Goal: Task Accomplishment & Management: Use online tool/utility

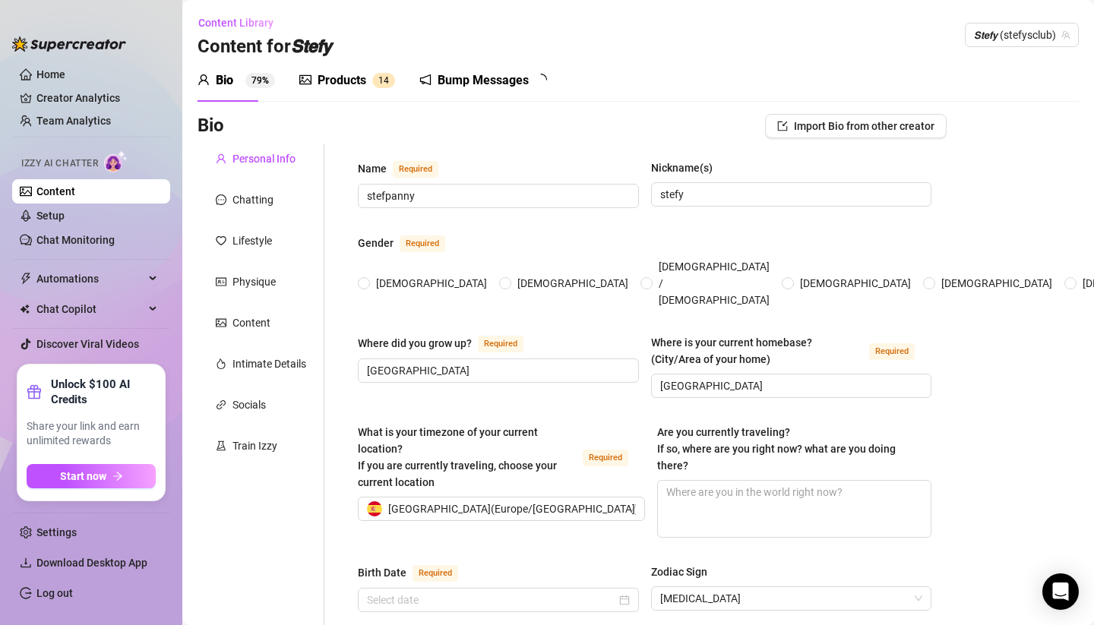
radio input "true"
type input "July 5th, 2025"
click at [75, 234] on link "Chat Monitoring" at bounding box center [75, 240] width 78 height 12
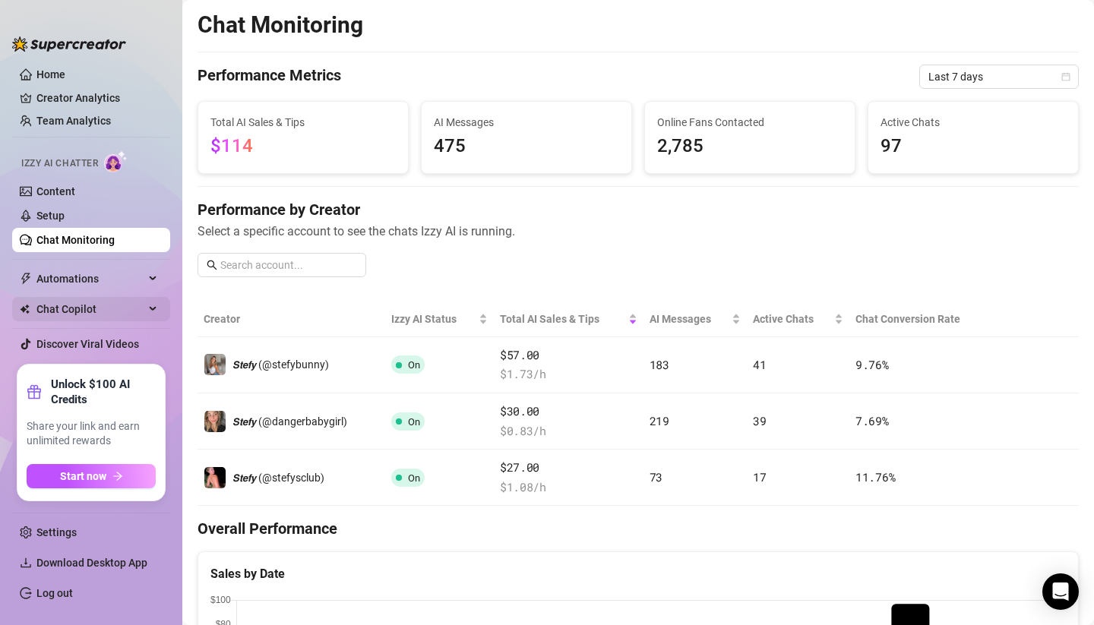
click at [110, 313] on span "Chat Copilot" at bounding box center [90, 309] width 108 height 24
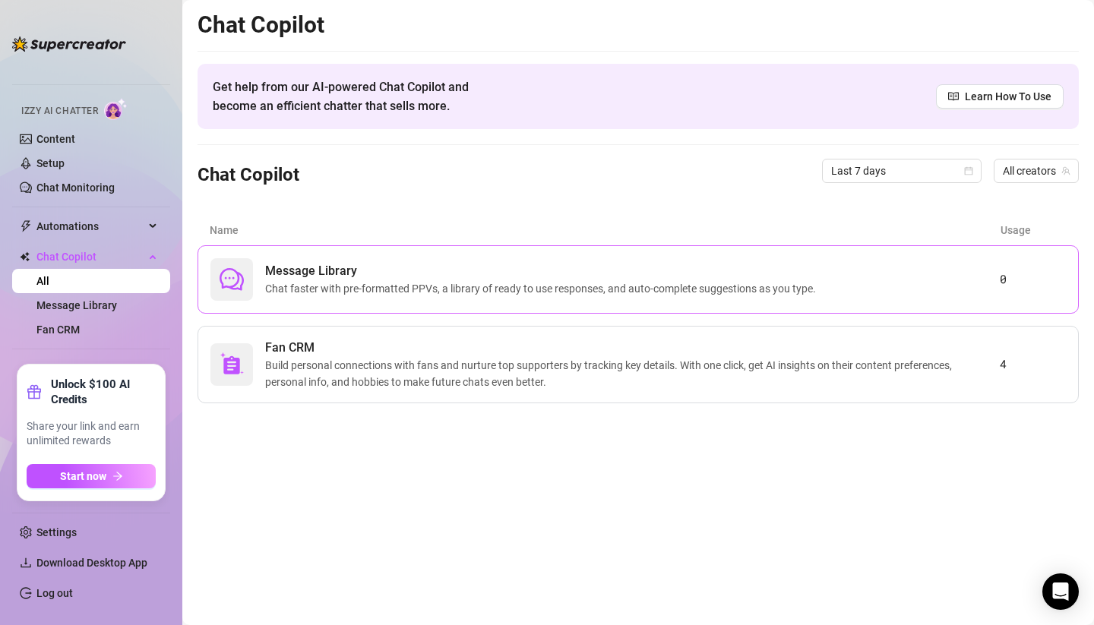
click at [395, 295] on span "Chat faster with pre-formatted PPVs, a library of ready to use responses, and a…" at bounding box center [543, 288] width 557 height 17
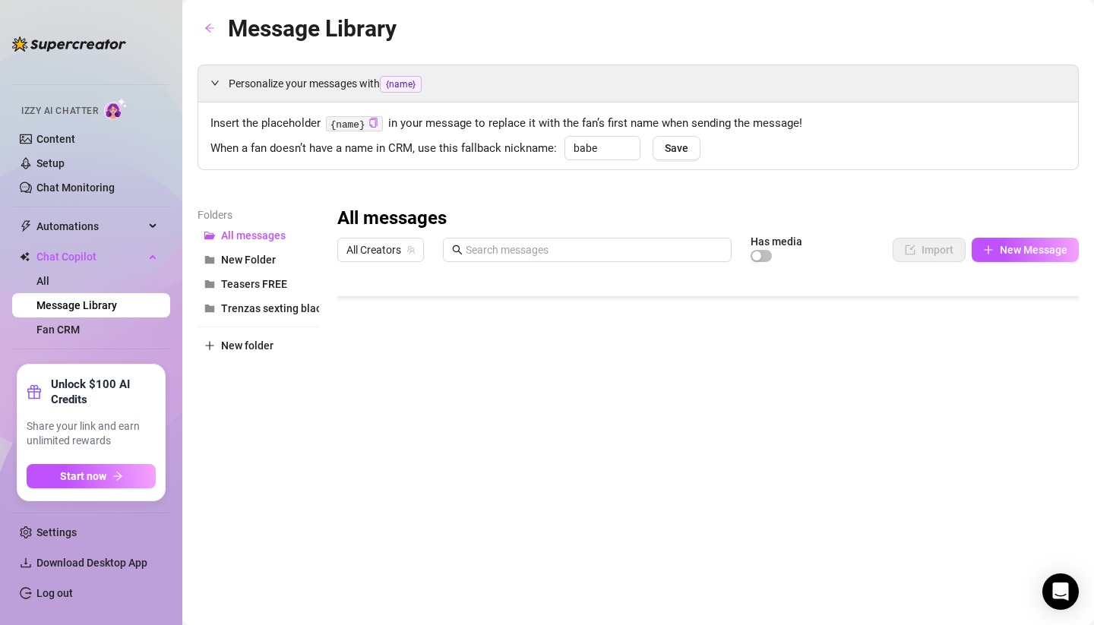
scroll to position [27, 0]
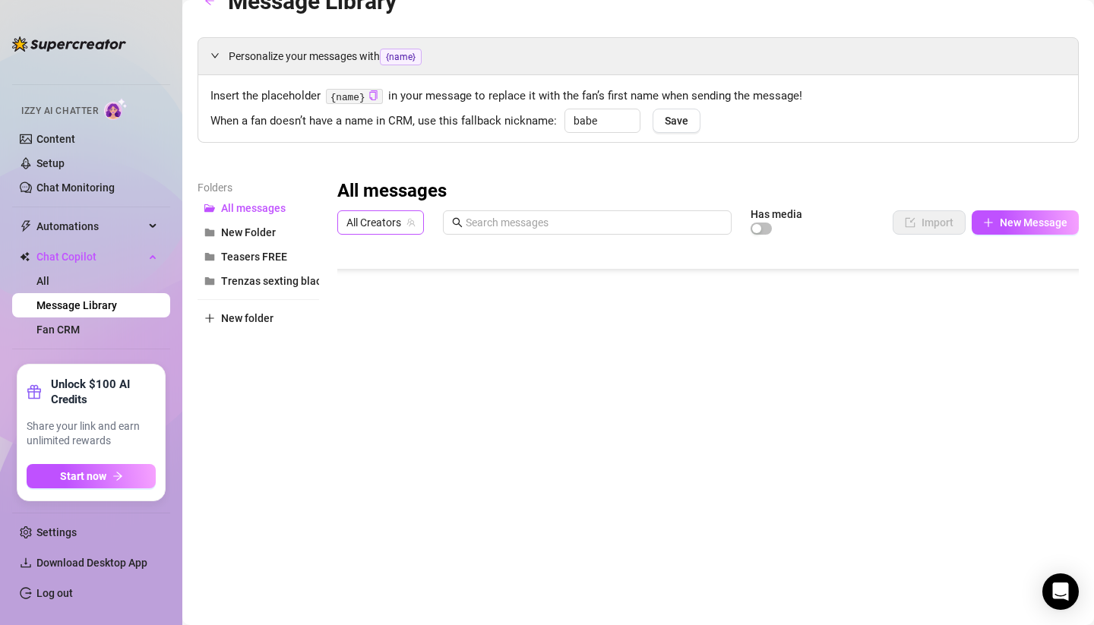
click at [389, 219] on span "All Creators" at bounding box center [380, 222] width 68 height 23
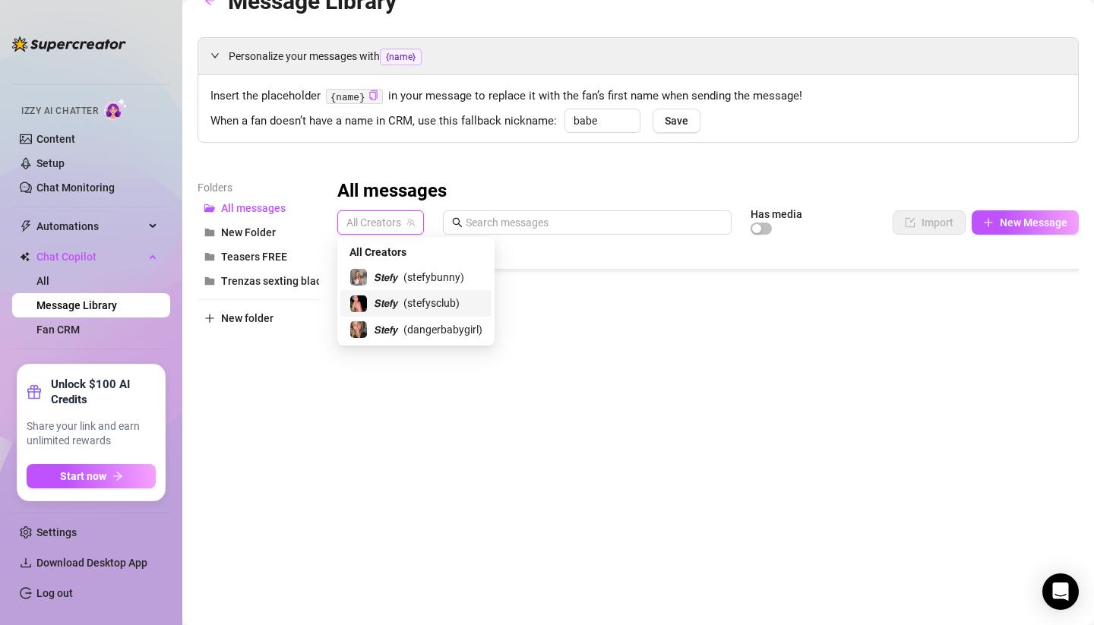
click at [431, 301] on span "( stefysclub )" at bounding box center [431, 303] width 56 height 17
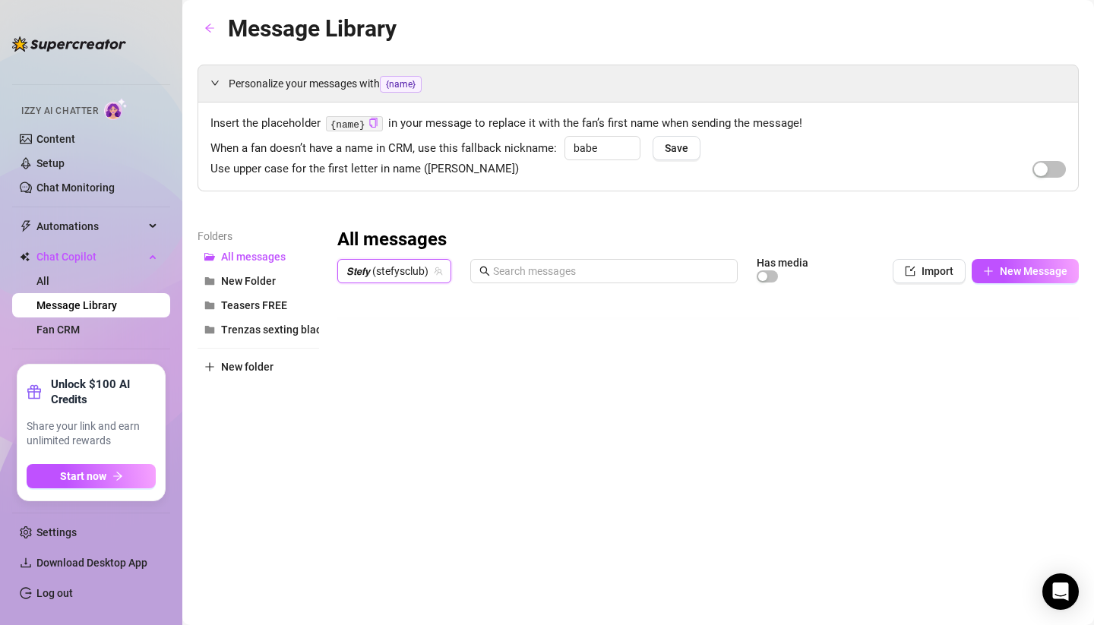
scroll to position [0, 2]
click at [257, 331] on span "Trenzas sexting black" at bounding box center [274, 330] width 106 height 12
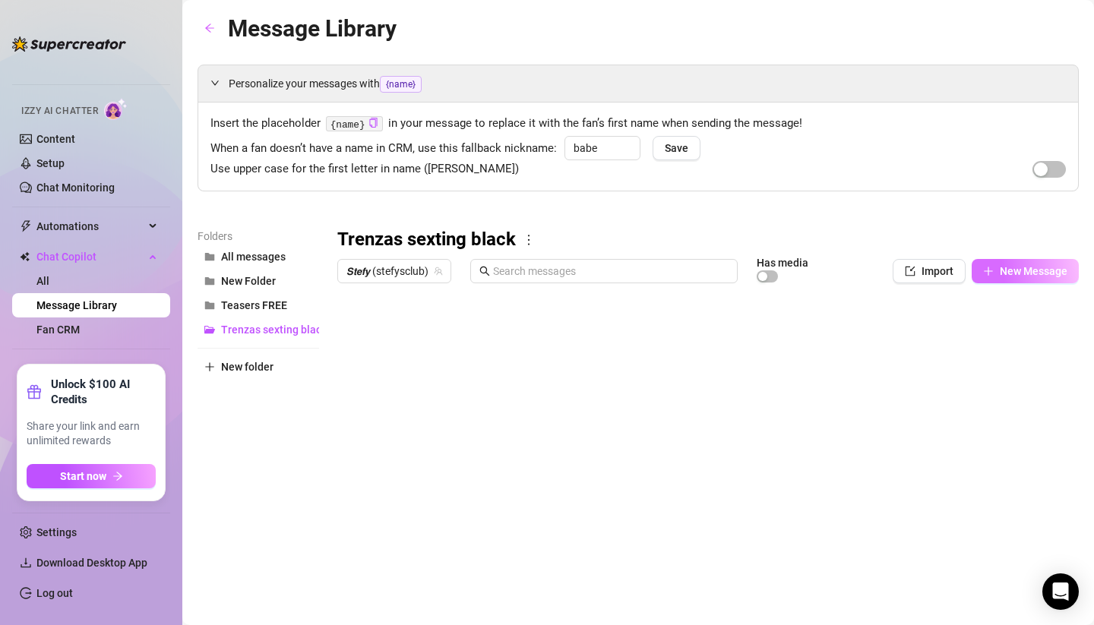
click at [1018, 270] on span "New Message" at bounding box center [1034, 271] width 68 height 12
type textarea "Type your message here..."
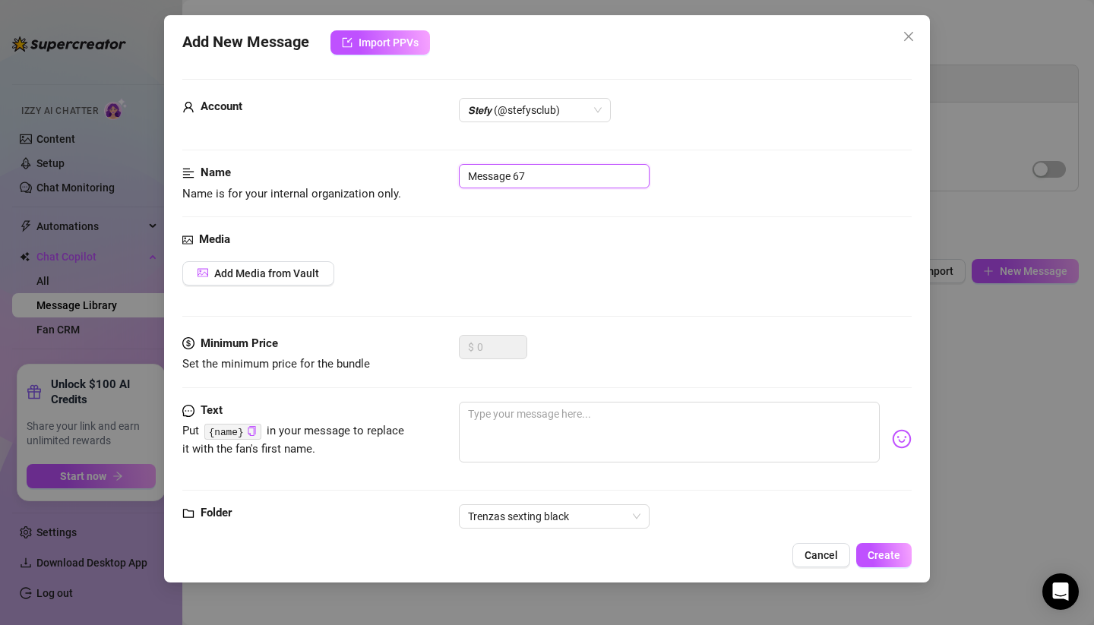
click at [570, 185] on input "Message 67" at bounding box center [554, 176] width 191 height 24
drag, startPoint x: 570, startPoint y: 184, endPoint x: 448, endPoint y: 166, distance: 123.5
click at [448, 166] on div "Name Name is for your internal organization only. Message 67" at bounding box center [546, 183] width 729 height 39
drag, startPoint x: 552, startPoint y: 179, endPoint x: 448, endPoint y: 172, distance: 104.3
click at [448, 172] on div "Name Name is for your internal organization only. Message 67" at bounding box center [546, 183] width 729 height 39
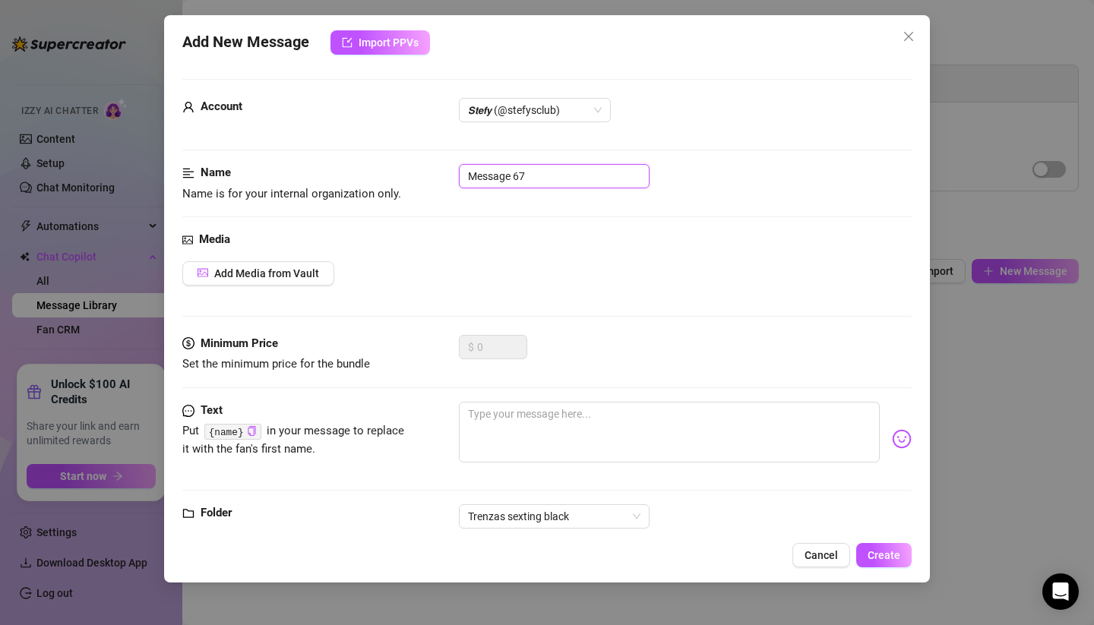
paste input "introduction 1"
type input "introduction 1"
click at [567, 229] on div "Name Name is for your internal organization only. introduction 1" at bounding box center [546, 197] width 729 height 67
click at [308, 278] on button "Add Media from Vault" at bounding box center [258, 273] width 152 height 24
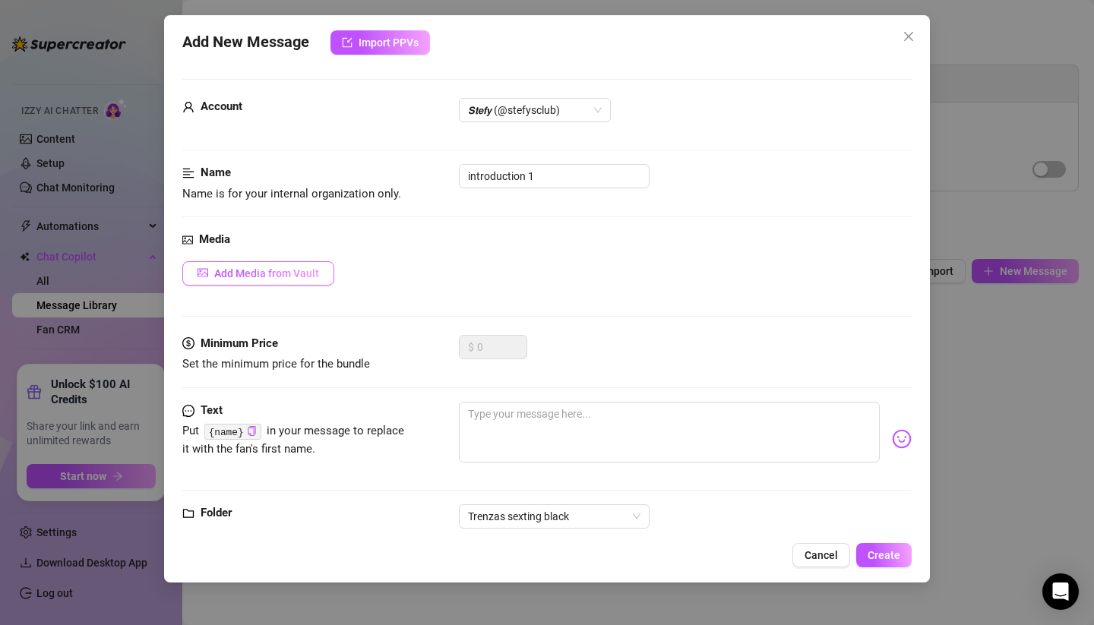
scroll to position [0, 0]
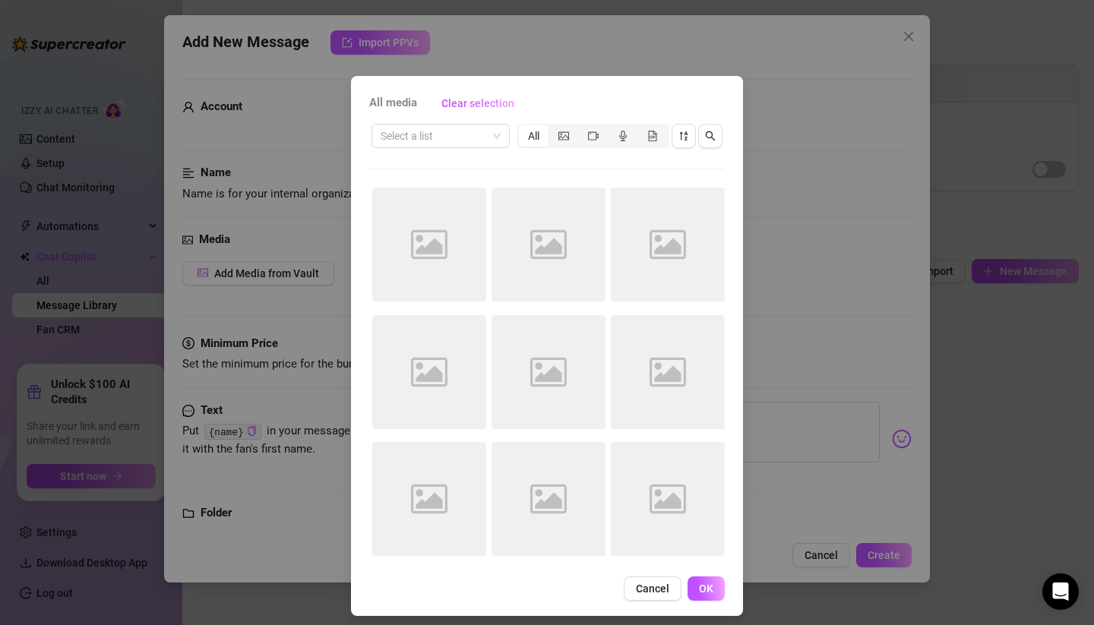
click at [444, 149] on div "Select a list All" at bounding box center [546, 136] width 355 height 29
click at [456, 137] on input "search" at bounding box center [434, 136] width 106 height 23
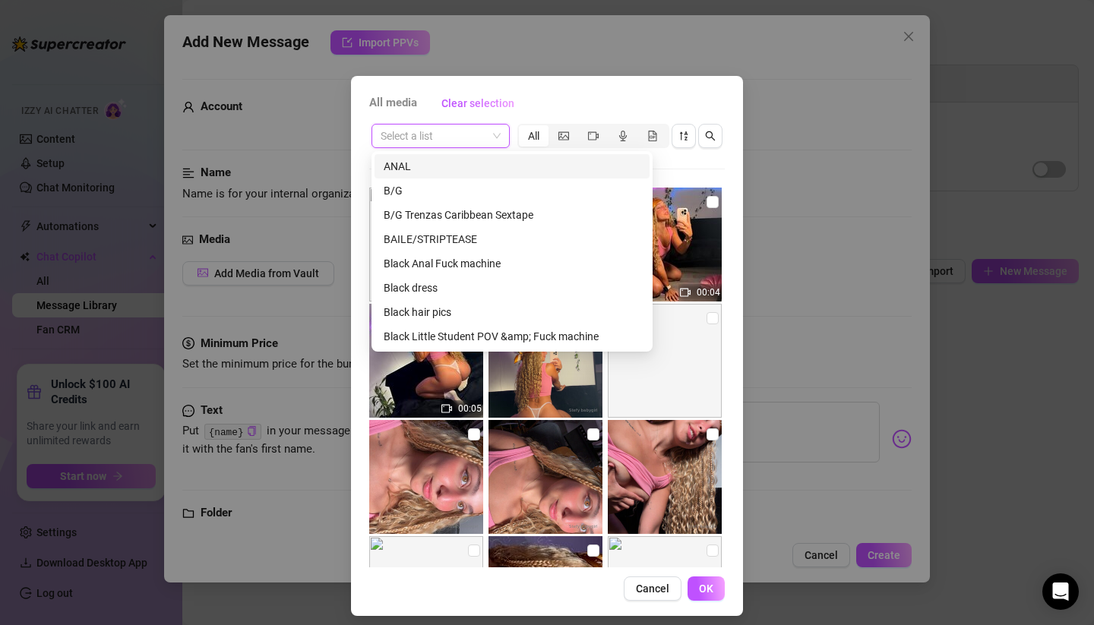
click at [491, 134] on span at bounding box center [441, 136] width 120 height 23
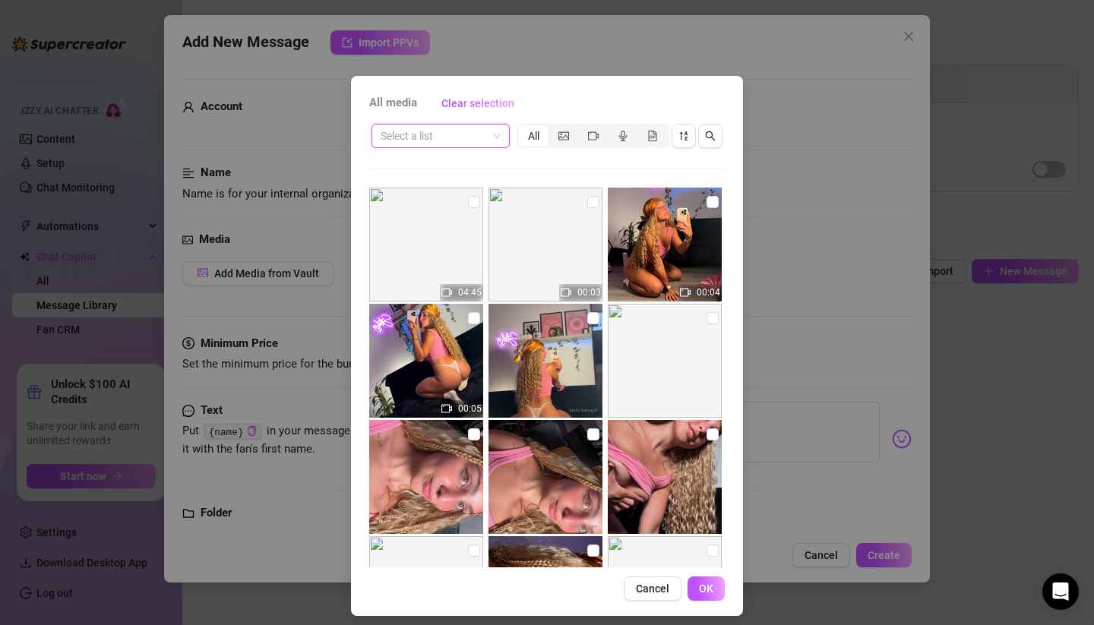
scroll to position [4, 0]
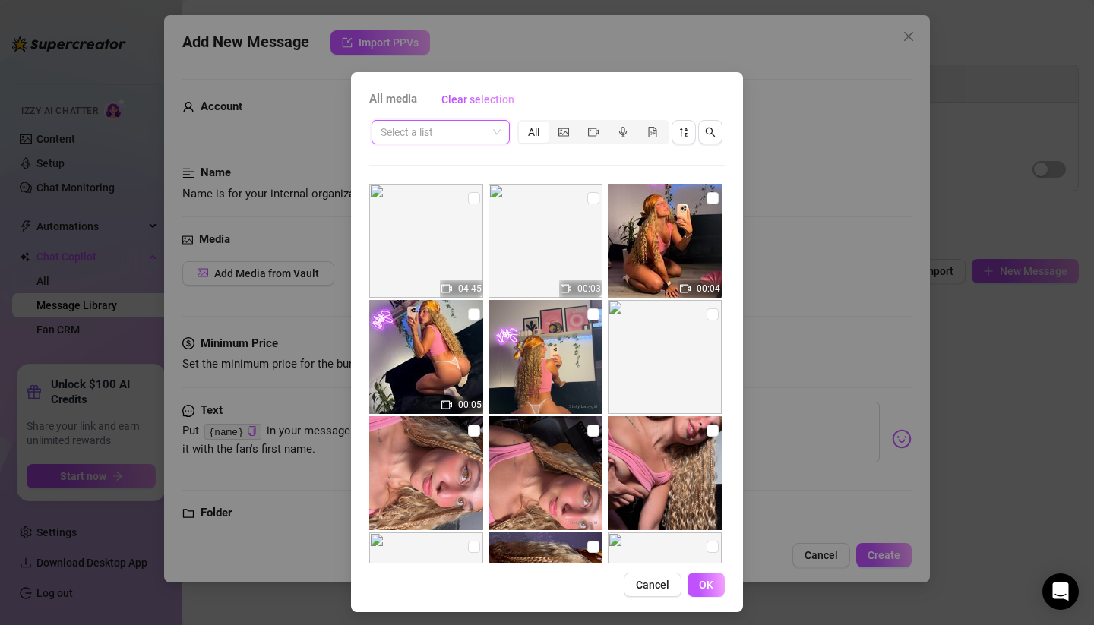
click at [491, 134] on span at bounding box center [441, 132] width 120 height 23
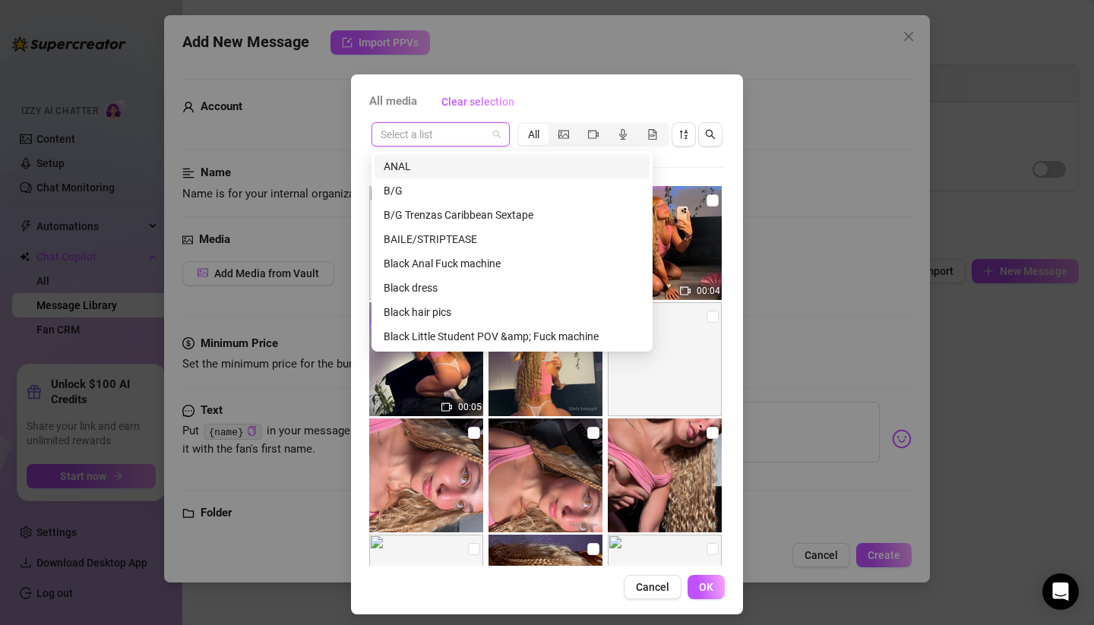
scroll to position [0, 0]
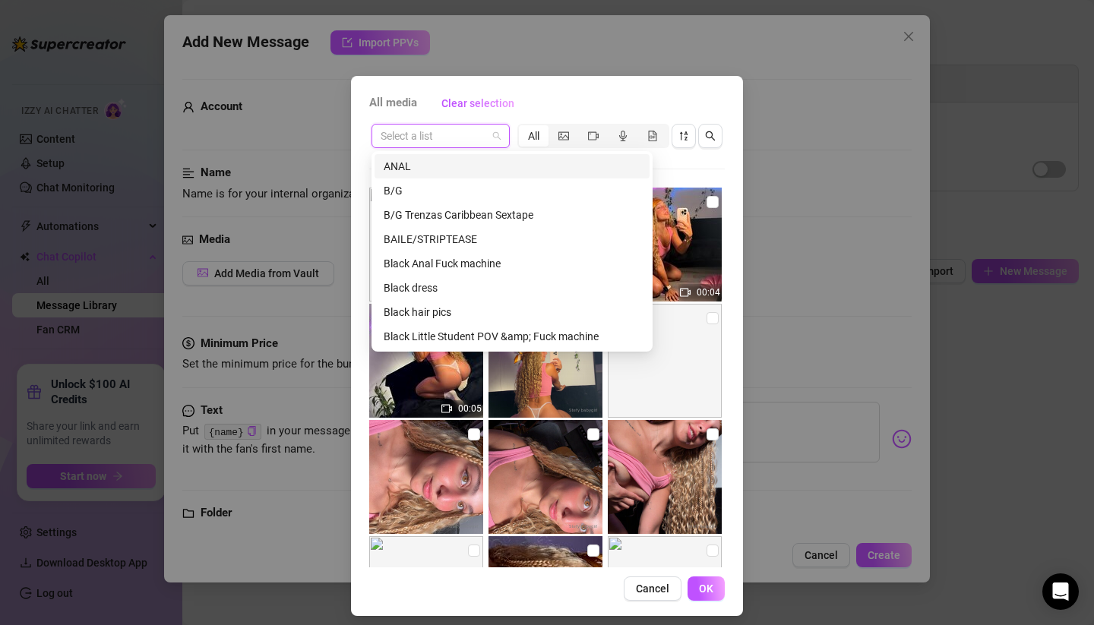
click at [608, 54] on div "All media Clear selection Select a list All 04:45 00:03 00:04 00:05 00:19 00:07…" at bounding box center [547, 312] width 1094 height 625
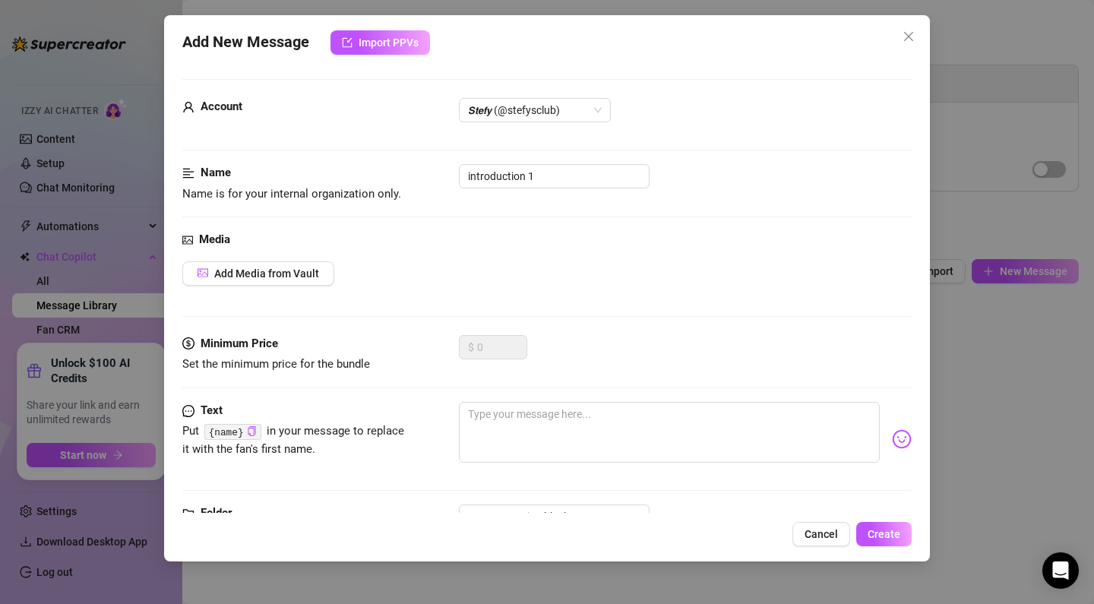
click at [877, 62] on div "Account 𝙎𝙩𝙚𝙛𝙮 (@stefysclub) Name Name is for your internal organization only. i…" at bounding box center [546, 287] width 729 height 452
click at [902, 39] on span "Close" at bounding box center [908, 36] width 24 height 12
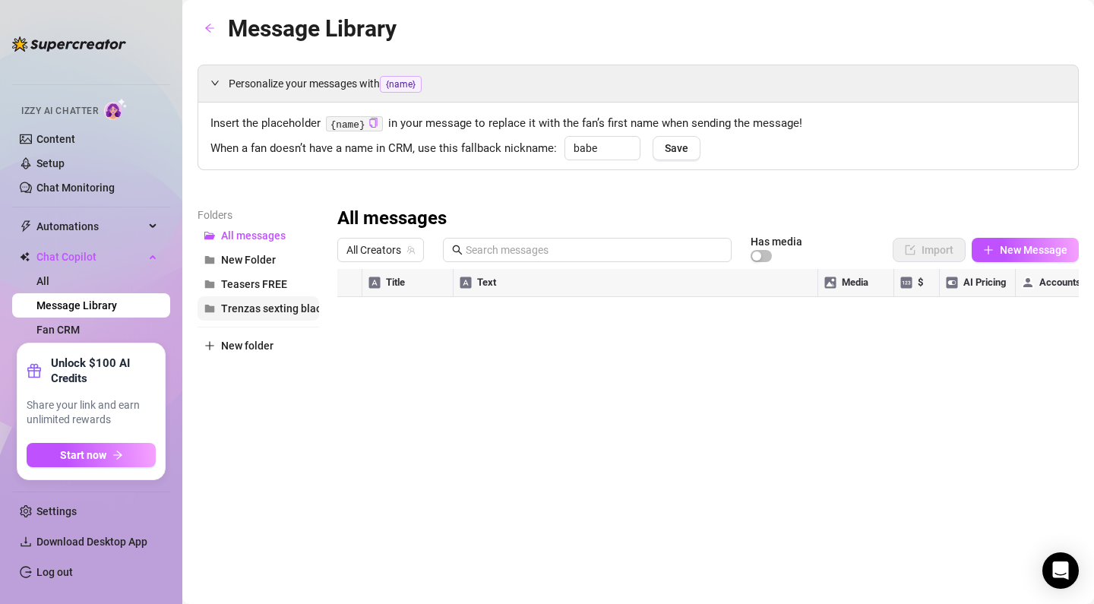
click at [238, 305] on span "Trenzas sexting black" at bounding box center [274, 308] width 106 height 12
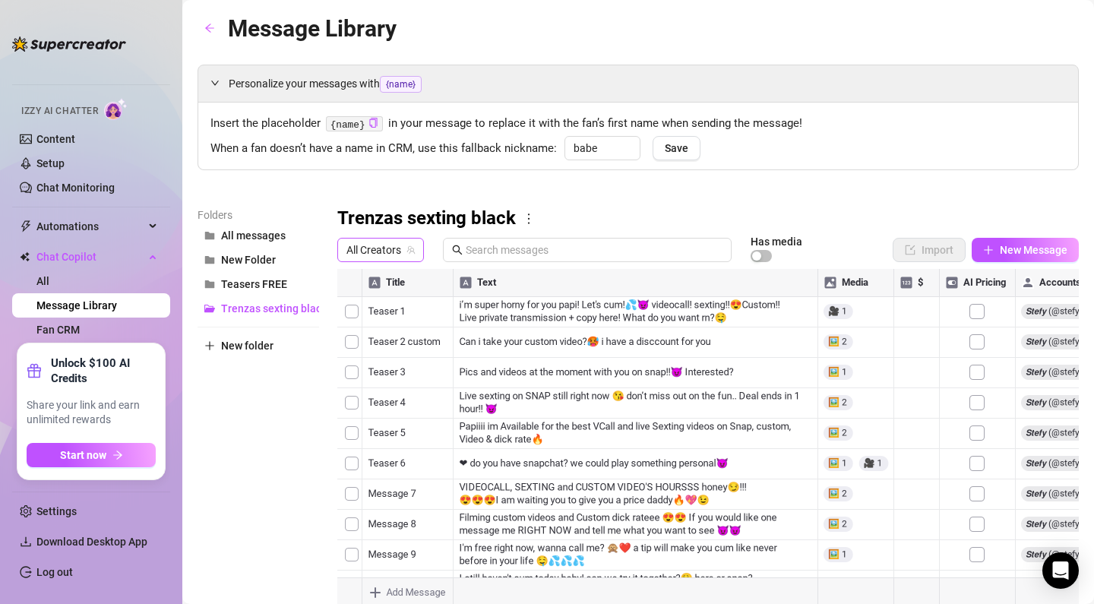
click at [412, 247] on icon "team" at bounding box center [411, 250] width 8 height 8
click at [377, 245] on span "All Creators" at bounding box center [380, 250] width 68 height 23
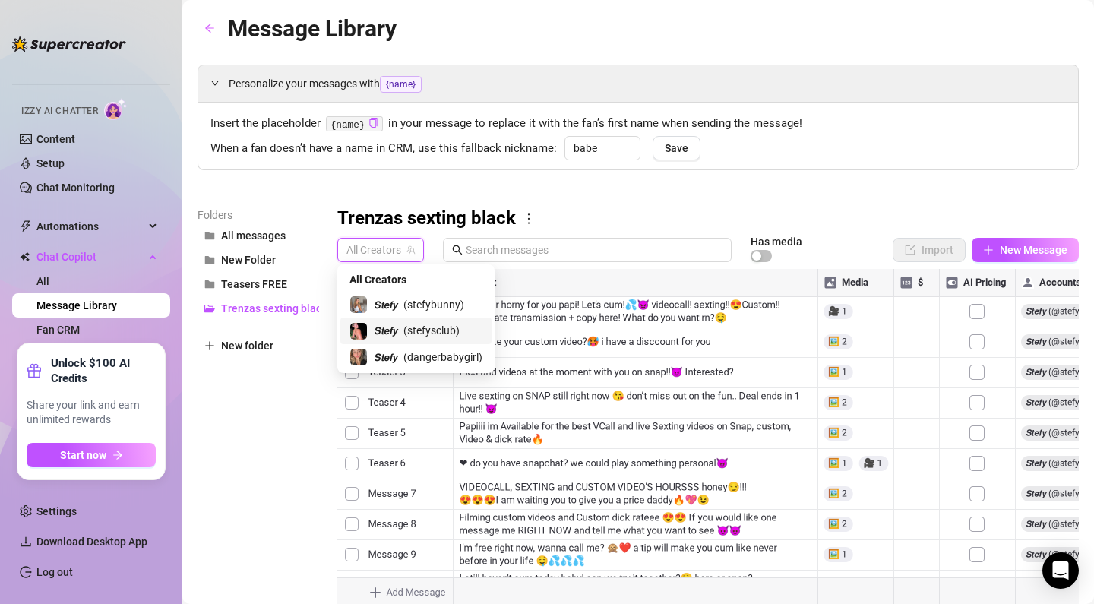
click at [415, 333] on span "( stefysclub )" at bounding box center [431, 330] width 56 height 17
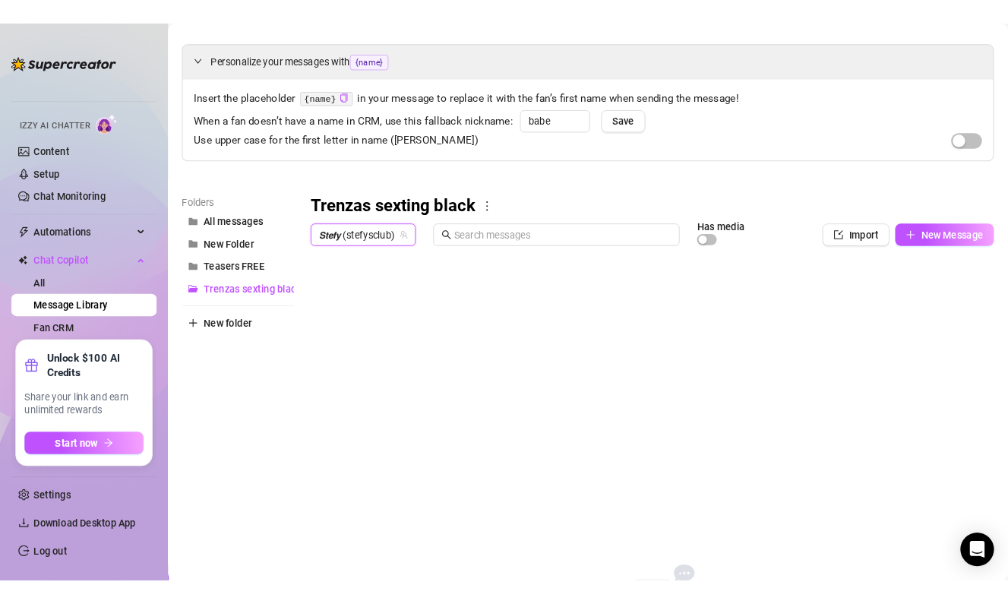
scroll to position [50, 0]
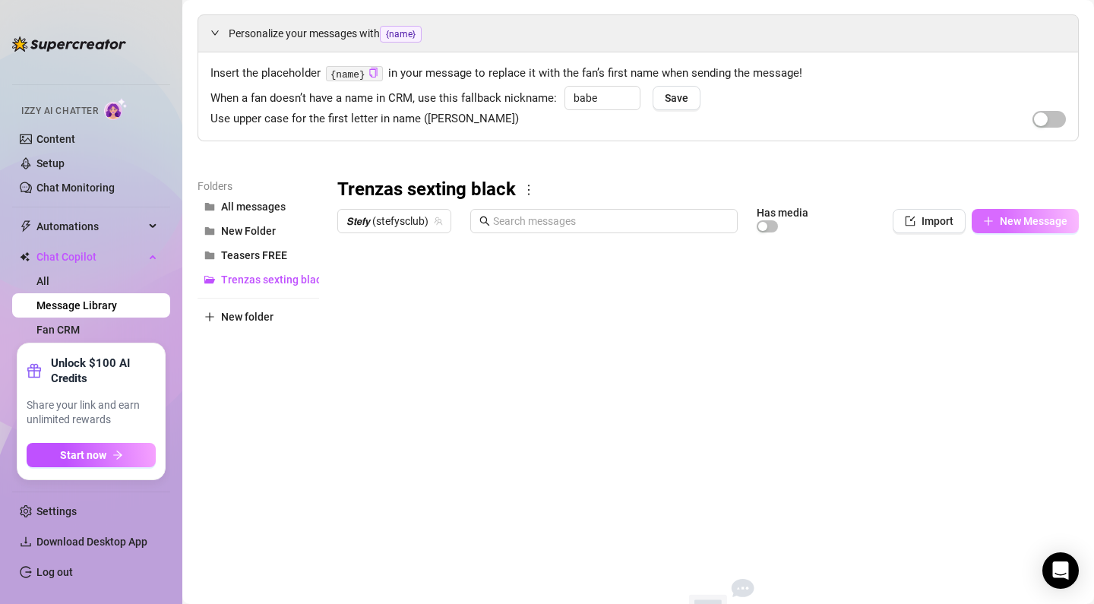
click at [1000, 215] on span "New Message" at bounding box center [1034, 221] width 68 height 12
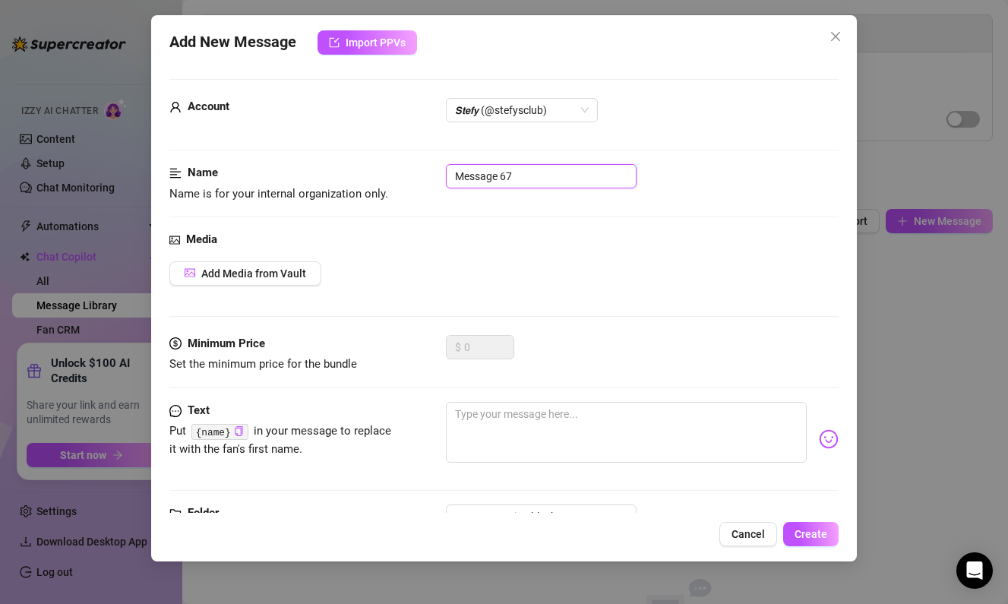
drag, startPoint x: 571, startPoint y: 175, endPoint x: 370, endPoint y: 157, distance: 202.1
click at [370, 157] on form "Account 𝙎𝙩𝙚𝙛𝙮 (@stefysclub) Name Name is for your internal organization only. M…" at bounding box center [503, 324] width 669 height 491
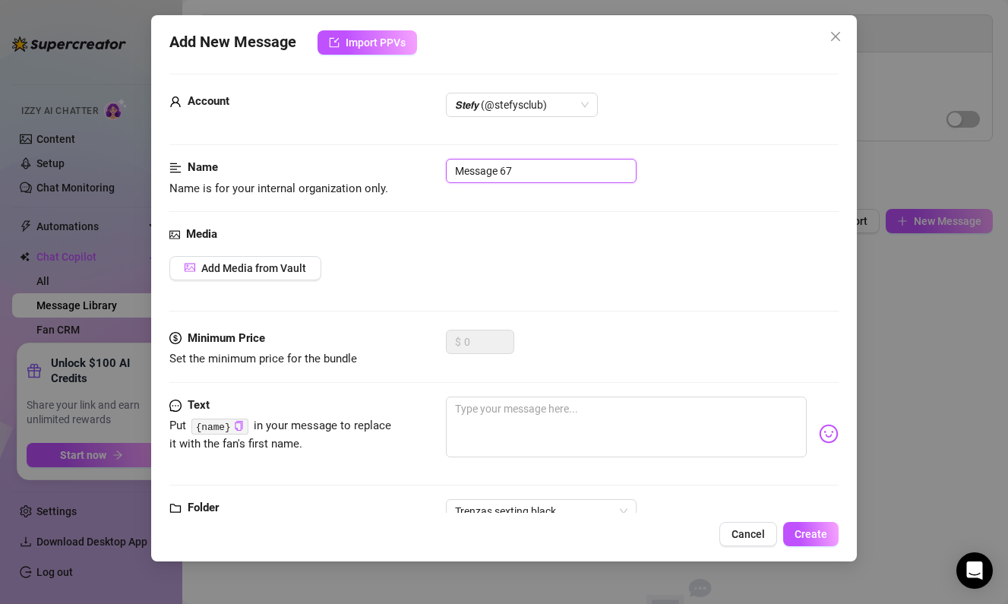
paste input "introduction 1"
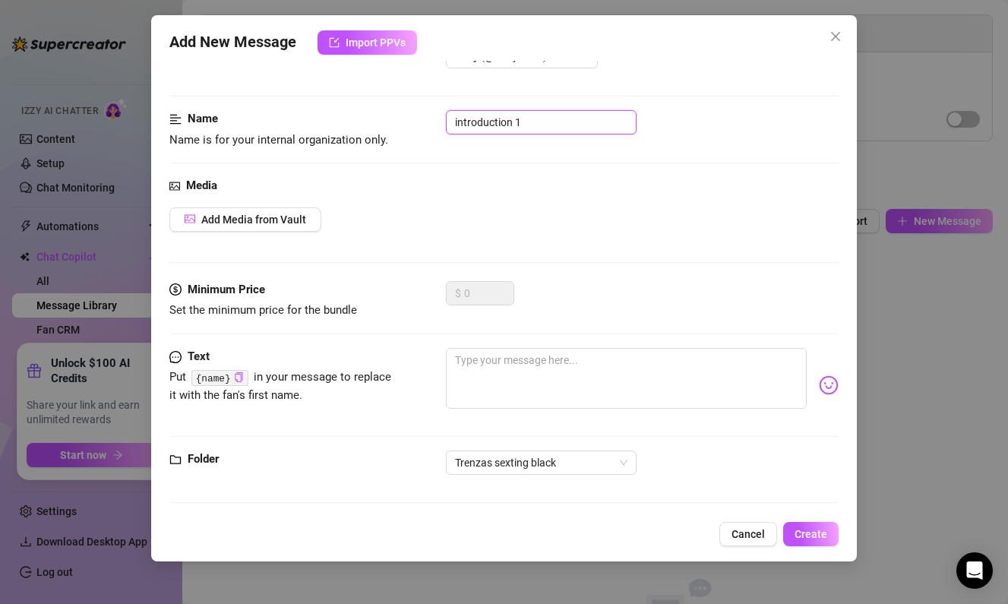
scroll to position [55, 0]
type input "introduction 1"
click at [313, 218] on button "Add Media from Vault" at bounding box center [245, 219] width 152 height 24
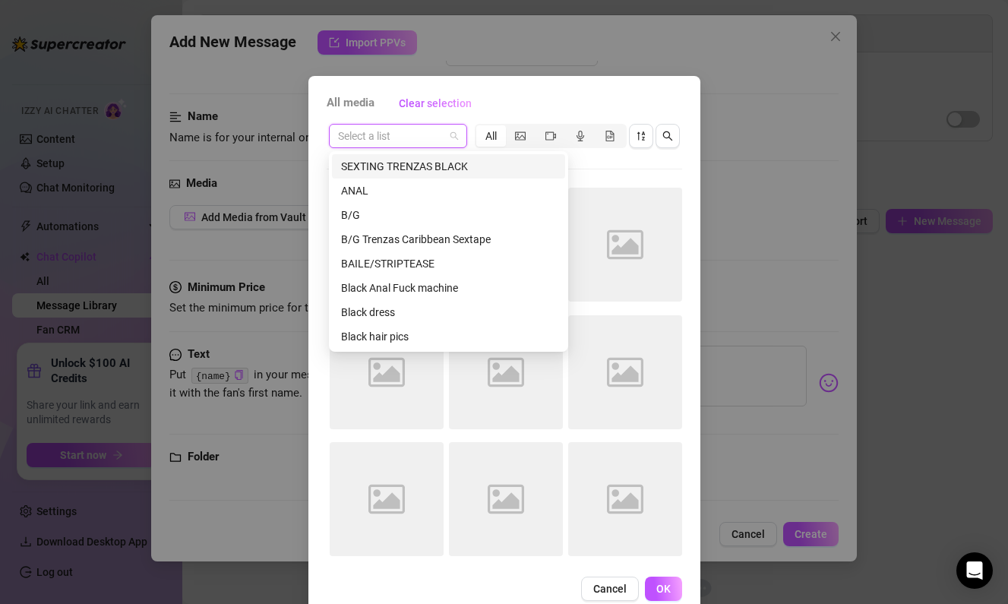
click at [404, 144] on input "search" at bounding box center [391, 136] width 106 height 23
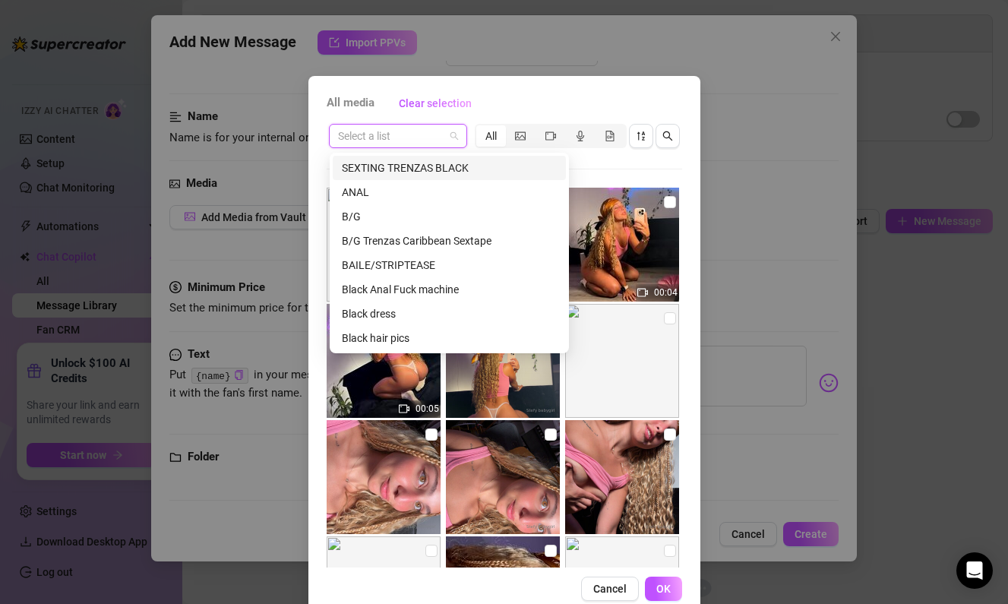
scroll to position [0, 0]
click at [409, 168] on div "SEXTING TRENZAS BLACK" at bounding box center [448, 166] width 215 height 17
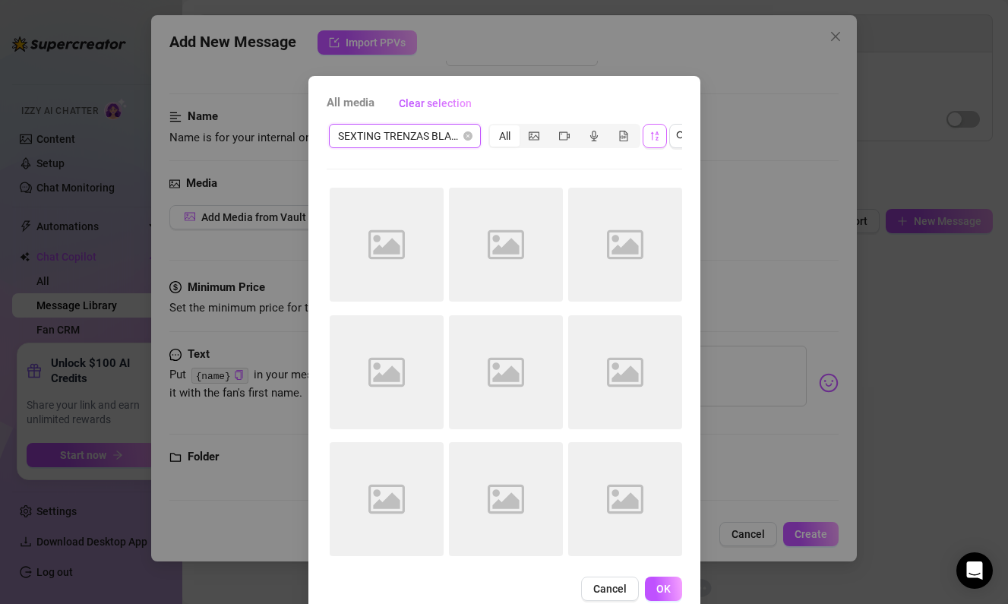
click at [655, 139] on icon "sort-descending" at bounding box center [654, 136] width 11 height 11
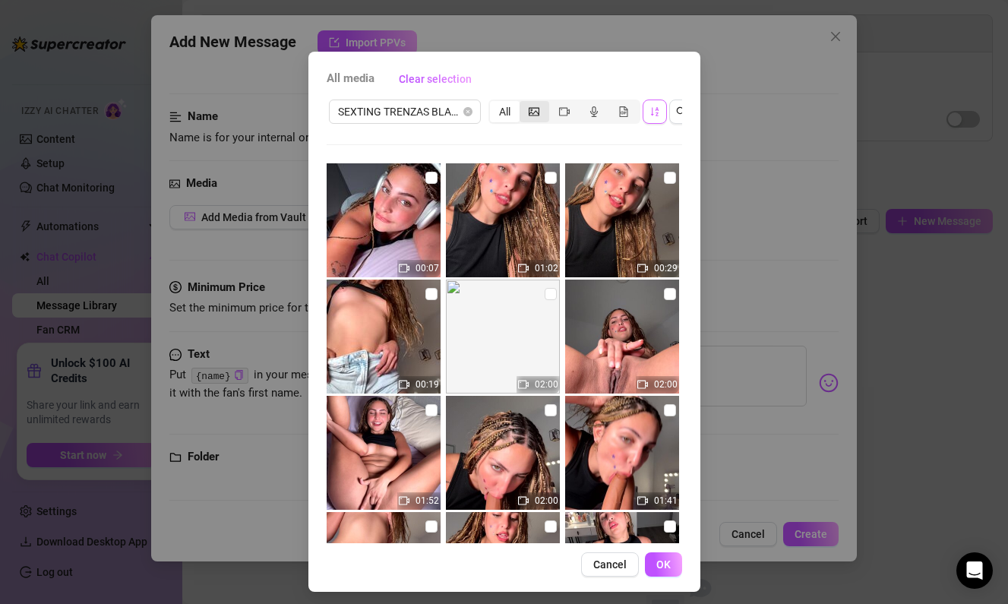
click at [532, 115] on icon "picture" at bounding box center [534, 111] width 11 height 11
click at [523, 103] on input "segmented control" at bounding box center [523, 103] width 0 height 0
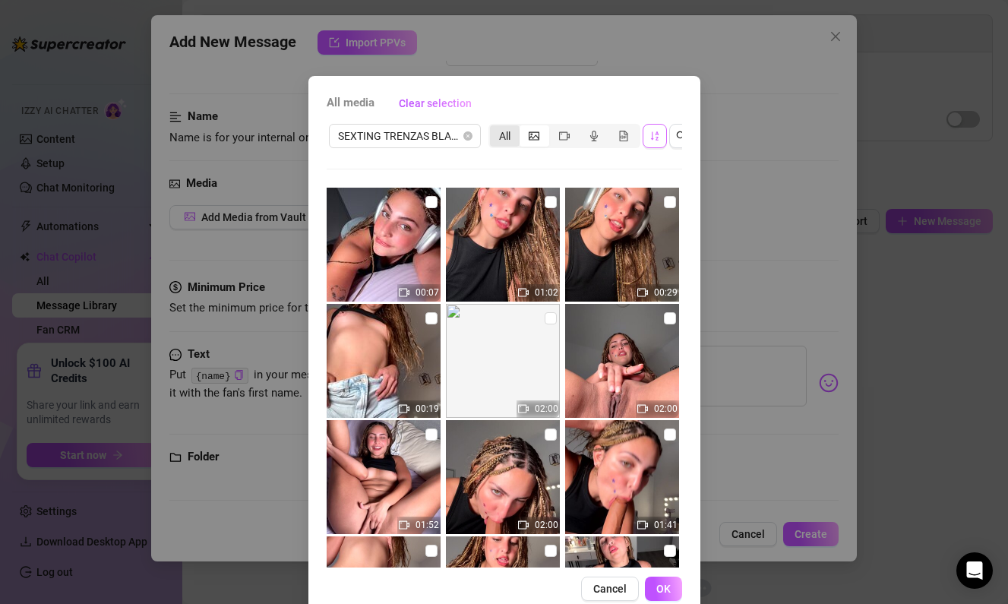
click at [506, 128] on div "All" at bounding box center [505, 135] width 30 height 21
click at [494, 128] on input "All" at bounding box center [494, 128] width 0 height 0
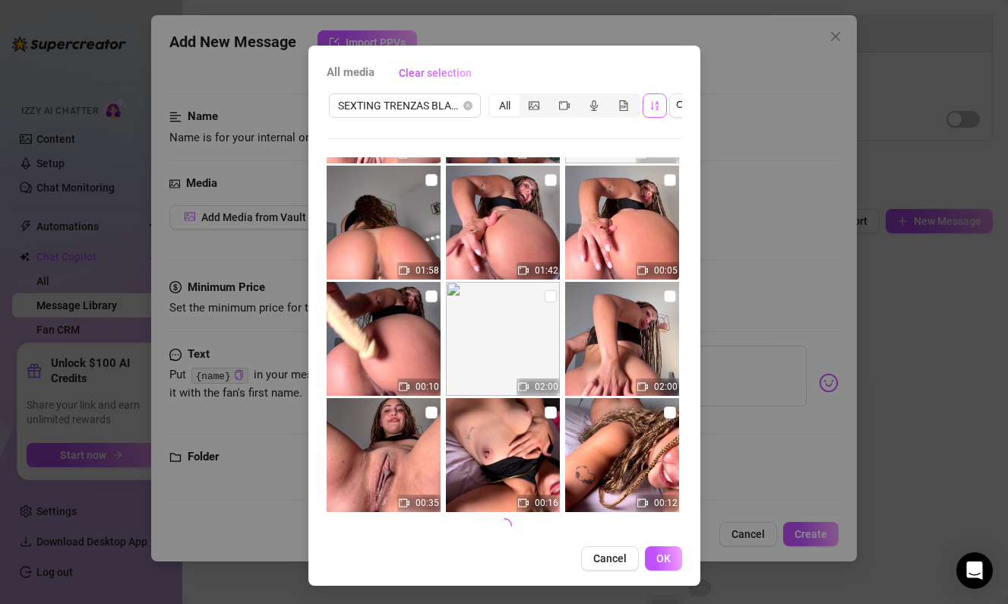
scroll to position [30, 0]
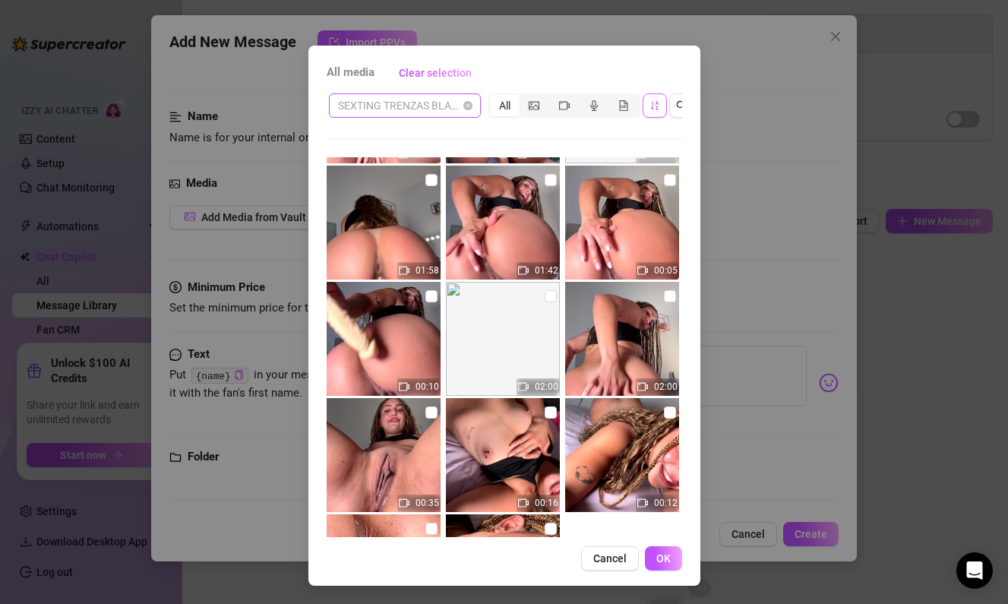
click at [470, 112] on span "SEXTING TRENZAS BLACK" at bounding box center [405, 105] width 134 height 23
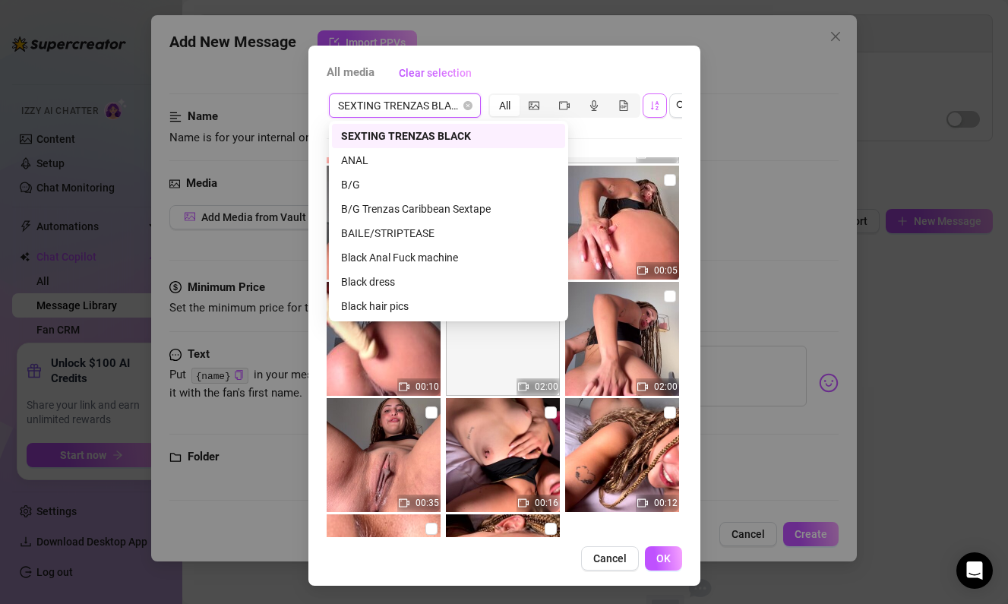
click at [513, 108] on div "All" at bounding box center [505, 105] width 30 height 21
click at [494, 97] on input "All" at bounding box center [494, 97] width 0 height 0
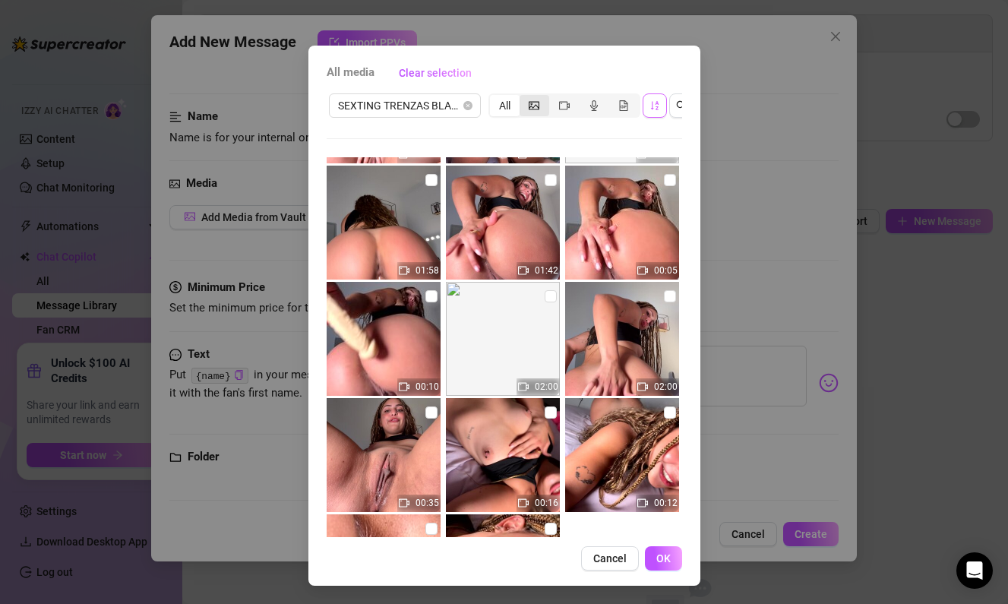
click at [520, 107] on div "segmented control" at bounding box center [535, 105] width 30 height 21
click at [523, 97] on input "segmented control" at bounding box center [523, 97] width 0 height 0
click at [529, 105] on icon "picture" at bounding box center [534, 105] width 11 height 8
click at [523, 97] on input "segmented control" at bounding box center [523, 97] width 0 height 0
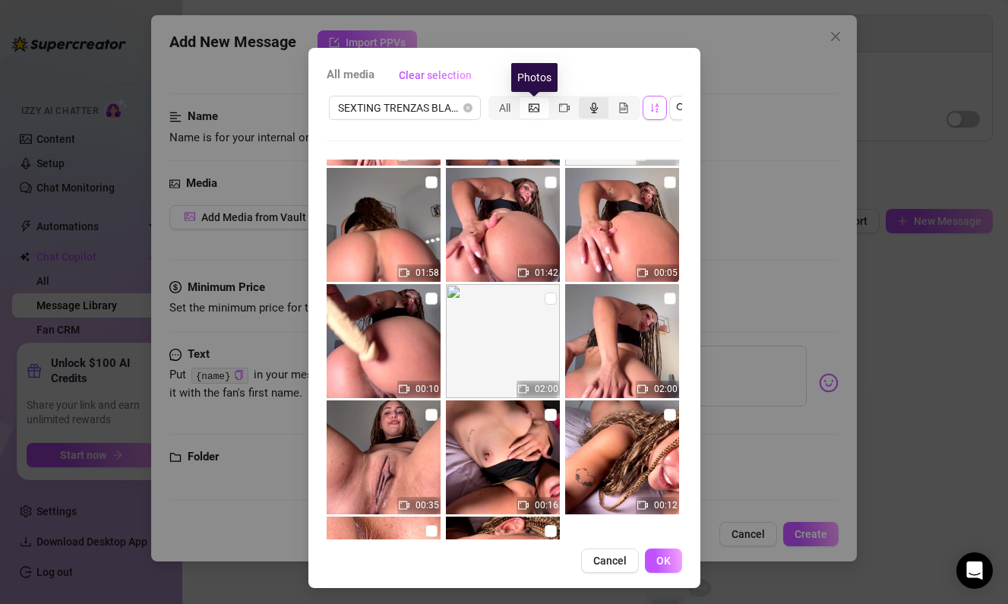
click at [580, 103] on div "segmented control" at bounding box center [594, 107] width 30 height 21
click at [583, 100] on input "segmented control" at bounding box center [583, 100] width 0 height 0
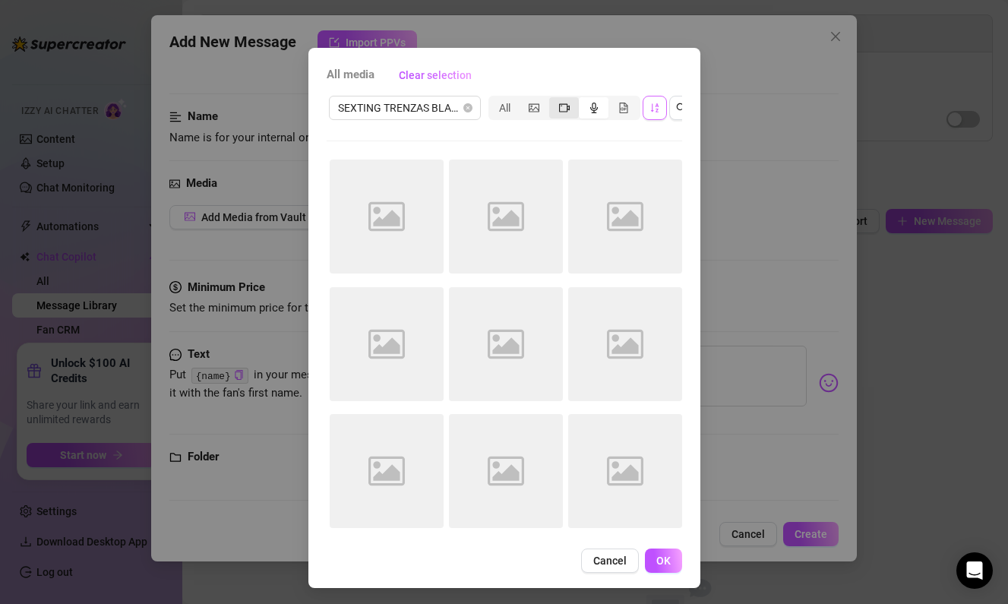
scroll to position [0, 0]
click at [560, 108] on icon "video-camera" at bounding box center [564, 108] width 11 height 11
click at [553, 100] on input "segmented control" at bounding box center [553, 100] width 0 height 0
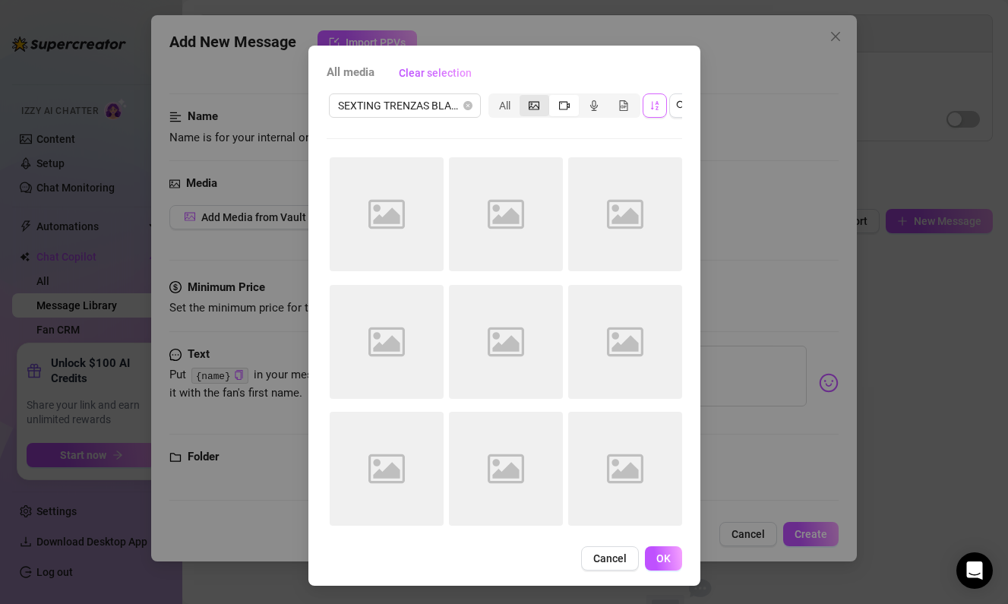
click at [540, 109] on div "segmented control" at bounding box center [535, 105] width 30 height 21
click at [523, 97] on input "segmented control" at bounding box center [523, 97] width 0 height 0
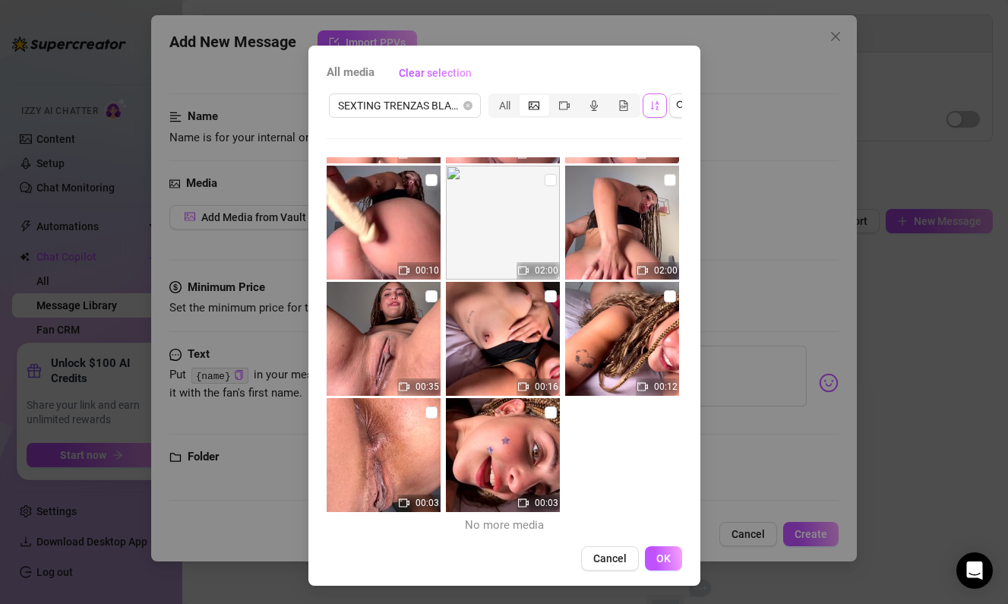
scroll to position [30, 0]
click at [627, 554] on button "Cancel" at bounding box center [610, 558] width 58 height 24
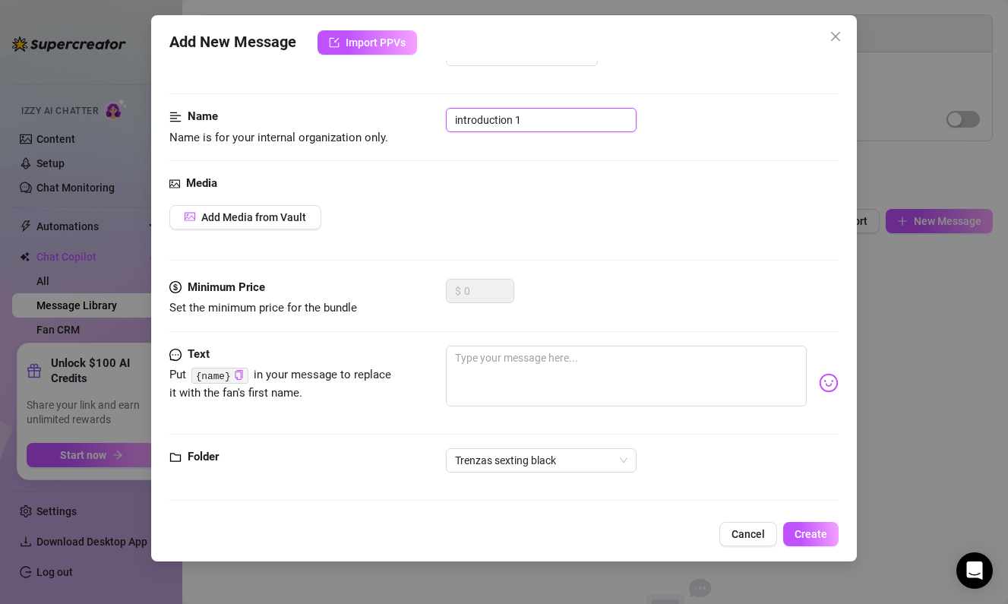
click at [532, 131] on input "introduction 1" at bounding box center [541, 120] width 191 height 24
drag, startPoint x: 500, startPoint y: 118, endPoint x: 415, endPoint y: 112, distance: 84.5
click at [415, 112] on div "Name Name is for your internal organization only. introduction 1" at bounding box center [503, 128] width 669 height 39
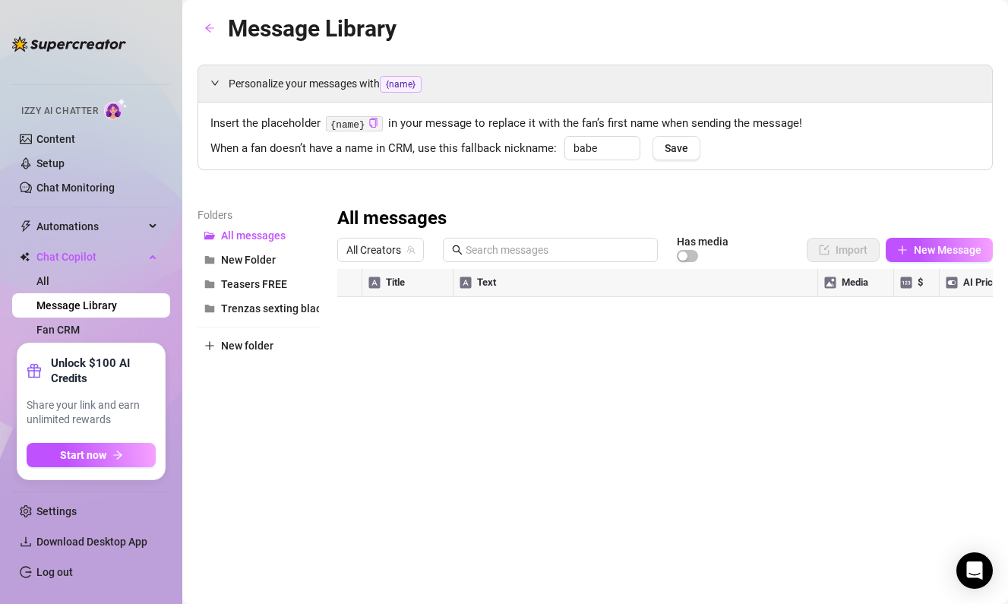
click at [269, 321] on div "Folders All messages New Folder Teasers FREE Trenzas sexting black New folder" at bounding box center [258, 407] width 122 height 401
click at [270, 307] on span "Trenzas sexting black" at bounding box center [274, 308] width 106 height 12
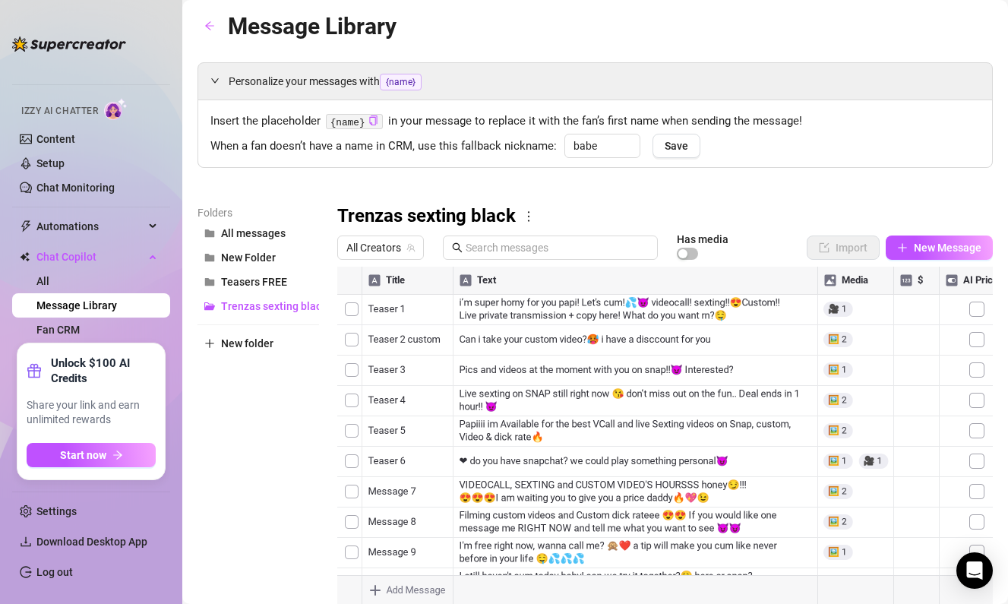
scroll to position [0, 0]
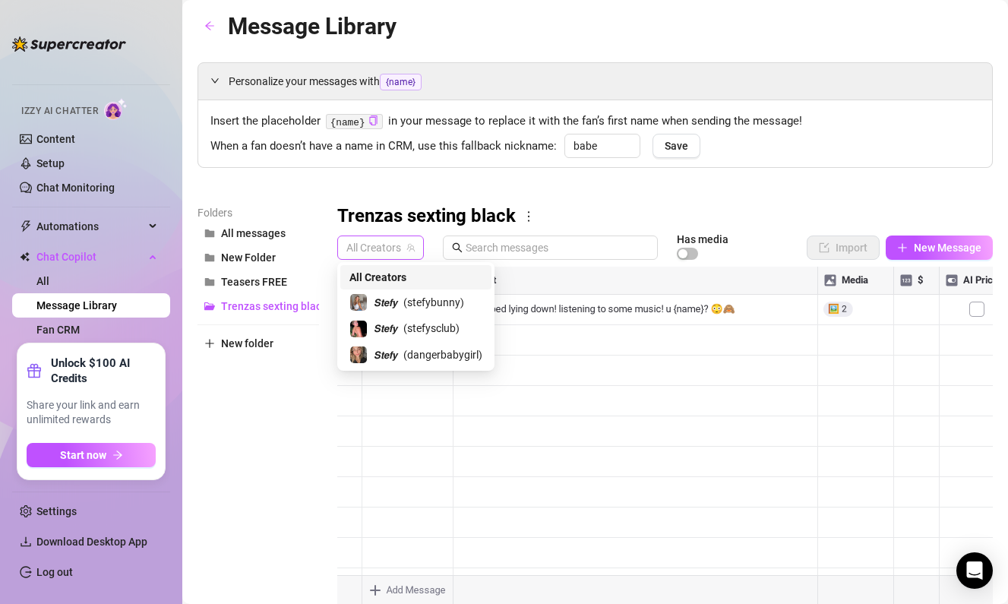
click at [406, 251] on span "All Creators" at bounding box center [380, 247] width 68 height 23
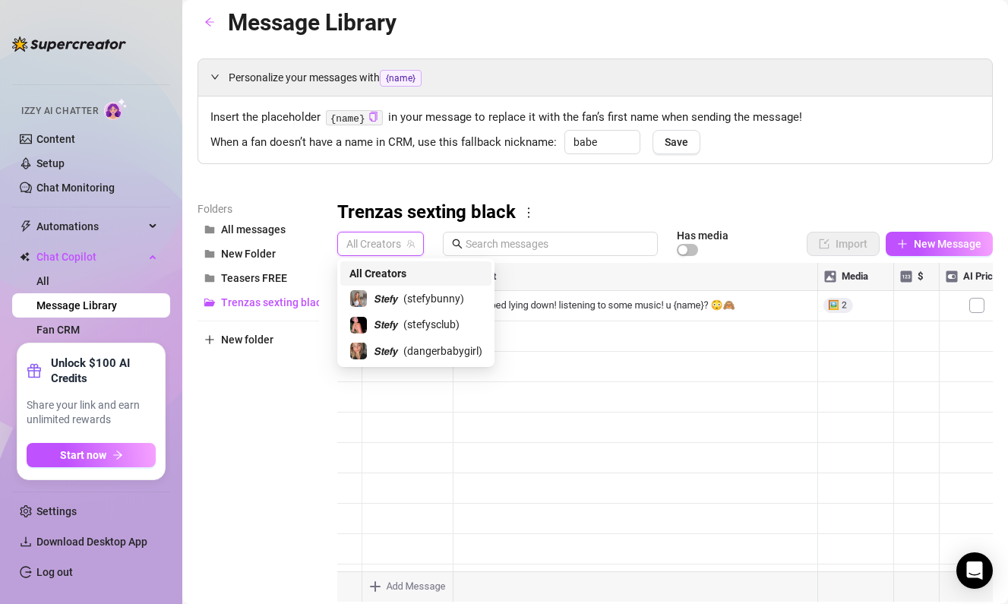
scroll to position [8, 0]
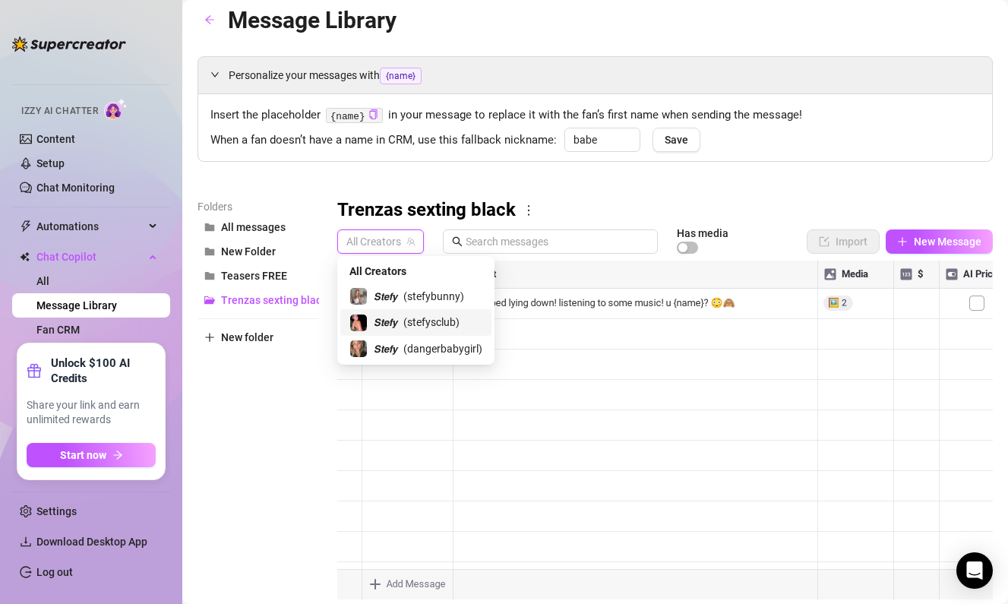
click at [446, 327] on span "( stefysclub )" at bounding box center [431, 322] width 56 height 17
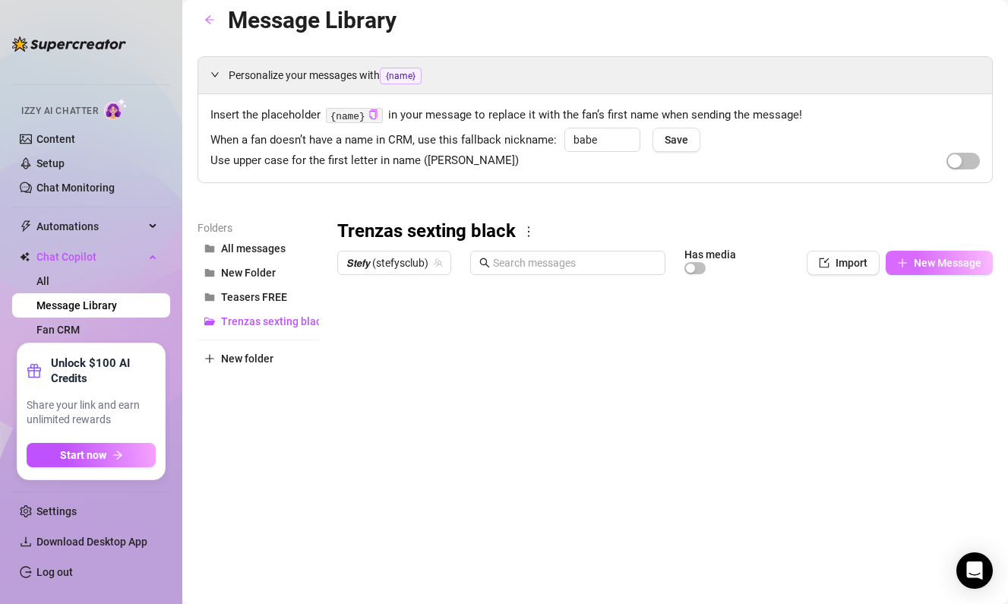
click at [918, 267] on span "New Message" at bounding box center [948, 263] width 68 height 12
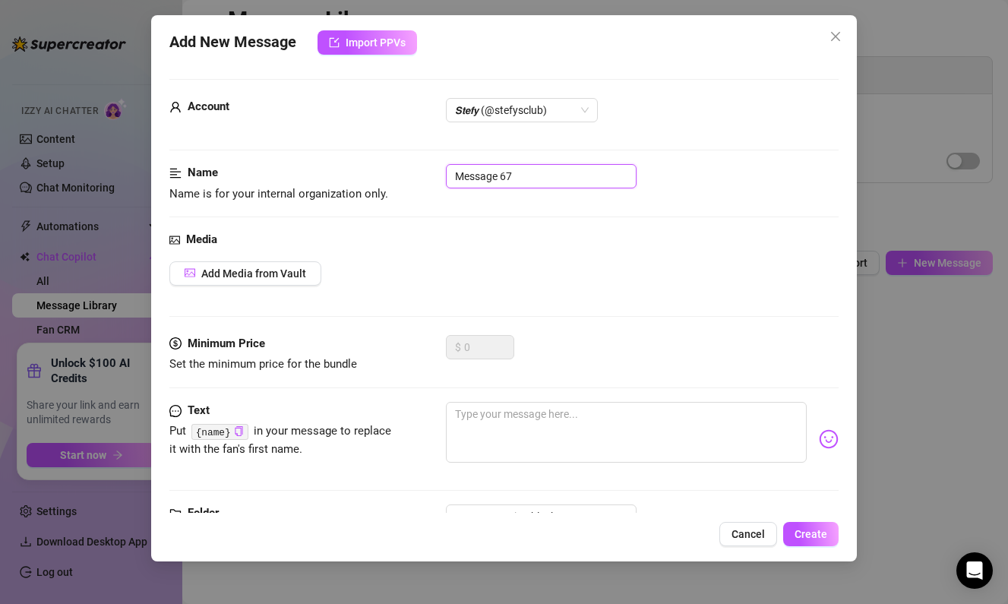
drag, startPoint x: 526, startPoint y: 173, endPoint x: 535, endPoint y: 182, distance: 12.9
click at [526, 176] on input "Message 67" at bounding box center [541, 176] width 191 height 24
drag, startPoint x: 482, startPoint y: 177, endPoint x: 307, endPoint y: 169, distance: 175.6
click at [308, 169] on div "Name Name is for your internal organization only. Message 67" at bounding box center [503, 183] width 669 height 39
drag, startPoint x: 564, startPoint y: 178, endPoint x: 375, endPoint y: 172, distance: 188.4
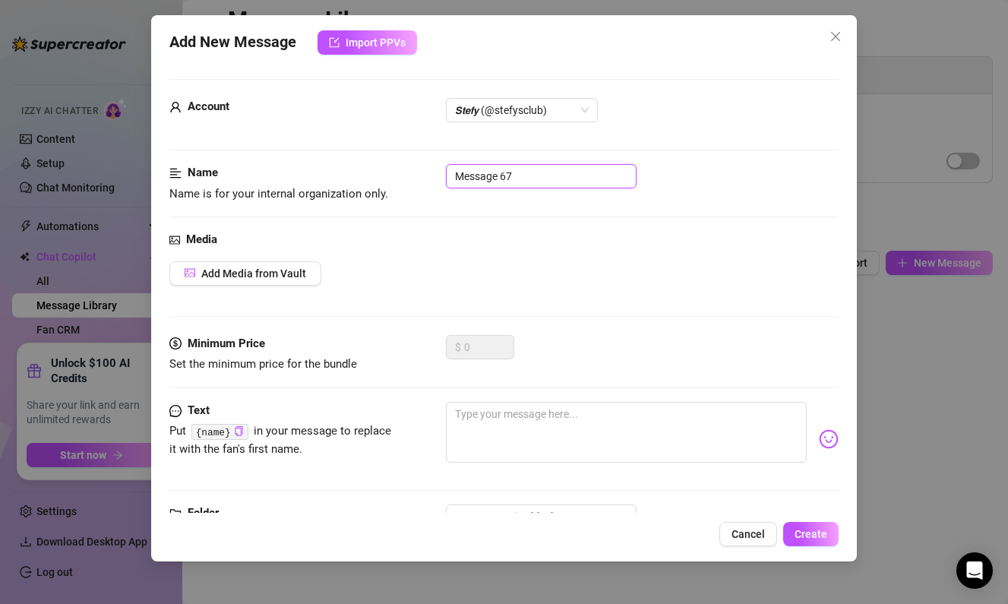
click at [375, 172] on div "Name Name is for your internal organization only. Message 67" at bounding box center [503, 183] width 669 height 39
paste input "introduction 1"
type input "introduction 1"
drag, startPoint x: 423, startPoint y: 229, endPoint x: 387, endPoint y: 239, distance: 37.6
click at [387, 239] on form "Account 𝙎𝙩𝙚𝙛𝙮 (@stefysclub) Name Name is for your internal organization only. i…" at bounding box center [503, 324] width 669 height 491
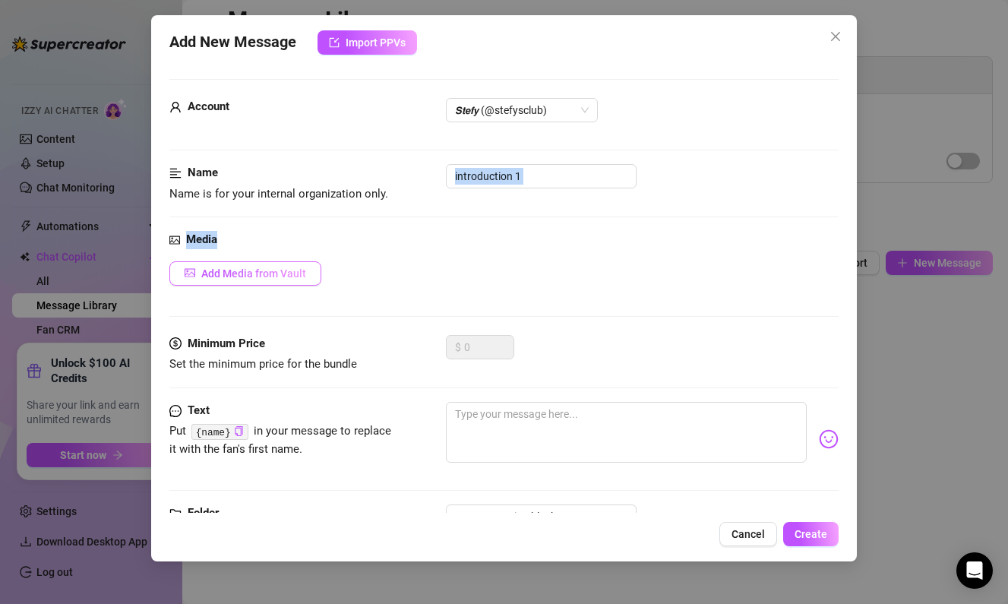
click at [277, 263] on button "Add Media from Vault" at bounding box center [245, 273] width 152 height 24
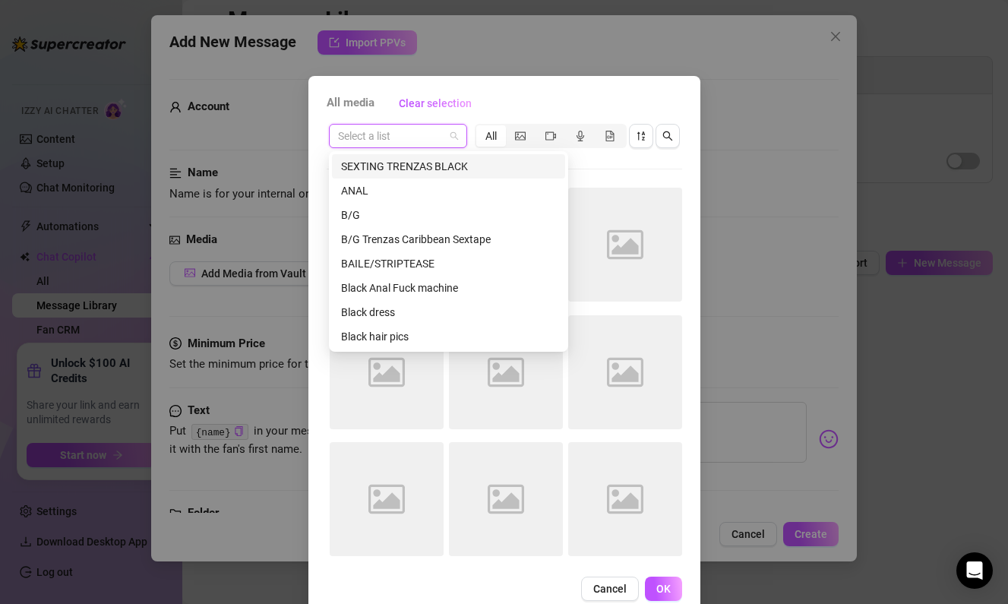
click at [415, 142] on input "search" at bounding box center [391, 136] width 106 height 23
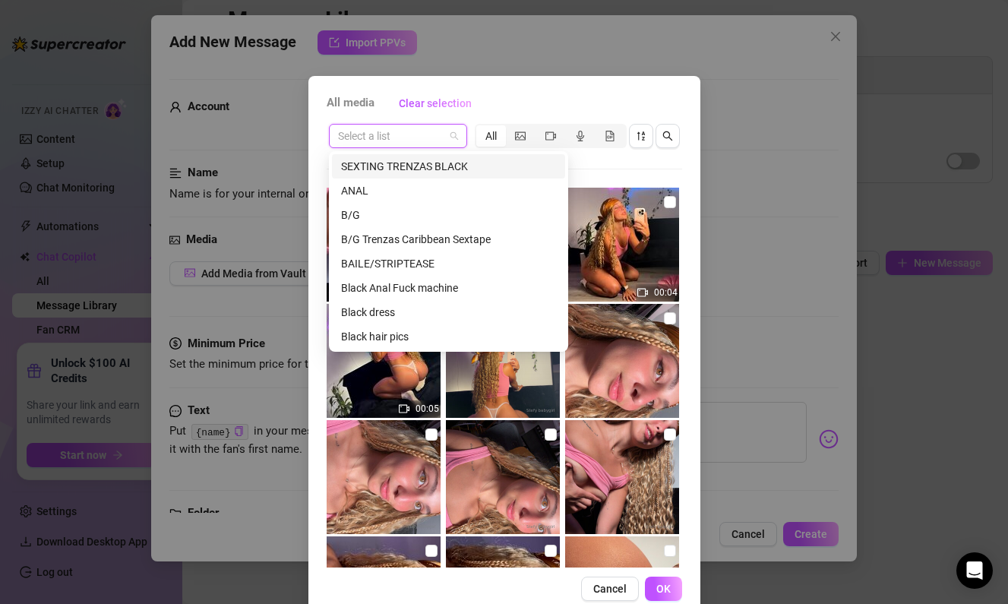
click at [434, 163] on div "SEXTING TRENZAS BLACK" at bounding box center [448, 166] width 215 height 17
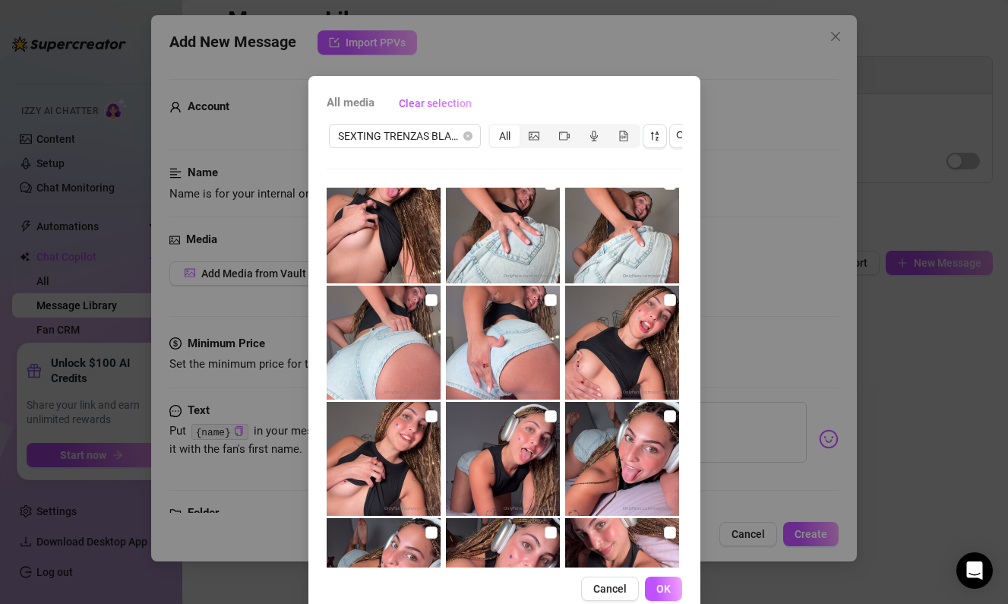
scroll to position [605, 0]
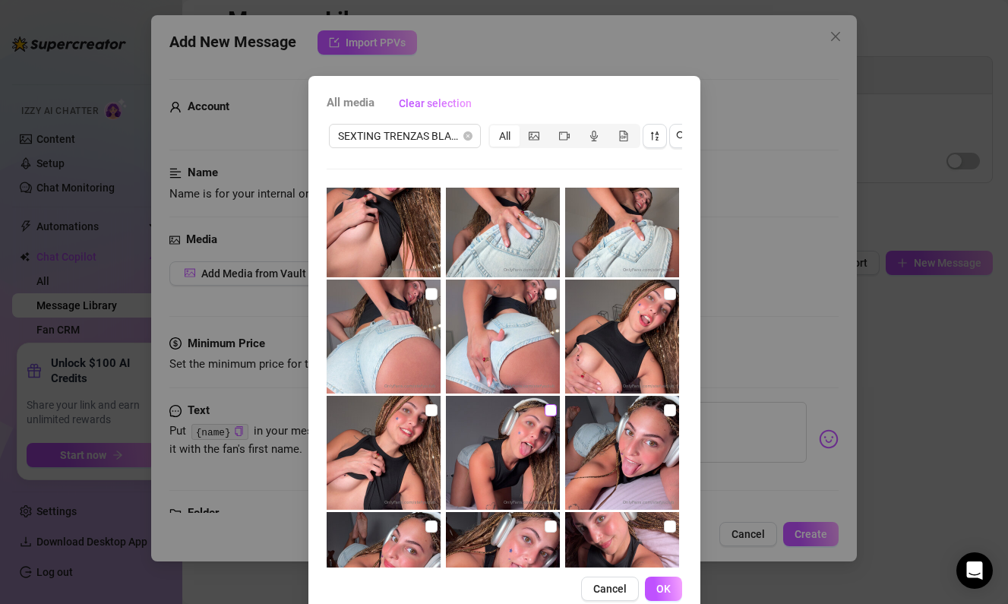
click at [548, 418] on label at bounding box center [551, 410] width 12 height 17
click at [548, 416] on input "checkbox" at bounding box center [551, 410] width 12 height 12
checkbox input "true"
click at [674, 291] on label at bounding box center [670, 294] width 12 height 17
click at [674, 291] on input "checkbox" at bounding box center [670, 294] width 12 height 12
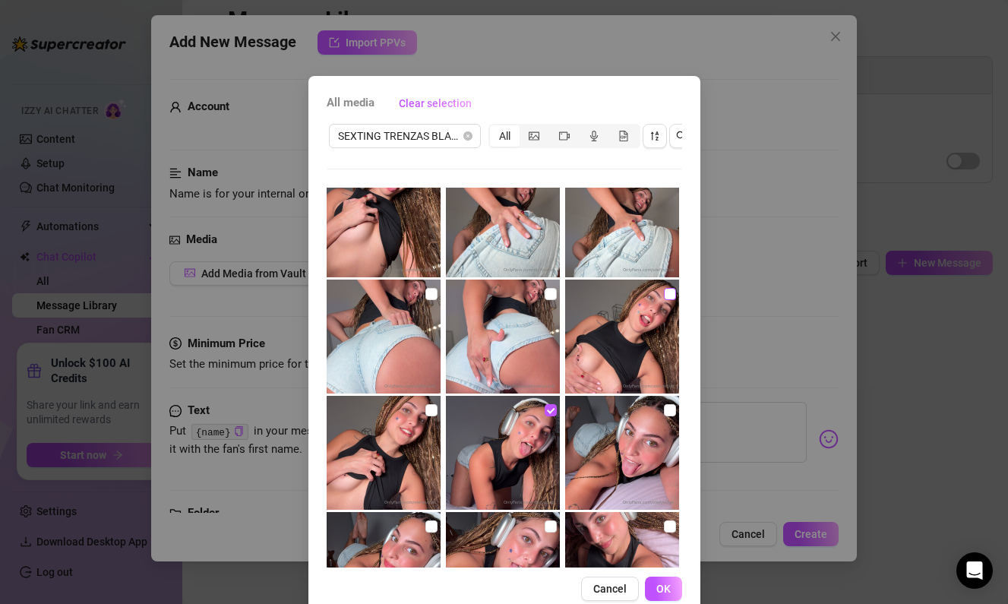
checkbox input "true"
click at [662, 573] on div "All media Clear selection SEXTING TRENZAS BLACK All 00:03 00:03 00:12 00:16 00:…" at bounding box center [504, 346] width 392 height 540
click at [664, 583] on span "OK" at bounding box center [663, 589] width 14 height 12
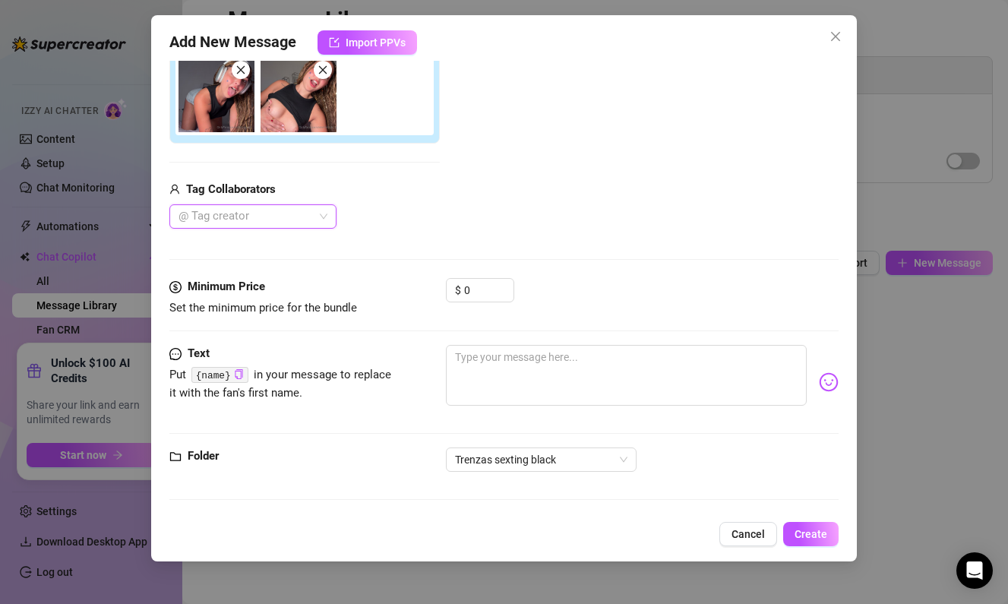
scroll to position [269, 0]
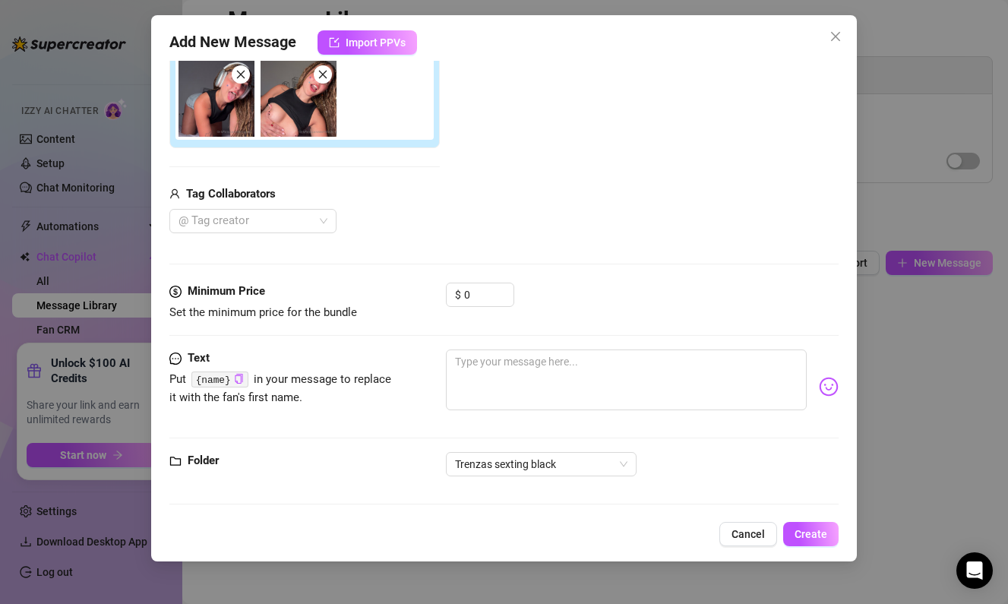
click at [548, 331] on div "Minimum Price Set the minimum price for the bundle $ 0" at bounding box center [503, 316] width 669 height 67
click at [544, 376] on textarea at bounding box center [626, 379] width 361 height 61
paste textarea "here in bed lying down! listening to some music! u {name}? 😳🙈"
type textarea "here in bed lying down! listening to some music! u {name}? 😳🙈"
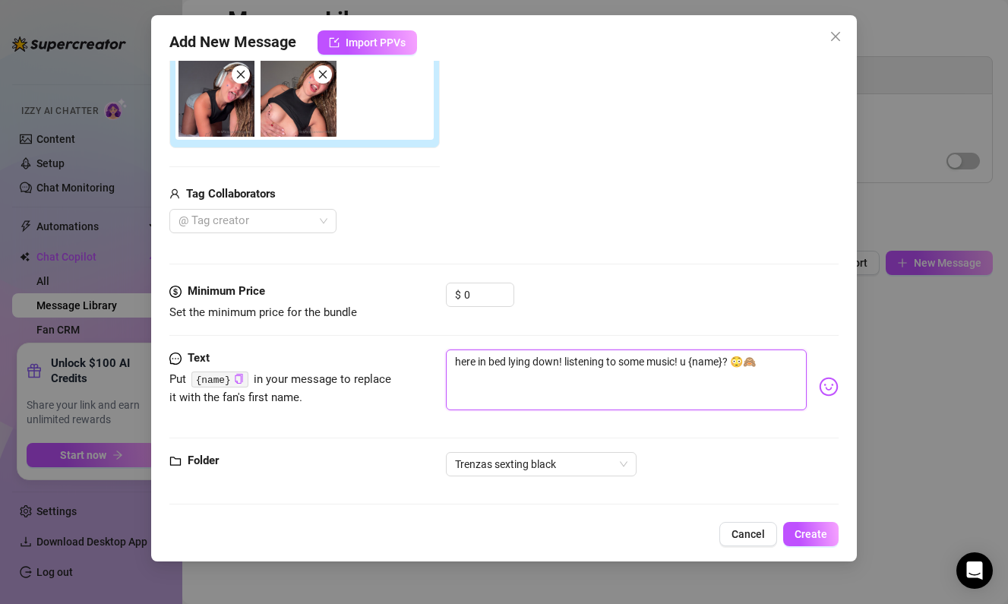
type textarea "here in bed lying down! listening to some music! u {name}? 😳🙈"
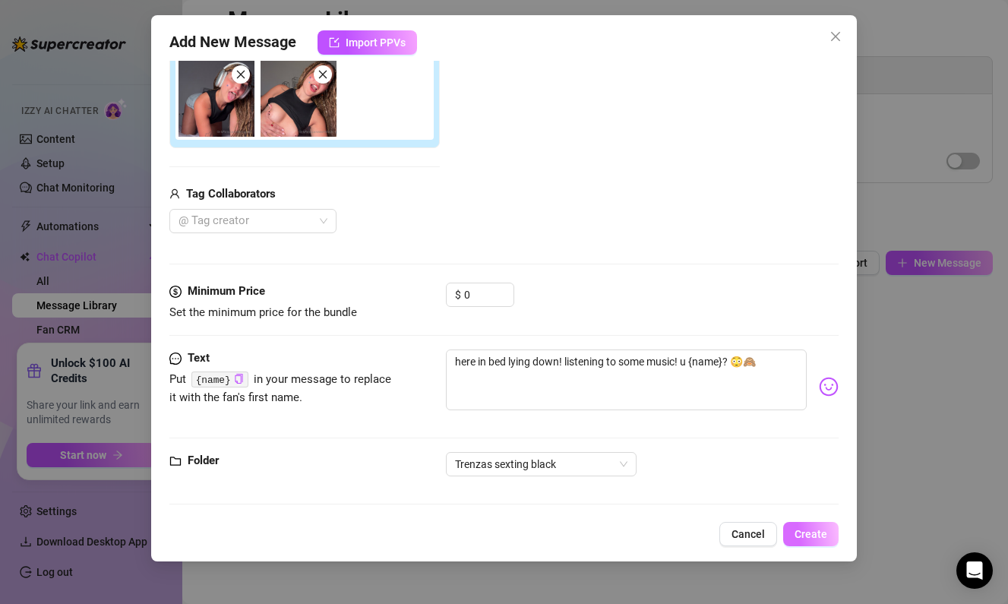
click at [799, 532] on span "Create" at bounding box center [810, 534] width 33 height 12
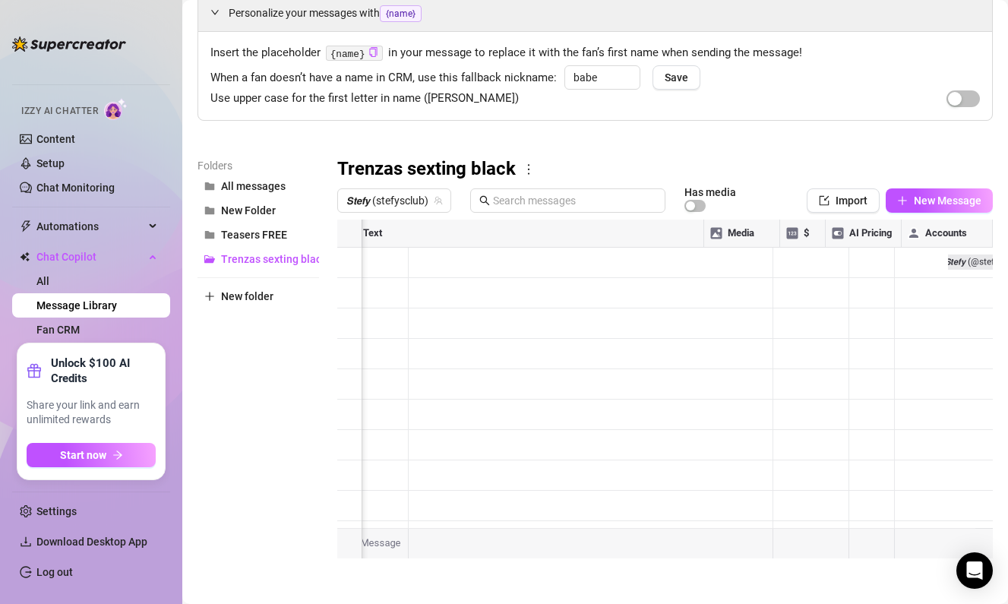
scroll to position [69, 0]
click at [801, 171] on div "Trenzas sexting black" at bounding box center [664, 171] width 655 height 24
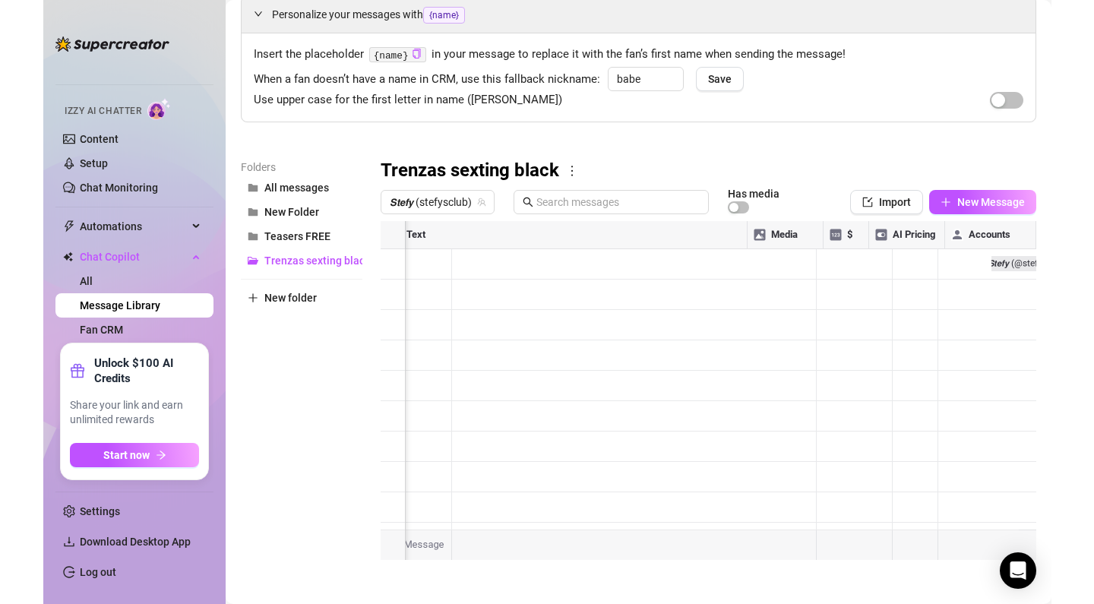
scroll to position [0, 0]
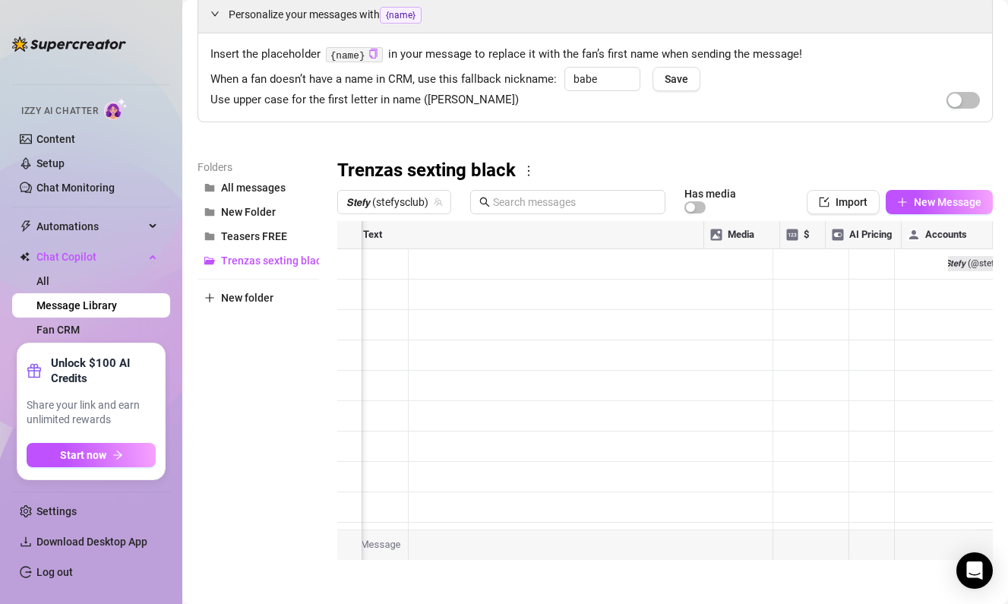
click at [391, 292] on div at bounding box center [664, 390] width 655 height 339
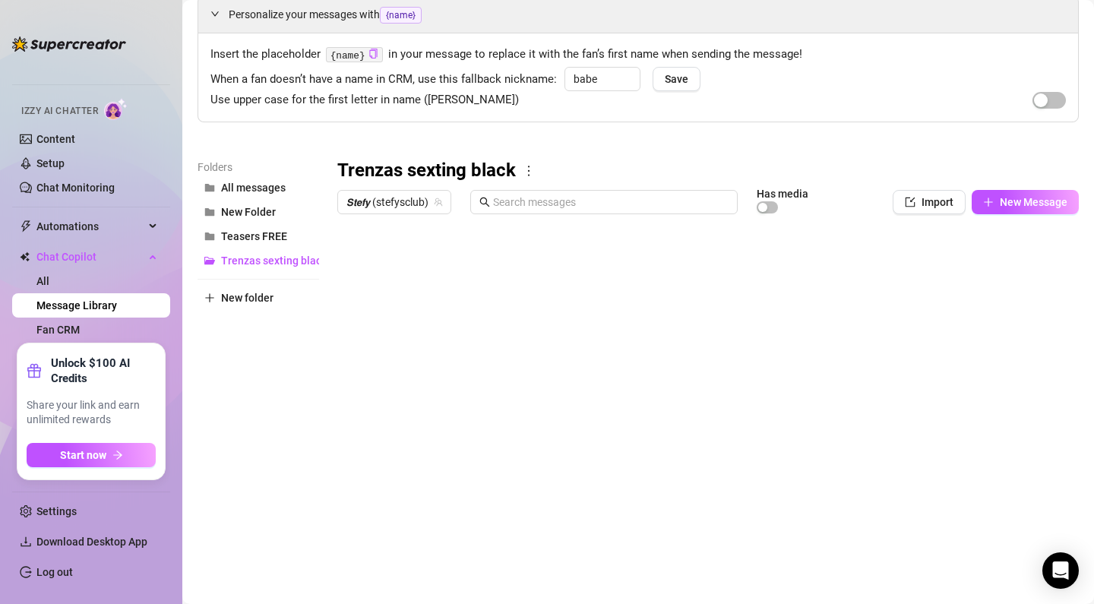
click at [415, 549] on body "Home Creator Analytics Team Analytics Izzy AI Chatter Content Setup Chat Monito…" at bounding box center [547, 302] width 1094 height 604
type textarea "Type your message here..."
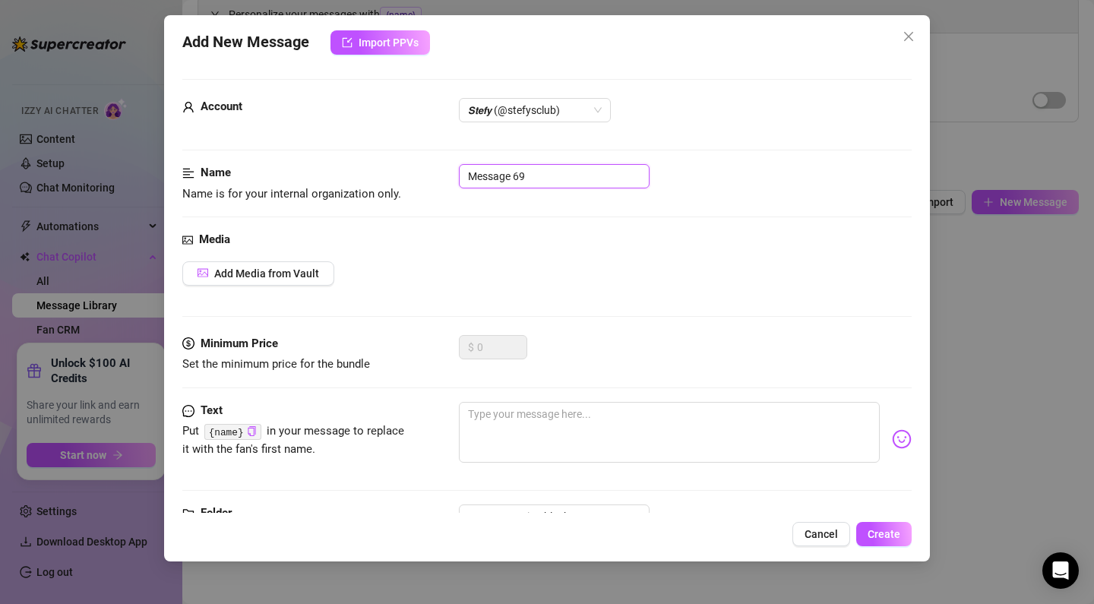
drag, startPoint x: 595, startPoint y: 169, endPoint x: 388, endPoint y: 168, distance: 206.6
click at [388, 168] on div "Name Name is for your internal organization only. Message 69" at bounding box center [546, 183] width 729 height 39
paste input "introduction 2 FREE (29seg QUITÁNDOME AIRPODS)"
click at [513, 176] on input "introduction 2 FREE (29seg QUITÁNDOME AIRPODS)" at bounding box center [554, 176] width 191 height 24
drag, startPoint x: 490, startPoint y: 174, endPoint x: 436, endPoint y: 175, distance: 53.9
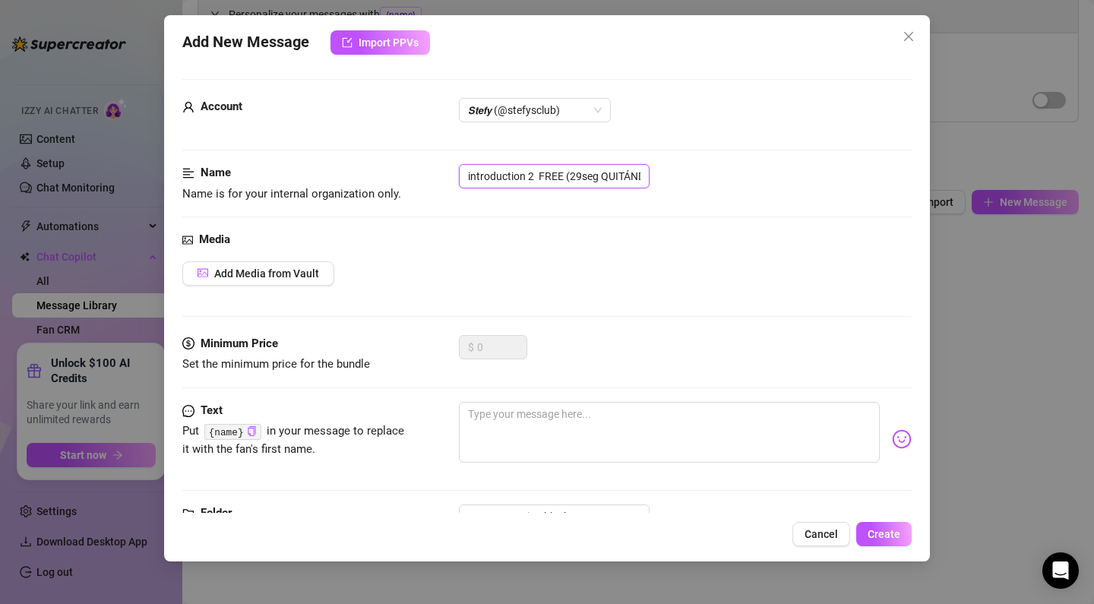
click at [436, 175] on div "Name Name is for your internal organization only. introduction 2 FREE (29seg QU…" at bounding box center [546, 183] width 729 height 39
click at [529, 170] on input "introduction 2 FREE (29seg QUITÁNDOME AIRPODS)" at bounding box center [554, 176] width 191 height 24
drag, startPoint x: 545, startPoint y: 175, endPoint x: 532, endPoint y: 177, distance: 13.0
click at [532, 177] on input "introduction 2 FREE (29seg QUITÁNDOME AIRPODS)" at bounding box center [554, 176] width 191 height 24
drag, startPoint x: 462, startPoint y: 169, endPoint x: 713, endPoint y: 179, distance: 251.6
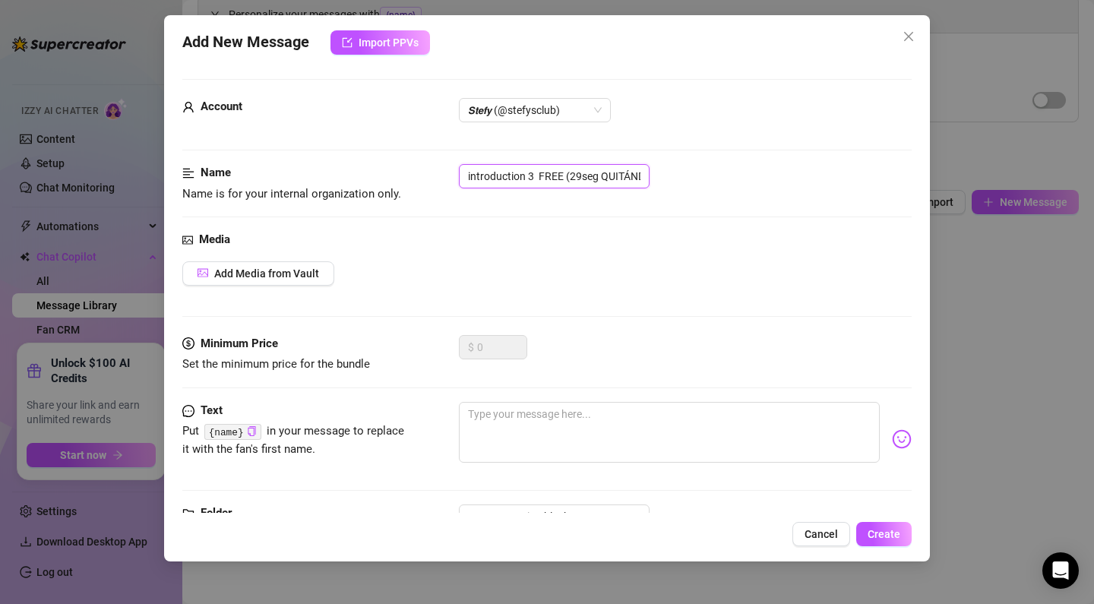
click at [713, 179] on div "introduction 3 FREE (29seg QUITÁNDOME AIRPODS)" at bounding box center [685, 176] width 453 height 24
paste input "FREE (29sec TAKING OFF MY AIRPODS)"
type input "introduction 3 FREE (29sec TAKING OFF MY AIRPODS)"
click at [543, 412] on textarea at bounding box center [669, 432] width 421 height 61
paste textarea "Do you think we could be naughty together? 😈 How nice! I'd love to feel your ha…"
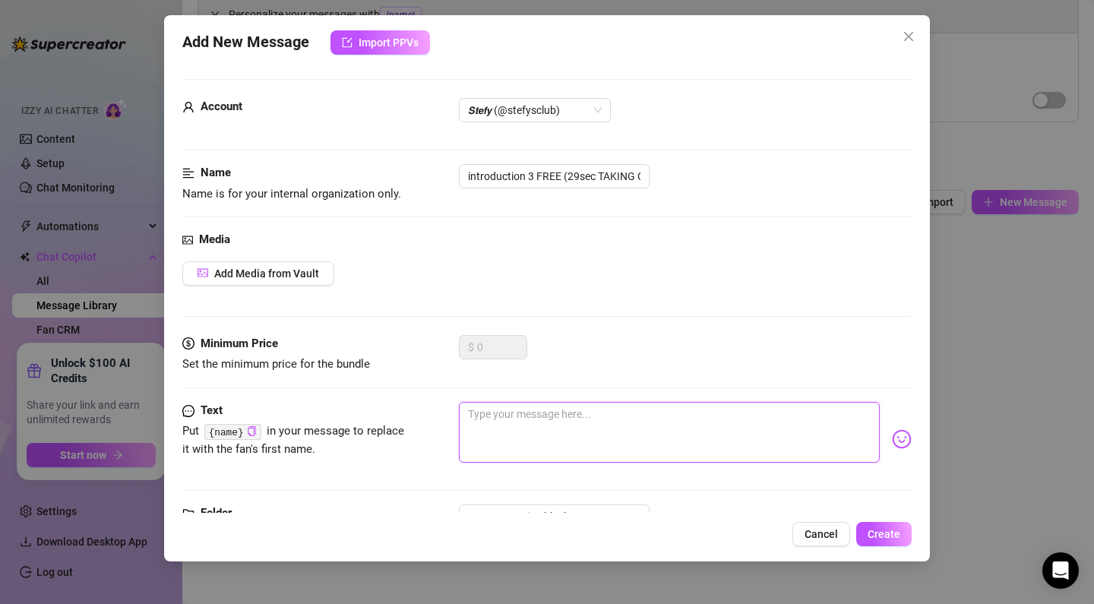
type textarea "Do you think we could be naughty together? 😈 How nice! I'd love to feel your ha…"
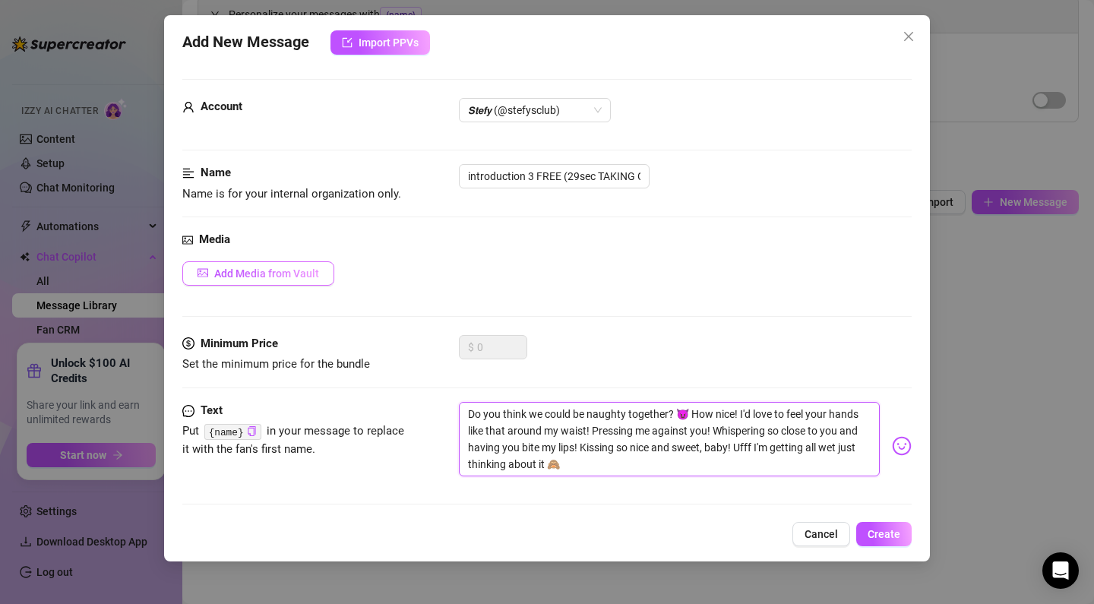
type textarea "Do you think we could be naughty together? 😈 How nice! I'd love to feel your ha…"
click at [303, 278] on button "Add Media from Vault" at bounding box center [258, 273] width 152 height 24
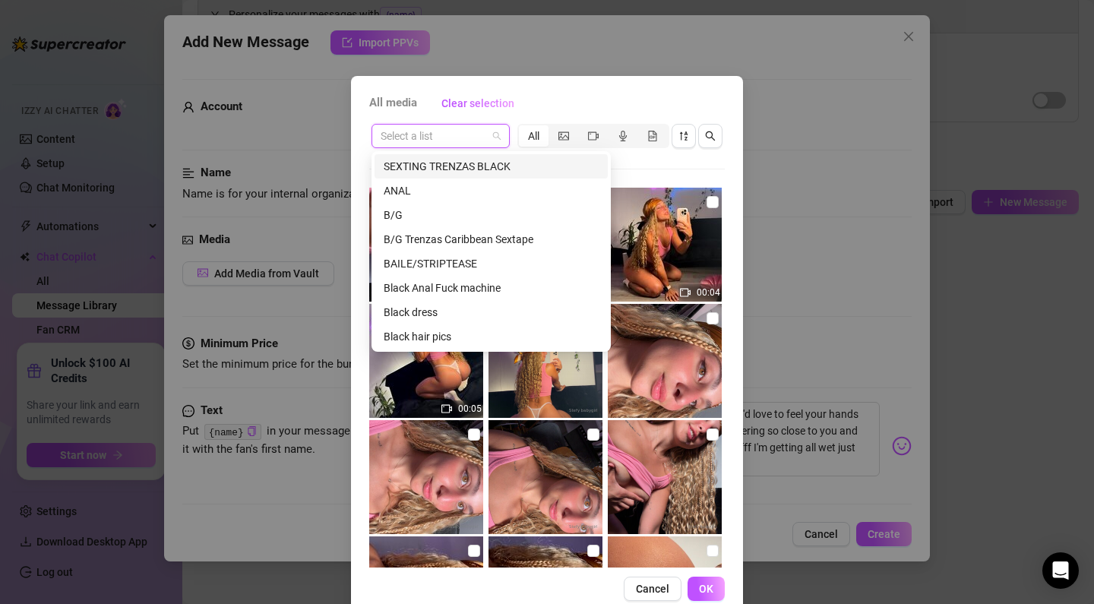
click at [419, 136] on input "search" at bounding box center [434, 136] width 106 height 23
click at [435, 160] on div "SEXTING TRENZAS BLACK" at bounding box center [491, 166] width 215 height 17
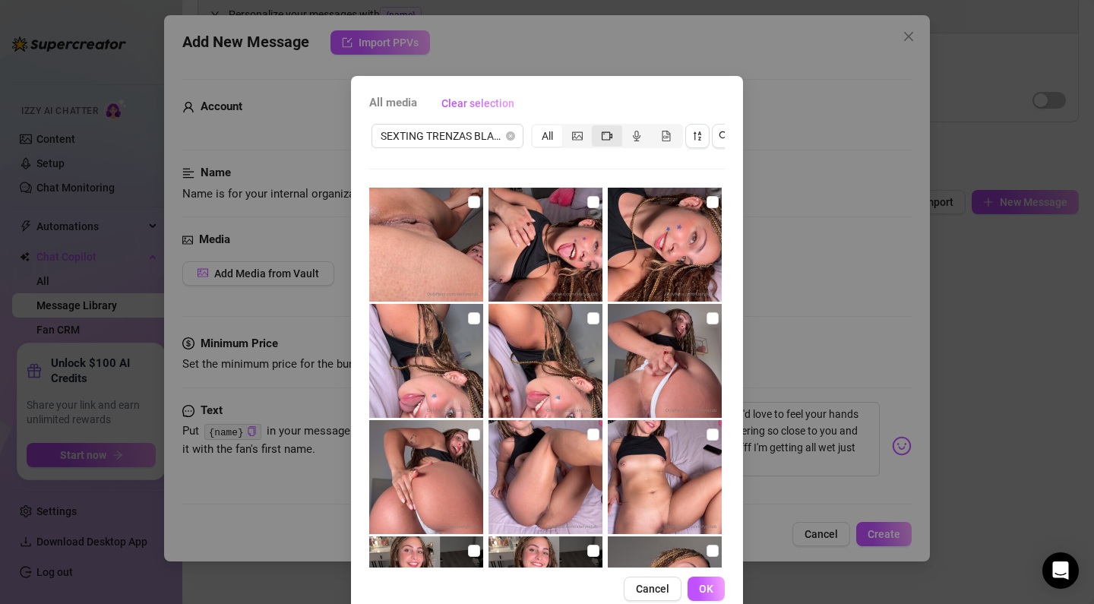
click at [601, 132] on div "segmented control" at bounding box center [607, 135] width 30 height 21
click at [595, 128] on input "segmented control" at bounding box center [595, 128] width 0 height 0
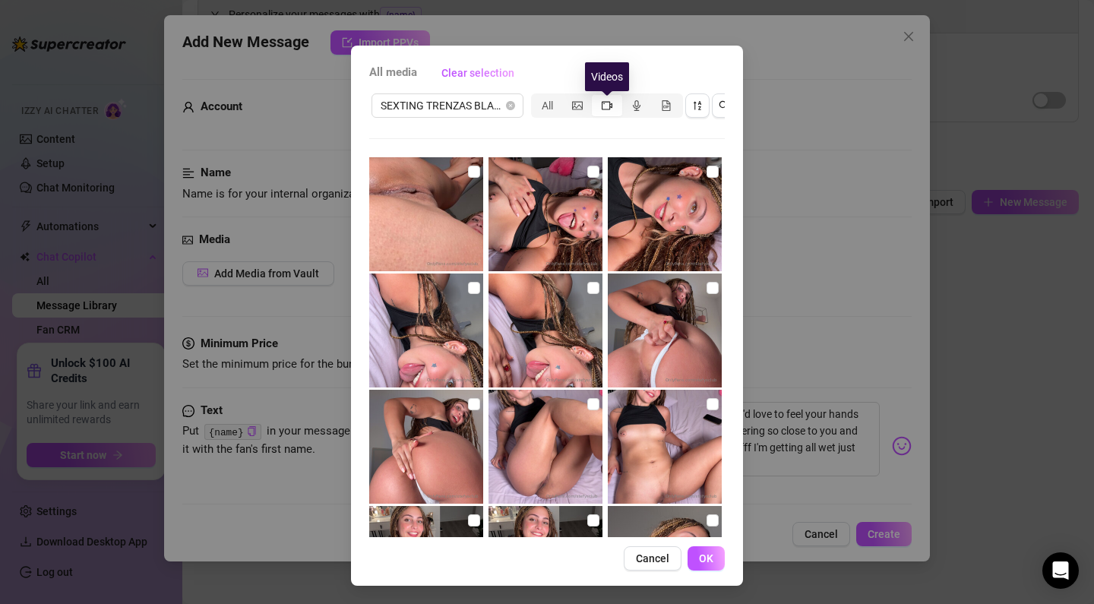
click at [608, 105] on icon "video-camera" at bounding box center [607, 105] width 11 height 11
click at [595, 97] on input "segmented control" at bounding box center [595, 97] width 0 height 0
click at [690, 106] on button "button" at bounding box center [697, 105] width 24 height 24
click at [698, 112] on button "button" at bounding box center [697, 105] width 24 height 24
click at [589, 110] on div "segmented control" at bounding box center [577, 105] width 30 height 21
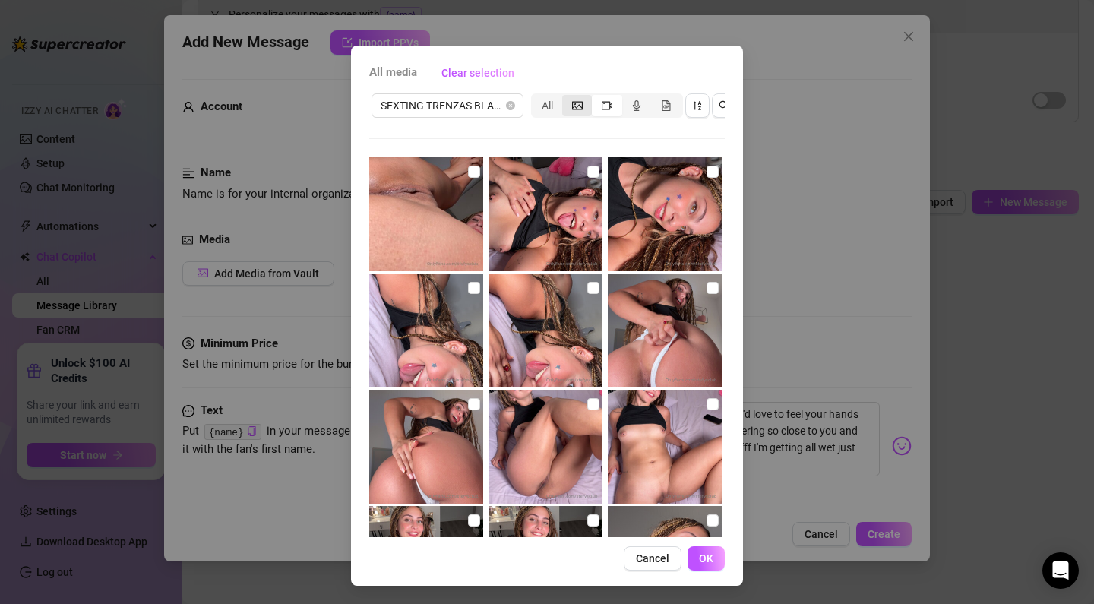
click at [566, 97] on input "segmented control" at bounding box center [566, 97] width 0 height 0
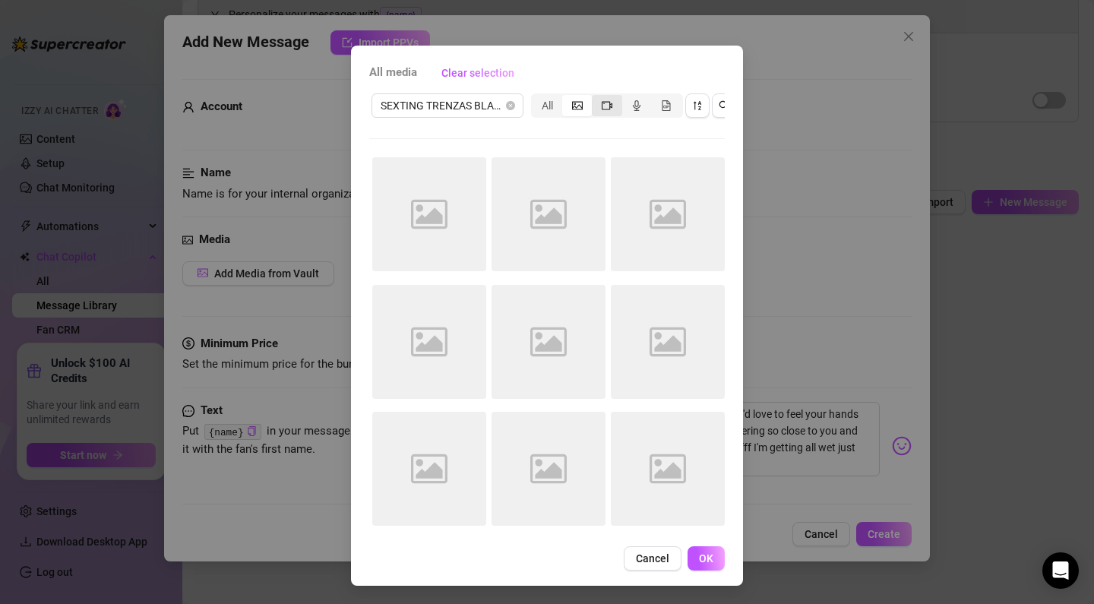
click at [605, 108] on icon "video-camera" at bounding box center [607, 105] width 11 height 11
click at [595, 97] on input "segmented control" at bounding box center [595, 97] width 0 height 0
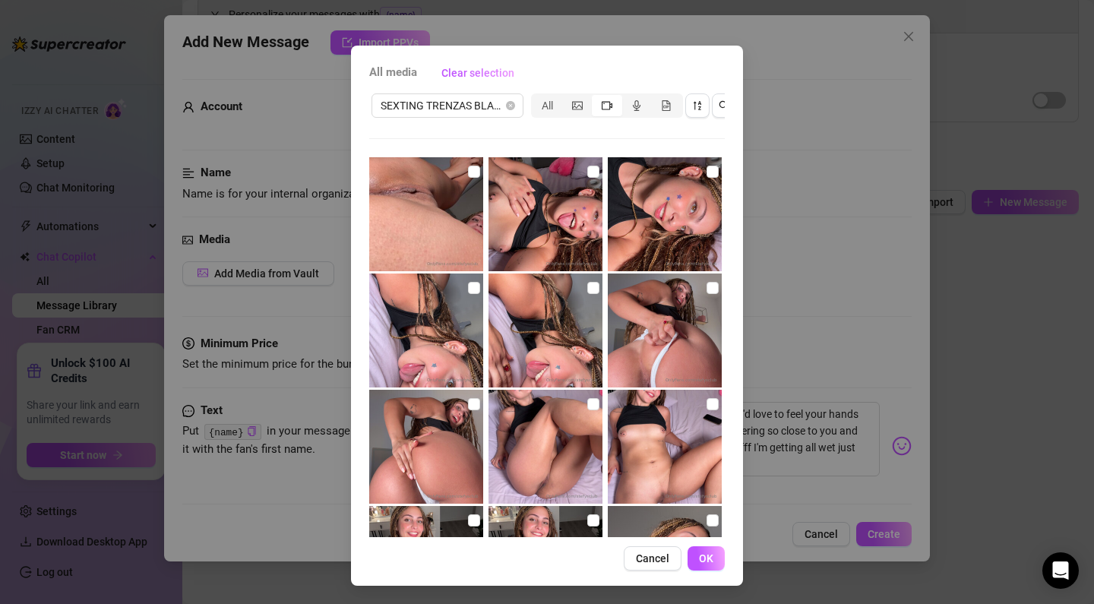
click at [605, 108] on icon "video-camera" at bounding box center [607, 105] width 11 height 11
click at [595, 97] on input "segmented control" at bounding box center [595, 97] width 0 height 0
click at [602, 111] on span "segmented control" at bounding box center [607, 106] width 11 height 12
click at [595, 97] on input "segmented control" at bounding box center [595, 97] width 0 height 0
click at [574, 100] on icon "picture" at bounding box center [577, 105] width 11 height 11
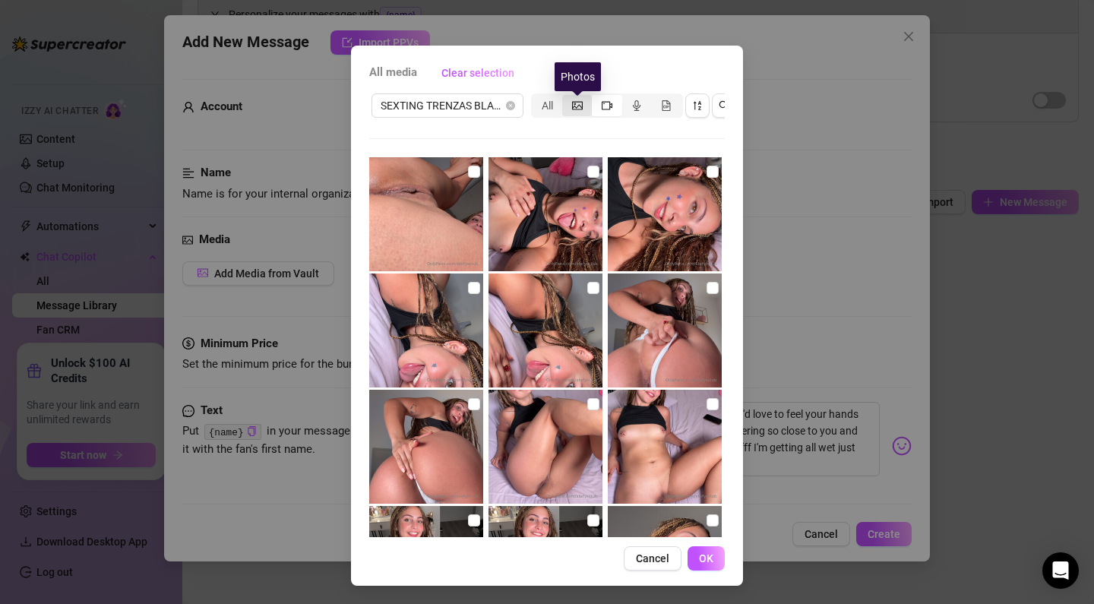
click at [566, 97] on input "segmented control" at bounding box center [566, 97] width 0 height 0
click at [611, 105] on icon "video-camera" at bounding box center [607, 105] width 11 height 8
click at [595, 97] on input "segmented control" at bounding box center [595, 97] width 0 height 0
click at [700, 105] on icon "sort-descending" at bounding box center [697, 105] width 11 height 11
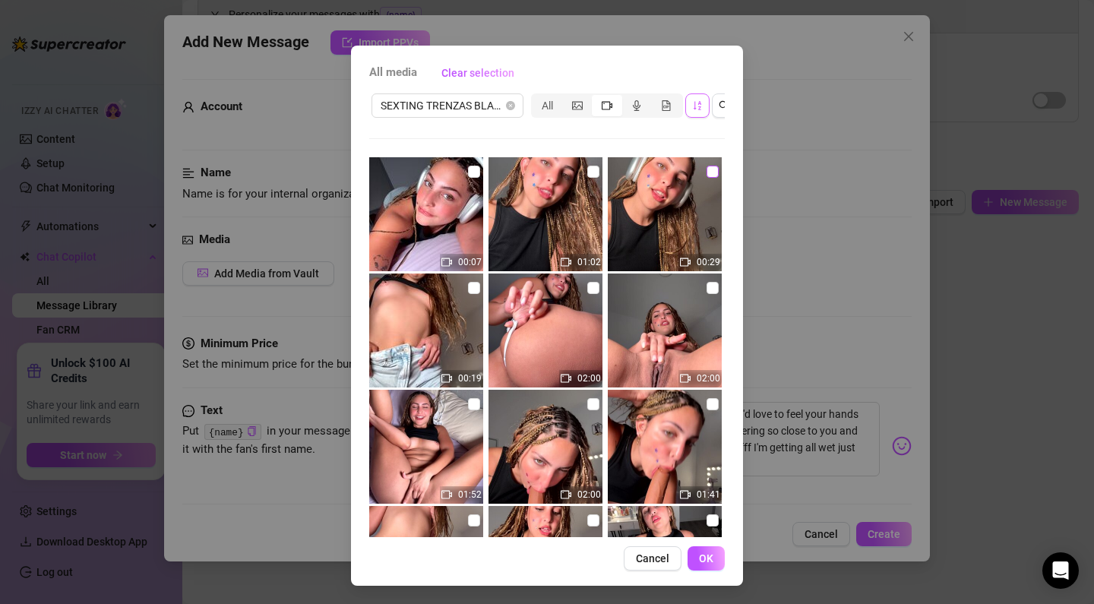
click at [708, 176] on span at bounding box center [712, 172] width 12 height 12
click at [708, 176] on input "checkbox" at bounding box center [712, 172] width 12 height 12
checkbox input "true"
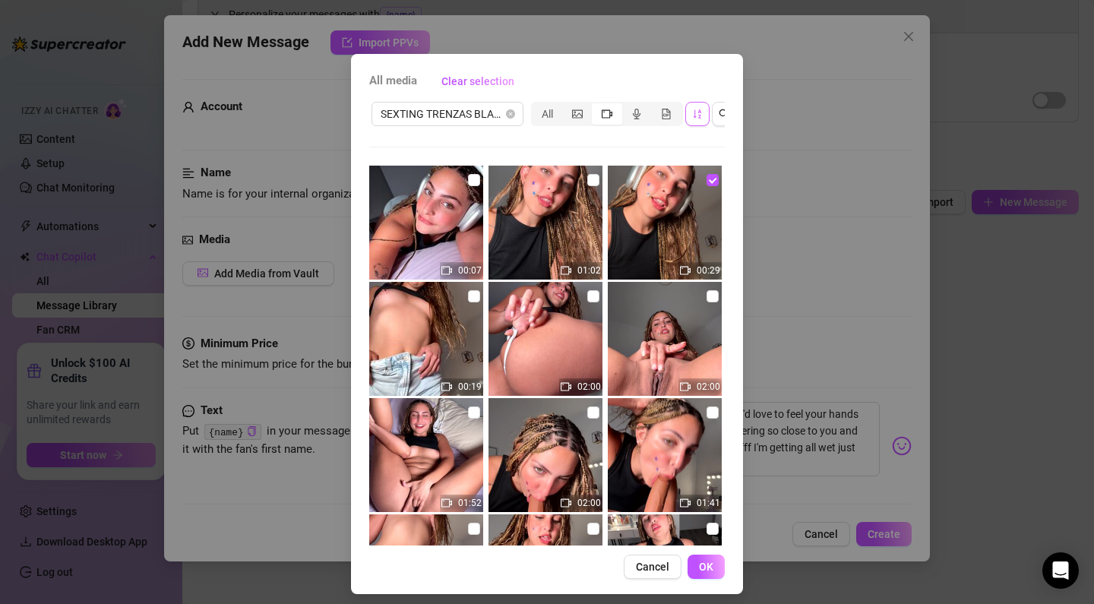
scroll to position [31, 0]
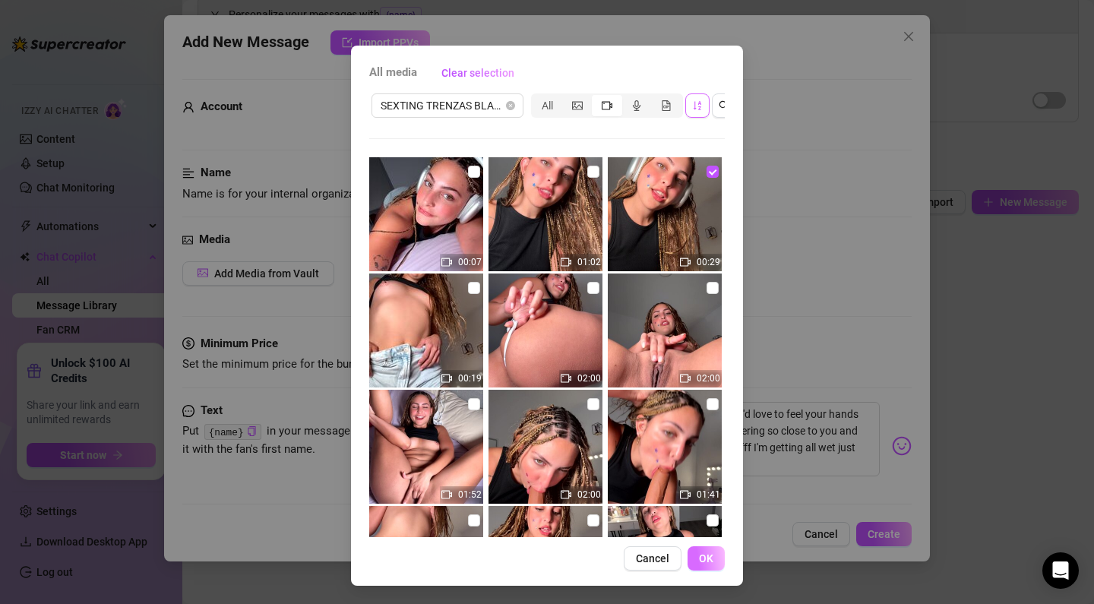
click at [715, 559] on button "OK" at bounding box center [705, 558] width 37 height 24
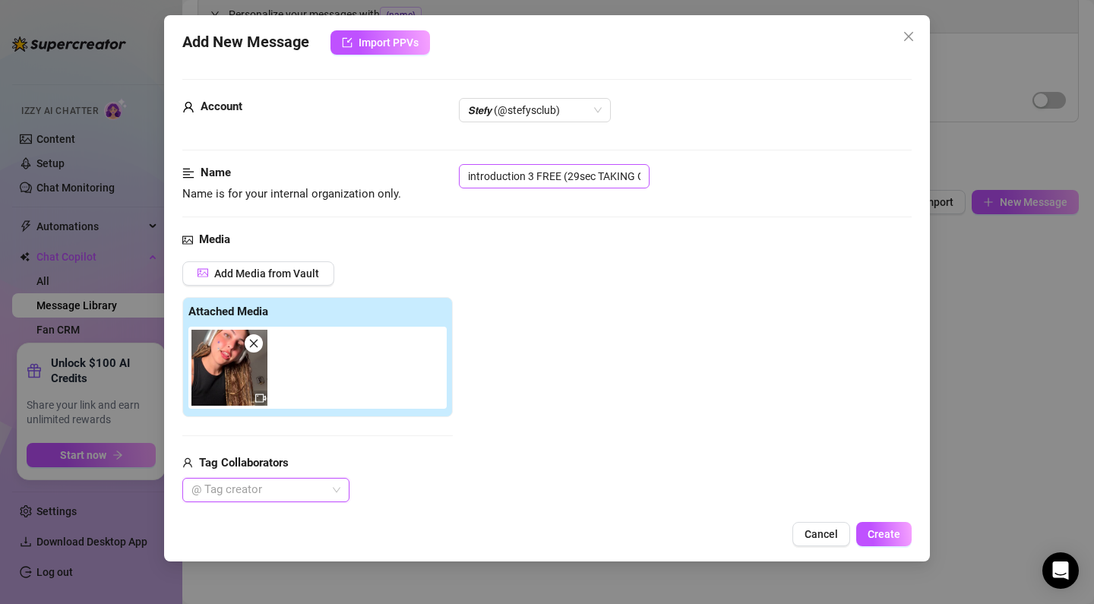
scroll to position [0, 0]
drag, startPoint x: 533, startPoint y: 172, endPoint x: 423, endPoint y: 169, distance: 110.2
click at [423, 169] on div "Name Name is for your internal organization only. introduction 3 FREE (29sec TA…" at bounding box center [546, 183] width 729 height 39
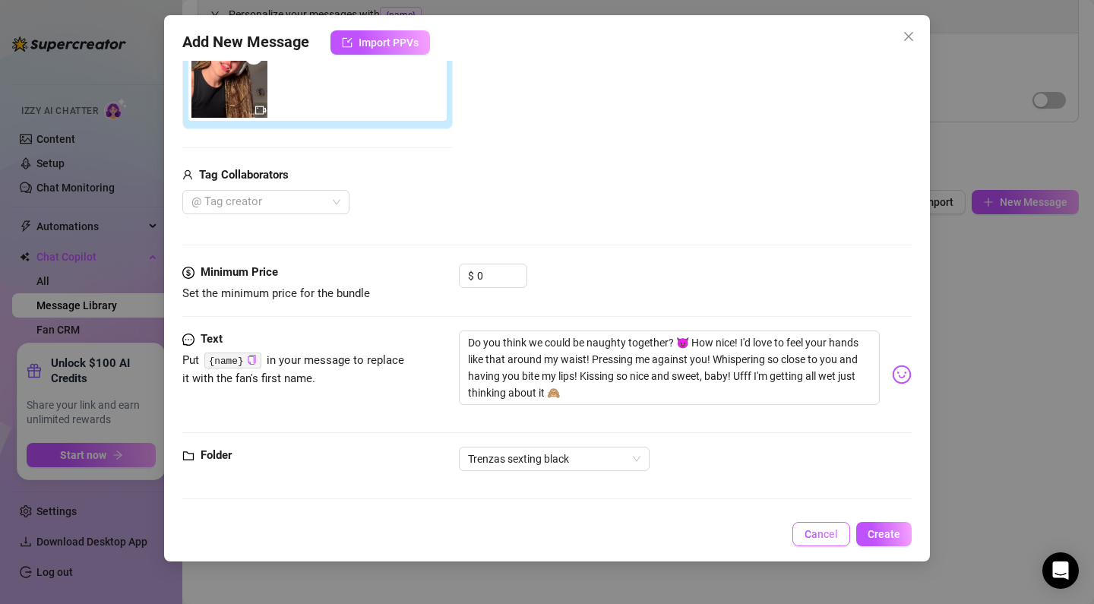
scroll to position [287, 0]
click at [883, 532] on span "Create" at bounding box center [883, 534] width 33 height 12
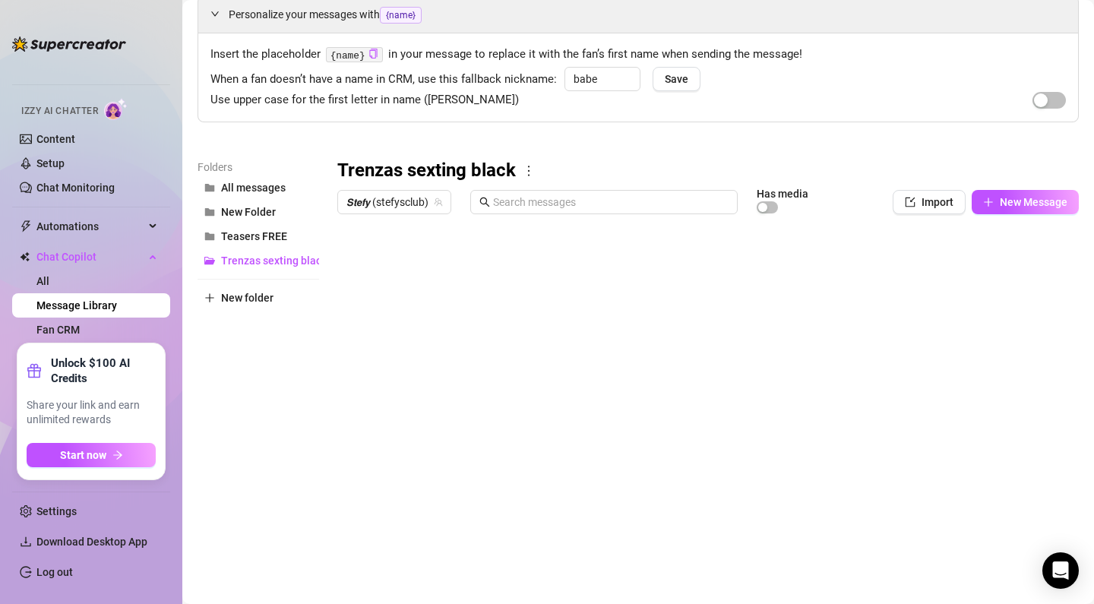
scroll to position [0, 0]
type textarea "Type your message here..."
click at [400, 537] on body "Home Creator Analytics Team Analytics Izzy AI Chatter Content Setup Chat Monito…" at bounding box center [547, 302] width 1094 height 604
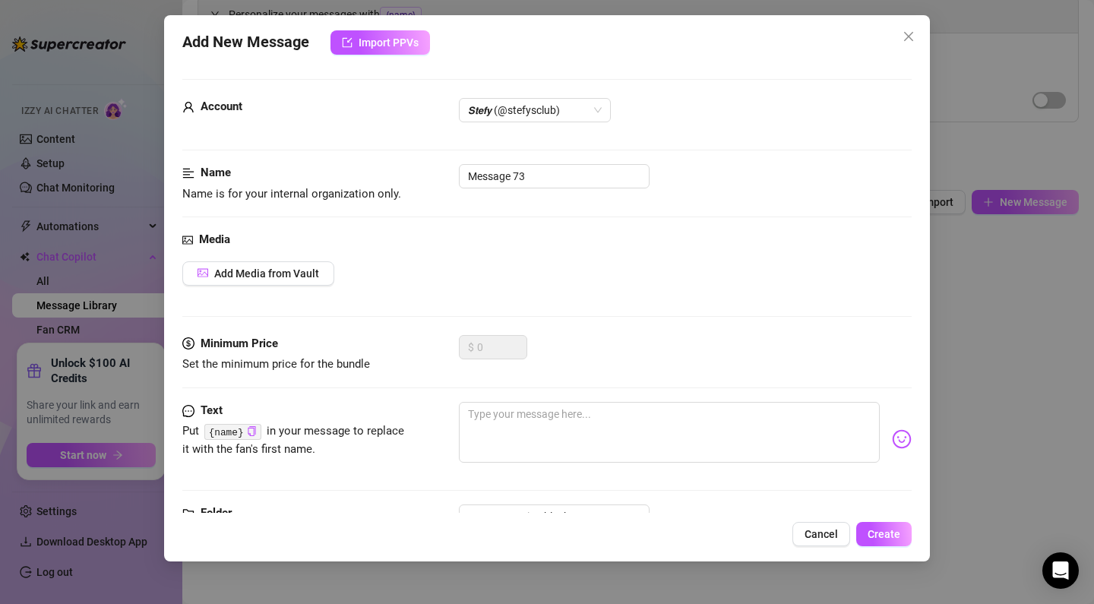
scroll to position [1, 0]
click at [526, 165] on input "Message 73" at bounding box center [554, 176] width 191 height 24
drag, startPoint x: 564, startPoint y: 175, endPoint x: 374, endPoint y: 165, distance: 190.2
click at [374, 165] on div "Name Name is for your internal organization only. Message 73" at bounding box center [546, 183] width 729 height 39
paste input "introduction"
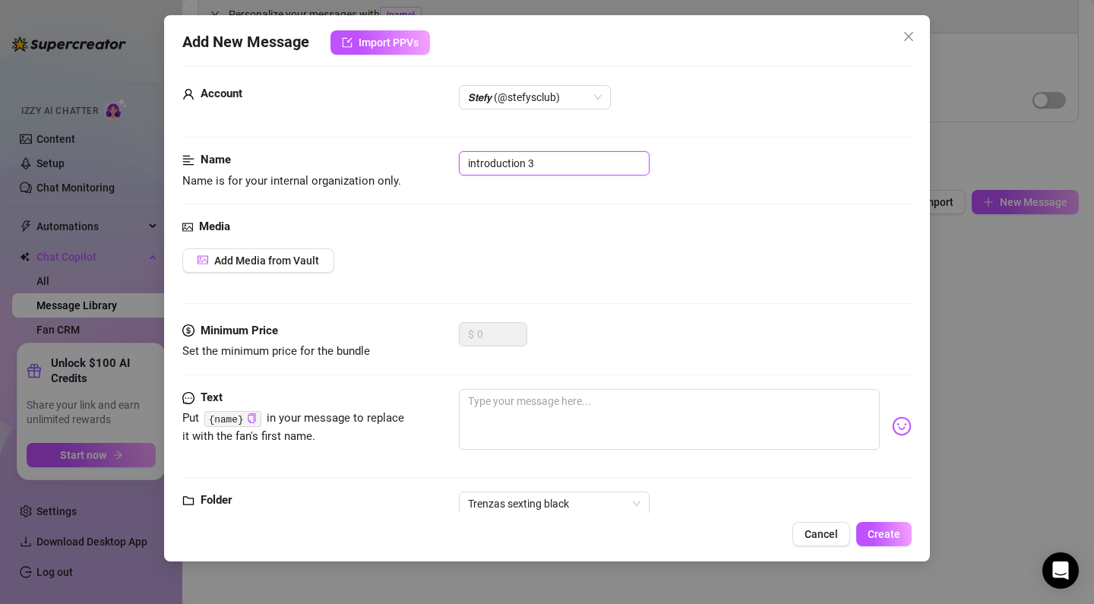
scroll to position [8, 0]
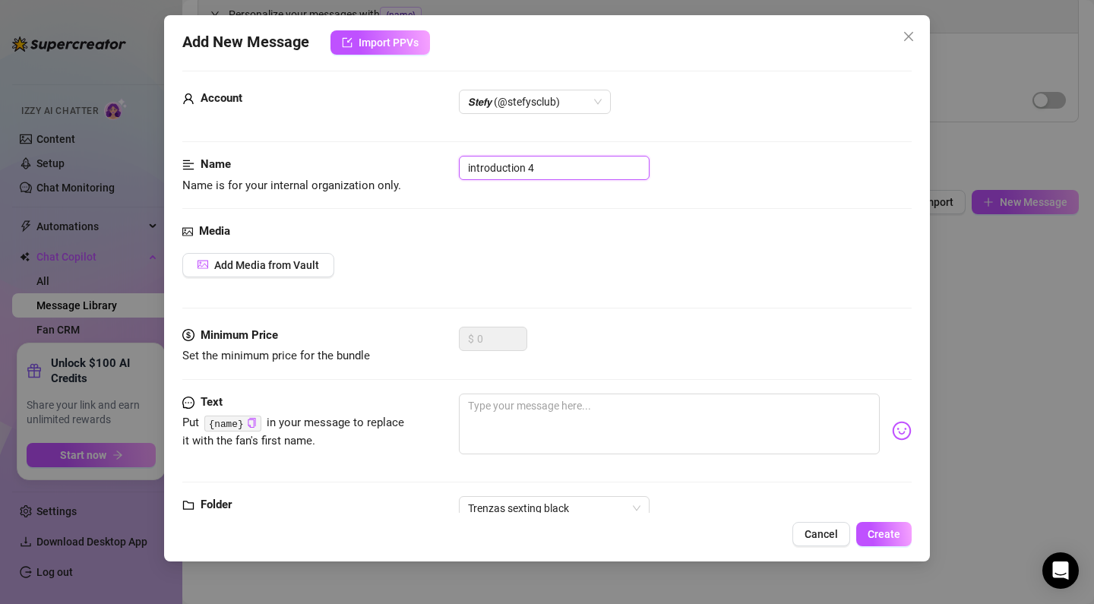
drag, startPoint x: 583, startPoint y: 172, endPoint x: 430, endPoint y: 167, distance: 152.7
click at [430, 167] on div "Name Name is for your internal organization only. introduction 4" at bounding box center [546, 175] width 729 height 39
click at [494, 99] on span "𝙎𝙩𝙚𝙛𝙮 (@stefysclub)" at bounding box center [535, 101] width 134 height 23
type input "introduction 4"
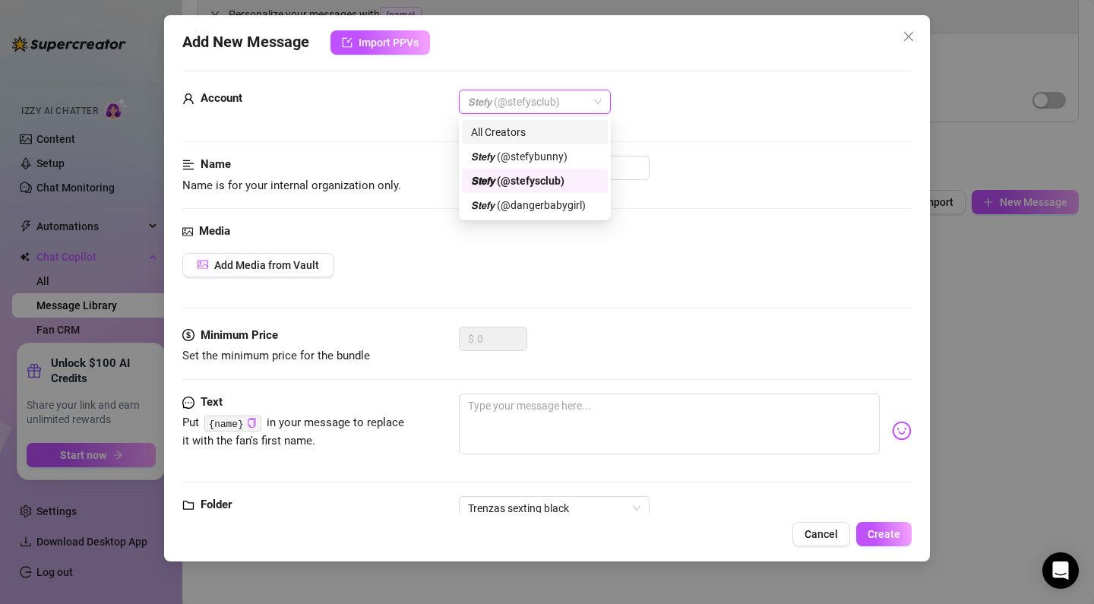
click at [491, 133] on div "All Creators" at bounding box center [535, 132] width 128 height 17
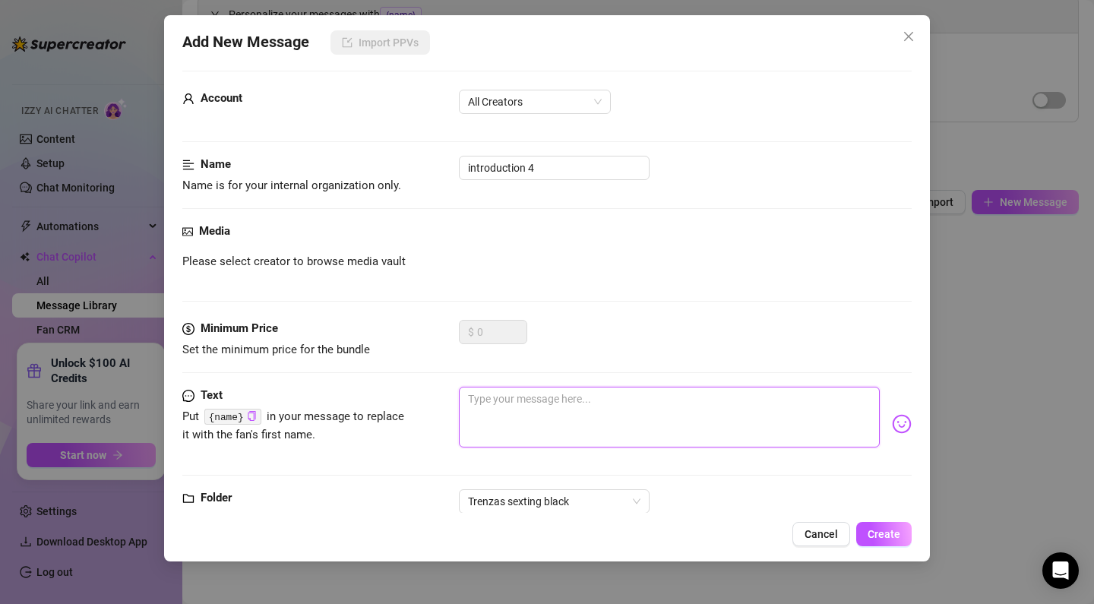
click at [521, 410] on textarea at bounding box center [669, 417] width 421 height 61
paste textarea "Fuck, I'm dying to put these perfect little tits in your face! Would you like t…"
type textarea "Fuck, I'm dying to put these perfect little tits in your face! Would you like t…"
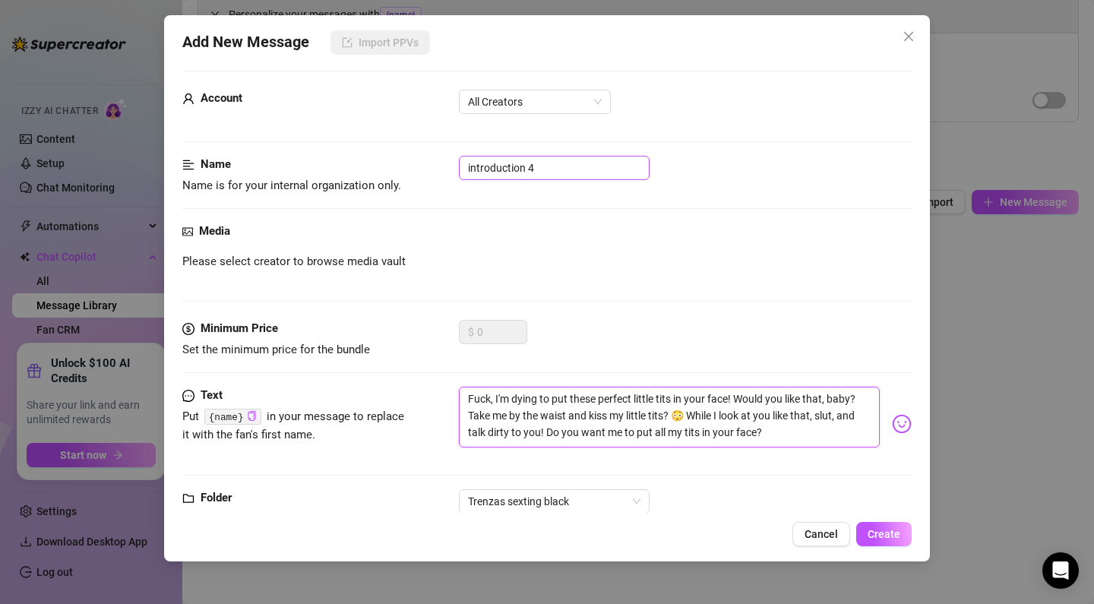
type textarea "Fuck, I'm dying to put these perfect little tits in your face! Would you like t…"
click at [552, 161] on input "introduction 4" at bounding box center [554, 168] width 191 height 24
drag, startPoint x: 550, startPoint y: 167, endPoint x: 422, endPoint y: 155, distance: 128.2
click at [422, 155] on form "Account All Creators Name Name is for your internal organization only. introduc…" at bounding box center [546, 313] width 729 height 485
click at [882, 529] on span "Create" at bounding box center [883, 534] width 33 height 12
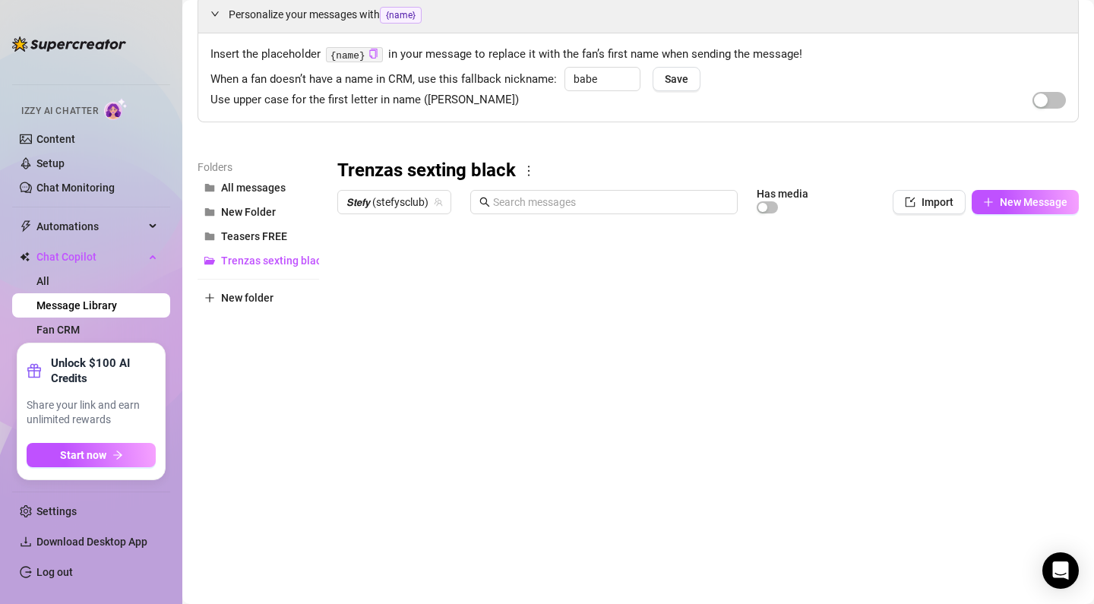
click at [403, 558] on main "Message Library Personalize your messages with {name} Insert the placeholder {n…" at bounding box center [637, 268] width 911 height 674
click at [403, 548] on body "Home Creator Analytics Team Analytics Izzy AI Chatter Content Setup Chat Monito…" at bounding box center [547, 302] width 1094 height 604
type textarea "Type your message here..."
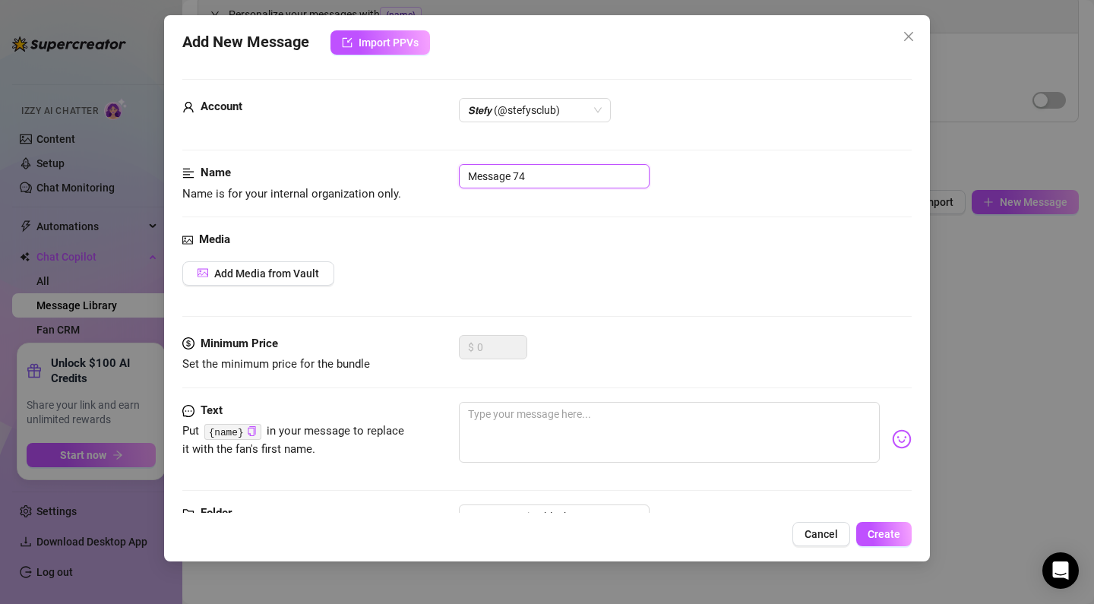
drag, startPoint x: 567, startPoint y: 179, endPoint x: 379, endPoint y: 166, distance: 188.1
click at [379, 166] on div "Name Name is for your internal organization only. Message 74" at bounding box center [546, 183] width 729 height 39
paste input "PPV 1. 1:02min tities out"
click at [543, 112] on span "𝙎𝙩𝙚𝙛𝙮 (@stefysclub)" at bounding box center [535, 110] width 134 height 23
type input "PPV 1. 1:02min tities out"
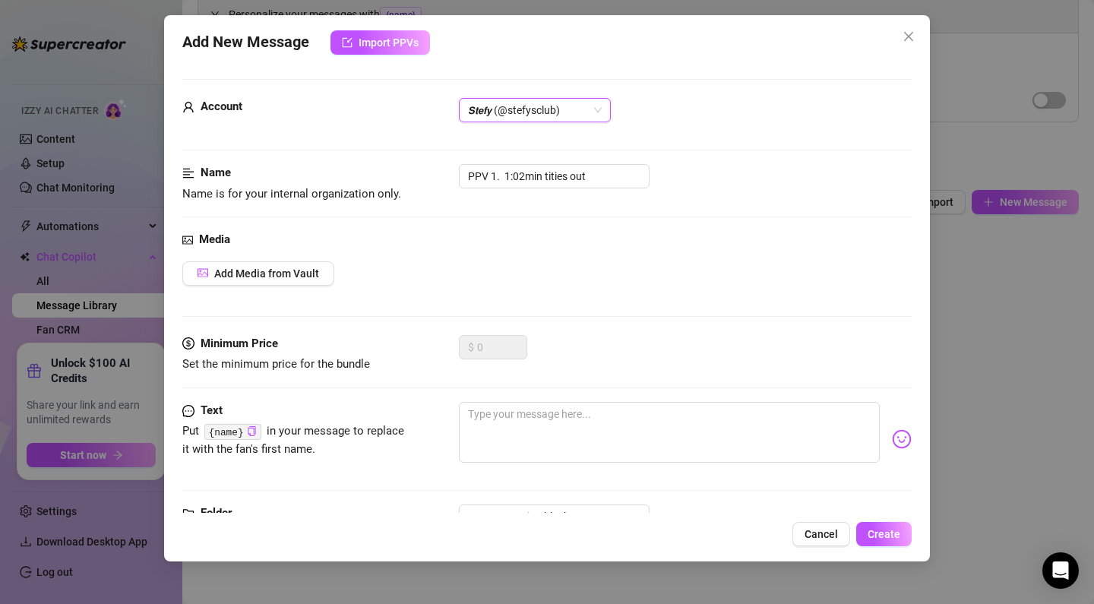
click at [543, 112] on span "𝙎𝙩𝙚𝙛𝙮 (@stefysclub)" at bounding box center [535, 110] width 134 height 23
click at [304, 268] on span "Add Media from Vault" at bounding box center [266, 273] width 105 height 12
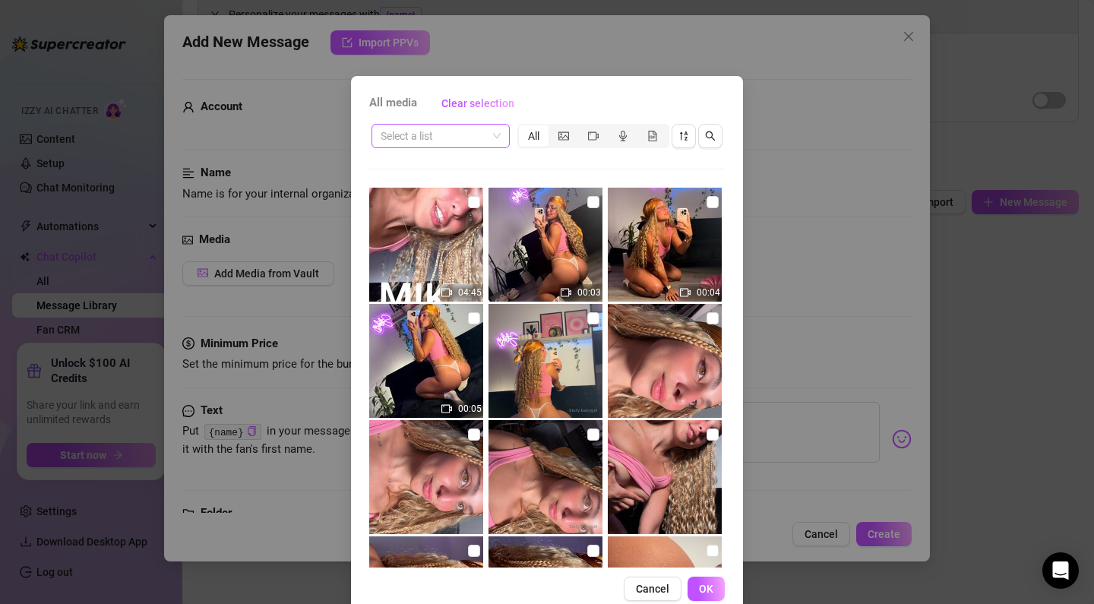
click at [462, 139] on input "search" at bounding box center [434, 136] width 106 height 23
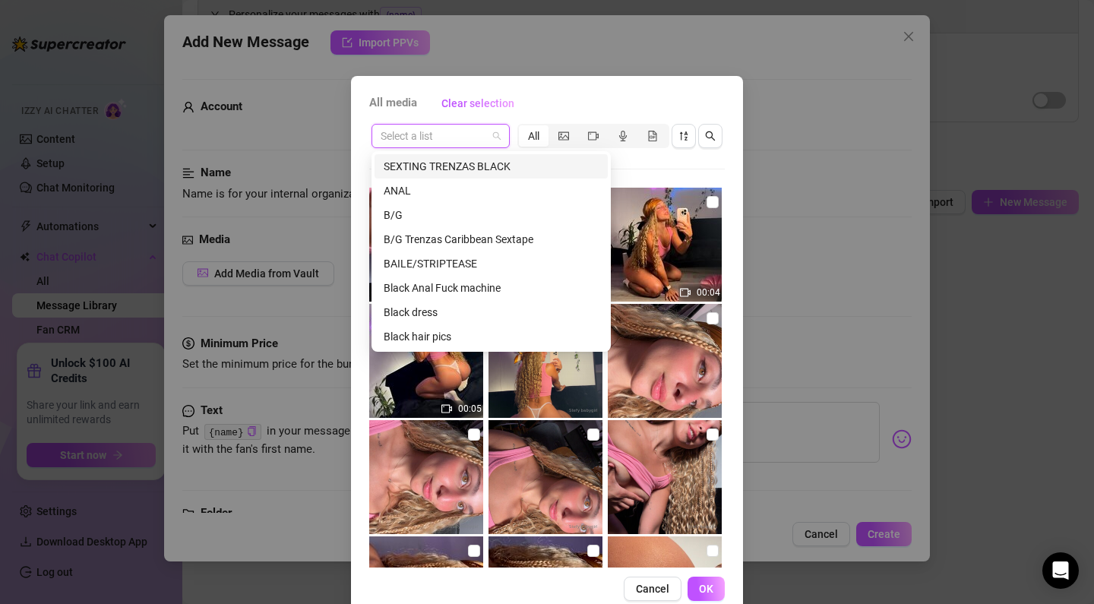
click at [473, 167] on div "SEXTING TRENZAS BLACK" at bounding box center [491, 166] width 215 height 17
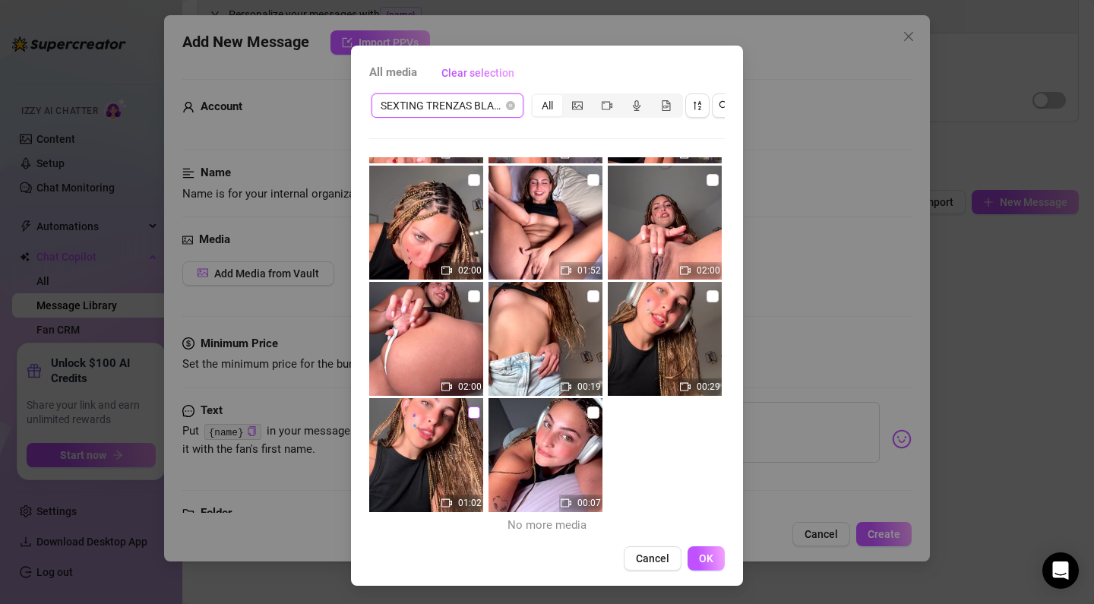
click at [469, 412] on input "checkbox" at bounding box center [474, 412] width 12 height 12
checkbox input "true"
click at [705, 562] on span "OK" at bounding box center [706, 558] width 14 height 12
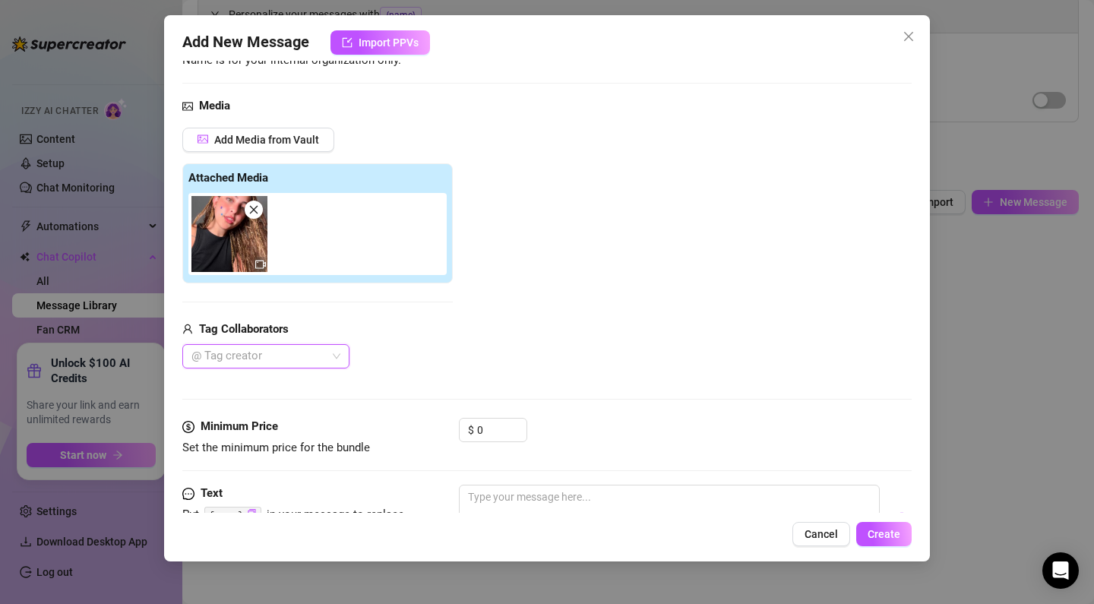
scroll to position [173, 0]
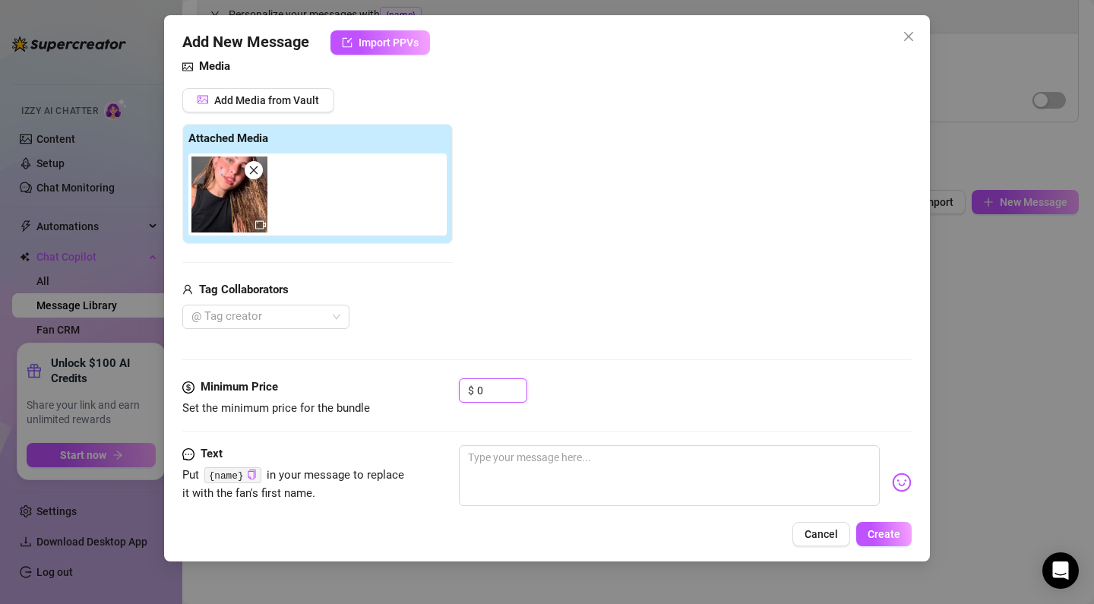
drag, startPoint x: 498, startPoint y: 390, endPoint x: 450, endPoint y: 390, distance: 47.9
click at [450, 390] on div "Minimum Price Set the minimum price for the bundle $ 0" at bounding box center [546, 397] width 729 height 39
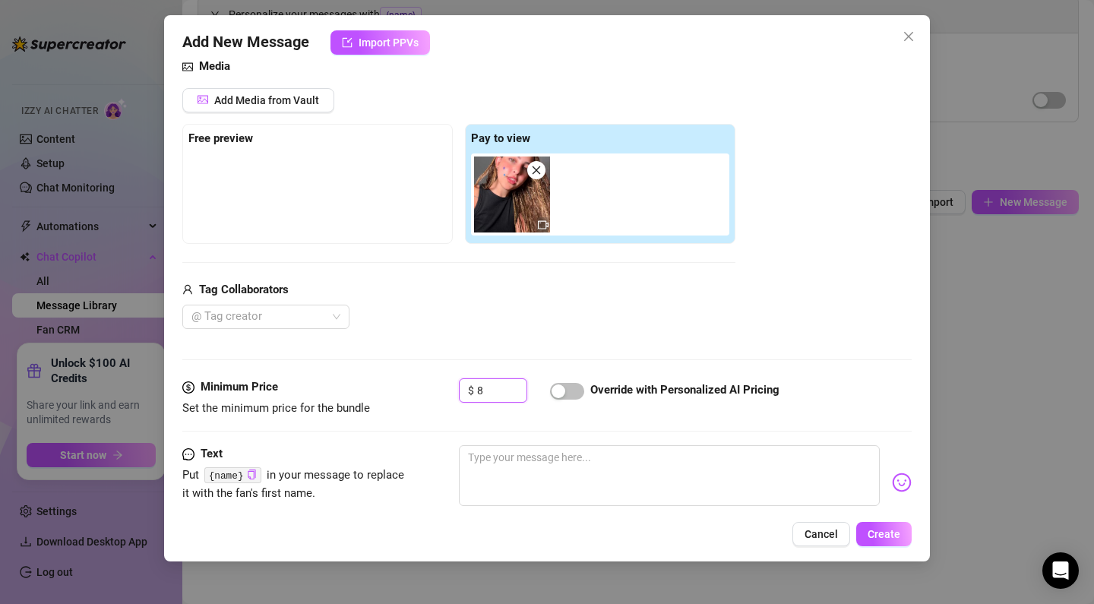
scroll to position [172, 0]
type input "8"
click at [617, 471] on textarea at bounding box center [669, 476] width 421 height 61
paste textarea "Mmm come closer honeeey this is just the sound I want! the sound of your wet li…"
type textarea "Mmm come closer honeeey this is just the sound I want! the sound of your wet li…"
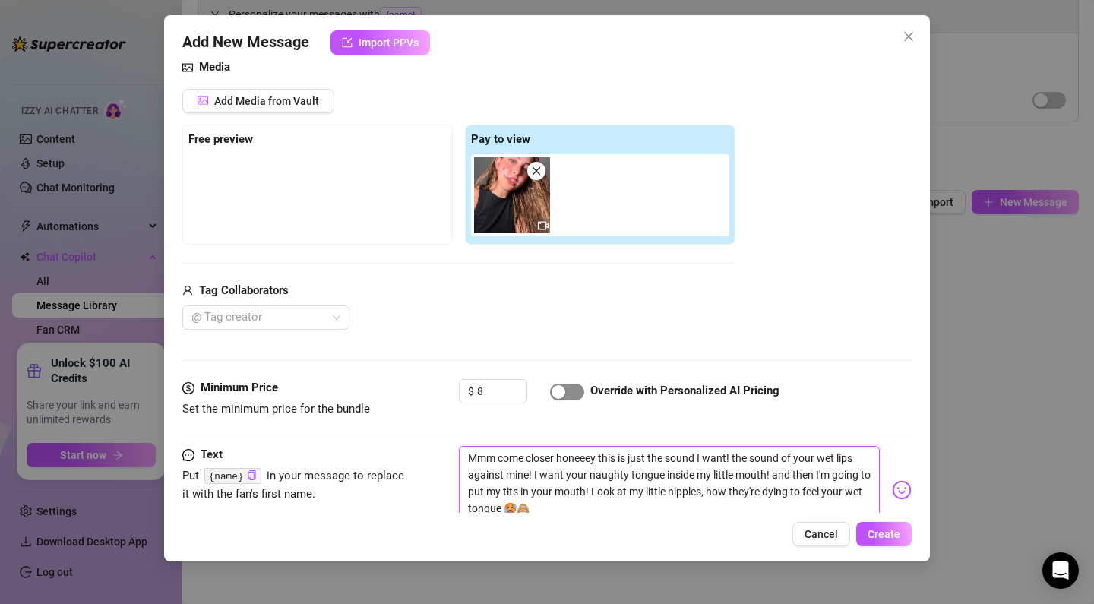
scroll to position [0, 0]
type textarea "Mmm come closer honeeey this is just the sound I want! the sound of your wet li…"
click at [564, 393] on div "button" at bounding box center [558, 392] width 14 height 14
click at [880, 535] on span "Create" at bounding box center [883, 534] width 33 height 12
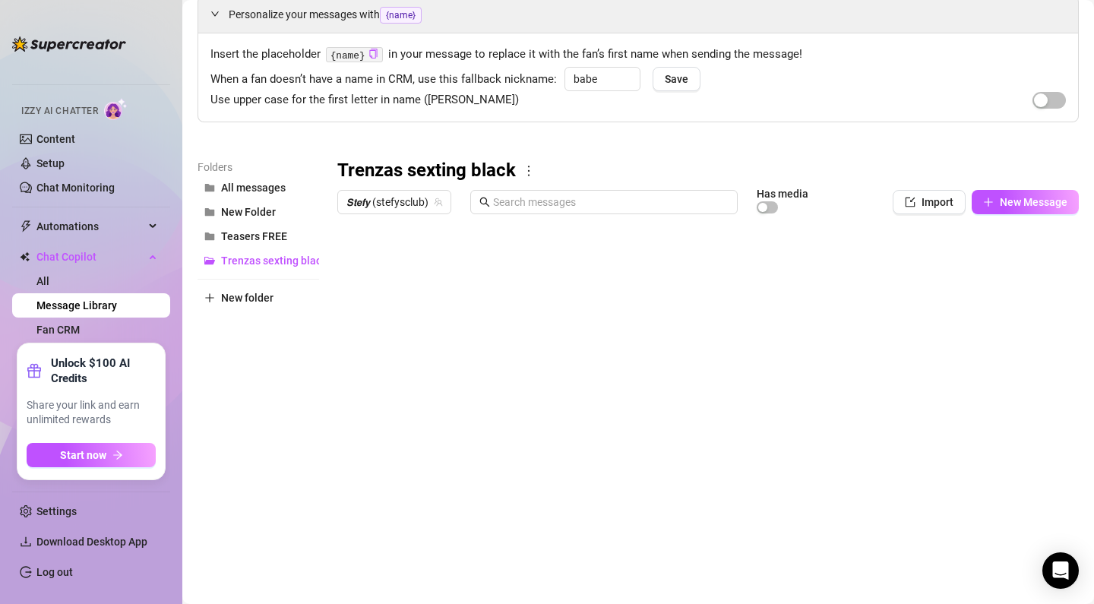
click at [383, 544] on body "Home Creator Analytics Team Analytics Izzy AI Chatter Content Setup Chat Monito…" at bounding box center [547, 302] width 1094 height 604
type textarea "Type your message here..."
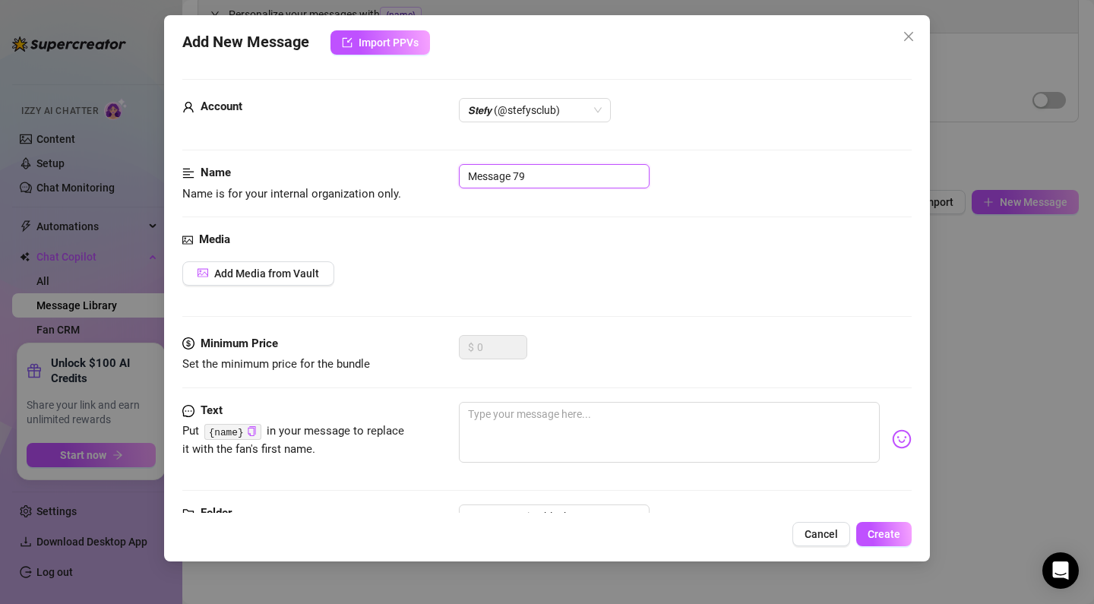
click at [535, 184] on input "Message 79" at bounding box center [554, 176] width 191 height 24
drag, startPoint x: 550, startPoint y: 183, endPoint x: 401, endPoint y: 176, distance: 149.0
click at [401, 176] on div "Name Name is for your internal organization only. Message 79" at bounding box center [546, 183] width 729 height 39
paste input "Post PPV 1. (FREE 17seg)"
type input "Post PPV 1. (FREE 17seg)"
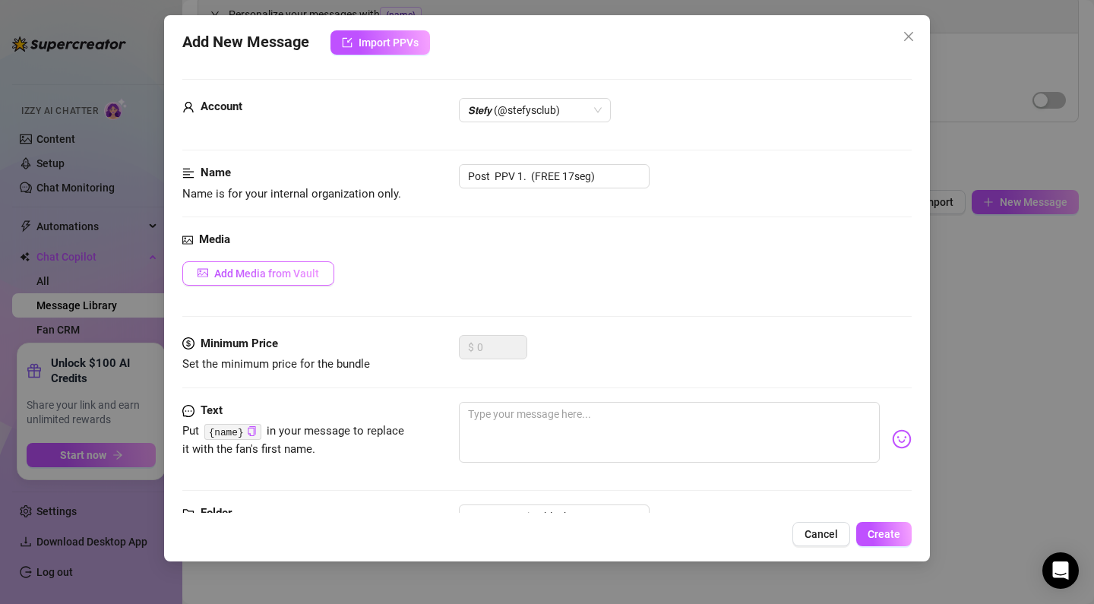
click at [268, 267] on span "Add Media from Vault" at bounding box center [266, 273] width 105 height 12
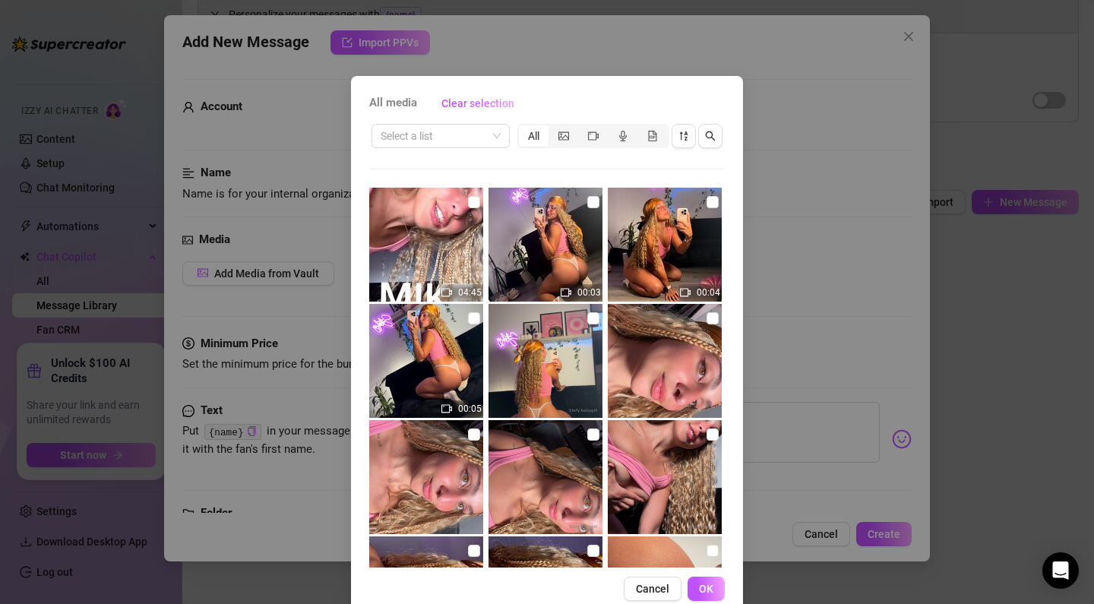
click at [453, 150] on div "Select a list All" at bounding box center [546, 136] width 355 height 29
click at [465, 134] on input "search" at bounding box center [434, 136] width 106 height 23
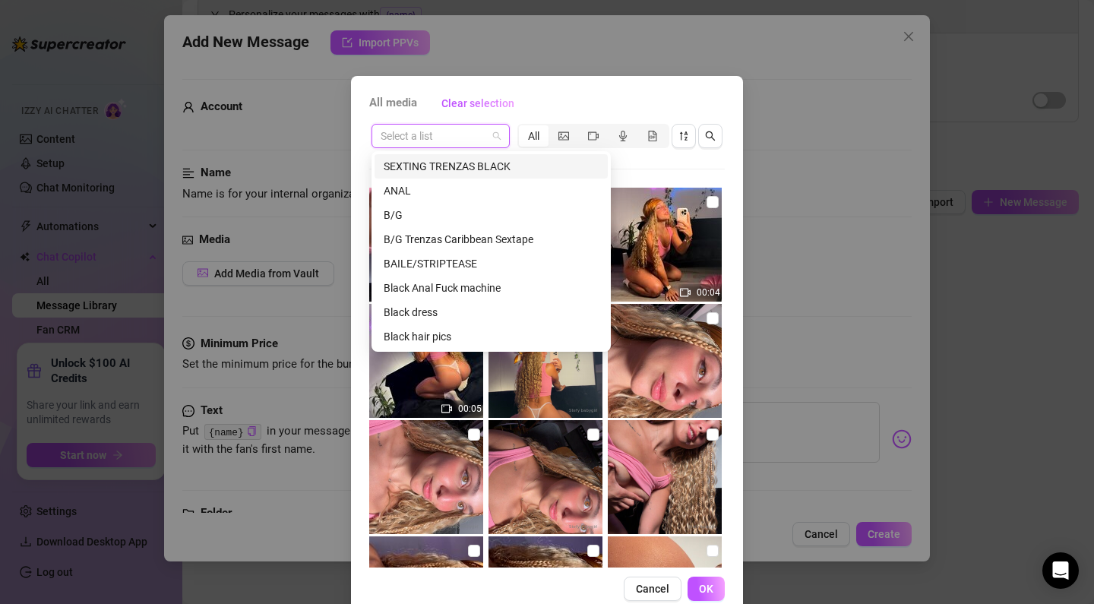
click at [475, 175] on div "SEXTING TRENZAS BLACK" at bounding box center [490, 166] width 233 height 24
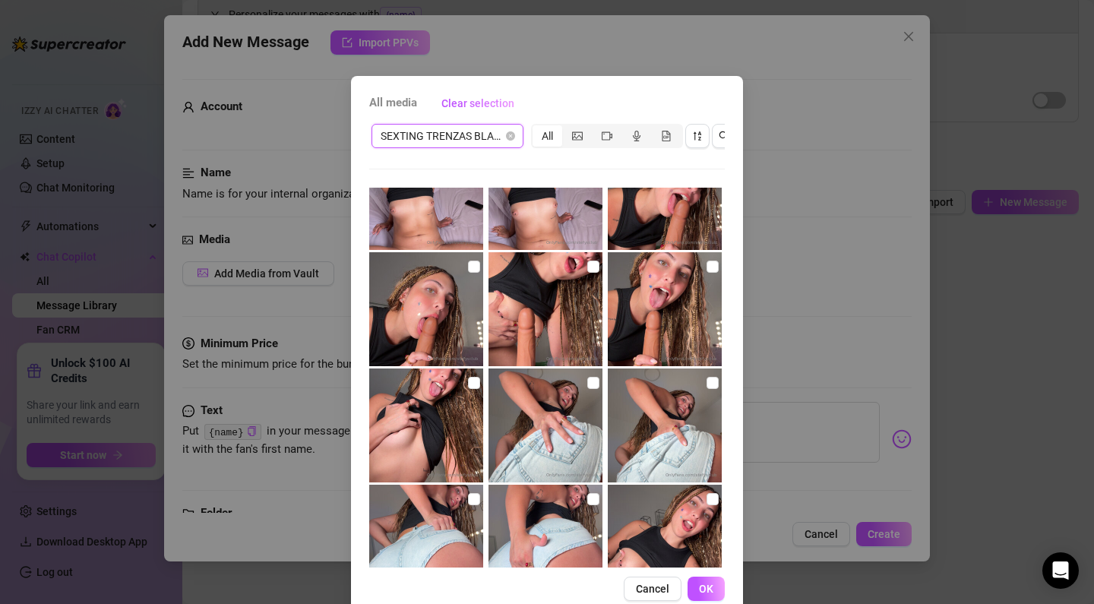
scroll to position [412, 0]
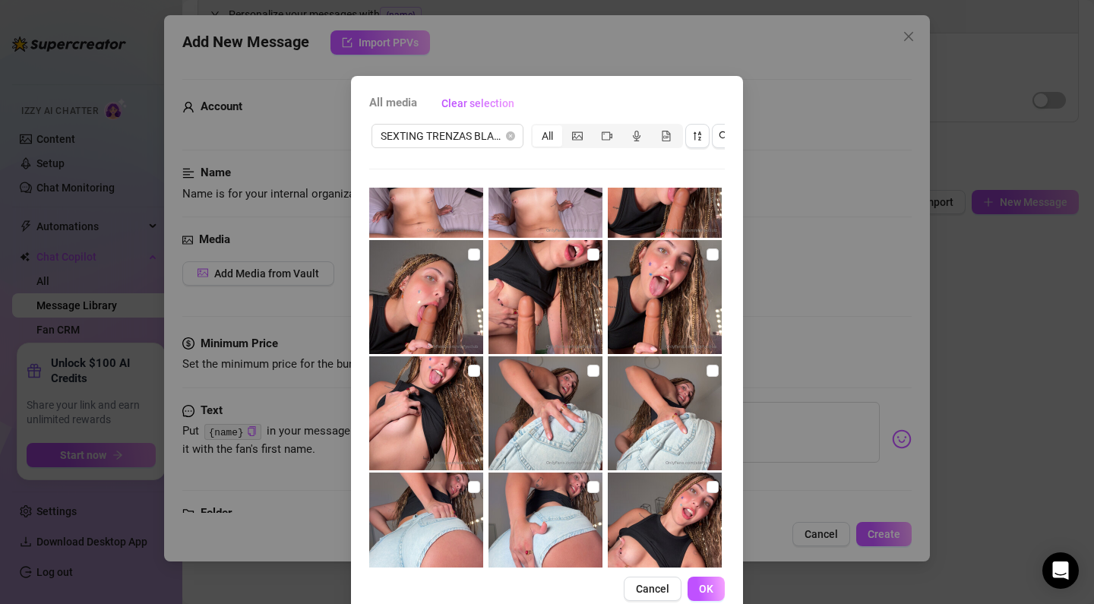
click at [610, 124] on div "All" at bounding box center [607, 136] width 152 height 24
click at [607, 135] on icon "video-camera" at bounding box center [607, 136] width 11 height 11
click at [595, 128] on input "segmented control" at bounding box center [595, 128] width 0 height 0
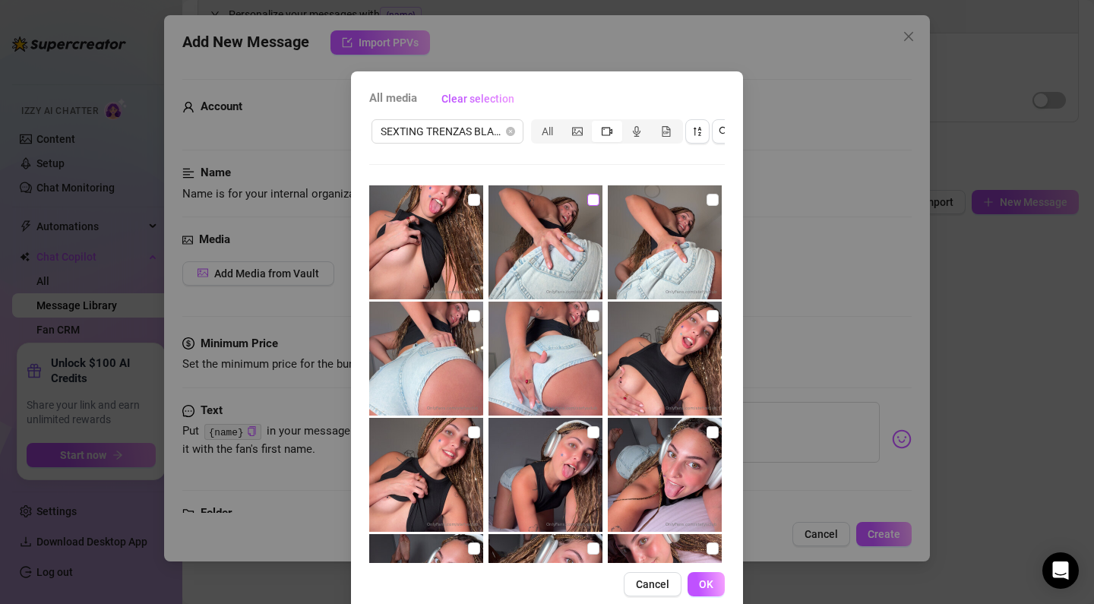
scroll to position [581, 0]
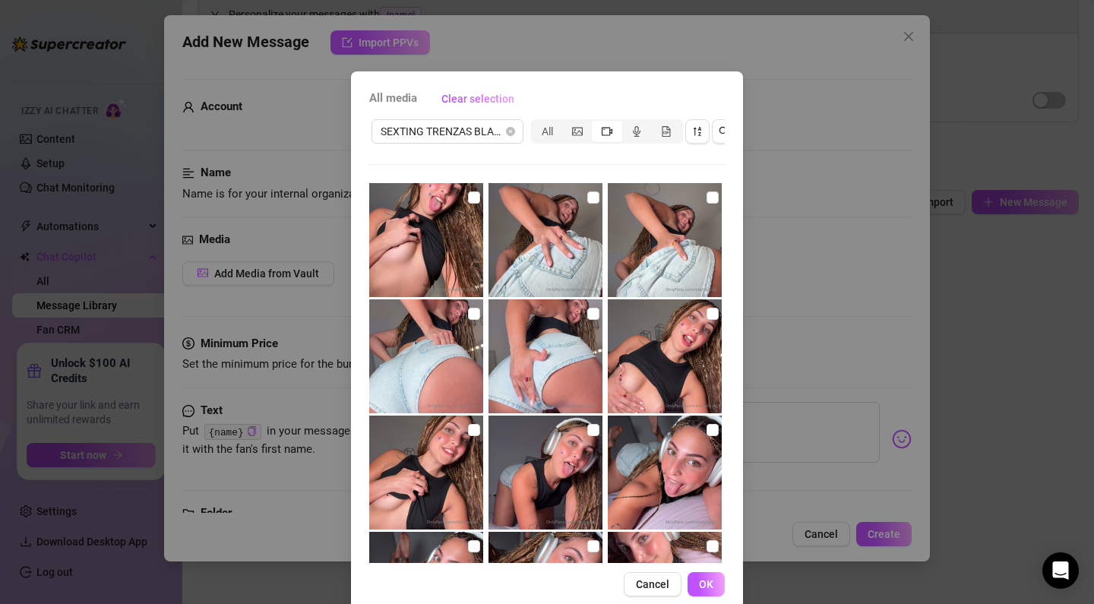
click at [601, 131] on div "segmented control" at bounding box center [607, 131] width 30 height 21
click at [595, 123] on input "segmented control" at bounding box center [595, 123] width 0 height 0
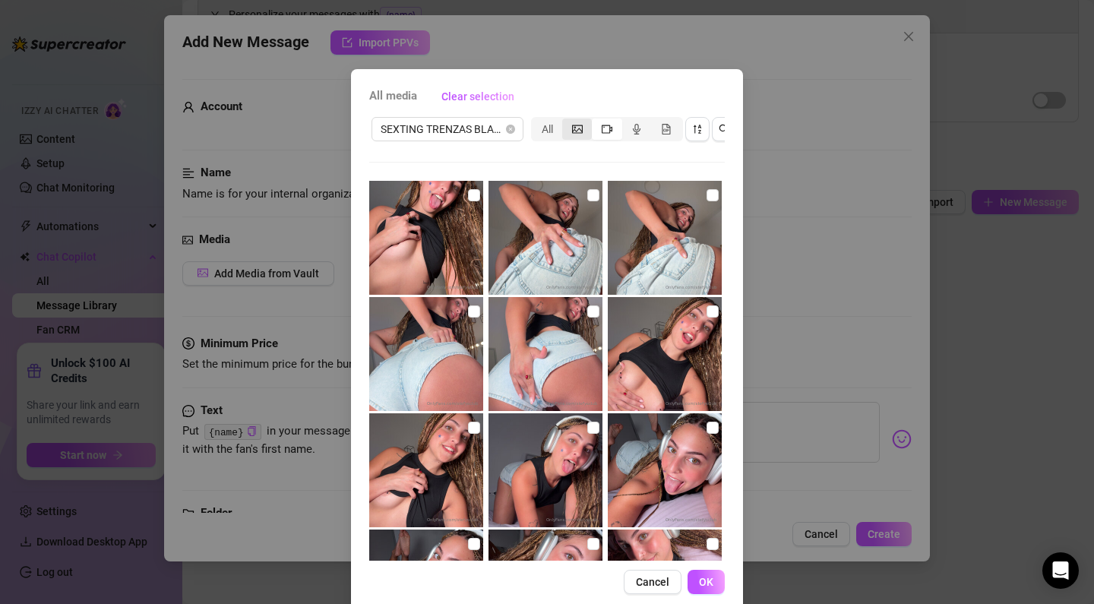
click at [579, 133] on icon "picture" at bounding box center [577, 129] width 11 height 11
click at [566, 121] on input "segmented control" at bounding box center [566, 121] width 0 height 0
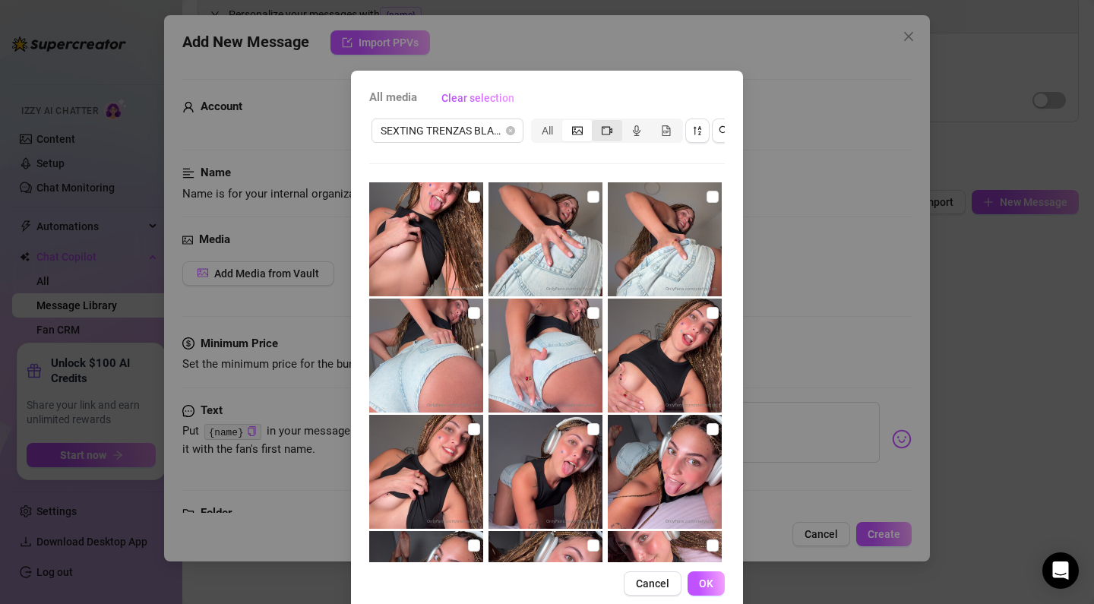
click at [601, 127] on div "segmented control" at bounding box center [607, 130] width 30 height 21
click at [595, 122] on input "segmented control" at bounding box center [595, 122] width 0 height 0
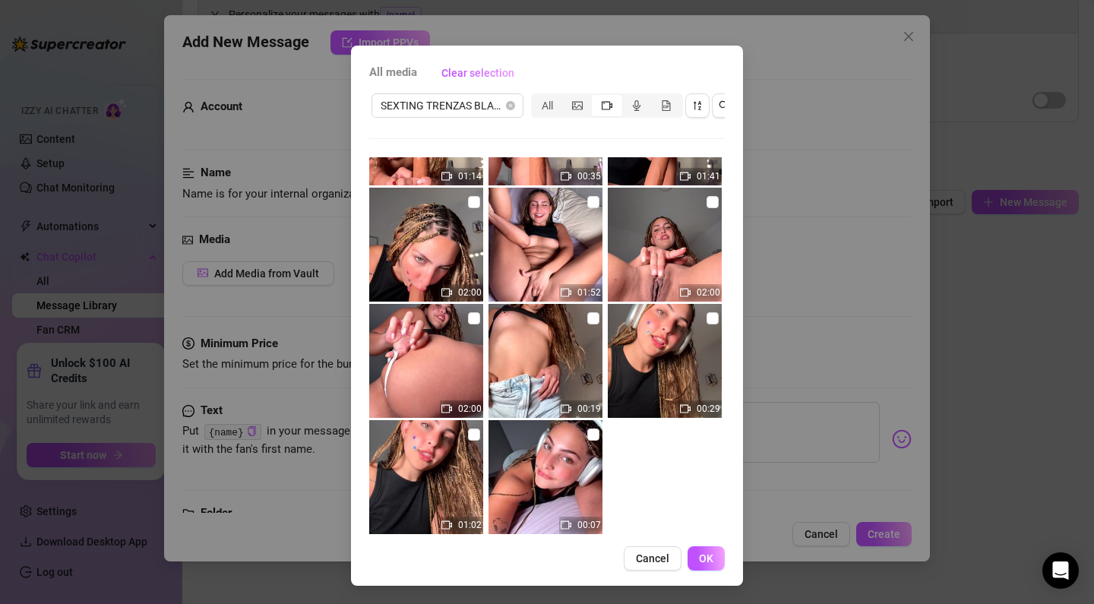
scroll to position [1851, 0]
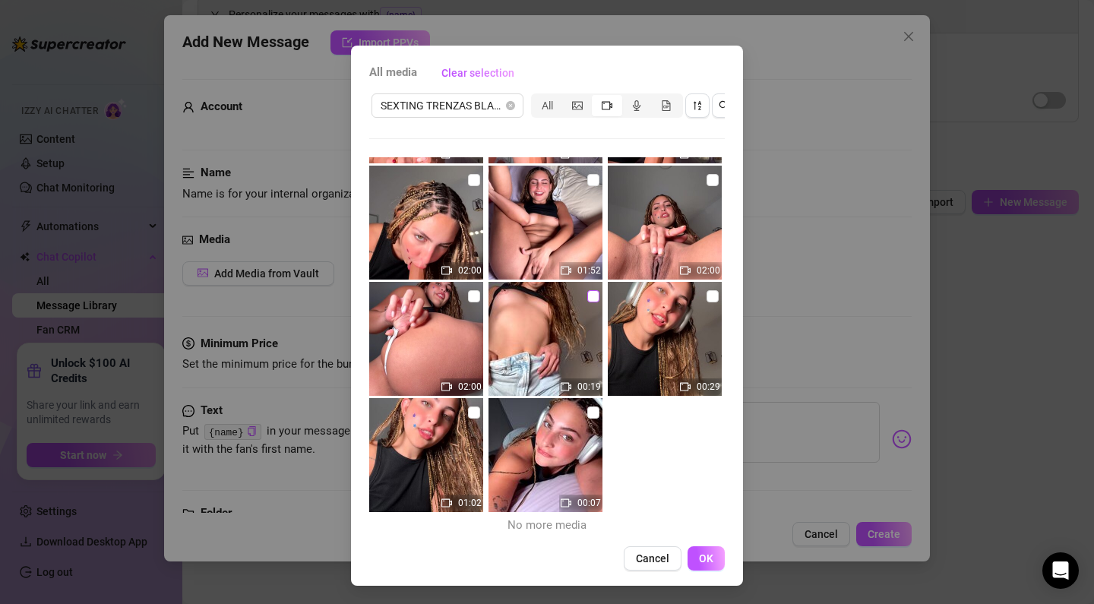
click at [592, 300] on span at bounding box center [593, 296] width 12 height 12
click at [592, 300] on input "checkbox" at bounding box center [593, 296] width 12 height 12
checkbox input "true"
click at [705, 563] on span "OK" at bounding box center [706, 558] width 14 height 12
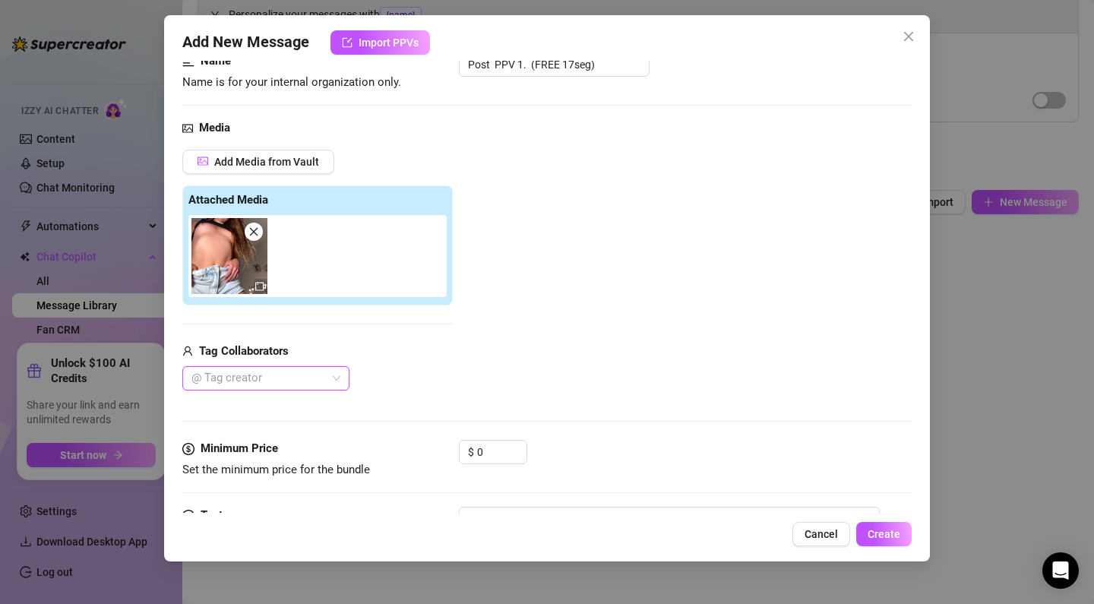
scroll to position [120, 0]
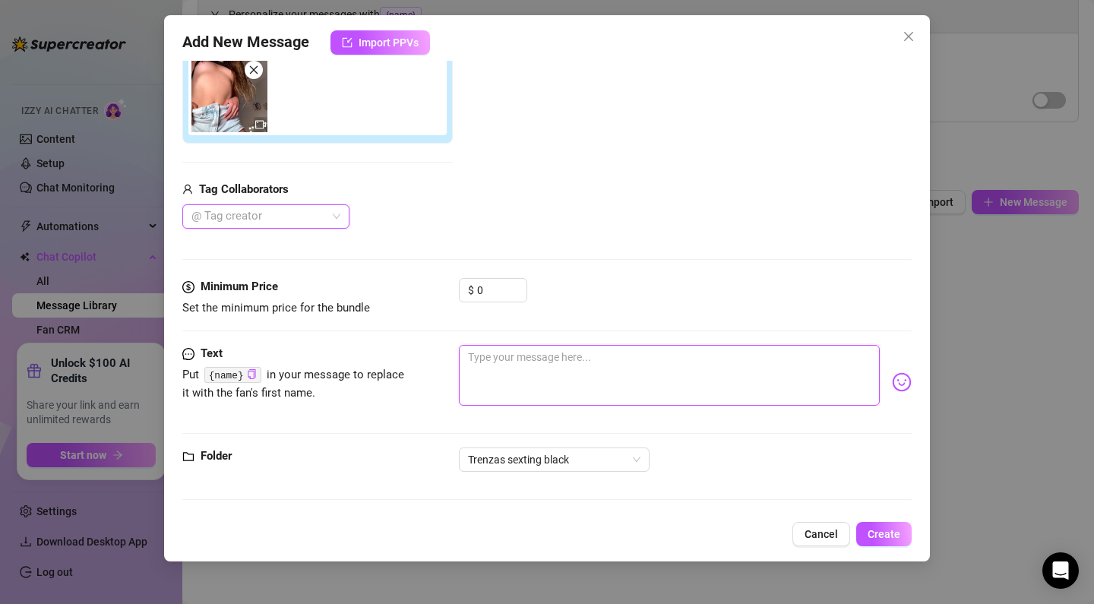
click at [507, 362] on textarea at bounding box center [669, 375] width 421 height 61
paste textarea "Mmmm I know I can drive you crazy in seconds, daddy! 😳 Look how you turn me on,…"
type textarea "Mmmm I know I can drive you crazy in seconds, daddy! 😳 Look how you turn me on,…"
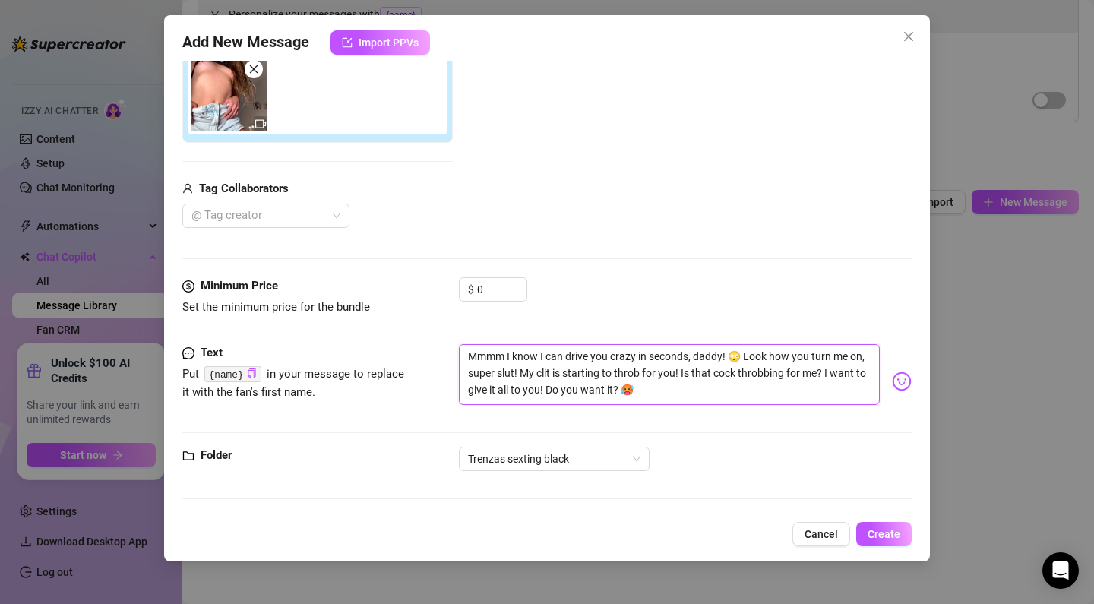
scroll to position [273, 0]
type textarea "Mmmm I know I can drive you crazy in seconds, daddy! 😳 Look how you turn me on,…"
click at [891, 533] on span "Create" at bounding box center [883, 534] width 33 height 12
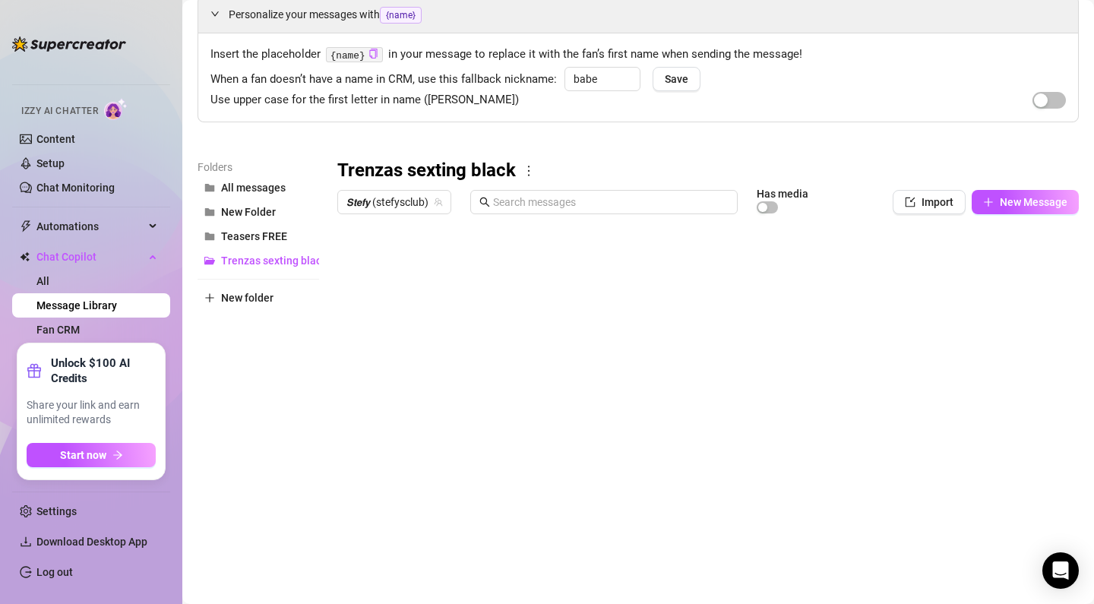
click at [394, 442] on div at bounding box center [707, 390] width 741 height 339
click at [427, 450] on div at bounding box center [707, 391] width 741 height 339
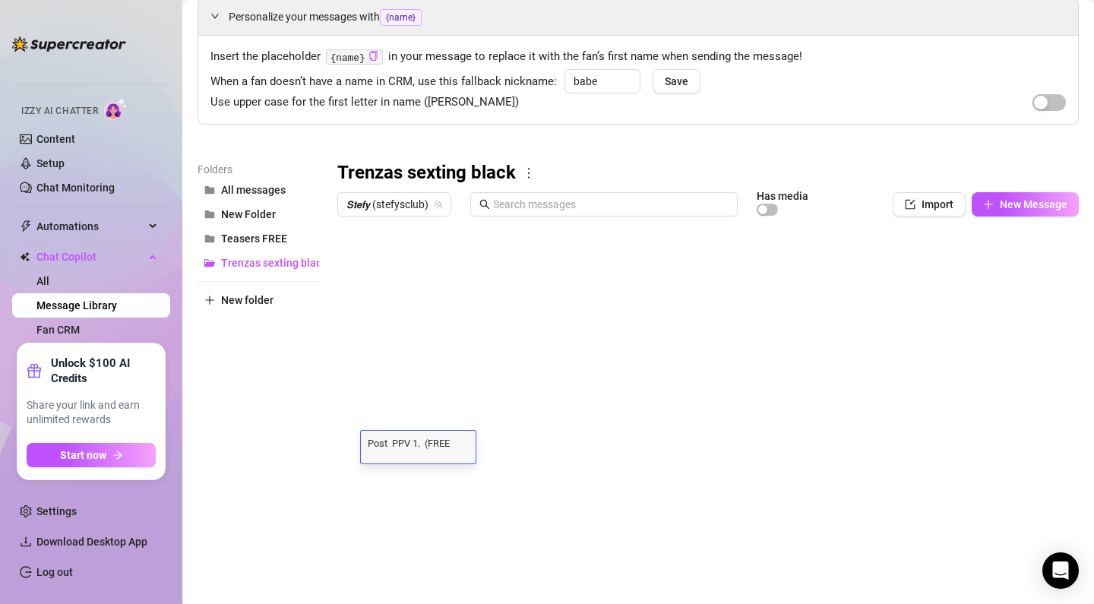
click at [427, 450] on div "Post PPV 1. (FREE 17seg) Post PPV 1. (FREE 17seg)" at bounding box center [418, 447] width 115 height 33
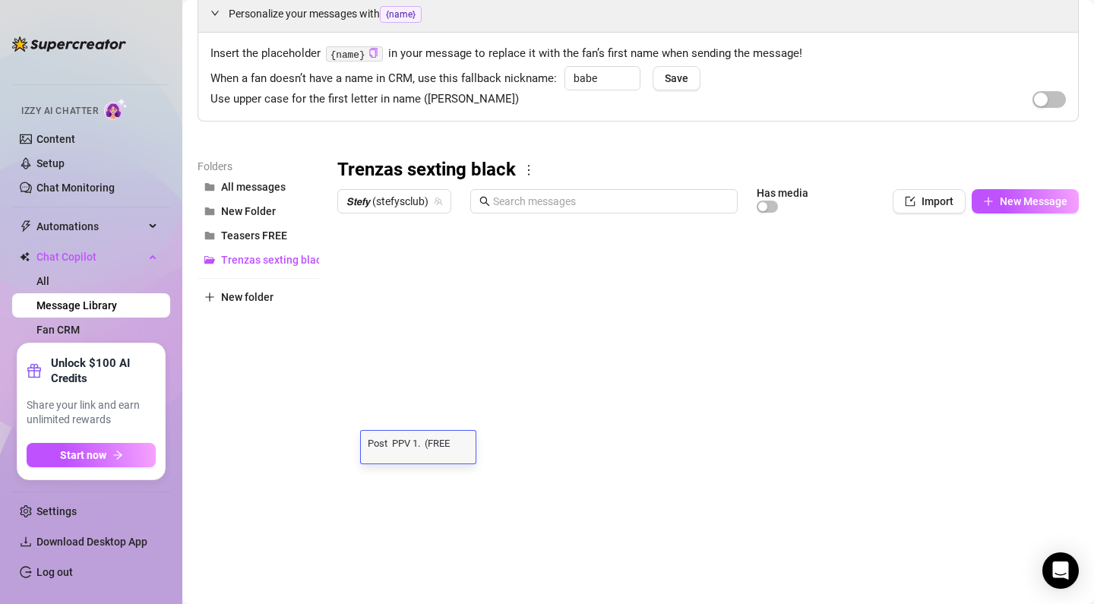
click at [460, 443] on textarea "Post PPV 1. (FREE 17seg)" at bounding box center [418, 442] width 115 height 14
drag, startPoint x: 460, startPoint y: 443, endPoint x: 333, endPoint y: 434, distance: 127.2
click at [382, 444] on textarea "Post PPV 1. (FREE 17seg)" at bounding box center [418, 442] width 115 height 14
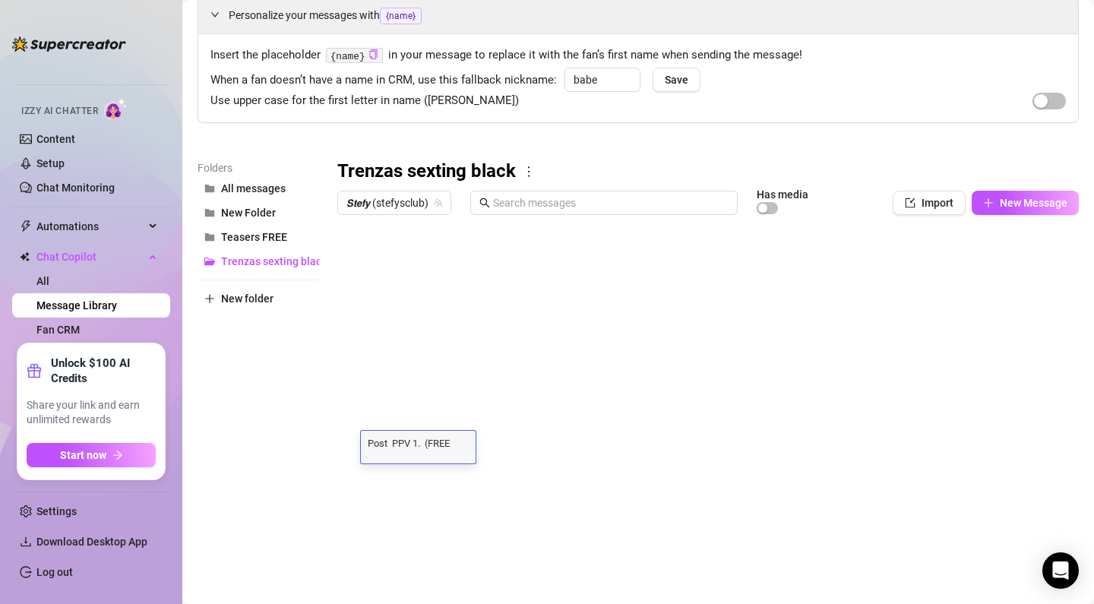
drag, startPoint x: 368, startPoint y: 445, endPoint x: 529, endPoint y: 466, distance: 162.4
click at [407, 439] on textarea at bounding box center [407, 442] width 93 height 14
click at [411, 508] on div at bounding box center [707, 391] width 741 height 339
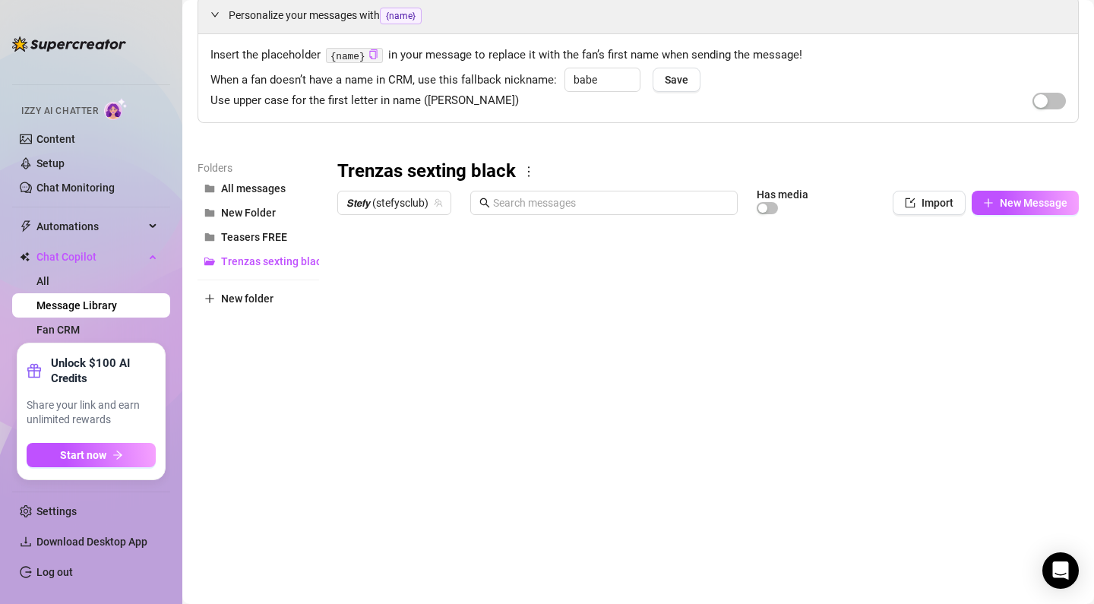
click at [407, 447] on div at bounding box center [707, 391] width 741 height 339
type textarea "Post 1 PPV 1. (FREE 17seg)"
click at [314, 508] on div "Folders All messages New Folder Teasers FREE Trenzas sexting black New folder" at bounding box center [258, 360] width 122 height 401
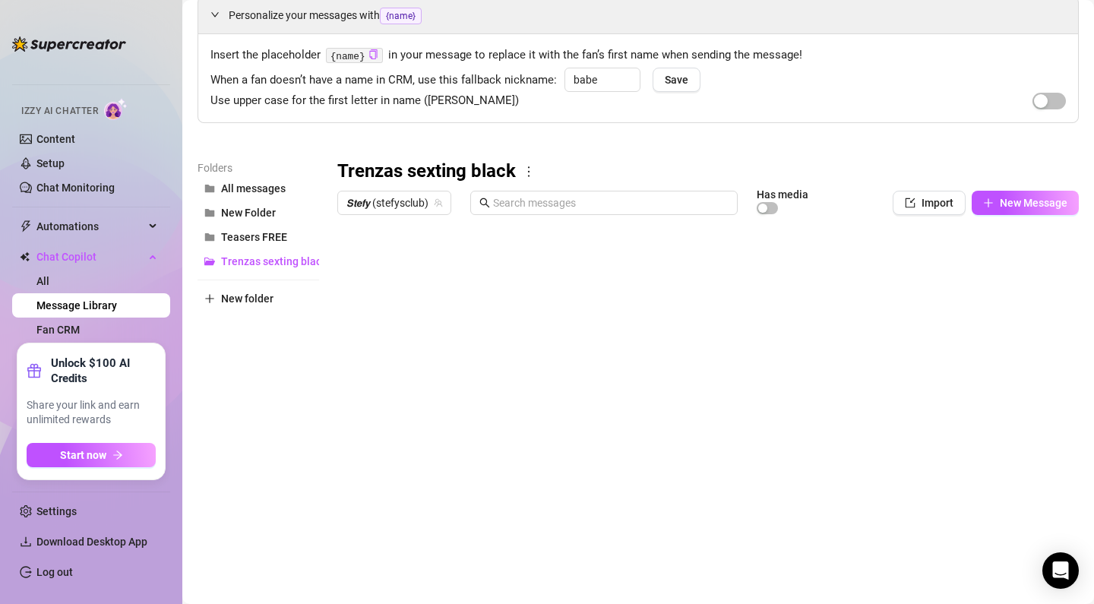
click at [373, 544] on body "Home Creator Analytics Team Analytics Izzy AI Chatter Content Setup Chat Monito…" at bounding box center [547, 302] width 1094 height 604
type textarea "Type your message here..."
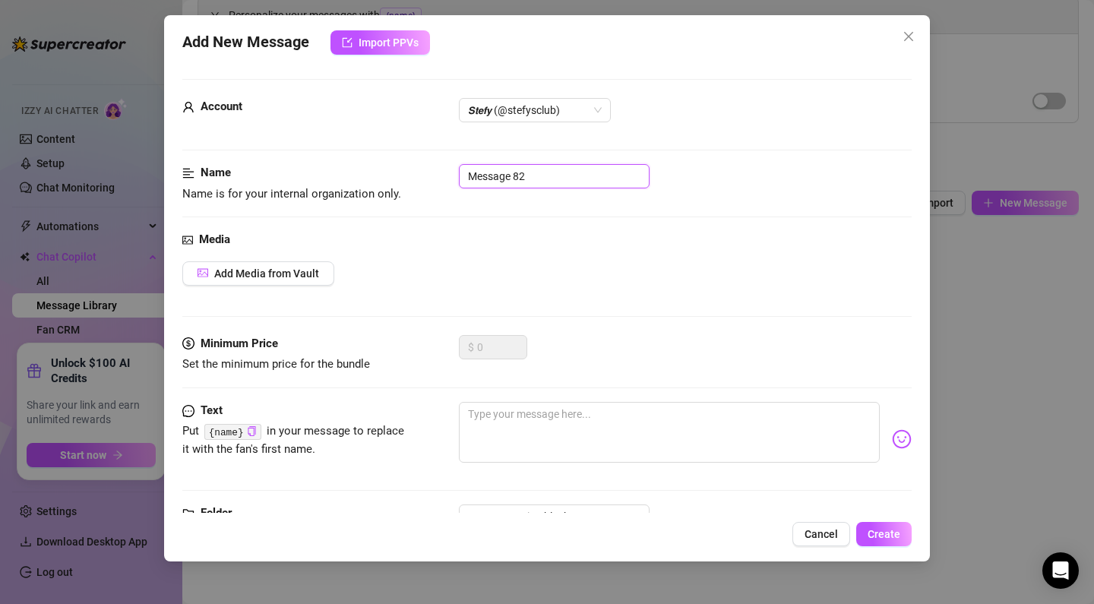
click at [552, 175] on input "Message 82" at bounding box center [554, 176] width 191 height 24
drag, startPoint x: 450, startPoint y: 175, endPoint x: 422, endPoint y: 173, distance: 27.4
click at [423, 173] on div "Name Name is for your internal organization only. Message 82" at bounding box center [546, 183] width 729 height 39
paste input "PPV 2. 2:00min short down / finger pussy doggy"
type input "PPV 2. 2:00min short down / finger pussy doggy"
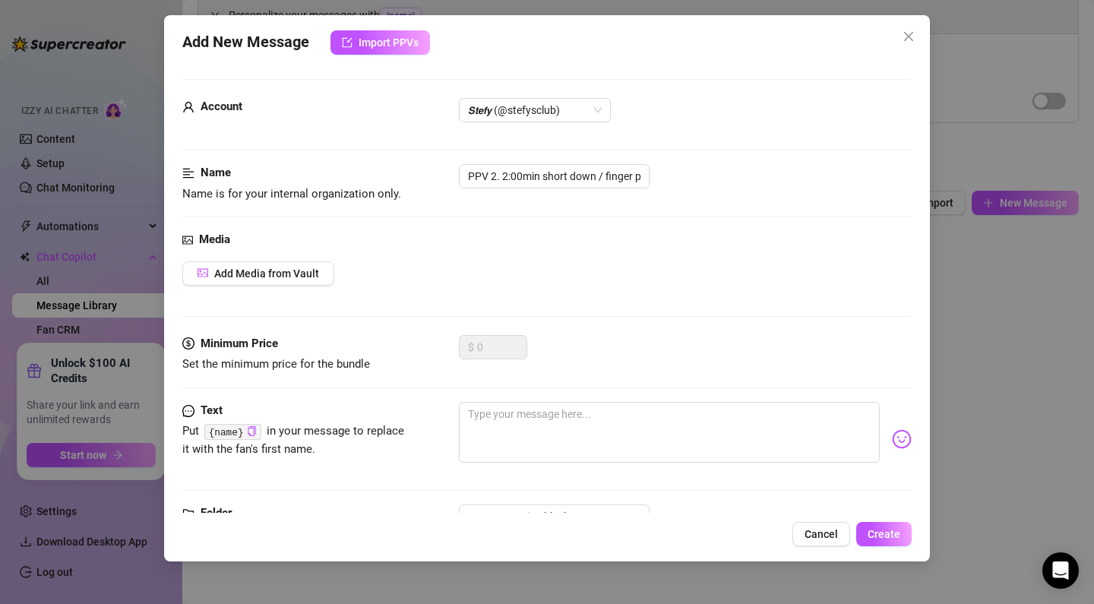
click at [611, 226] on div "Name Name is for your internal organization only. PPV 2. 2:00min short down / f…" at bounding box center [546, 197] width 729 height 67
click at [294, 271] on span "Add Media from Vault" at bounding box center [266, 273] width 105 height 12
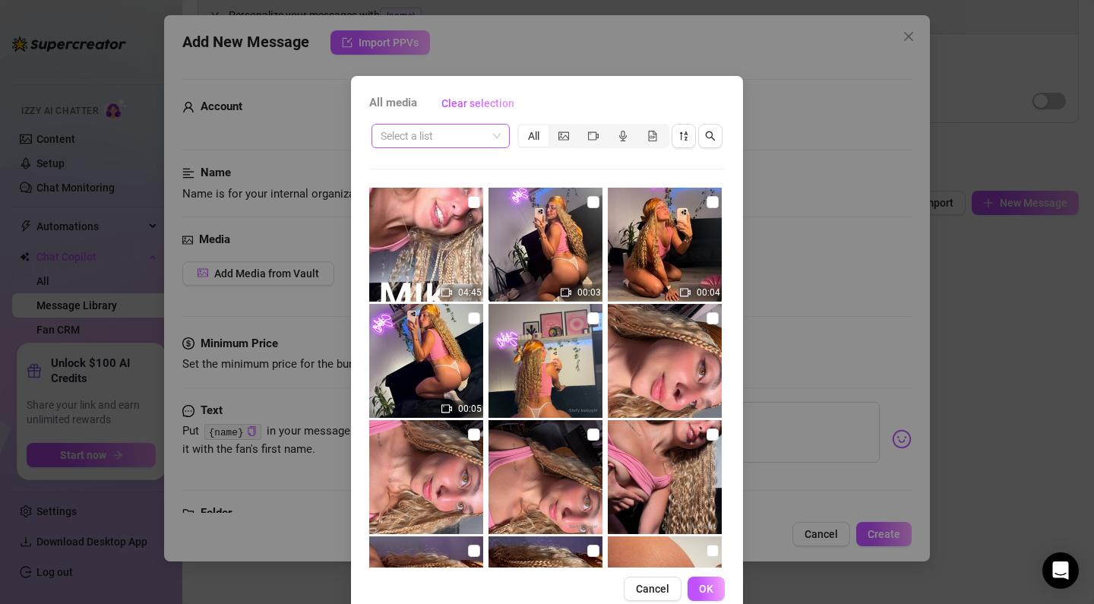
click at [446, 137] on input "search" at bounding box center [434, 136] width 106 height 23
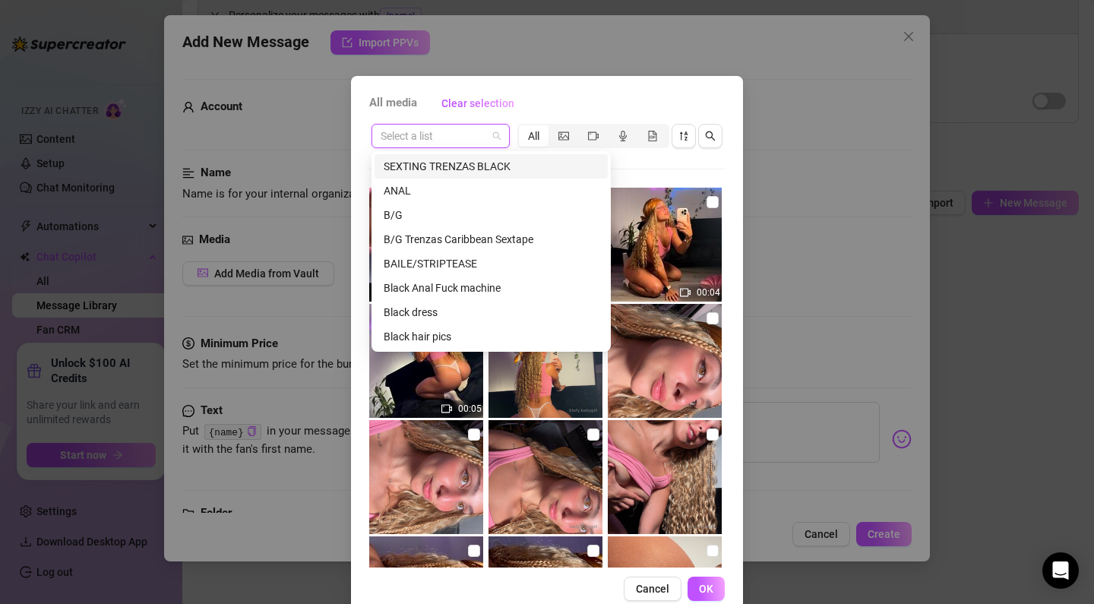
click at [452, 163] on div "SEXTING TRENZAS BLACK" at bounding box center [491, 166] width 215 height 17
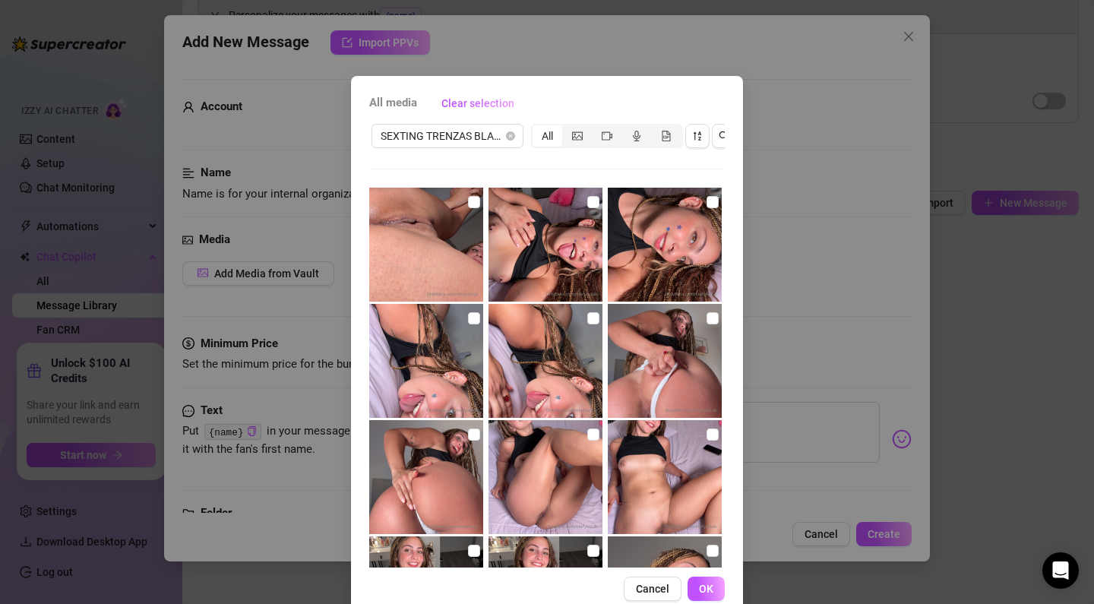
click at [589, 147] on div "All" at bounding box center [607, 136] width 152 height 24
click at [599, 136] on div "segmented control" at bounding box center [607, 135] width 30 height 21
click at [595, 128] on input "segmented control" at bounding box center [595, 128] width 0 height 0
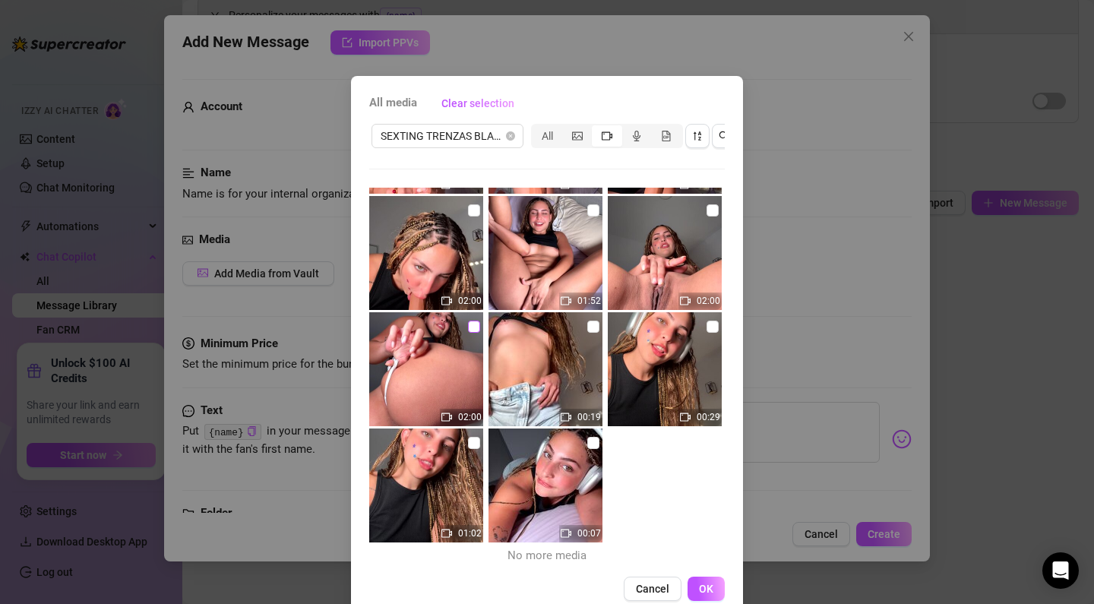
scroll to position [1851, 0]
click at [475, 331] on span at bounding box center [474, 327] width 12 height 12
click at [475, 331] on input "checkbox" at bounding box center [474, 327] width 12 height 12
checkbox input "true"
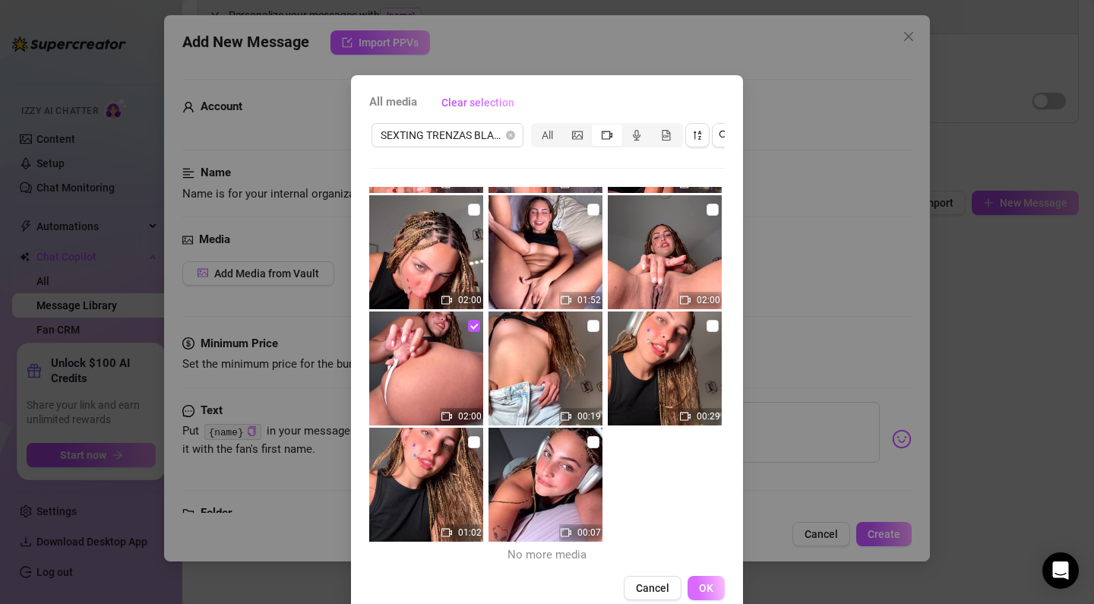
click at [718, 587] on button "OK" at bounding box center [705, 588] width 37 height 24
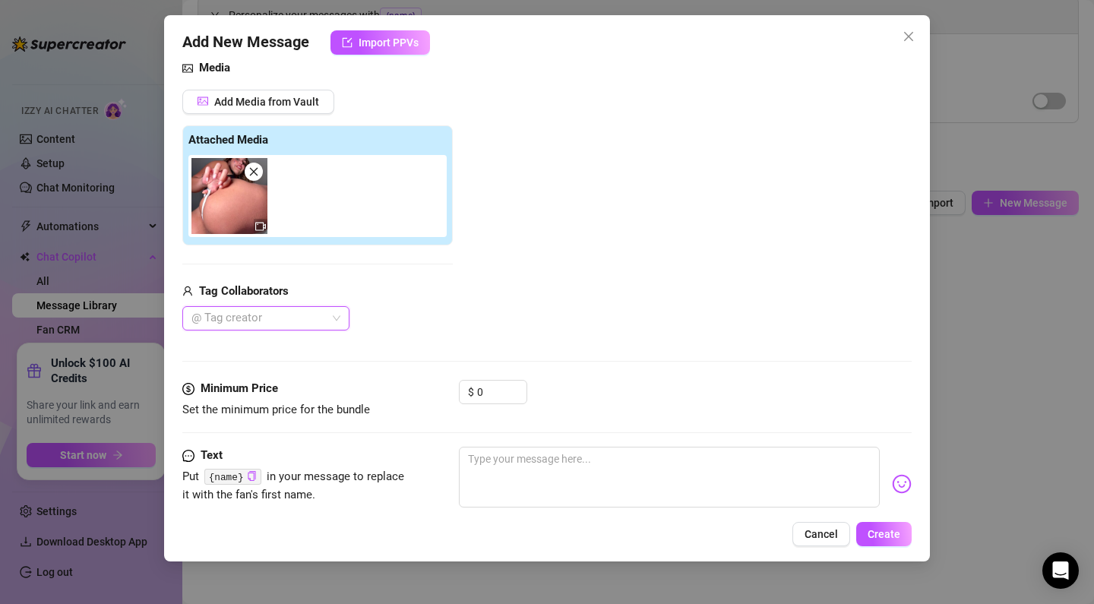
scroll to position [178, 0]
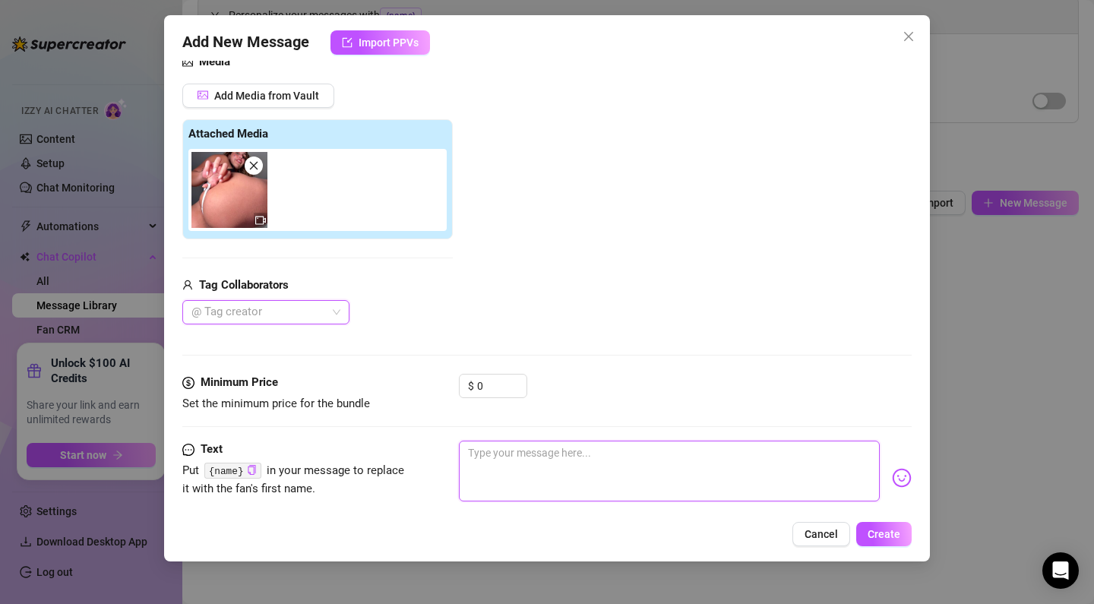
click at [512, 466] on textarea at bounding box center [669, 471] width 421 height 61
paste textarea "mmmd let me be your total little whore baby! I want you to rip my shorts off da…"
type textarea "mmmd let me be your total little whore baby! I want you to rip my shorts off da…"
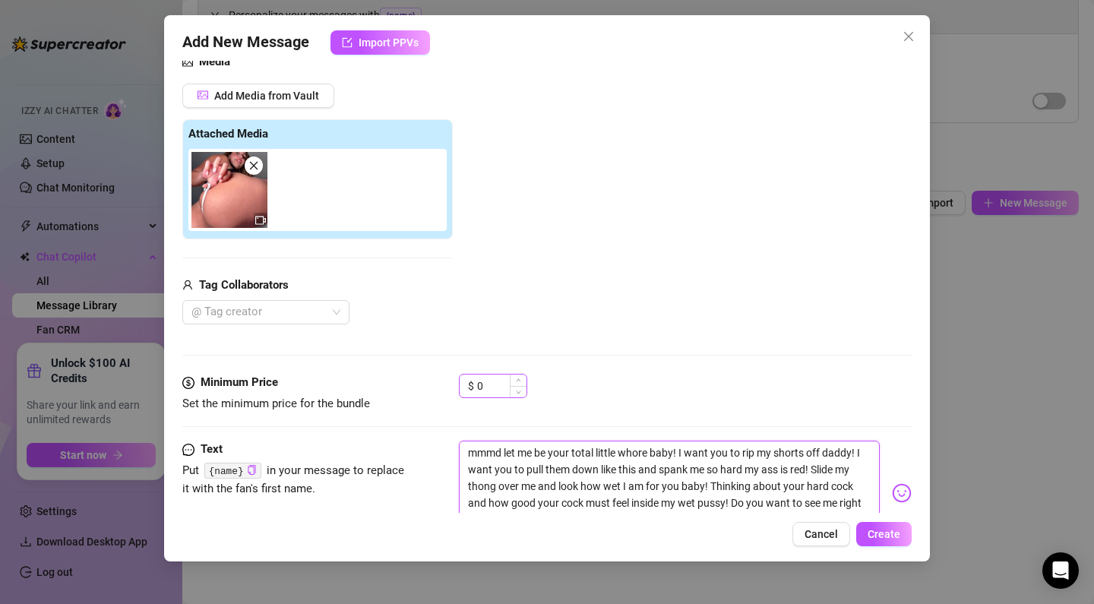
scroll to position [0, 0]
type textarea "mmmd let me be your total little whore baby! I want you to rip my shorts off da…"
click at [487, 378] on input "0" at bounding box center [501, 385] width 49 height 23
drag, startPoint x: 485, startPoint y: 382, endPoint x: 456, endPoint y: 381, distance: 28.9
click at [456, 381] on div "Minimum Price Set the minimum price for the bundle $ 0" at bounding box center [546, 393] width 729 height 39
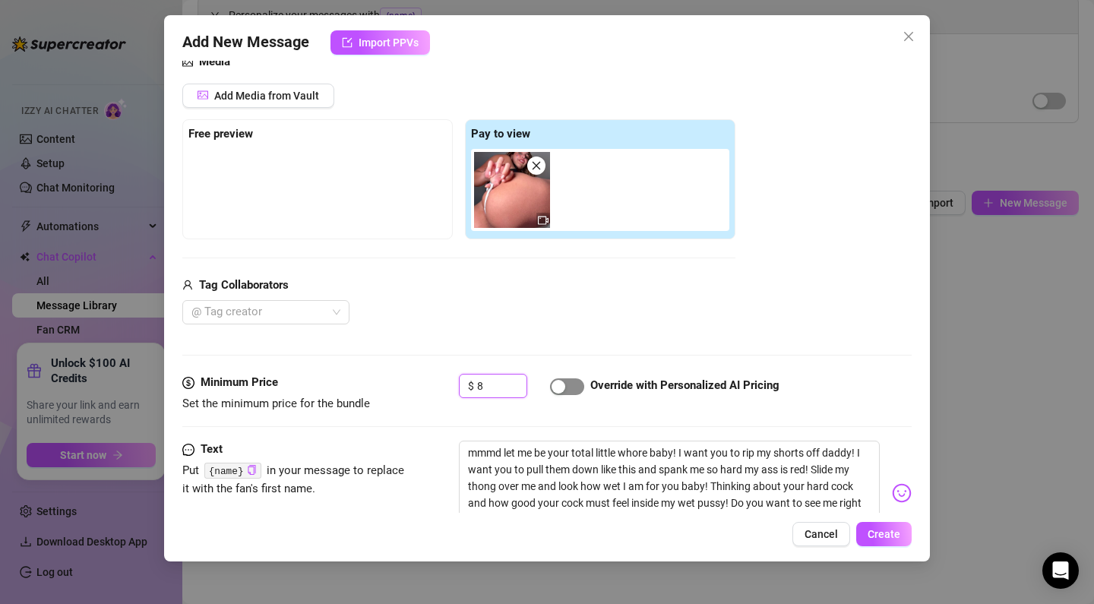
type input "8"
click at [580, 381] on span "button" at bounding box center [567, 386] width 34 height 17
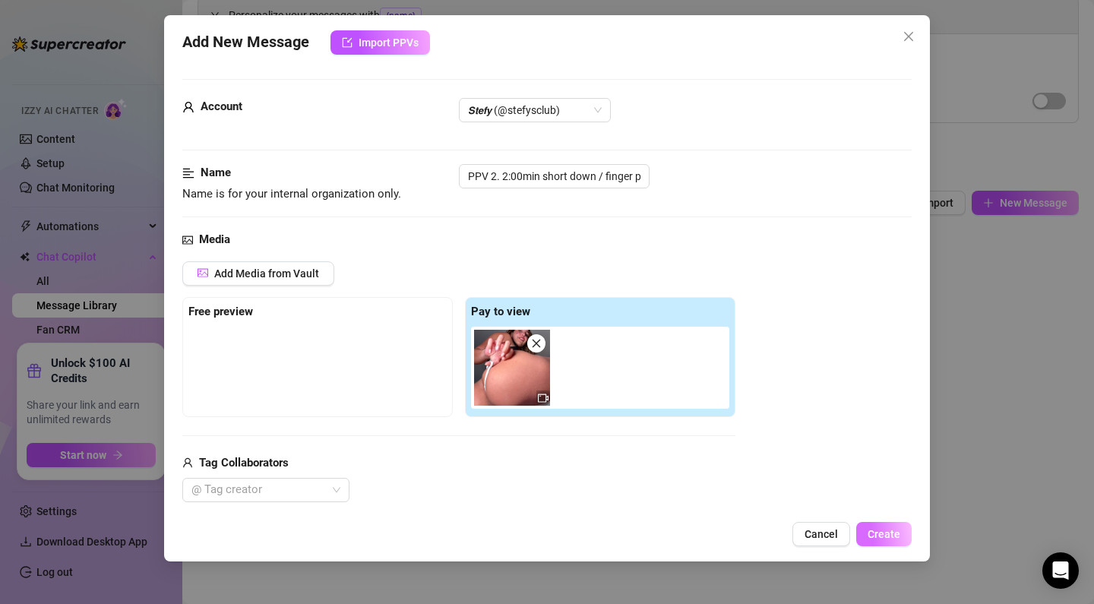
click at [905, 532] on button "Create" at bounding box center [883, 534] width 55 height 24
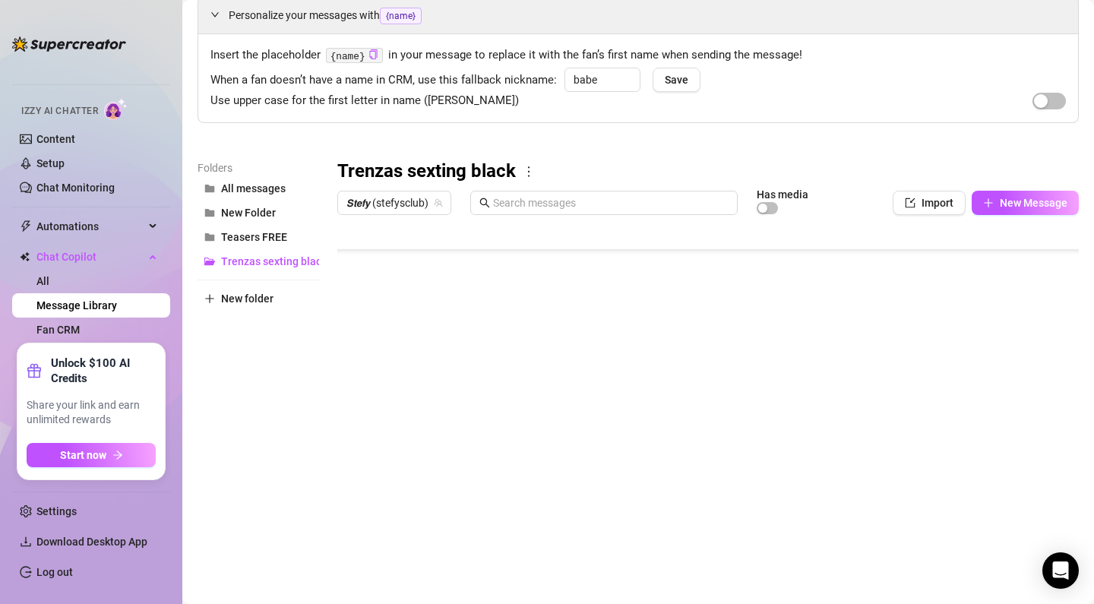
scroll to position [70, 0]
click at [403, 545] on body "Home Creator Analytics Team Analytics Izzy AI Chatter Content Setup Chat Monito…" at bounding box center [547, 302] width 1094 height 604
type textarea "Type your message here..."
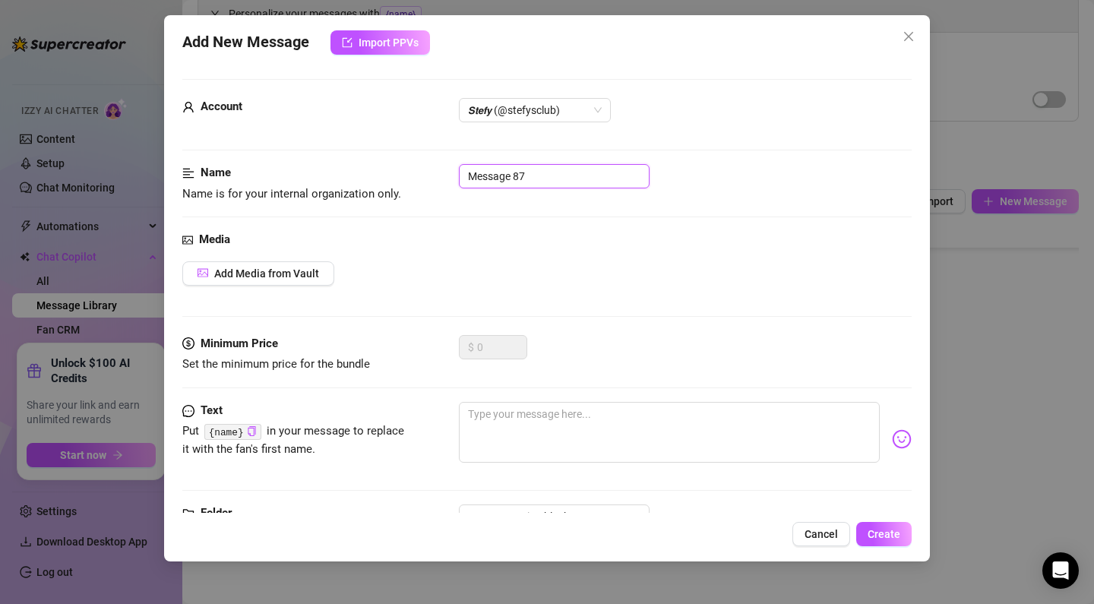
click at [592, 175] on input "Message 87" at bounding box center [554, 176] width 191 height 24
drag, startPoint x: 586, startPoint y: 176, endPoint x: 437, endPoint y: 160, distance: 150.6
click at [437, 160] on form "Account 𝙎𝙩𝙚𝙛𝙮 (@stefysclub) Name Name is for your internal organization only. M…" at bounding box center [546, 324] width 729 height 491
paste input "PPV 3 2:00min finger pussy CLOSE UP)"
type input "PPV 3 2:00min finger pussy CLOSE UP)"
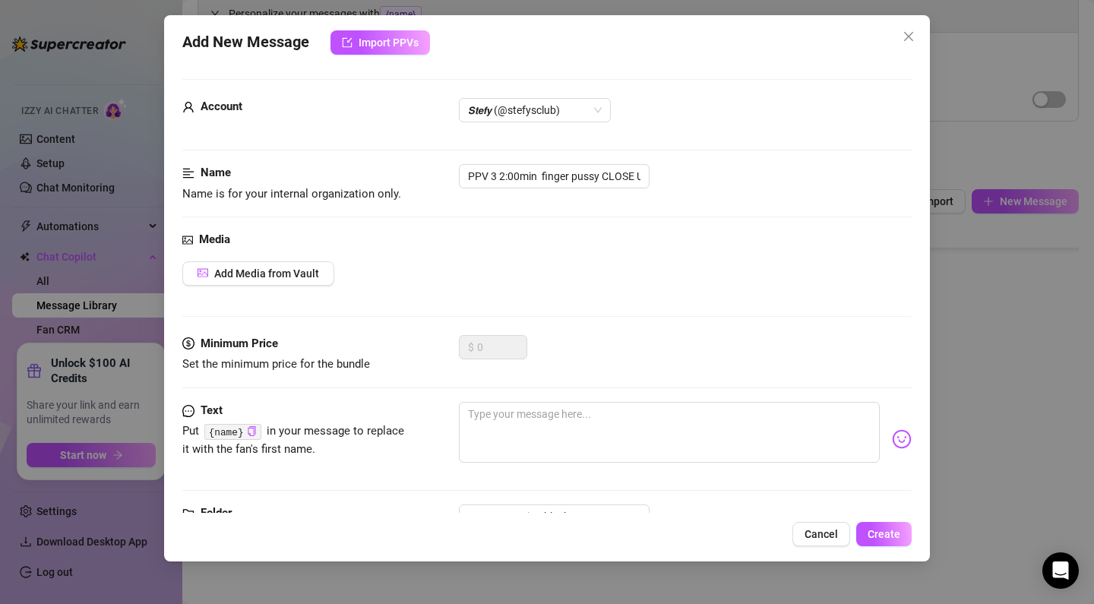
click at [640, 250] on div "Media Add Media from Vault" at bounding box center [546, 283] width 729 height 104
click at [254, 267] on span "Add Media from Vault" at bounding box center [266, 273] width 105 height 12
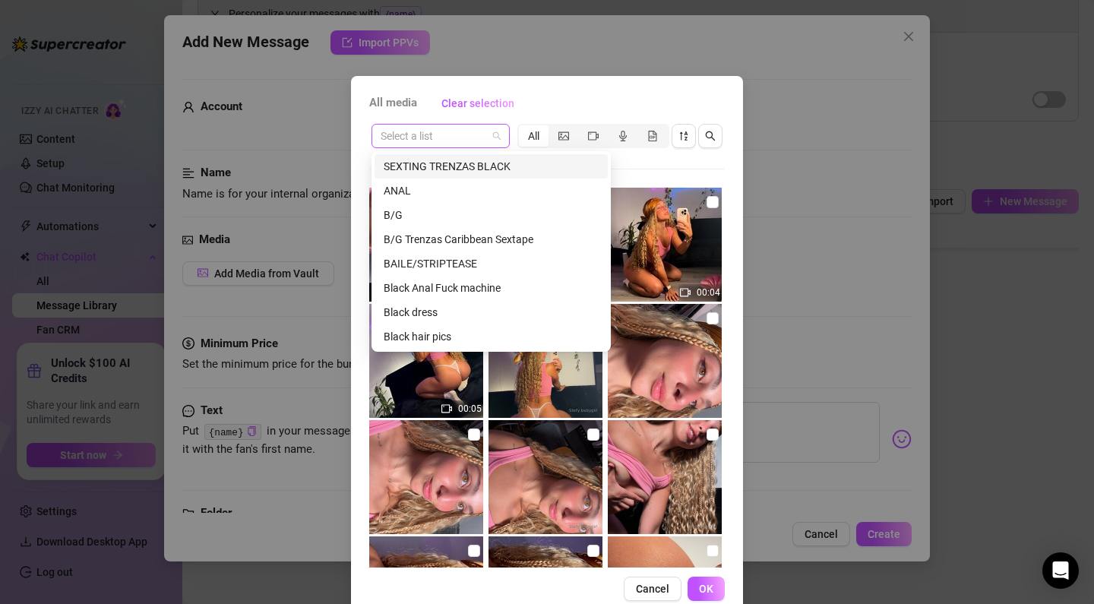
click at [490, 133] on span at bounding box center [441, 136] width 120 height 23
click at [480, 166] on div "SEXTING TRENZAS BLACK" at bounding box center [491, 166] width 215 height 17
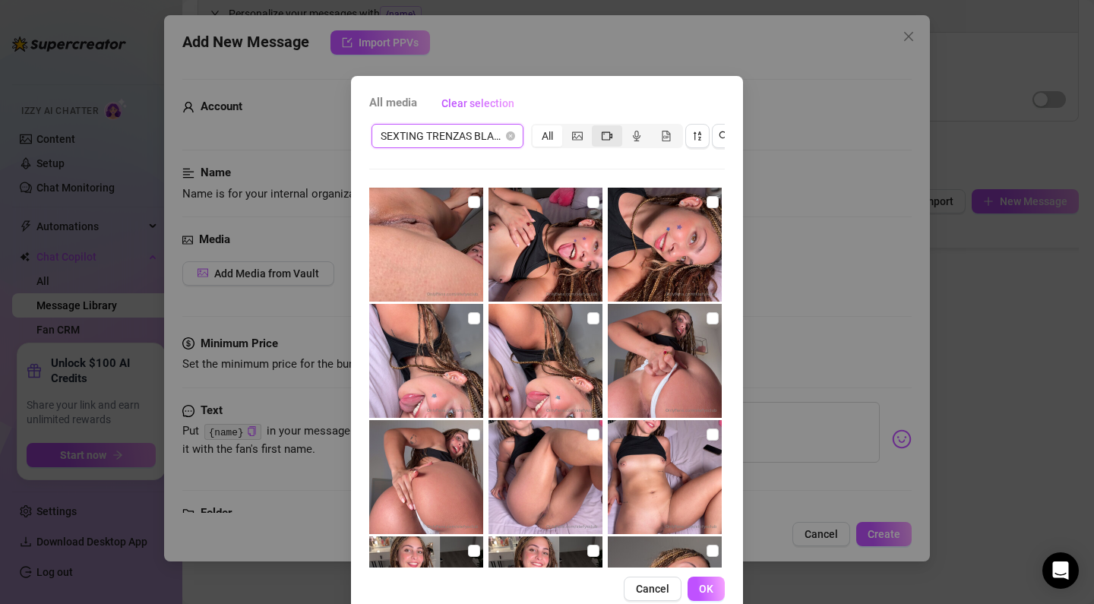
click at [611, 144] on div "segmented control" at bounding box center [607, 135] width 30 height 21
click at [595, 128] on input "segmented control" at bounding box center [595, 128] width 0 height 0
click at [611, 137] on icon "video-camera" at bounding box center [607, 136] width 11 height 11
click at [595, 128] on input "segmented control" at bounding box center [595, 128] width 0 height 0
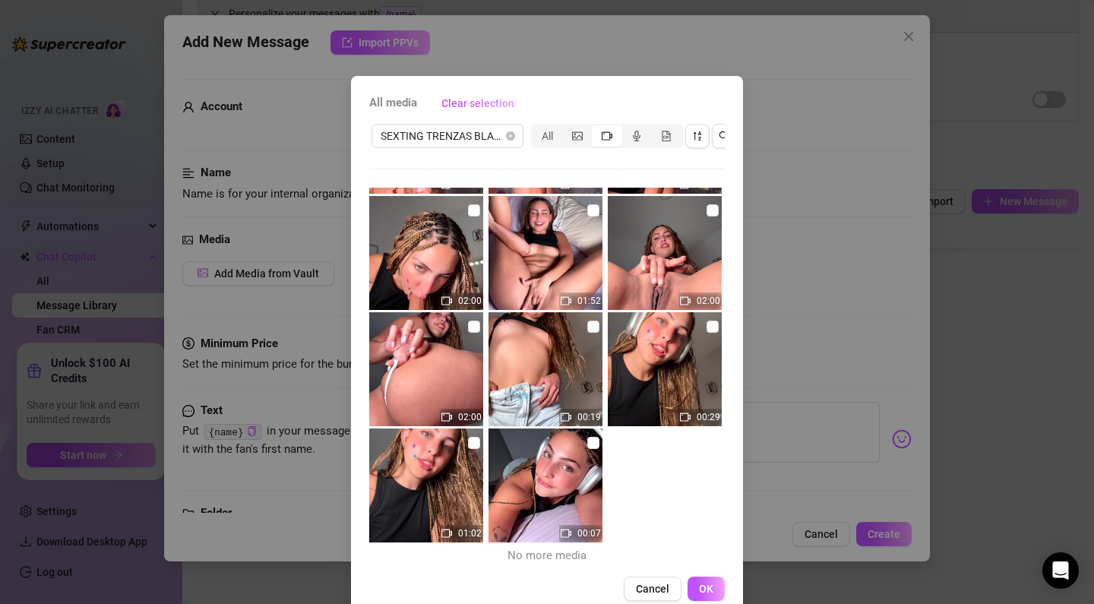
scroll to position [1851, 0]
click at [638, 590] on span "Cancel" at bounding box center [652, 589] width 33 height 12
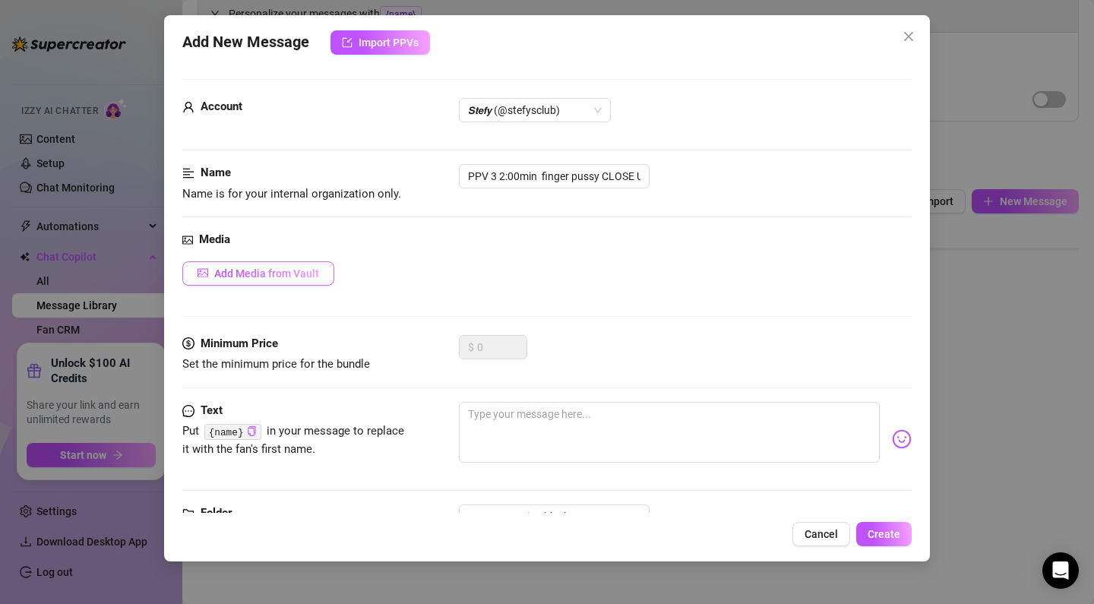
click at [295, 265] on button "Add Media from Vault" at bounding box center [258, 273] width 152 height 24
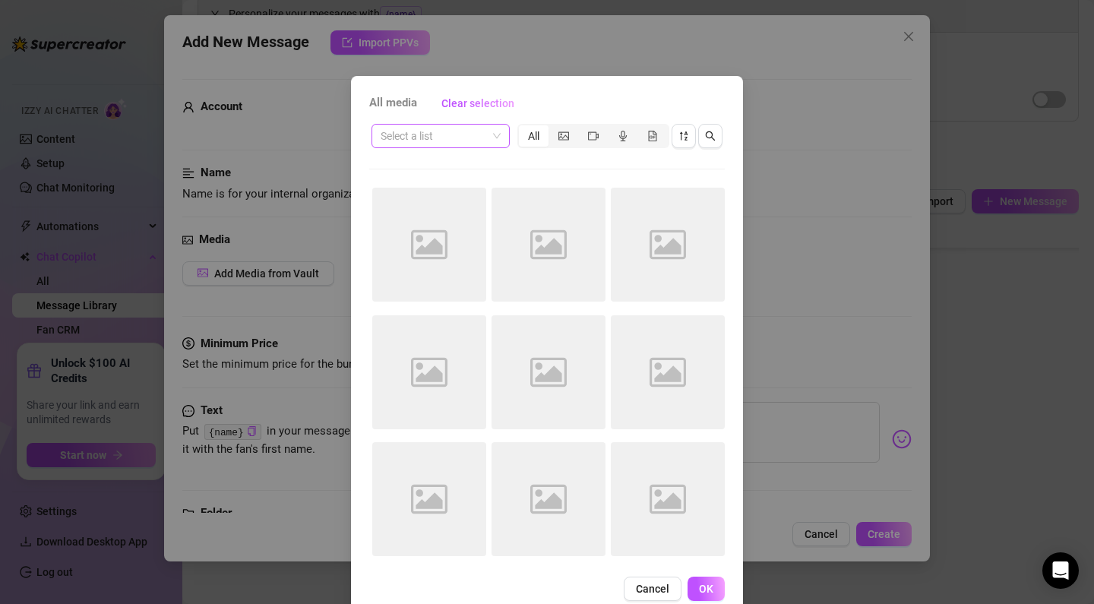
click at [421, 135] on input "search" at bounding box center [434, 136] width 106 height 23
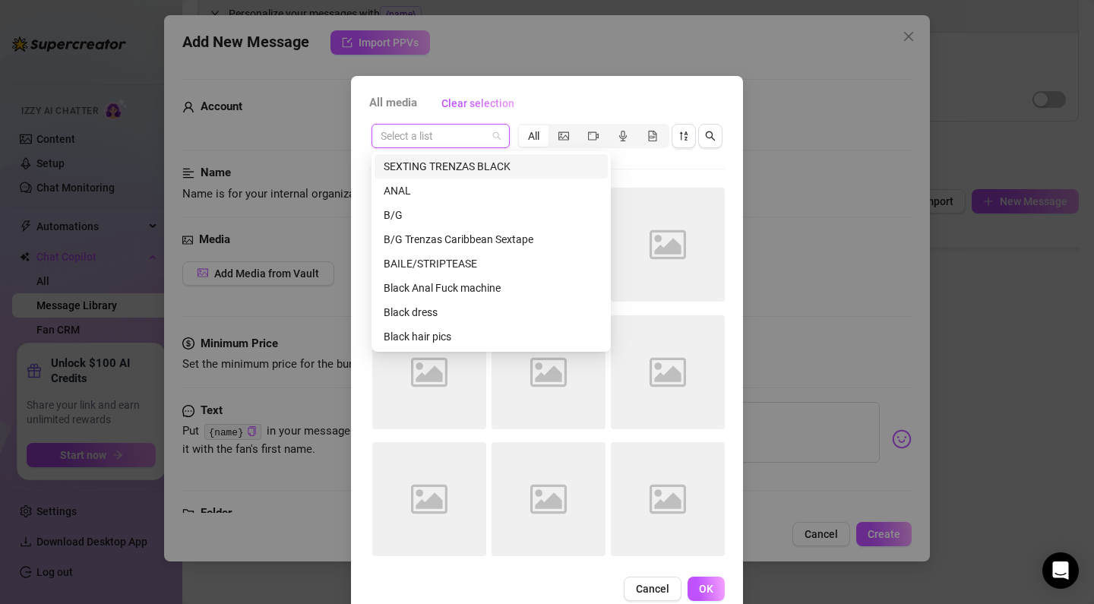
click at [453, 166] on div "SEXTING TRENZAS BLACK" at bounding box center [491, 166] width 215 height 17
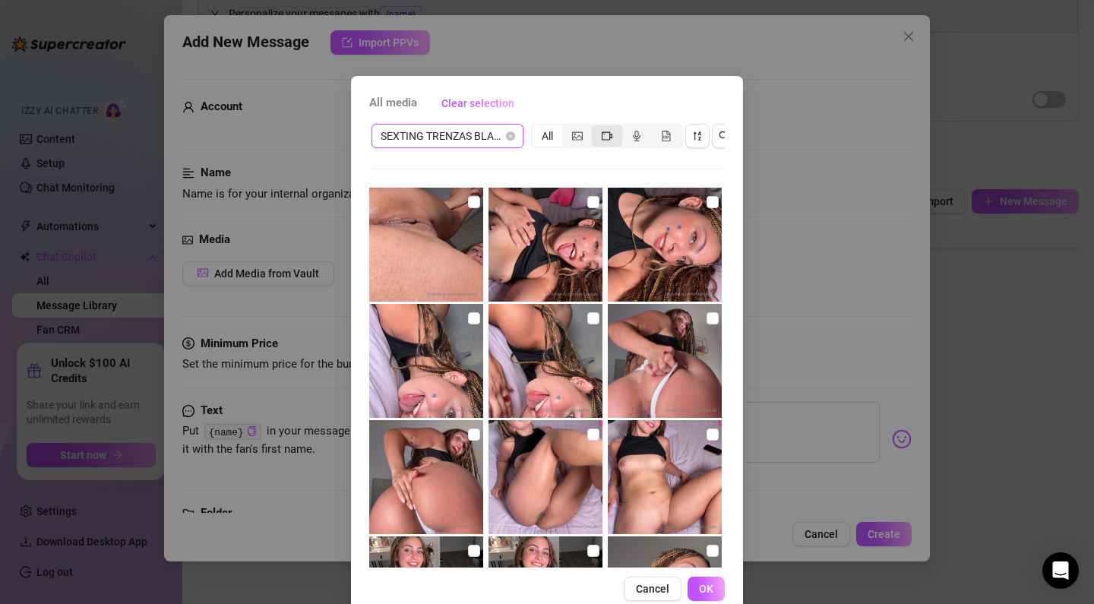
click at [609, 139] on icon "video-camera" at bounding box center [607, 136] width 11 height 11
click at [595, 128] on input "segmented control" at bounding box center [595, 128] width 0 height 0
click at [609, 132] on icon "video-camera" at bounding box center [607, 135] width 11 height 8
click at [595, 128] on input "segmented control" at bounding box center [595, 128] width 0 height 0
click at [609, 132] on icon "video-camera" at bounding box center [607, 135] width 11 height 8
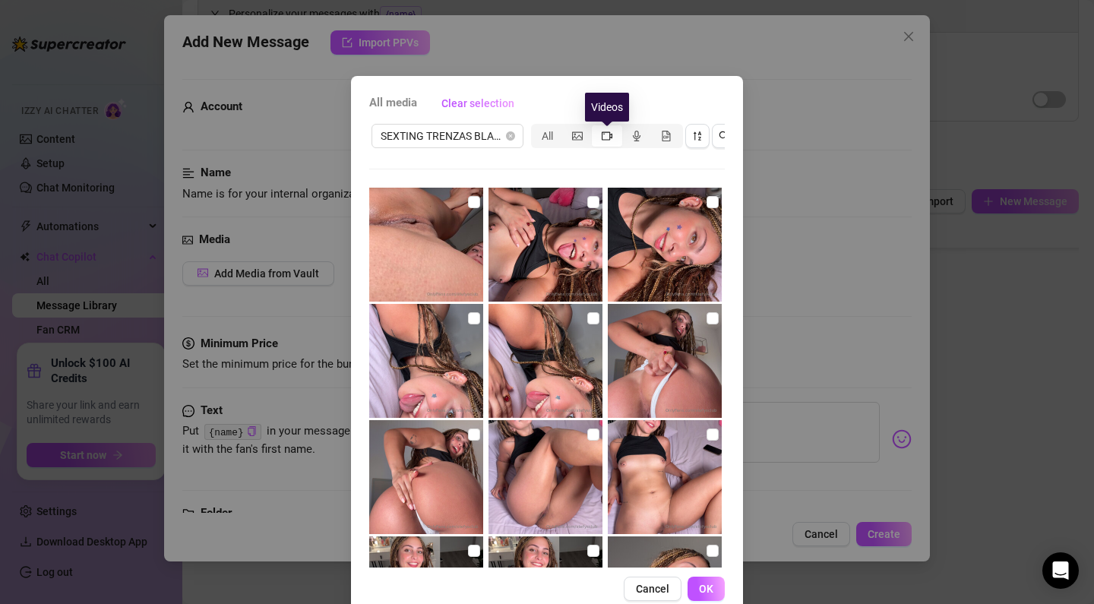
click at [595, 128] on input "segmented control" at bounding box center [595, 128] width 0 height 0
click at [665, 141] on icon "file-gif" at bounding box center [666, 136] width 8 height 11
click at [655, 128] on input "segmented control" at bounding box center [655, 128] width 0 height 0
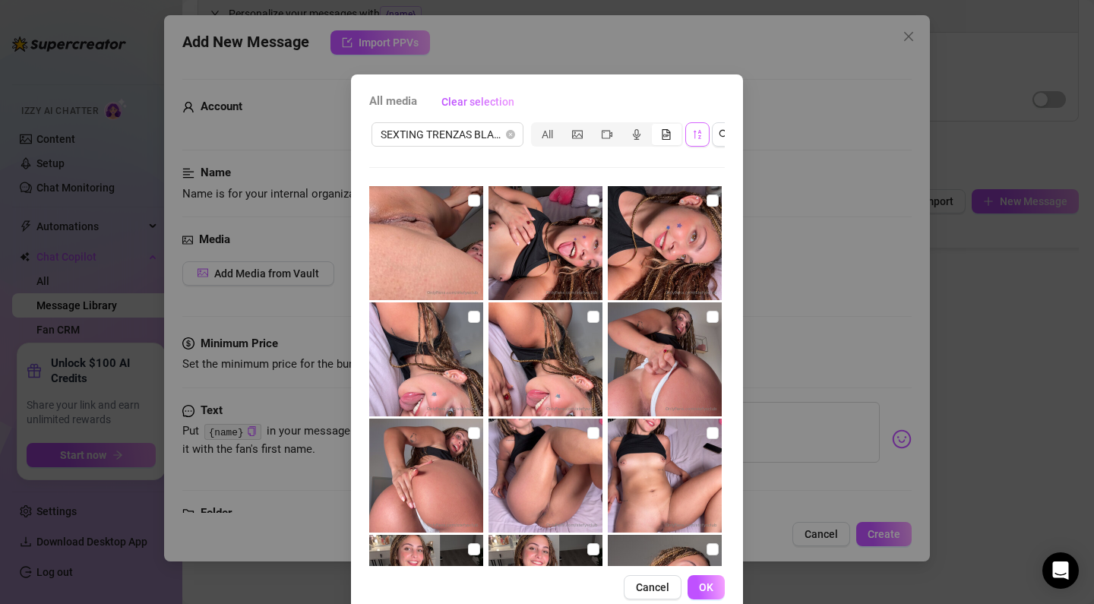
scroll to position [0, 0]
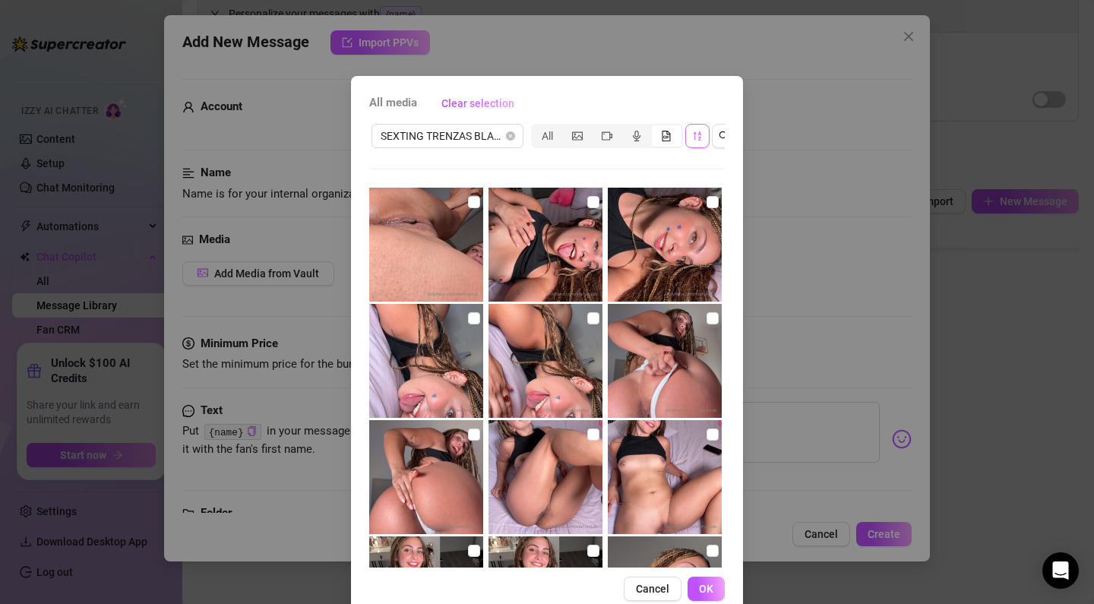
click at [690, 133] on button "button" at bounding box center [697, 136] width 24 height 24
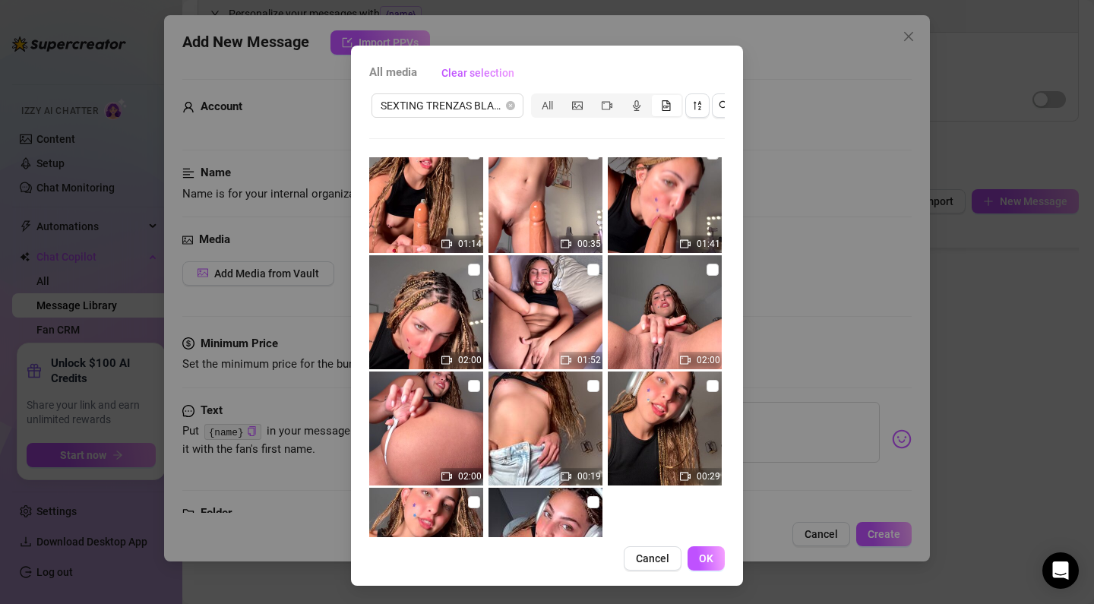
scroll to position [1763, 0]
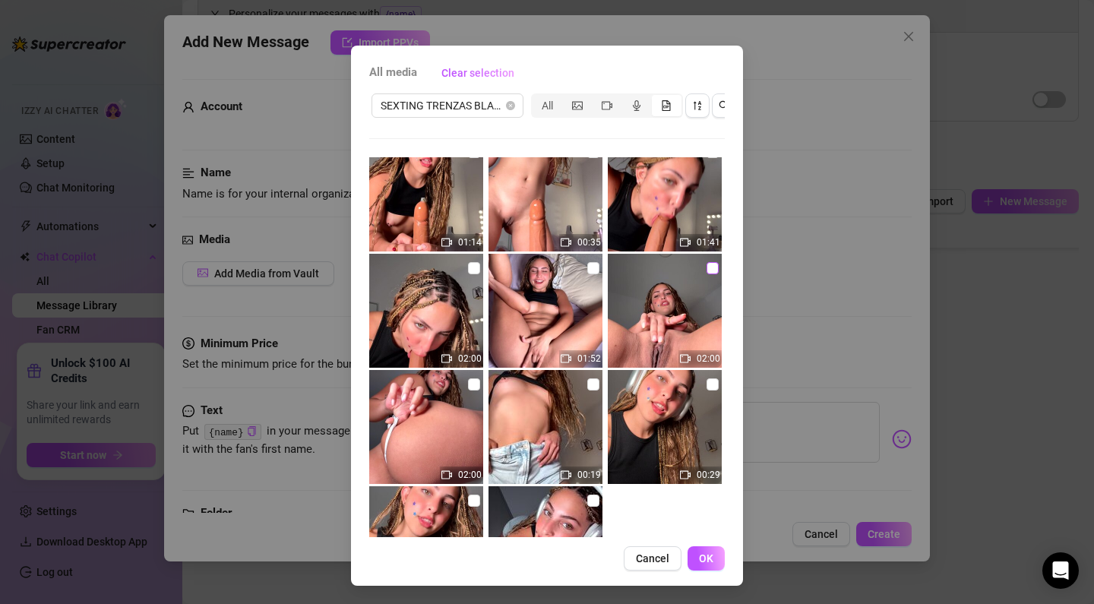
click at [710, 270] on input "checkbox" at bounding box center [712, 268] width 12 height 12
checkbox input "true"
click at [705, 551] on button "OK" at bounding box center [705, 558] width 37 height 24
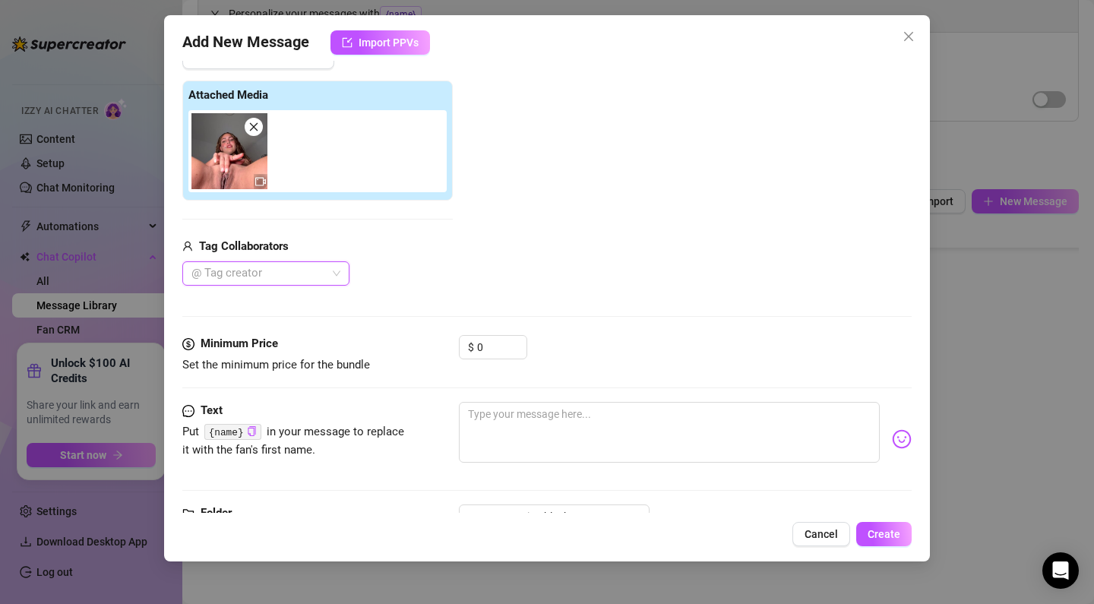
scroll to position [223, 0]
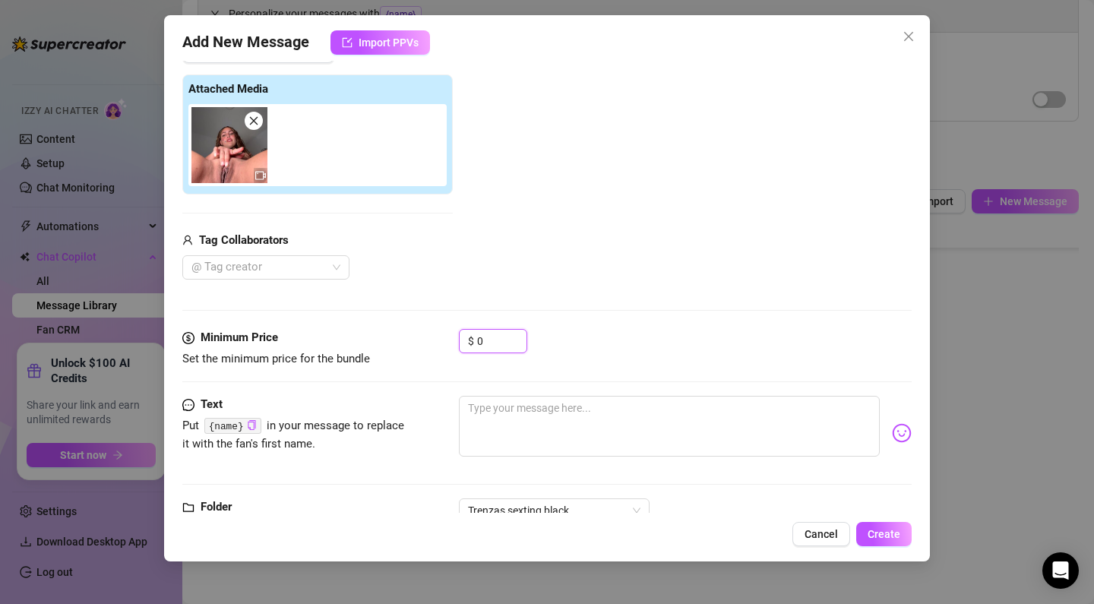
drag, startPoint x: 499, startPoint y: 343, endPoint x: 415, endPoint y: 336, distance: 84.6
click at [415, 336] on div "Minimum Price Set the minimum price for the bundle $ 0" at bounding box center [546, 348] width 729 height 39
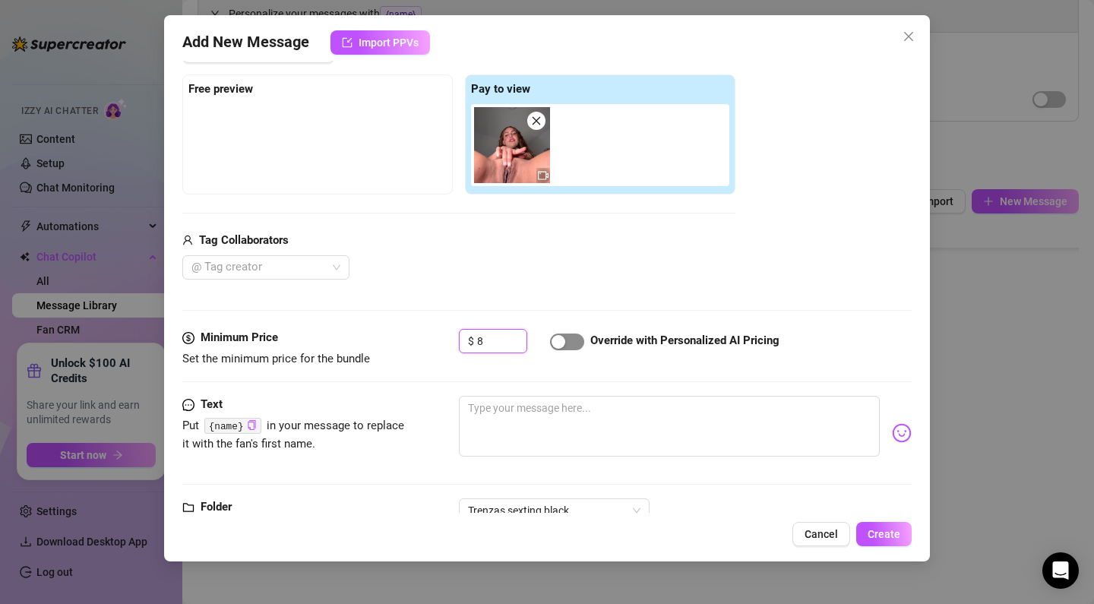
type input "8"
click at [557, 343] on div "button" at bounding box center [558, 342] width 14 height 14
click at [509, 405] on textarea at bounding box center [669, 426] width 421 height 61
paste textarea "you need to fuck my wet pink pussy right now my love! In the foreground sliding…"
type textarea "you need to fuck my wet pink pussy right now my love! In the foreground sliding…"
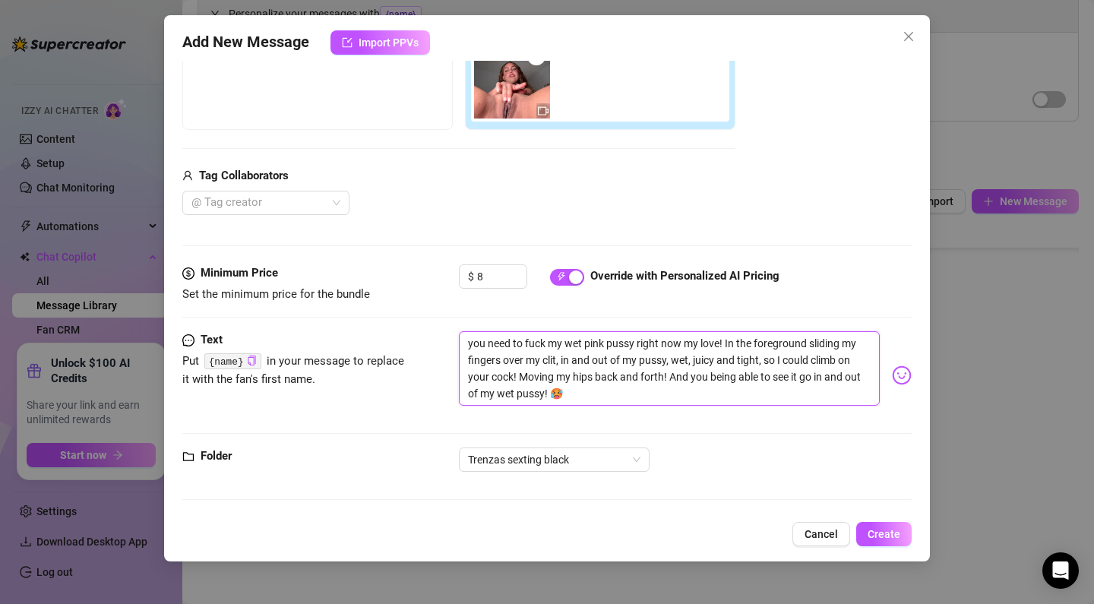
scroll to position [0, 0]
type textarea "you need to fuck my wet pink pussy right now my love! In the foreground sliding…"
click at [898, 527] on button "Create" at bounding box center [883, 534] width 55 height 24
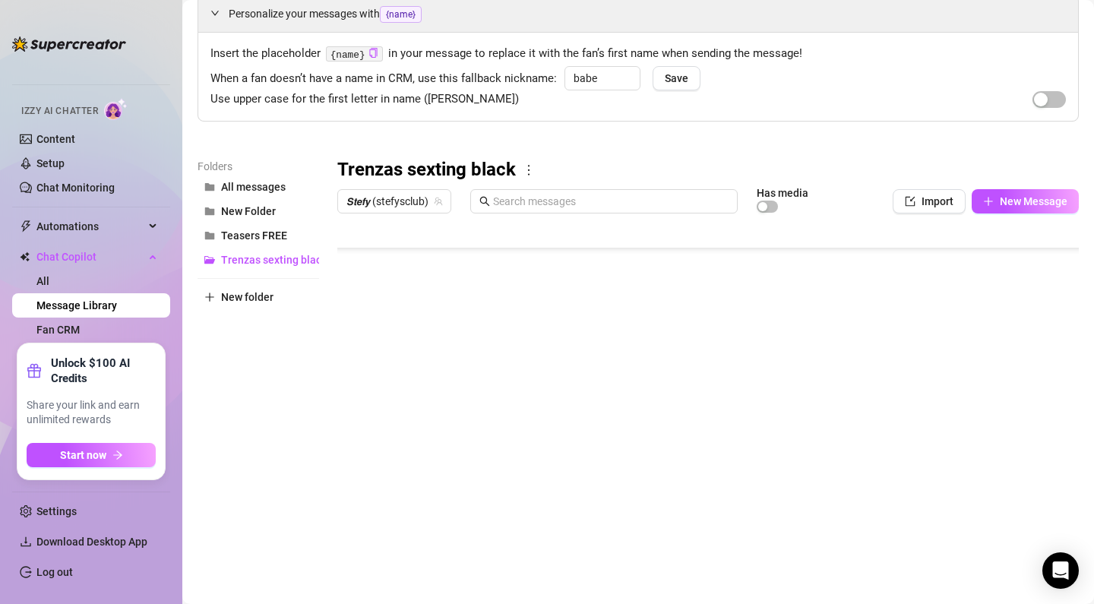
scroll to position [69, 0]
click at [393, 540] on body "Home Creator Analytics Team Analytics Izzy AI Chatter Content Setup Chat Monito…" at bounding box center [547, 302] width 1094 height 604
type textarea "Type your message here..."
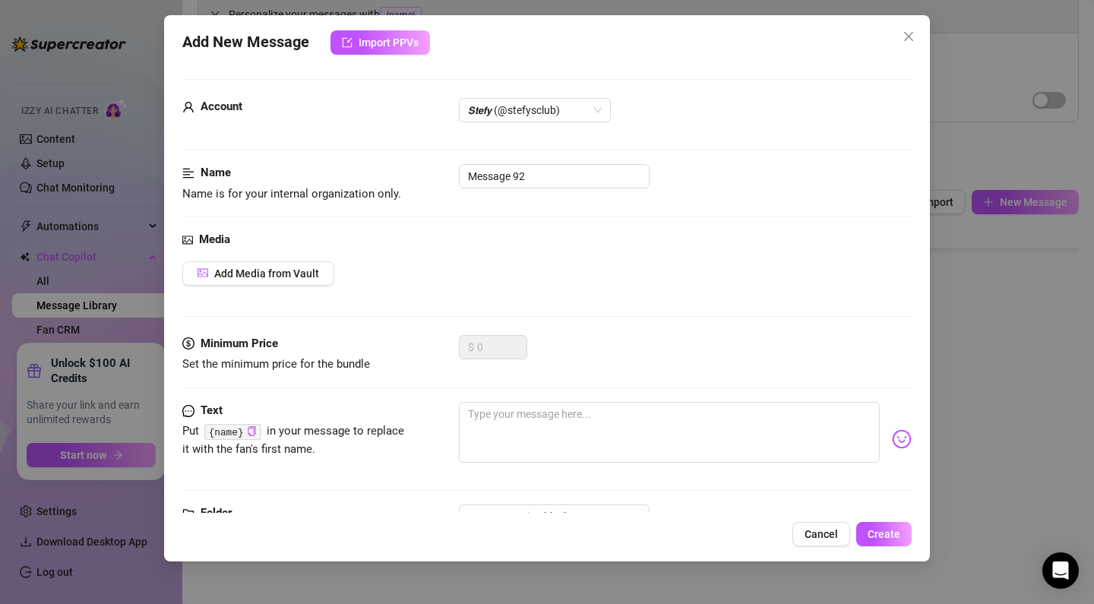
scroll to position [0, 0]
click at [536, 167] on input "Message 92" at bounding box center [554, 176] width 191 height 24
drag, startPoint x: 565, startPoint y: 188, endPoint x: 431, endPoint y: 175, distance: 135.0
click at [431, 175] on div "Name Name is for your internal organization only. Message 92" at bounding box center [546, 183] width 729 height 39
paste input "PPV 4 2:00min finger pussy missionary"
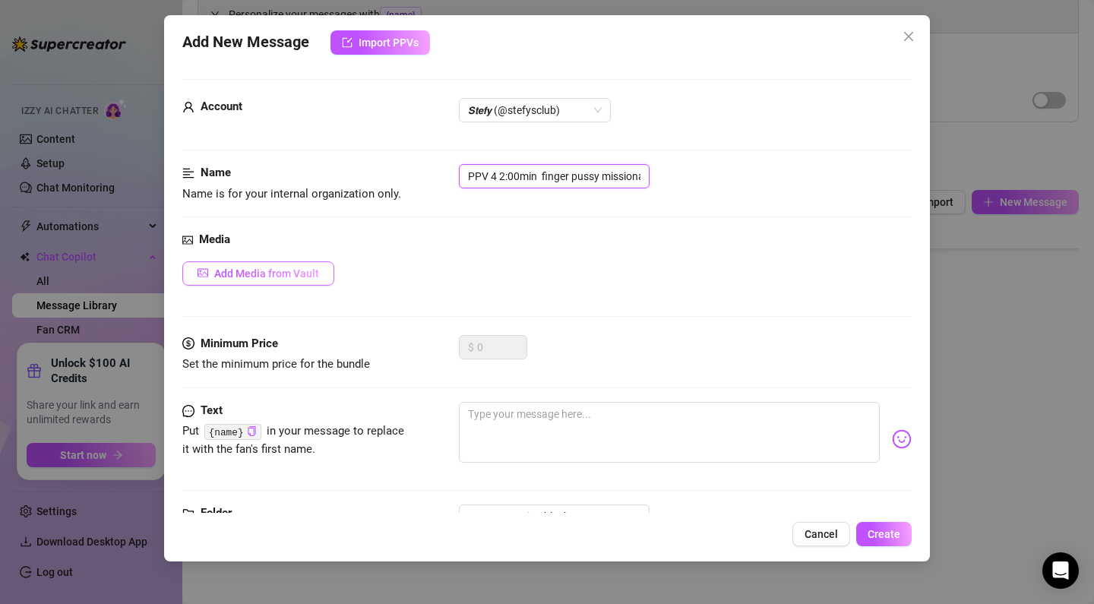
type input "PPV 4 2:00min finger pussy missionary"
click at [291, 272] on span "Add Media from Vault" at bounding box center [266, 273] width 105 height 12
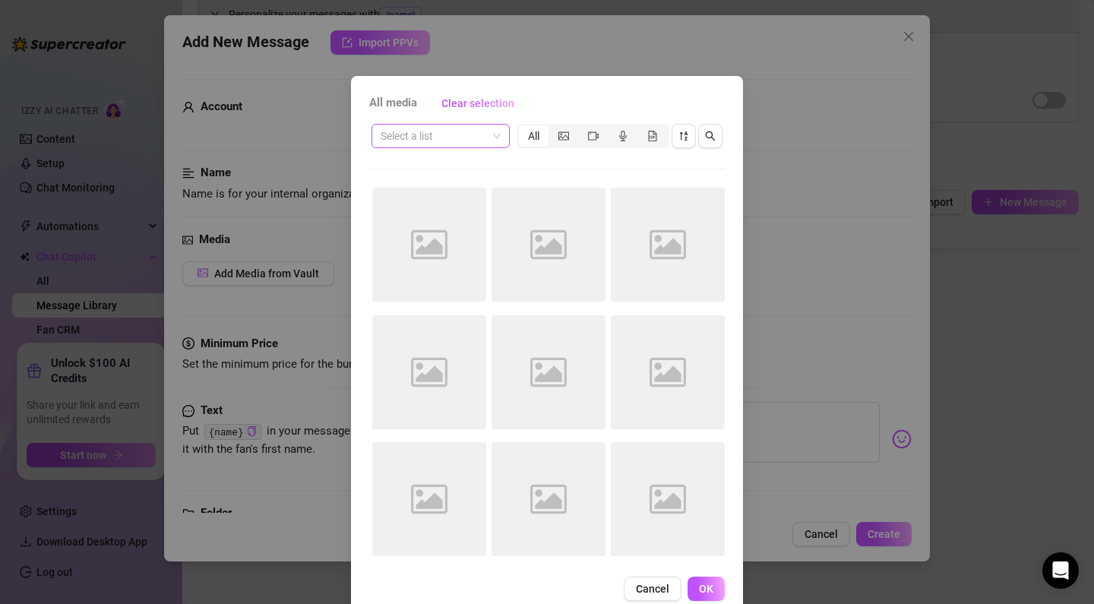
click at [459, 135] on input "search" at bounding box center [434, 136] width 106 height 23
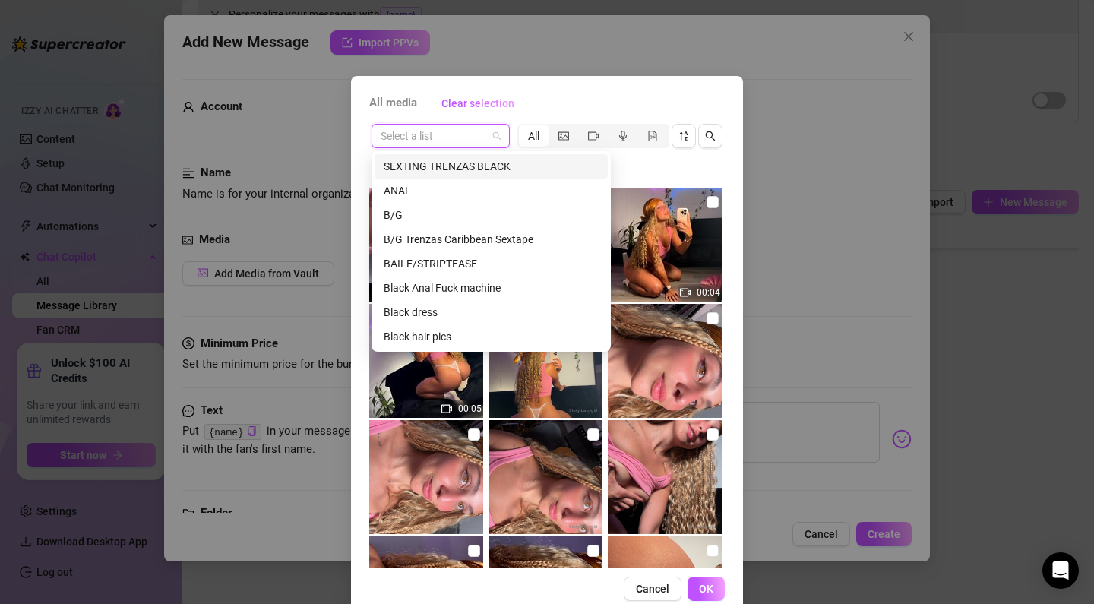
click at [463, 170] on div "SEXTING TRENZAS BLACK" at bounding box center [491, 166] width 215 height 17
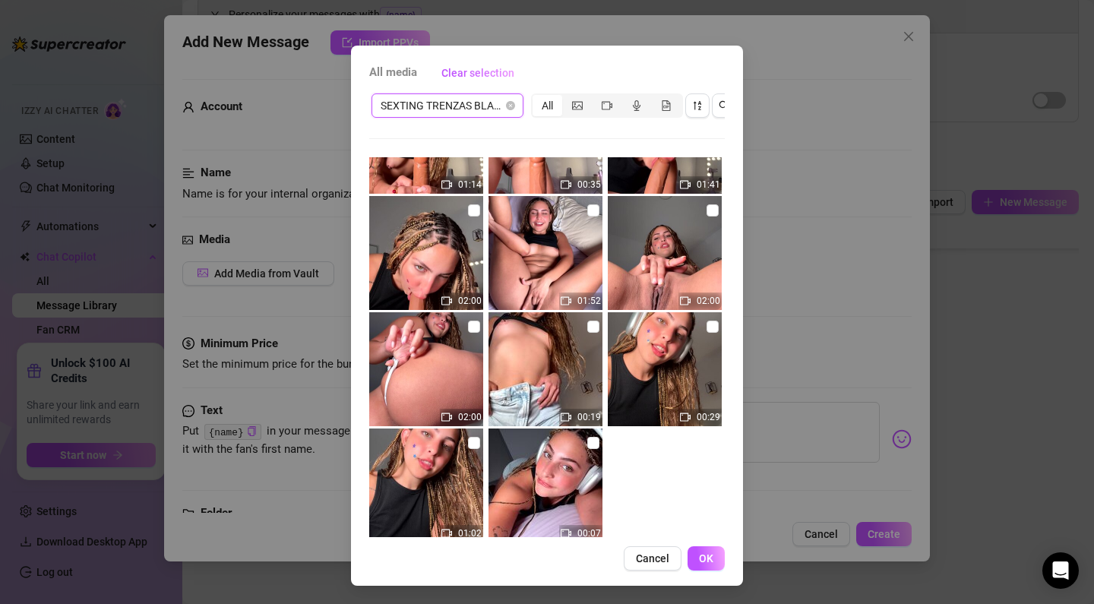
scroll to position [1818, 0]
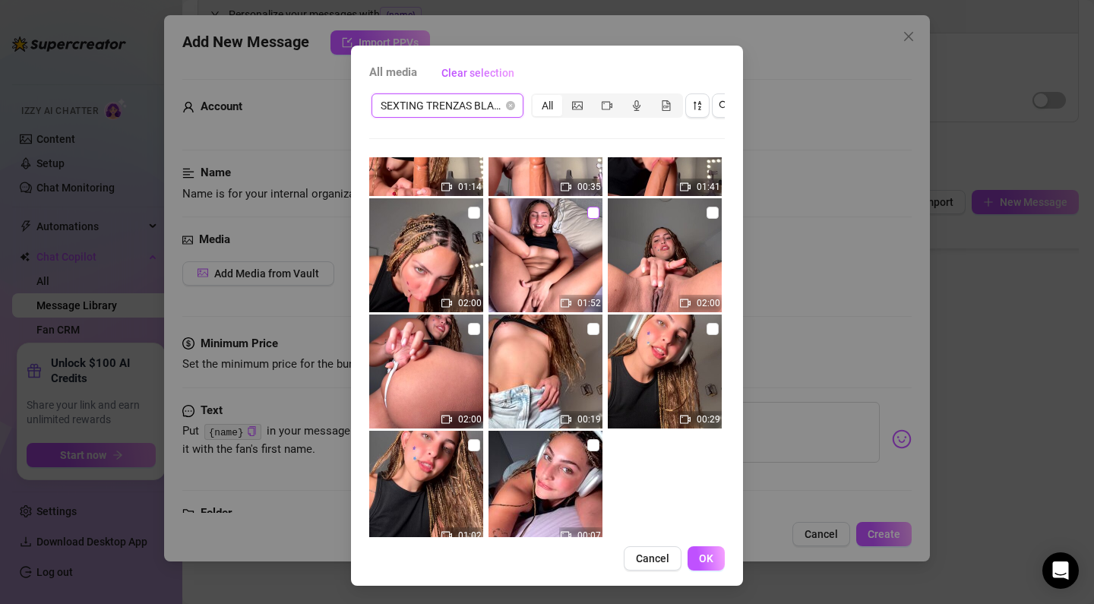
click at [595, 213] on input "checkbox" at bounding box center [593, 213] width 12 height 12
checkbox input "true"
click at [698, 551] on button "OK" at bounding box center [705, 558] width 37 height 24
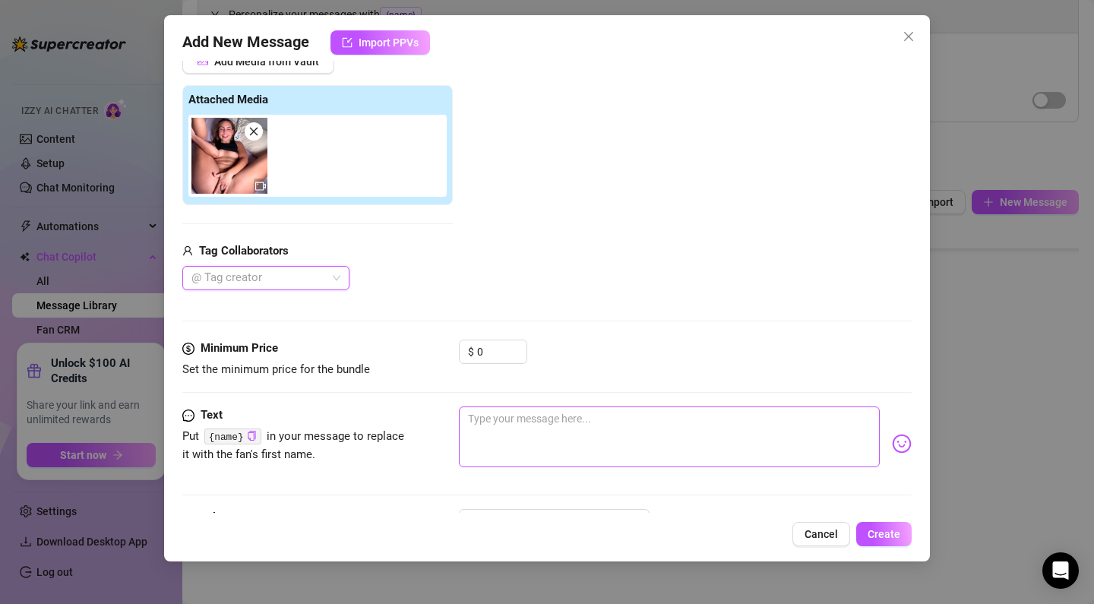
scroll to position [248, 0]
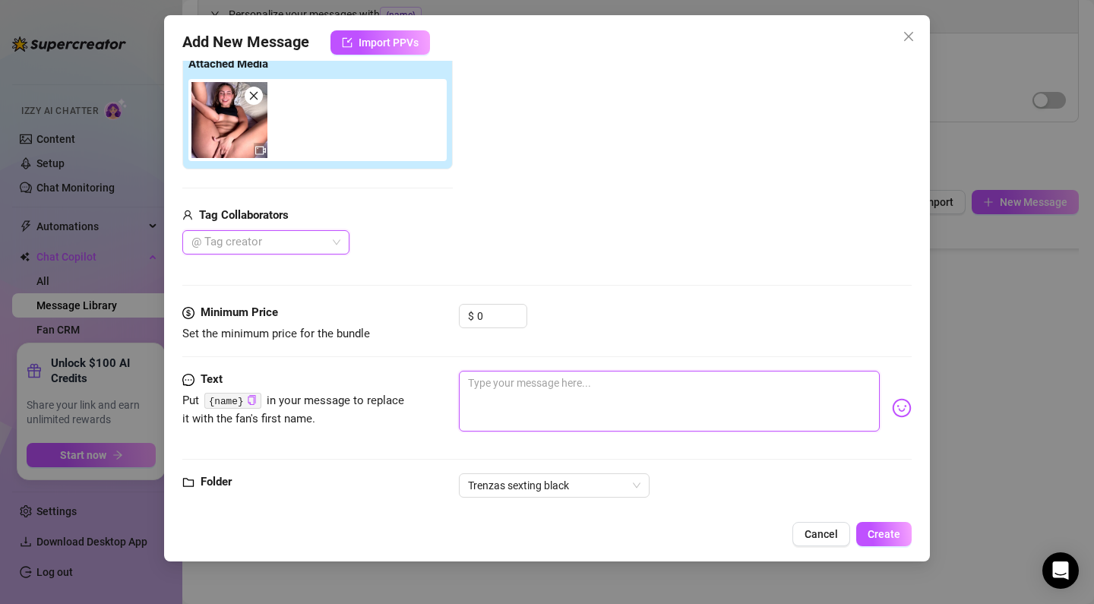
click at [545, 391] on textarea at bounding box center [669, 401] width 421 height 61
paste textarea "u don't know how much I long for you to be fucking me right now! Like this in y…"
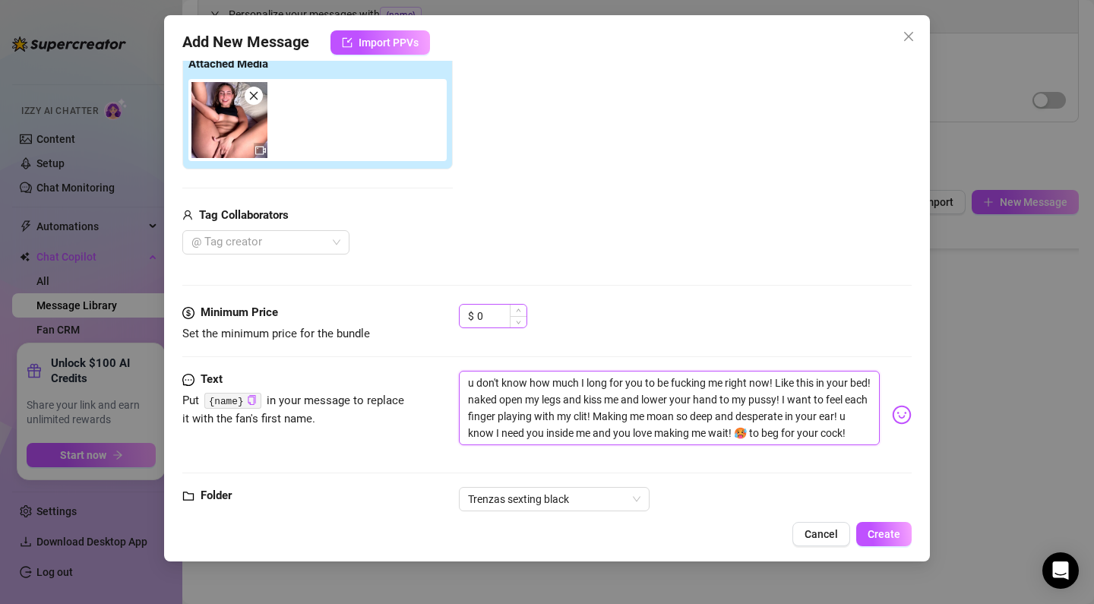
type textarea "u don't know how much I long for you to be fucking me right now! Like this in y…"
drag, startPoint x: 482, startPoint y: 321, endPoint x: 416, endPoint y: 311, distance: 66.1
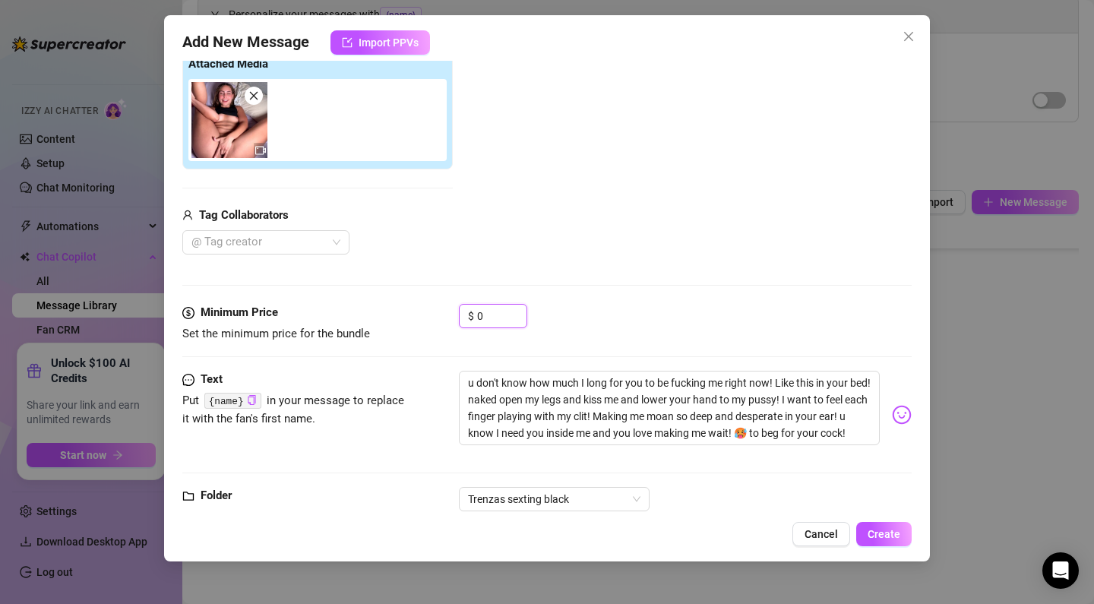
click at [416, 311] on div "Minimum Price Set the minimum price for the bundle $ 0" at bounding box center [546, 323] width 729 height 39
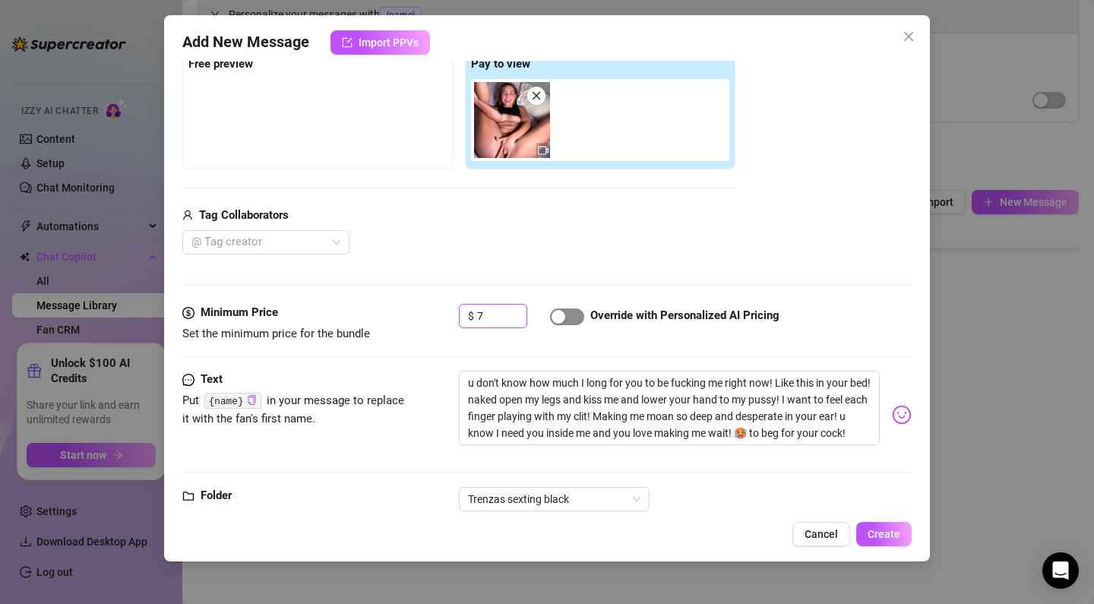
type input "7"
click at [580, 322] on span "button" at bounding box center [567, 316] width 34 height 17
click at [886, 539] on span "Create" at bounding box center [883, 534] width 33 height 12
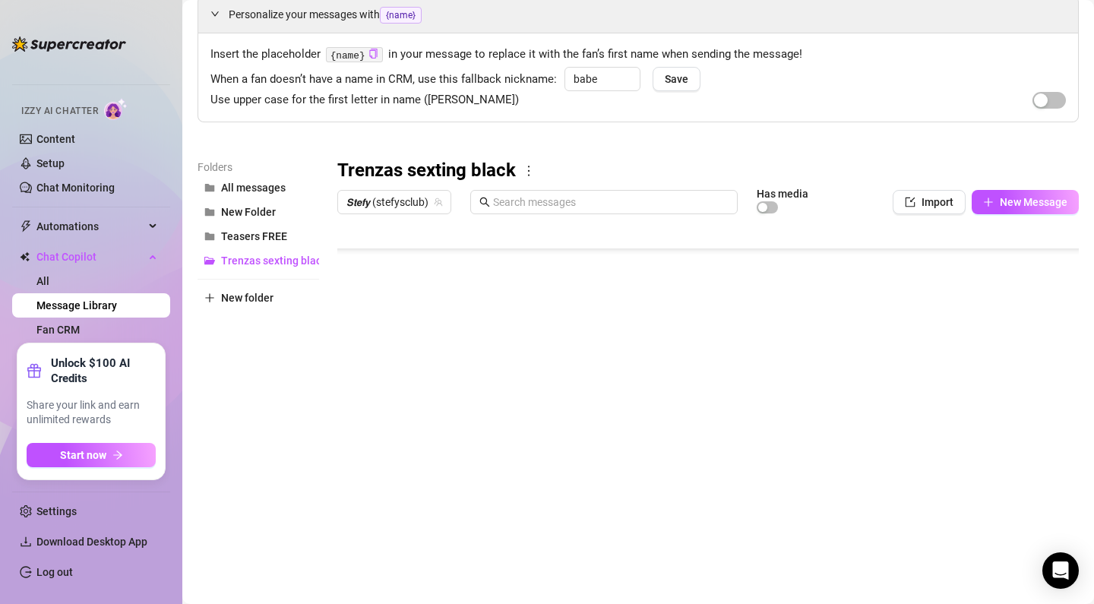
scroll to position [223, 1]
click at [402, 547] on body "Home Creator Analytics Team Analytics Izzy AI Chatter Content Setup Chat Monito…" at bounding box center [547, 302] width 1094 height 604
type textarea "Type your message here..."
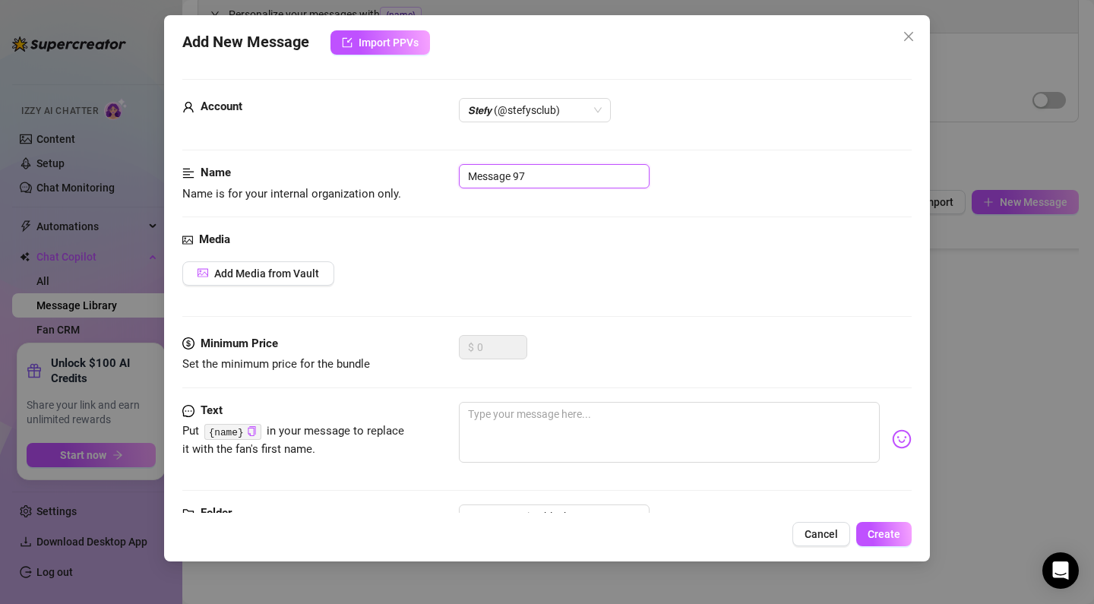
click at [519, 183] on input "Message 97" at bounding box center [554, 176] width 191 height 24
drag, startPoint x: 541, startPoint y: 180, endPoint x: 419, endPoint y: 160, distance: 123.9
click at [419, 160] on form "Account 𝙎𝙩𝙚𝙛𝙮 (@stefysclub) Name Name is for your internal organization only. M…" at bounding box center [546, 324] width 729 height 491
paste input "PPV 5 2:00min BLOWJOB 1"
type input "PPV 5 2:00min BLOWJOB 1"
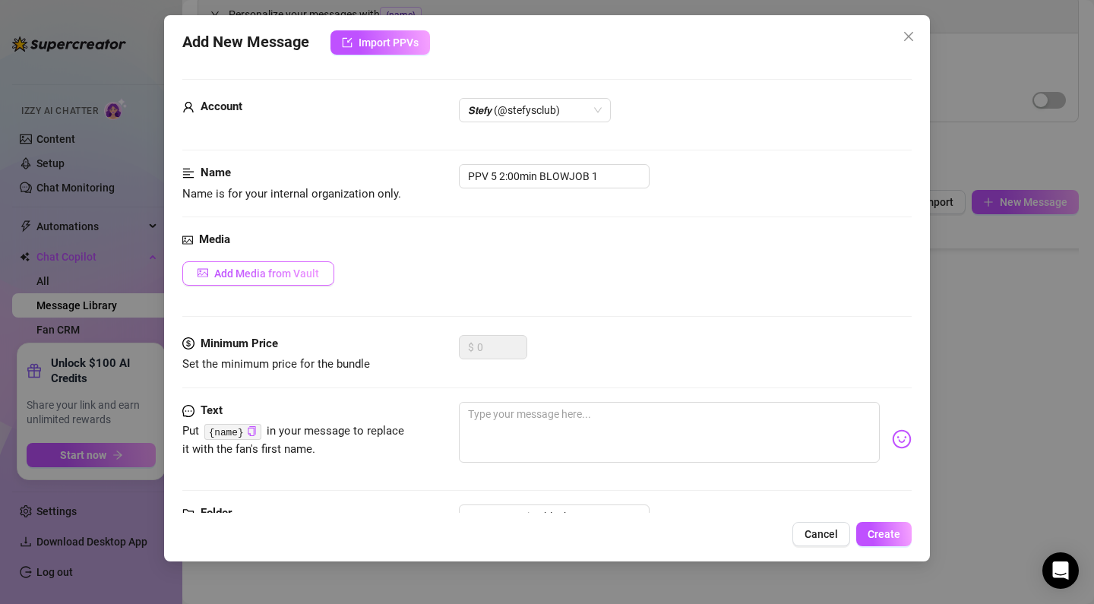
click at [290, 273] on span "Add Media from Vault" at bounding box center [266, 273] width 105 height 12
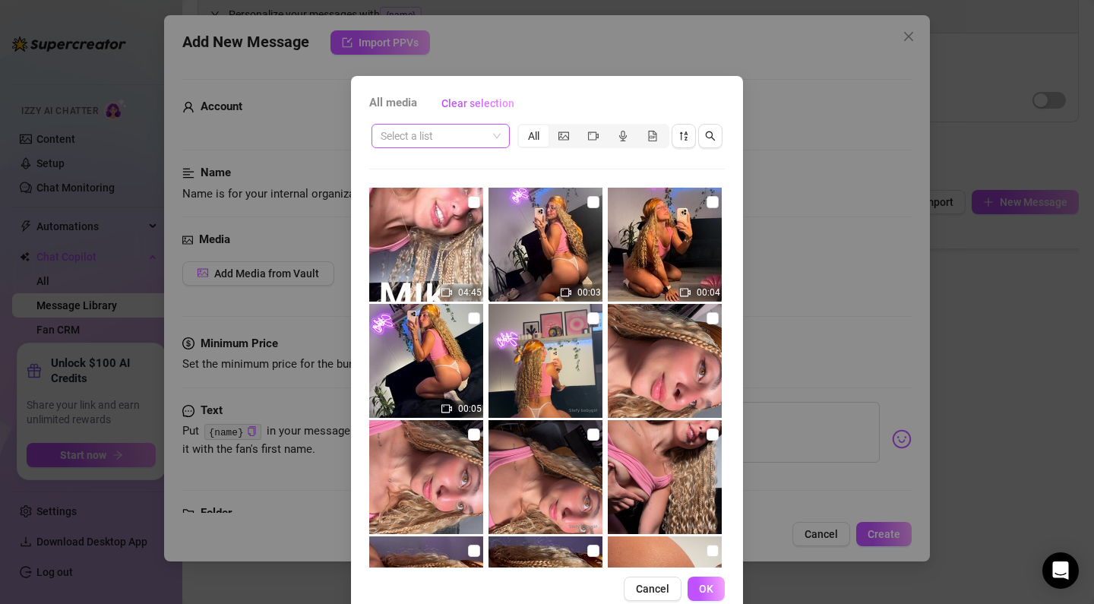
click at [452, 138] on input "search" at bounding box center [434, 136] width 106 height 23
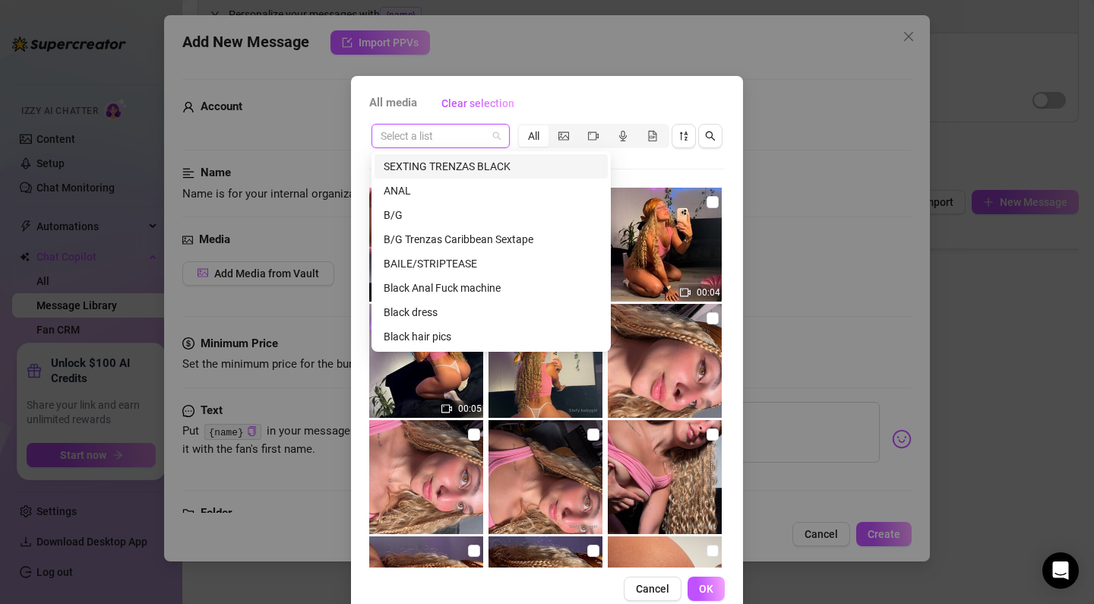
click at [449, 171] on div "SEXTING TRENZAS BLACK" at bounding box center [491, 166] width 215 height 17
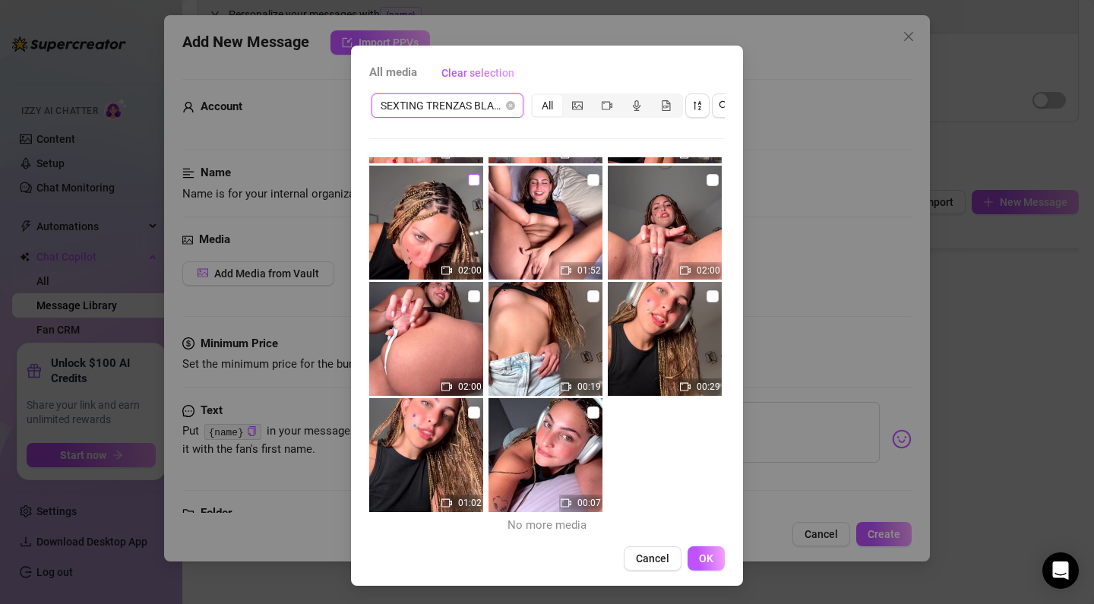
click at [468, 179] on input "checkbox" at bounding box center [474, 180] width 12 height 12
checkbox input "true"
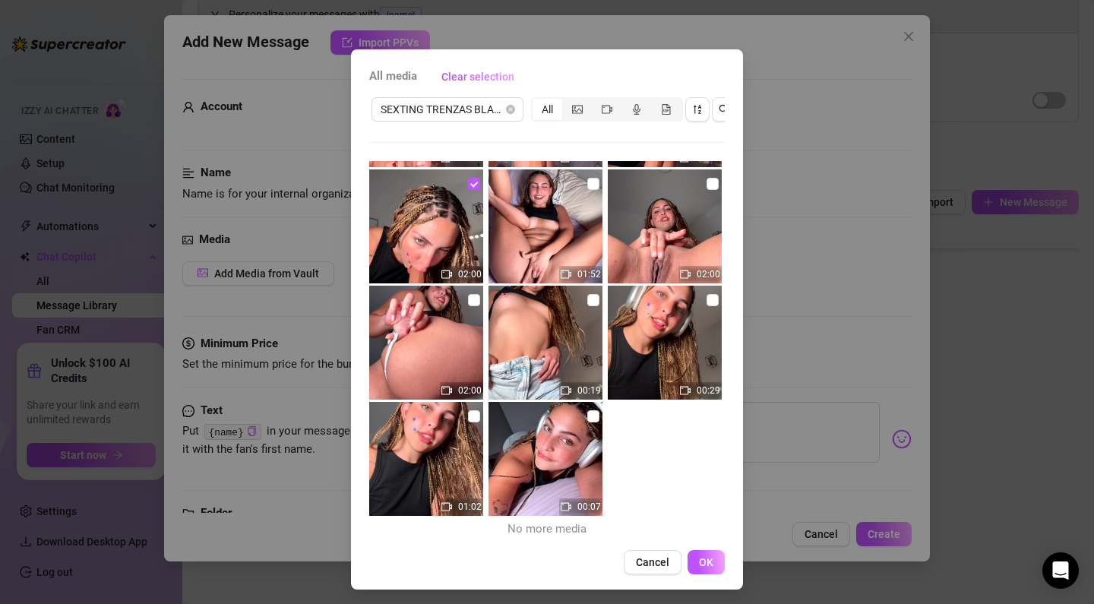
click at [706, 556] on span "OK" at bounding box center [706, 562] width 14 height 12
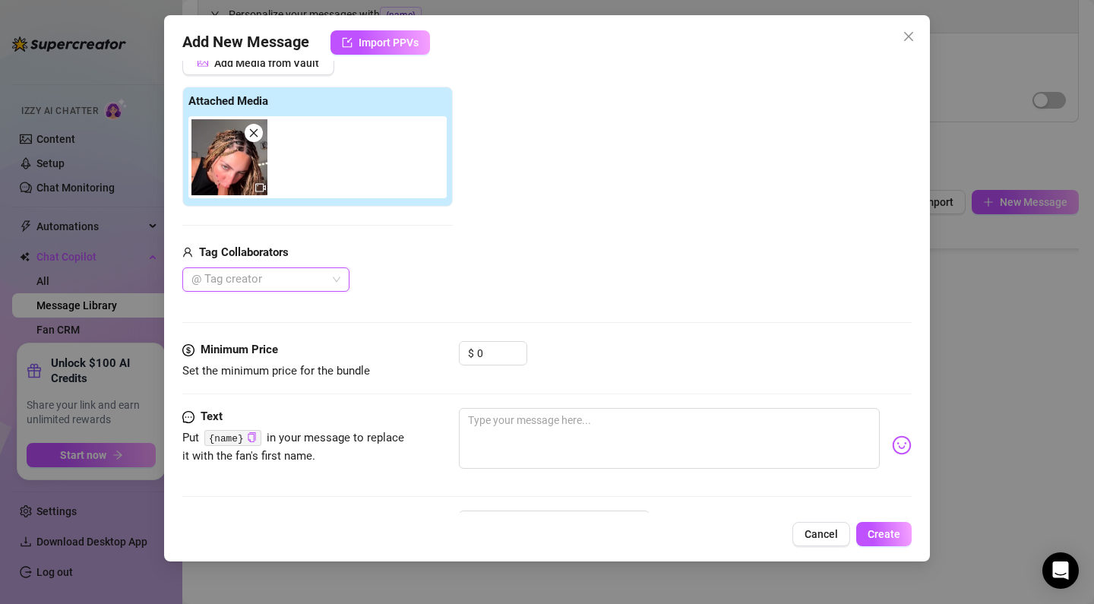
scroll to position [212, 0]
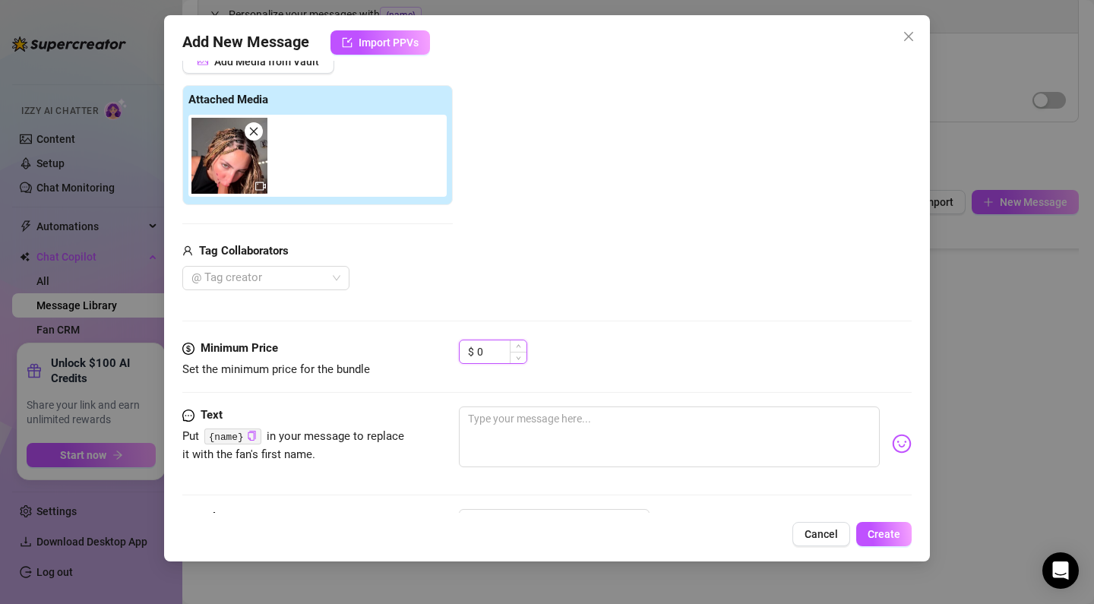
click at [486, 355] on input "0" at bounding box center [501, 351] width 49 height 23
drag, startPoint x: 470, startPoint y: 354, endPoint x: 411, endPoint y: 352, distance: 59.3
click at [411, 352] on div "Minimum Price Set the minimum price for the bundle $ 0" at bounding box center [546, 359] width 729 height 39
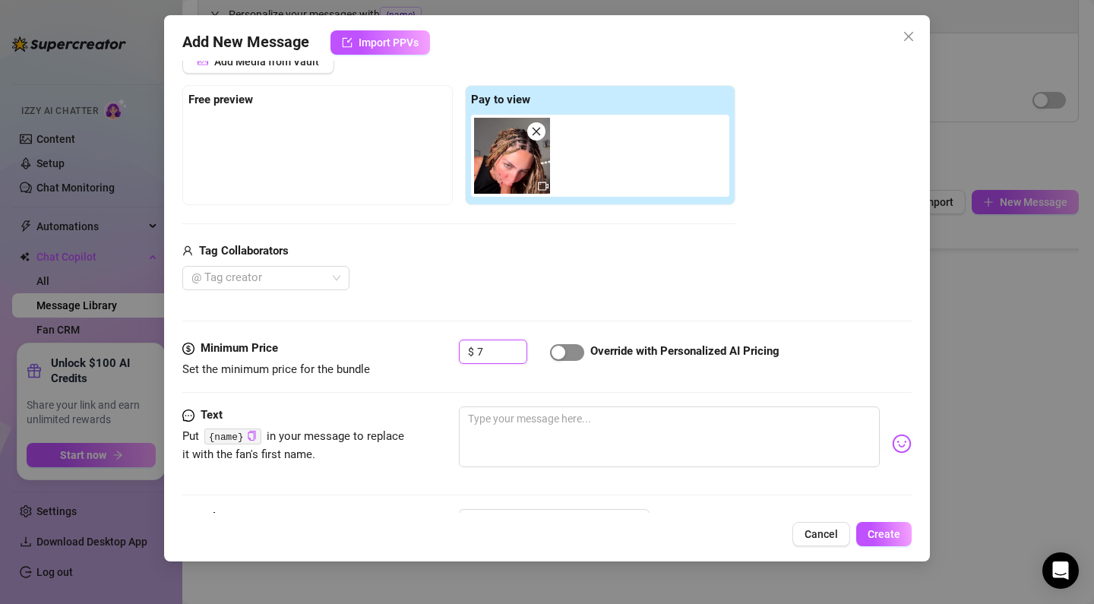
type input "7"
click at [572, 353] on span "button" at bounding box center [567, 352] width 34 height 17
click at [551, 399] on div "Minimum Price Set the minimum price for the bundle $ 7 Override with Personaliz…" at bounding box center [546, 373] width 729 height 67
click at [549, 411] on textarea at bounding box center [669, 436] width 421 height 61
paste textarea "i know you love my slutty little face! I love looking at you like that, spit on…"
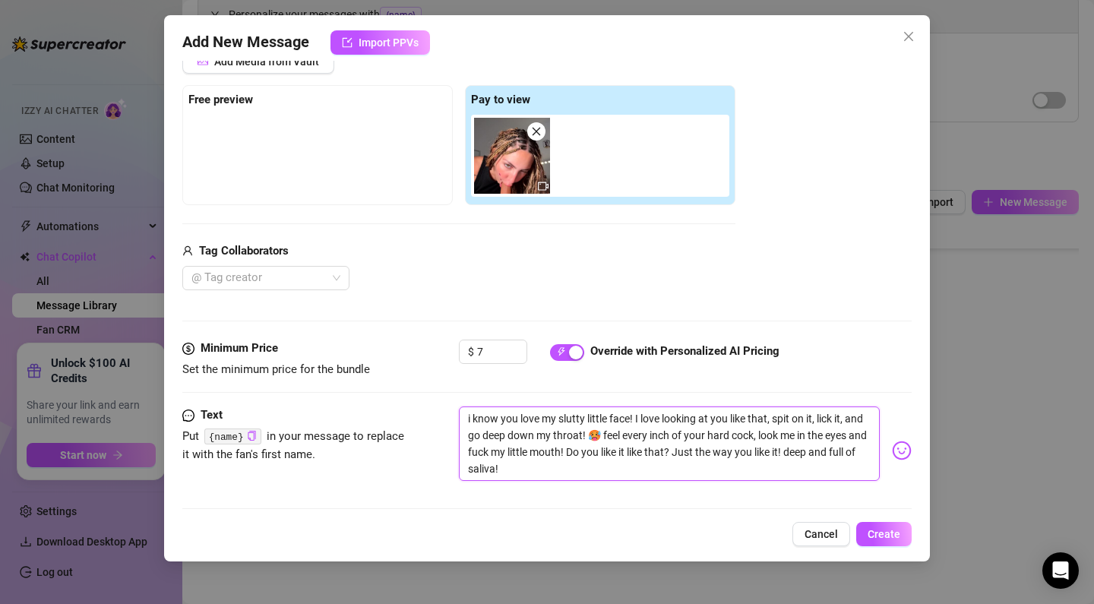
type textarea "i know you love my slutty little face! I love looking at you like that, spit on…"
click at [870, 526] on button "Create" at bounding box center [883, 534] width 55 height 24
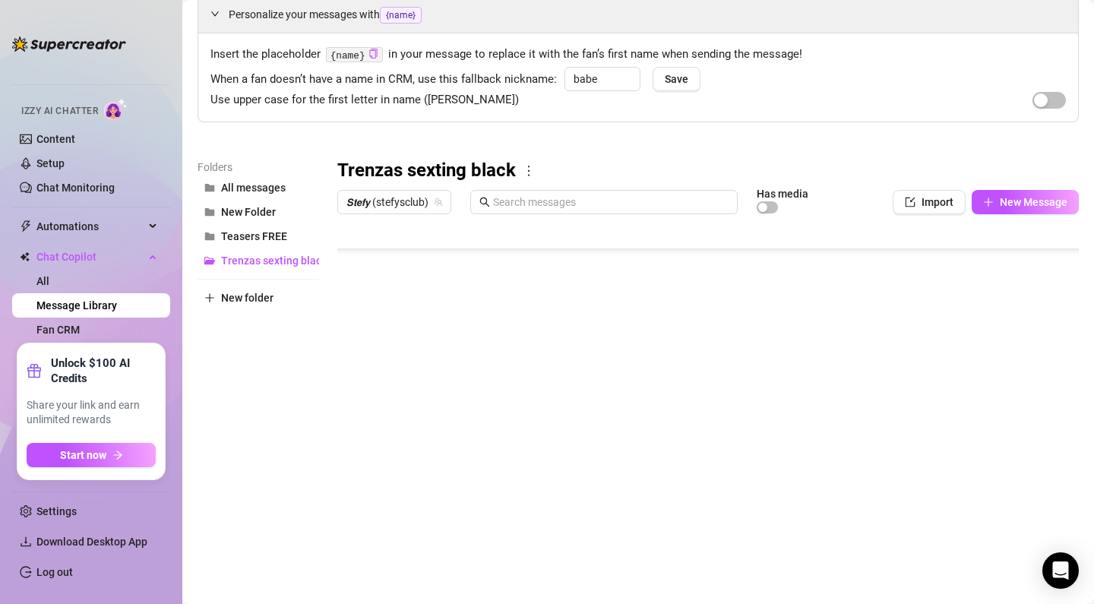
type textarea "Type your message here..."
click at [424, 541] on body "Home Creator Analytics Team Analytics Izzy AI Chatter Content Setup Chat Monito…" at bounding box center [547, 302] width 1094 height 604
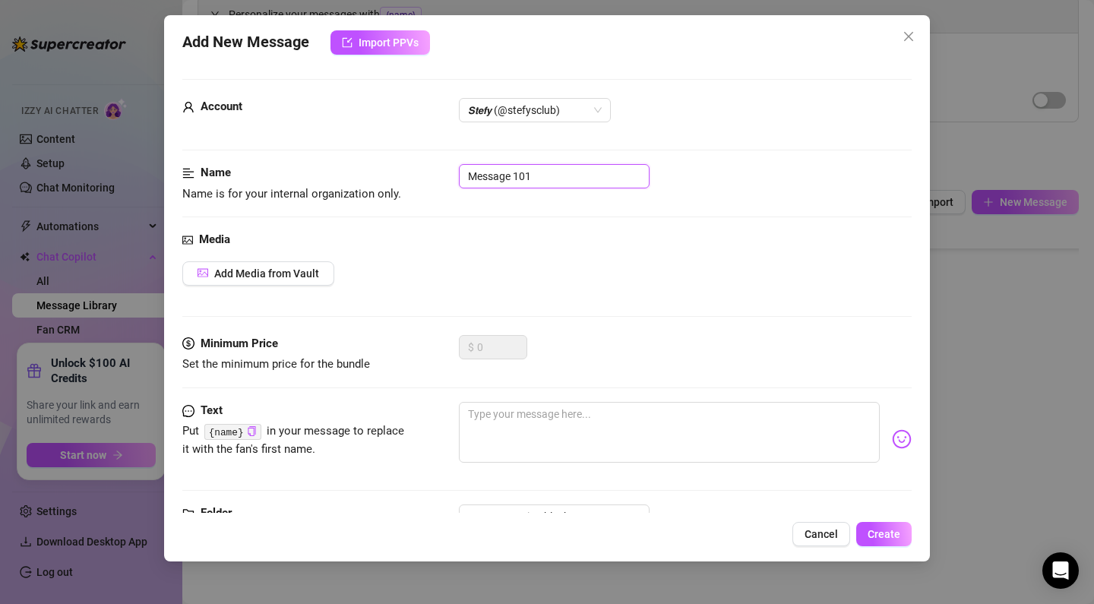
drag, startPoint x: 562, startPoint y: 164, endPoint x: 565, endPoint y: 176, distance: 12.5
click at [563, 166] on input "Message 101" at bounding box center [554, 176] width 191 height 24
drag, startPoint x: 565, startPoint y: 176, endPoint x: 410, endPoint y: 165, distance: 155.4
click at [410, 165] on div "Name Name is for your internal organization only. Message 101" at bounding box center [546, 183] width 729 height 39
paste input "PPV 6 2:00min BLOWJOB 2"
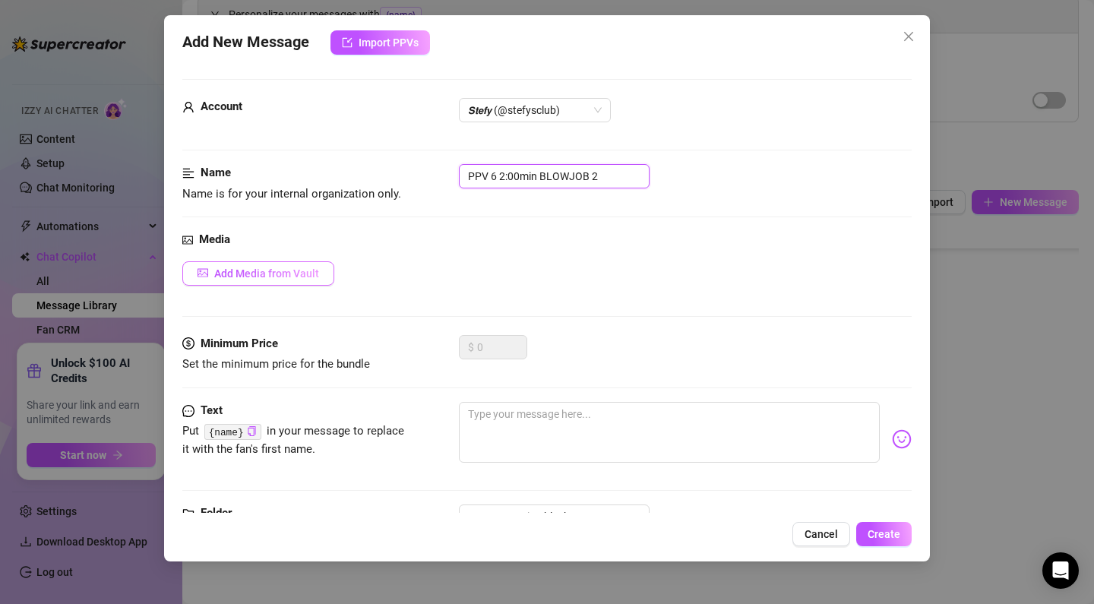
type input "PPV 6 2:00min BLOWJOB 2"
click at [307, 279] on button "Add Media from Vault" at bounding box center [258, 273] width 152 height 24
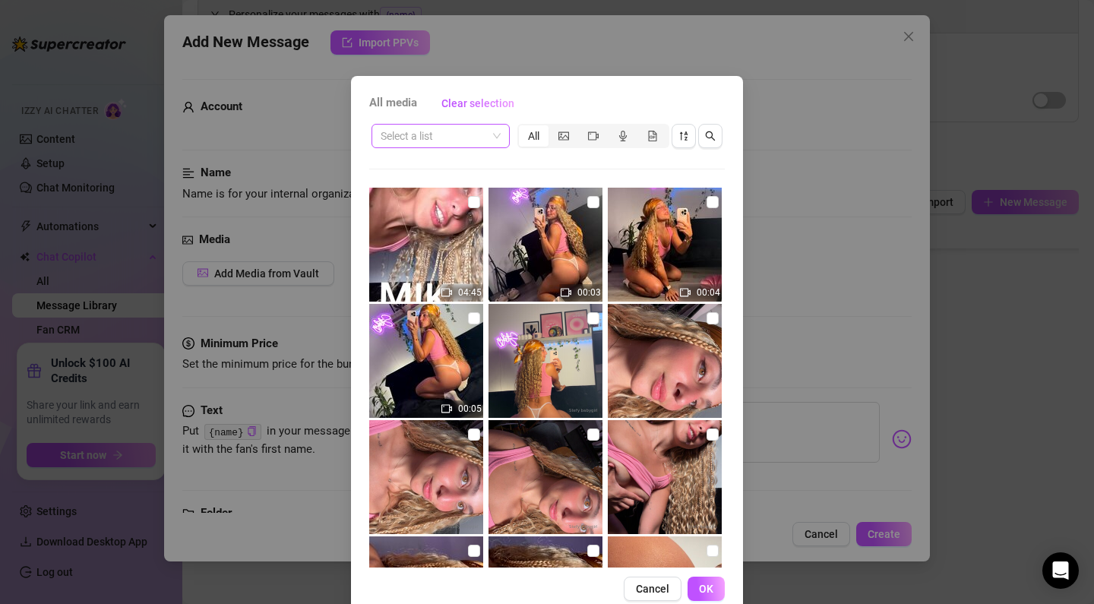
click at [472, 137] on input "search" at bounding box center [434, 136] width 106 height 23
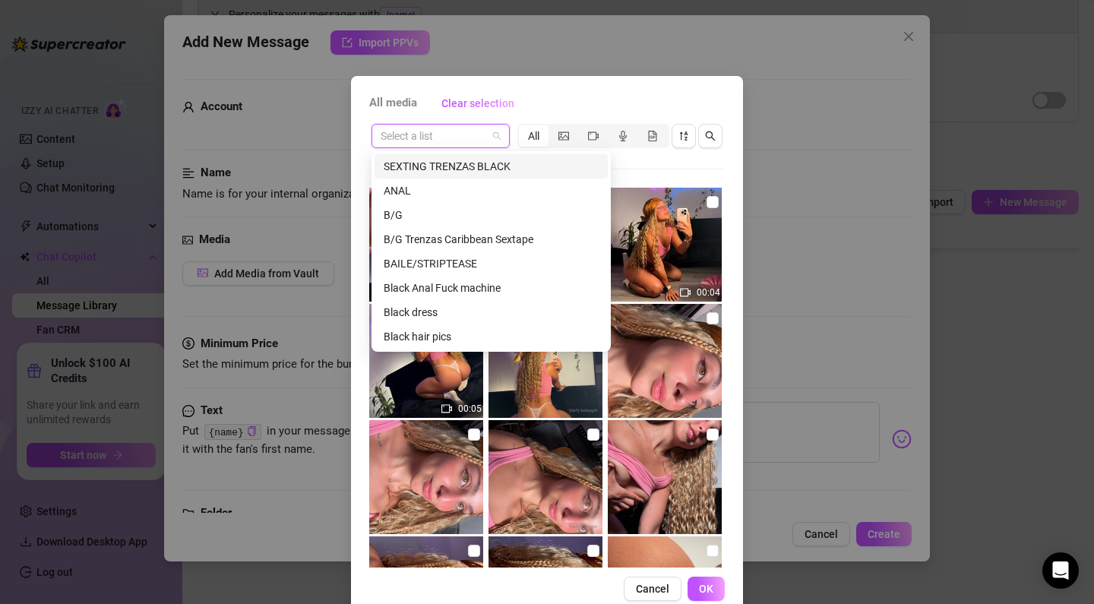
click at [472, 171] on div "SEXTING TRENZAS BLACK" at bounding box center [491, 166] width 215 height 17
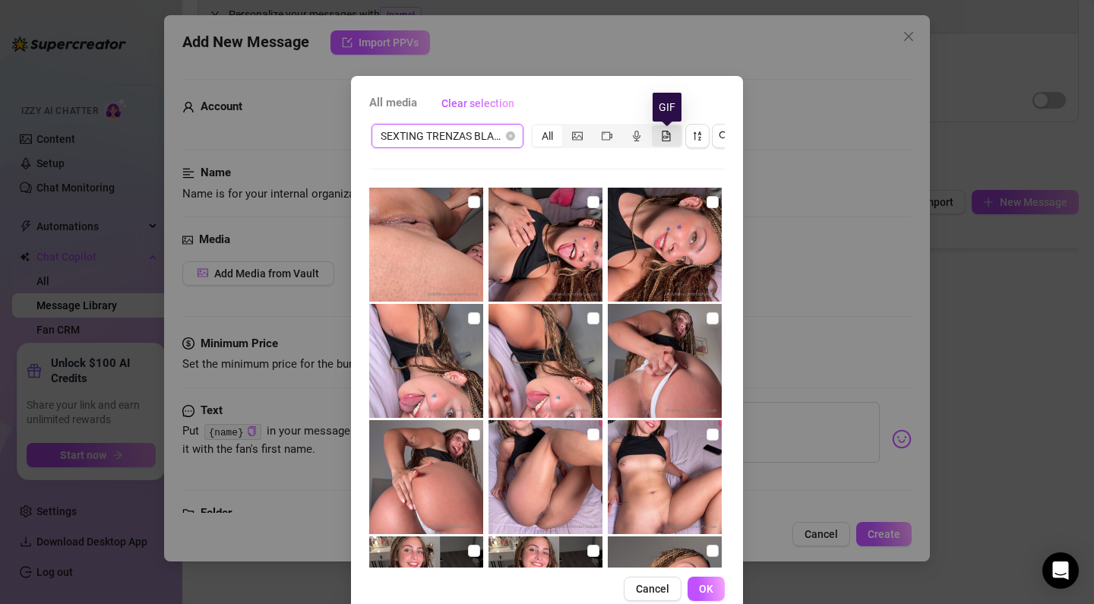
click at [663, 135] on icon "file-gif" at bounding box center [666, 136] width 8 height 11
click at [655, 128] on input "segmented control" at bounding box center [655, 128] width 0 height 0
click at [688, 134] on button "button" at bounding box center [697, 136] width 24 height 24
click at [551, 138] on div "All" at bounding box center [547, 135] width 30 height 21
click at [536, 128] on input "All" at bounding box center [536, 128] width 0 height 0
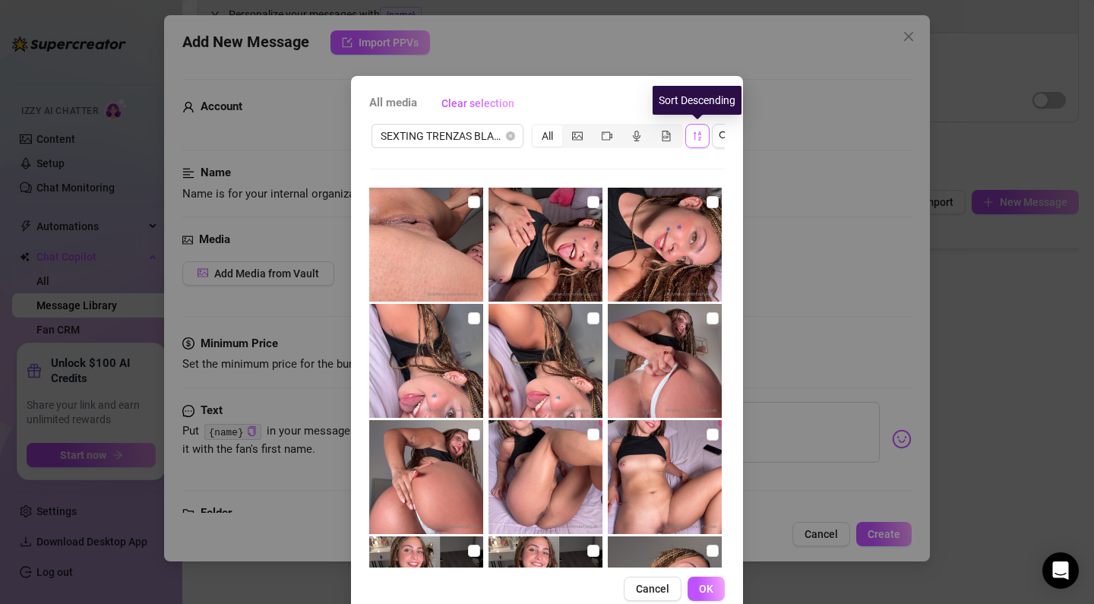
click at [704, 139] on button "button" at bounding box center [697, 136] width 24 height 24
click at [699, 136] on icon "sort-descending" at bounding box center [697, 136] width 11 height 11
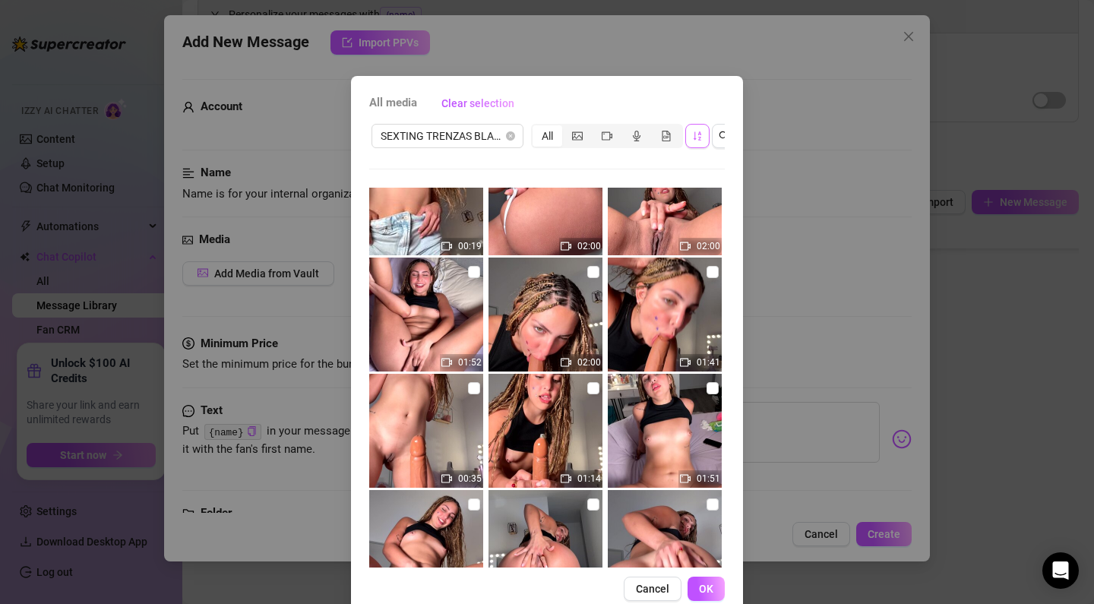
scroll to position [178, 0]
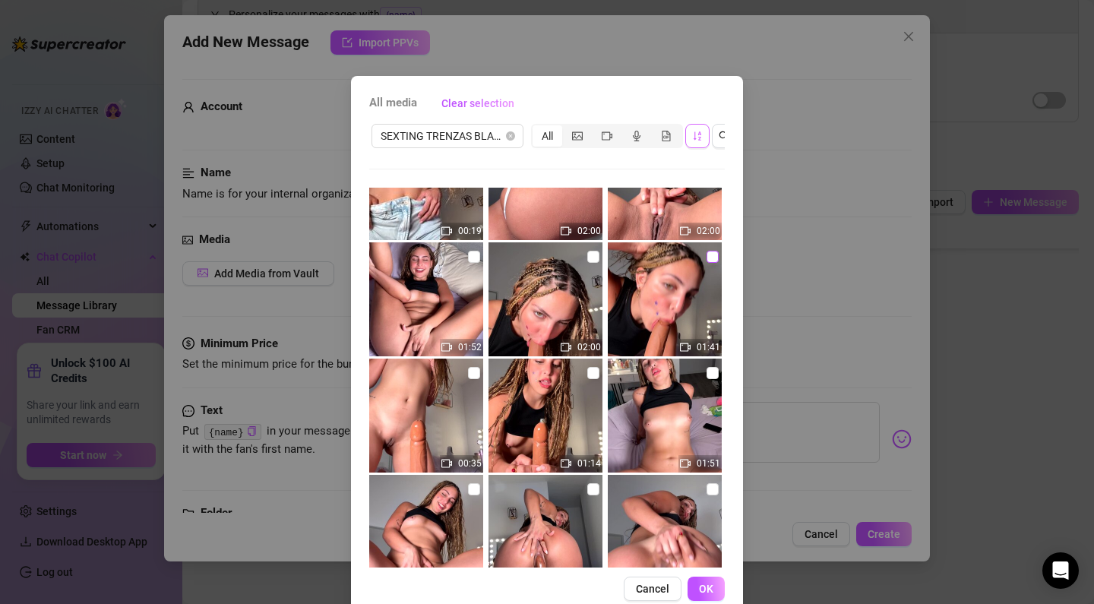
click at [712, 255] on input "checkbox" at bounding box center [712, 257] width 12 height 12
checkbox input "true"
click at [701, 587] on span "OK" at bounding box center [706, 589] width 14 height 12
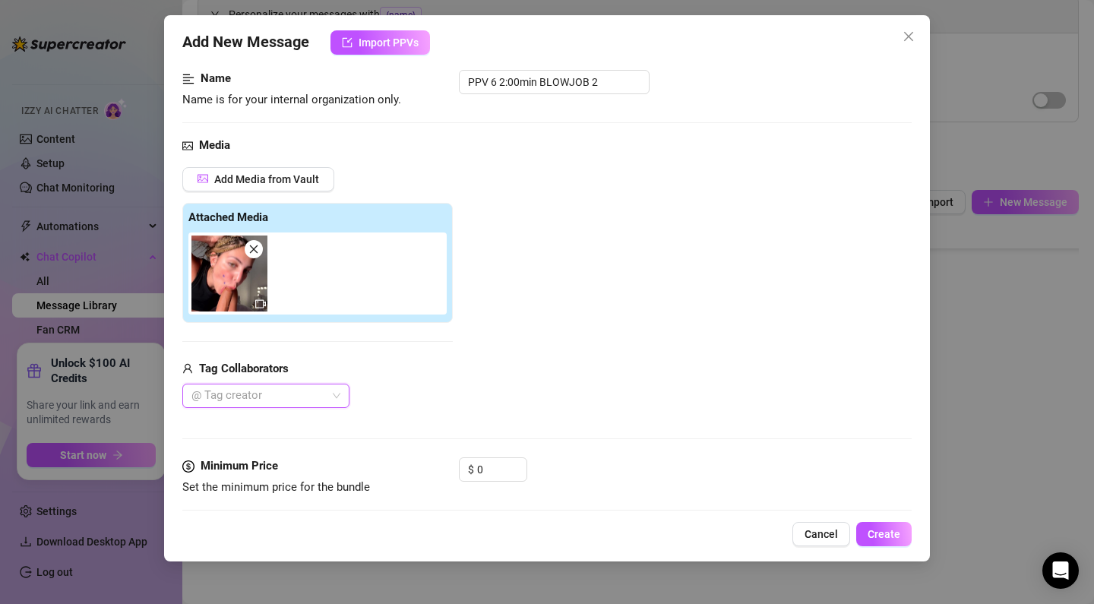
scroll to position [103, 0]
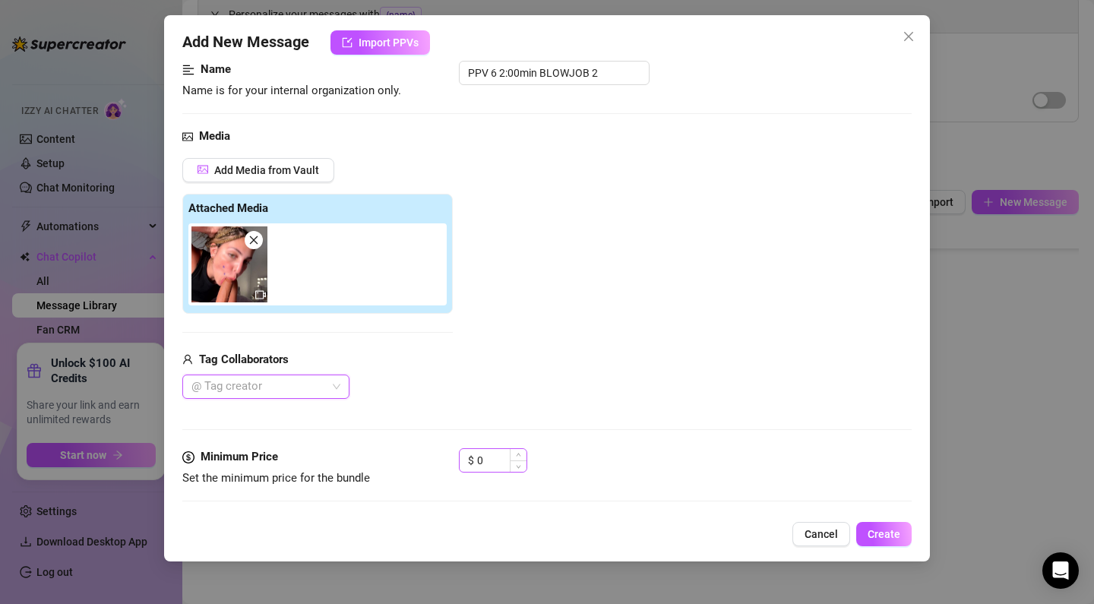
click at [461, 452] on div "$ 0" at bounding box center [493, 460] width 68 height 24
drag, startPoint x: 483, startPoint y: 459, endPoint x: 448, endPoint y: 459, distance: 34.9
click at [448, 459] on div "Minimum Price Set the minimum price for the bundle $ 0" at bounding box center [546, 467] width 729 height 39
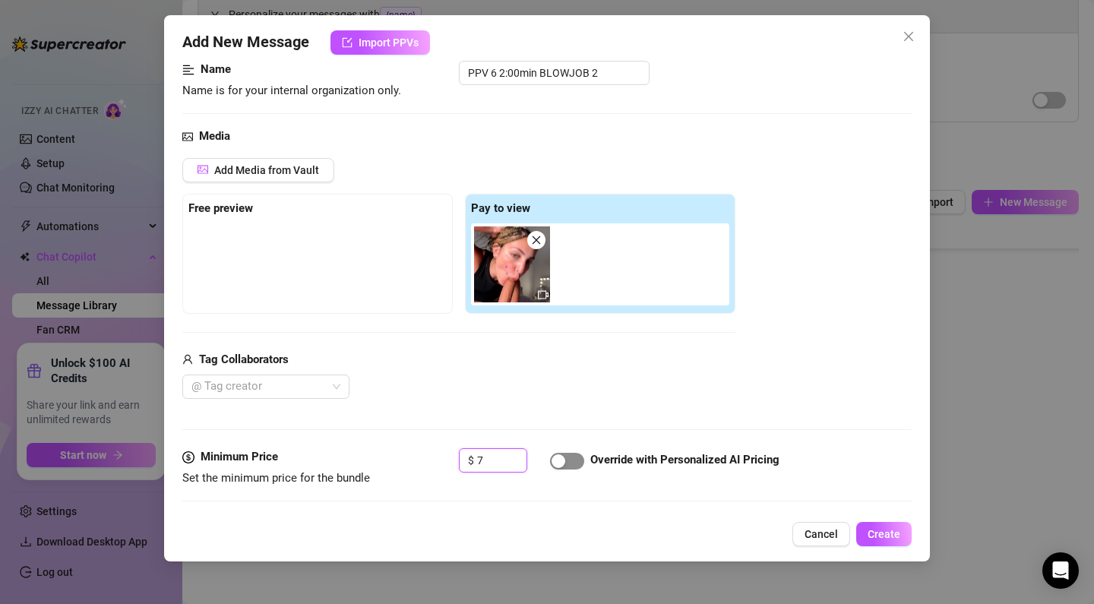
type input "7"
click at [577, 462] on span "button" at bounding box center [567, 461] width 34 height 17
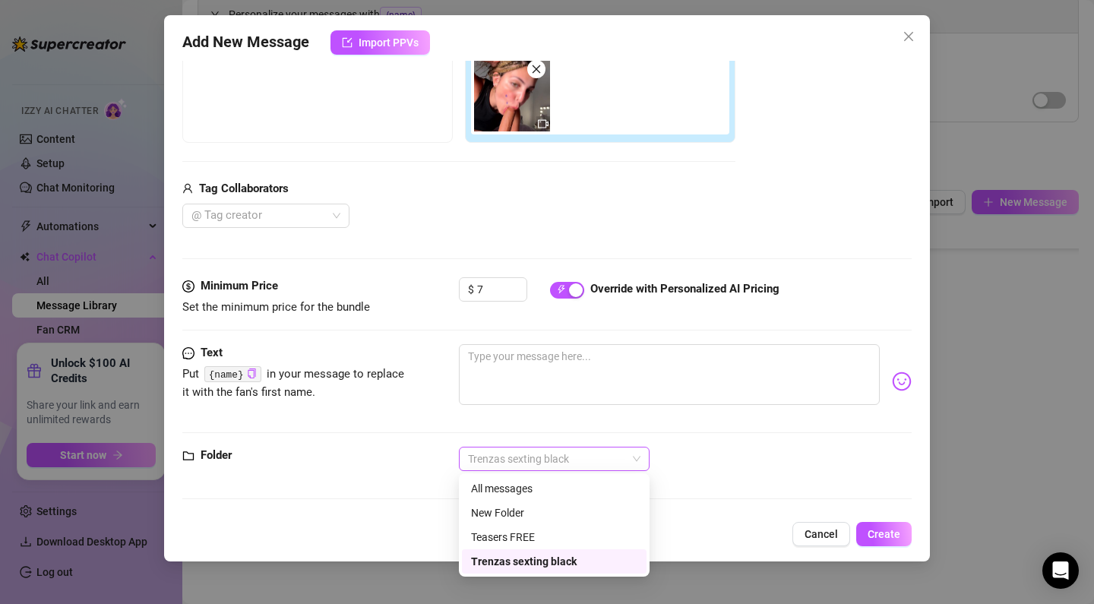
click at [577, 461] on span "Trenzas sexting black" at bounding box center [554, 458] width 172 height 23
click at [543, 372] on textarea at bounding box center [669, 375] width 421 height 61
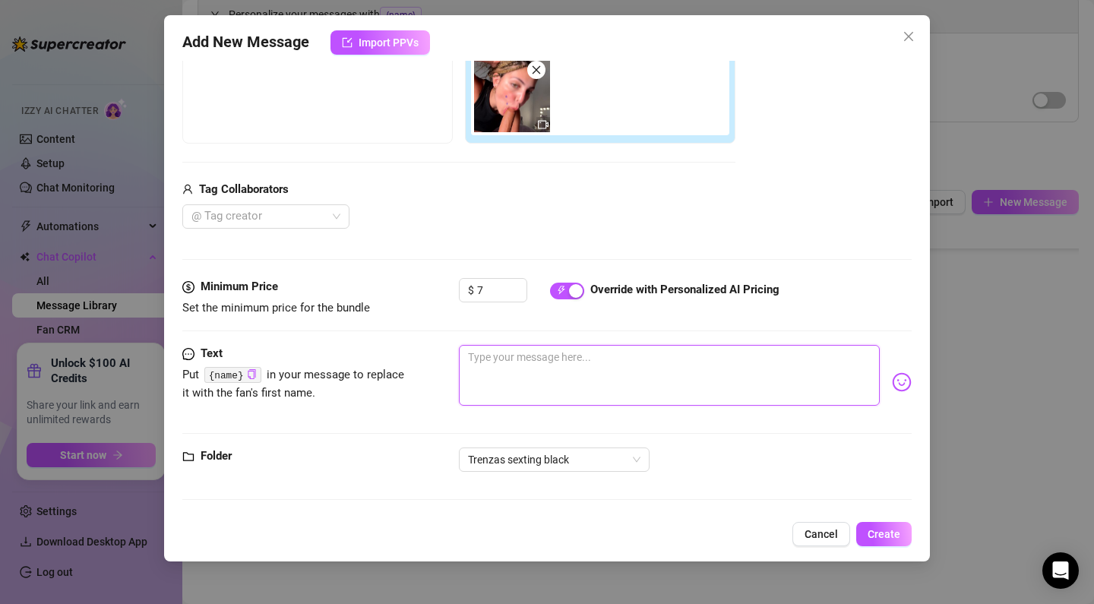
paste textarea "Baby, your cock inside my mouth is my fucking obsession! I love feeling it swel…"
type textarea "Baby, your cock inside my mouth is my fucking obsession! I love feeling it swel…"
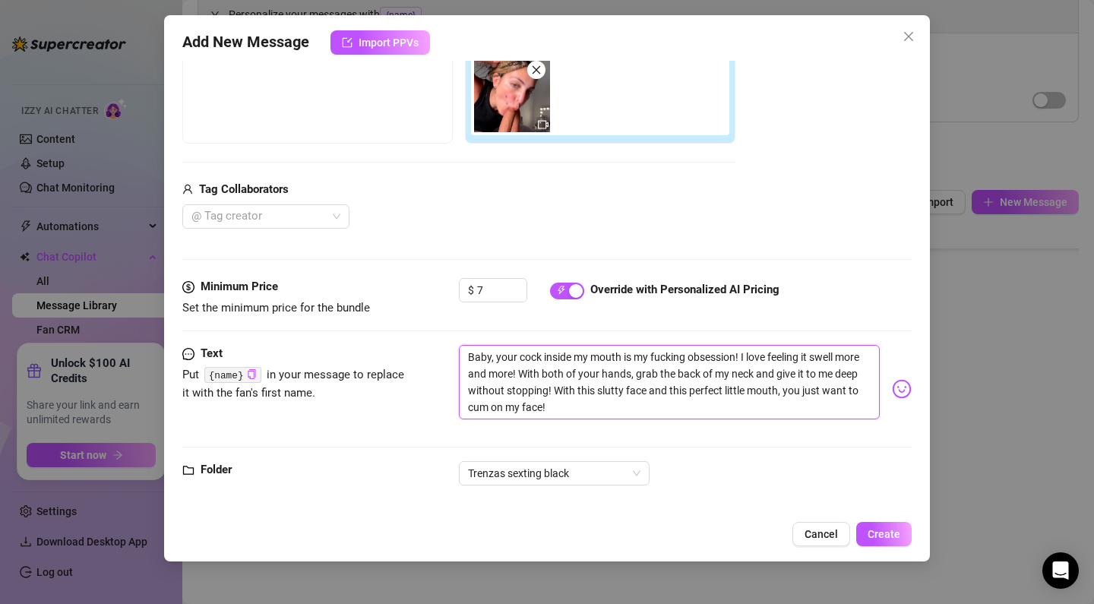
scroll to position [0, 0]
type textarea "Baby, your cock inside my mouth is my fucking obsession! I love feeling it swel…"
click at [892, 535] on span "Create" at bounding box center [883, 534] width 33 height 12
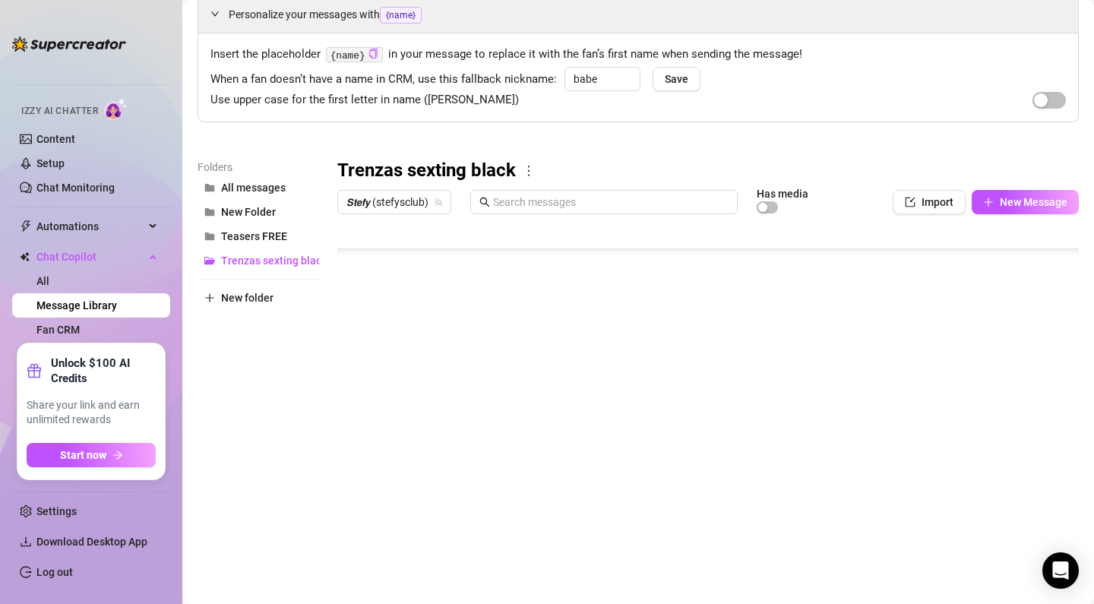
click at [414, 545] on body "Home Creator Analytics Team Analytics Izzy AI Chatter Content Setup Chat Monito…" at bounding box center [547, 302] width 1094 height 604
type textarea "Type your message here..."
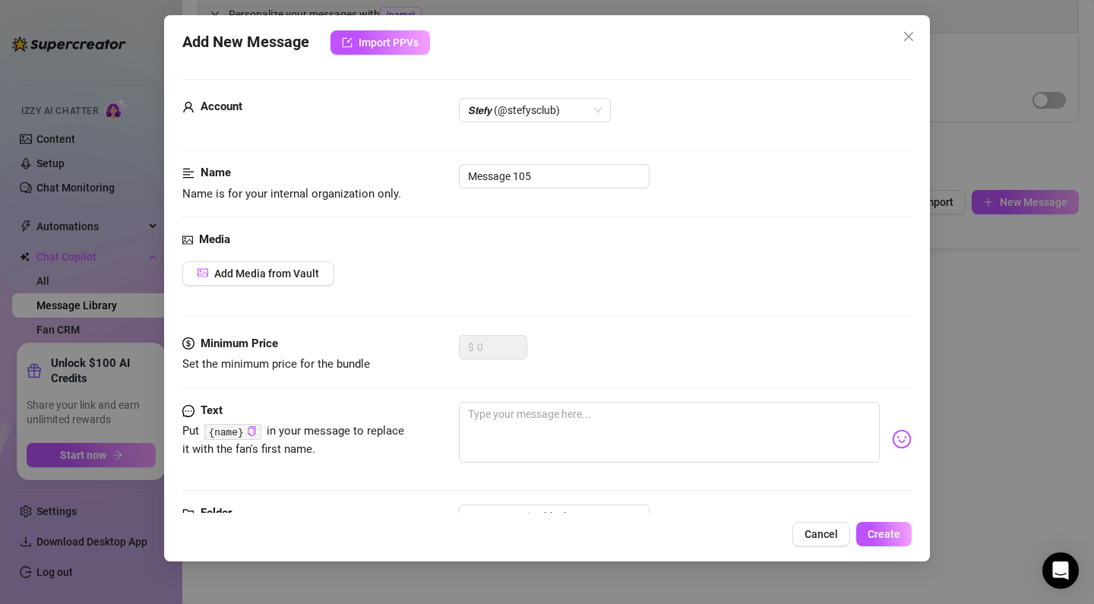
click at [413, 545] on div "Add New Message Import PPVs Account 𝙎𝙩𝙚𝙛𝙮 (@stefysclub) Name Name is for your i…" at bounding box center [547, 302] width 1094 height 604
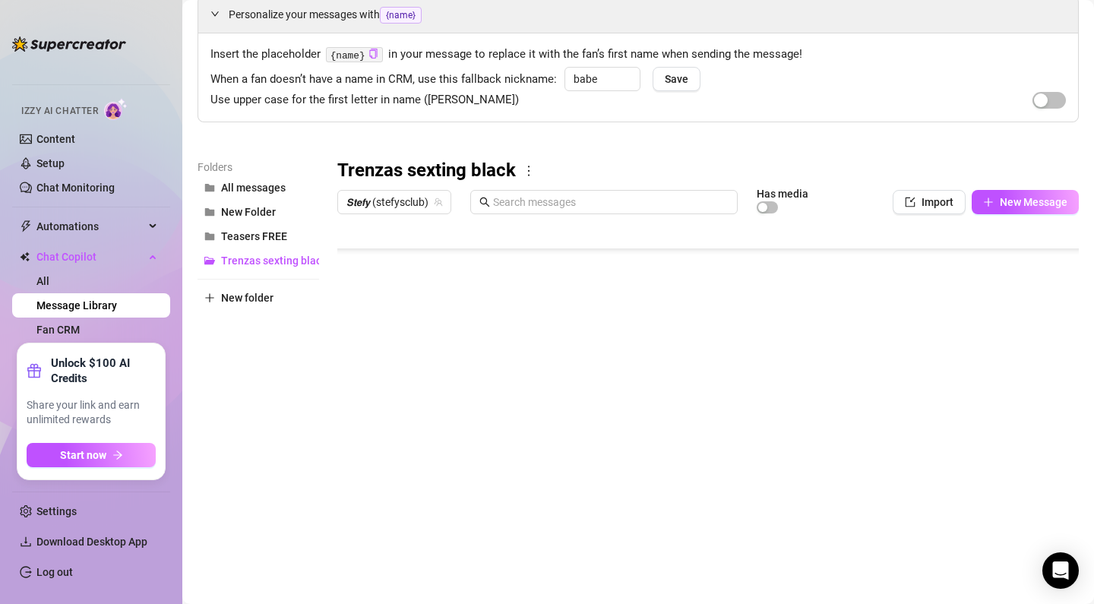
scroll to position [0, 0]
click at [413, 545] on body "Home Creator Analytics Team Analytics Izzy AI Chatter Content Setup Chat Monito…" at bounding box center [547, 302] width 1094 height 604
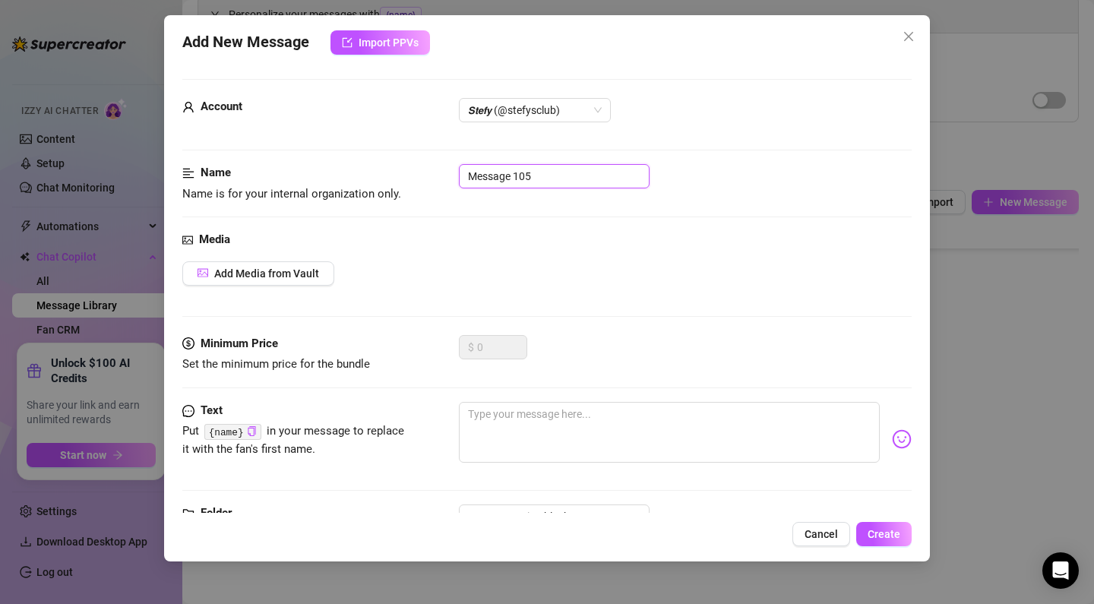
drag, startPoint x: 595, startPoint y: 175, endPoint x: 415, endPoint y: 156, distance: 181.8
click at [415, 156] on form "Account 𝙎𝙩𝙚𝙛𝙮 (@stefysclub) Name Name is for your internal organization only. M…" at bounding box center [546, 324] width 729 height 491
paste input "introduction RIDE 35SEG FREE VID"
type input "introduction RIDE 35SEG FREE VID"
click at [251, 267] on span "Add Media from Vault" at bounding box center [266, 273] width 105 height 12
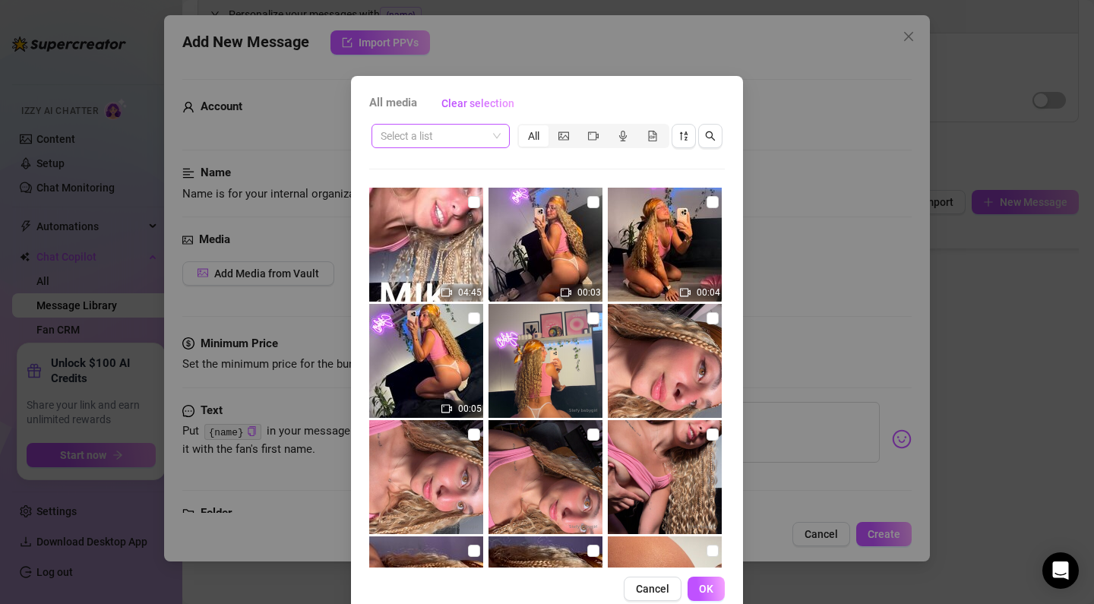
click at [438, 134] on input "search" at bounding box center [434, 136] width 106 height 23
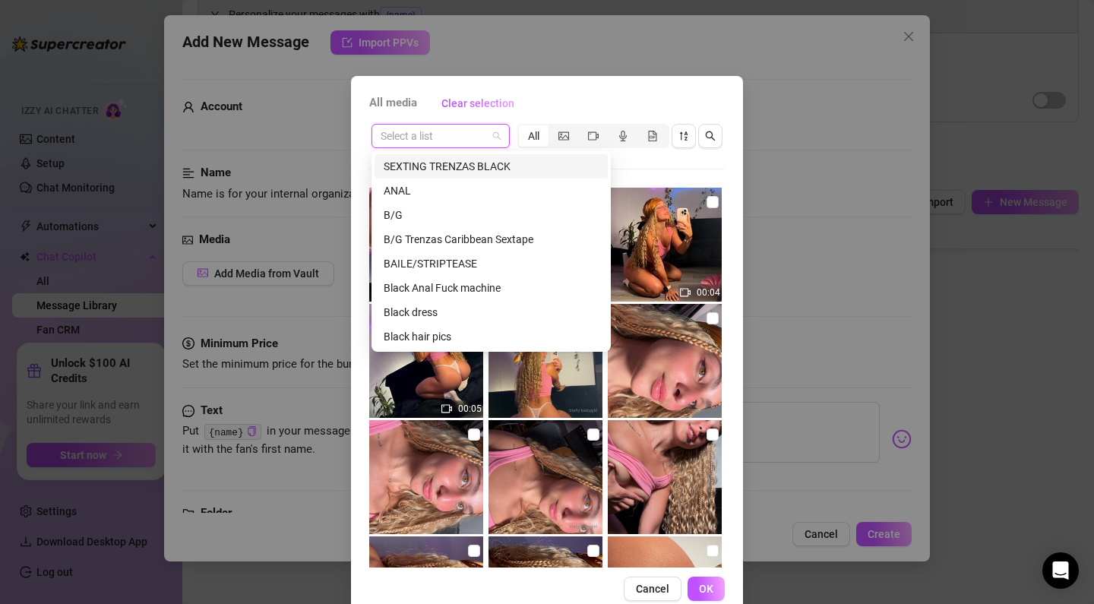
click at [450, 172] on div "SEXTING TRENZAS BLACK" at bounding box center [491, 166] width 215 height 17
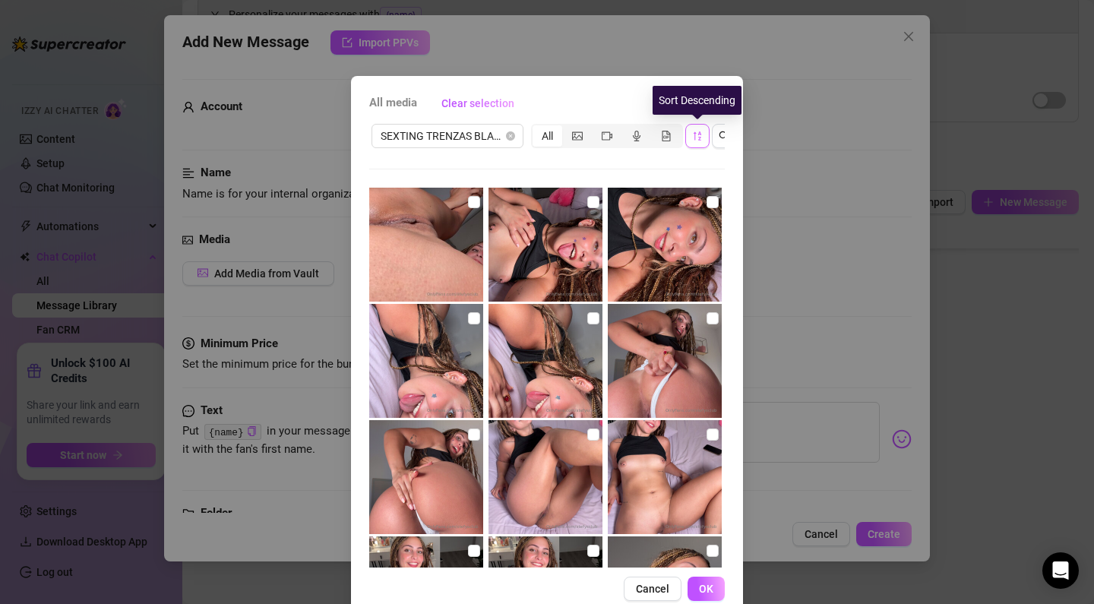
click at [693, 137] on icon "sort-descending" at bounding box center [697, 136] width 11 height 11
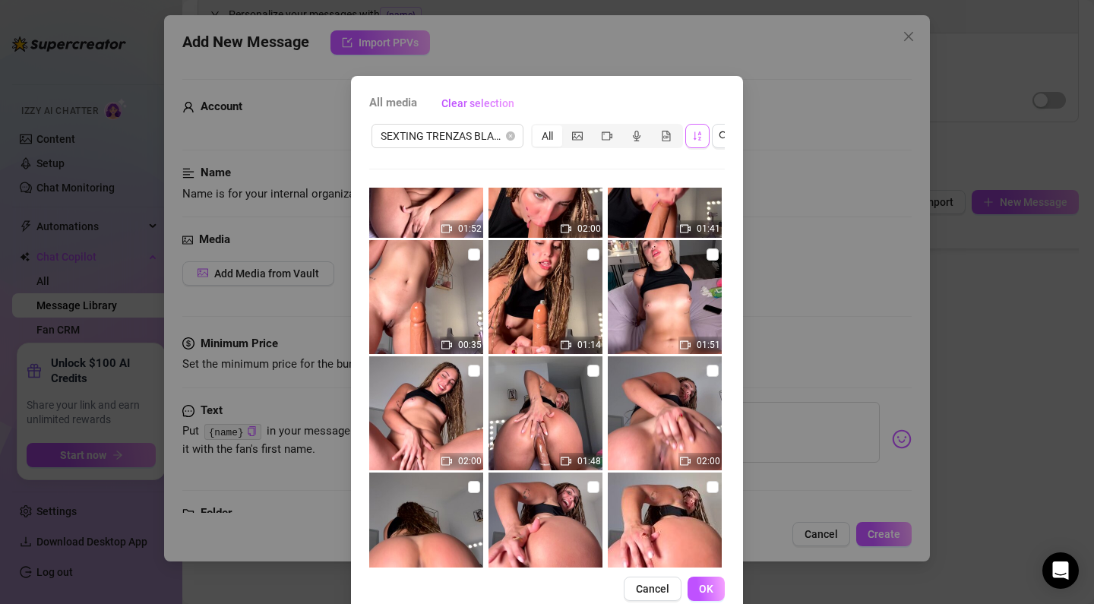
scroll to position [303, 0]
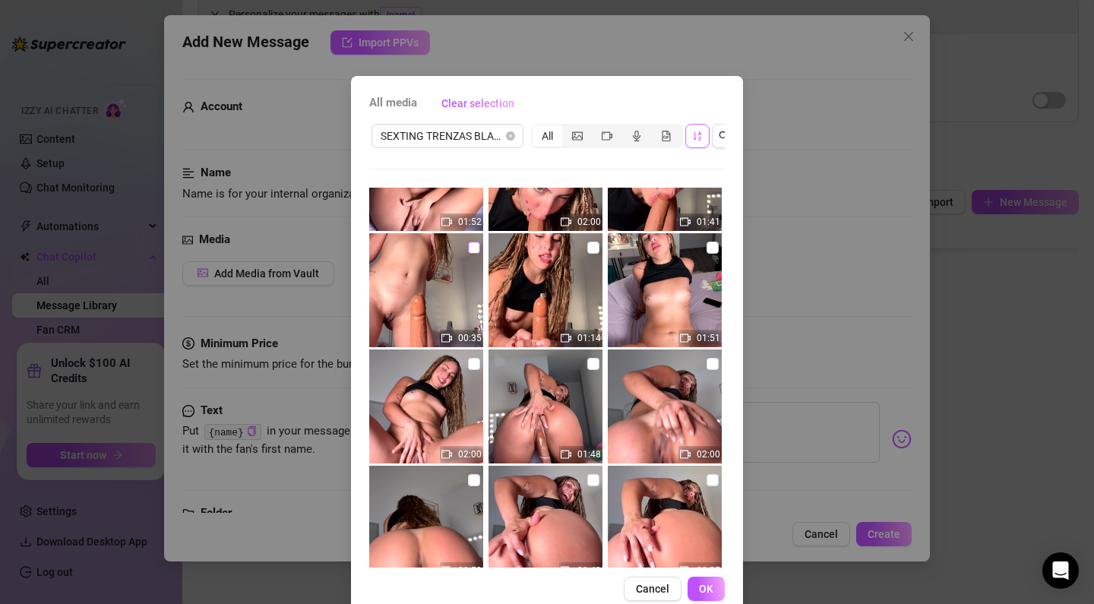
click at [469, 250] on input "checkbox" at bounding box center [474, 248] width 12 height 12
checkbox input "true"
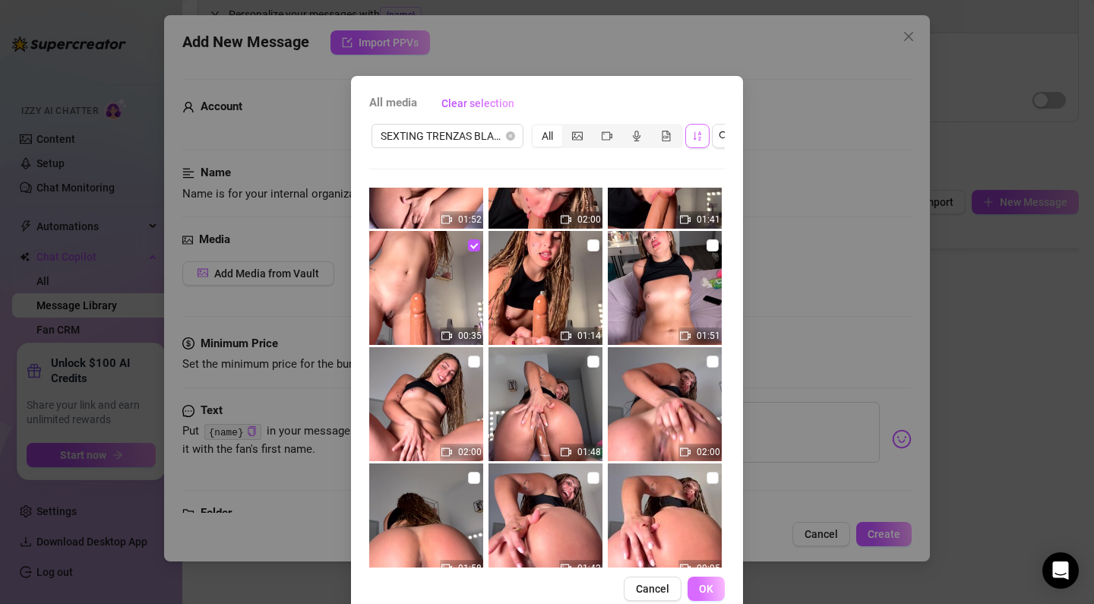
click at [700, 596] on button "OK" at bounding box center [705, 589] width 37 height 24
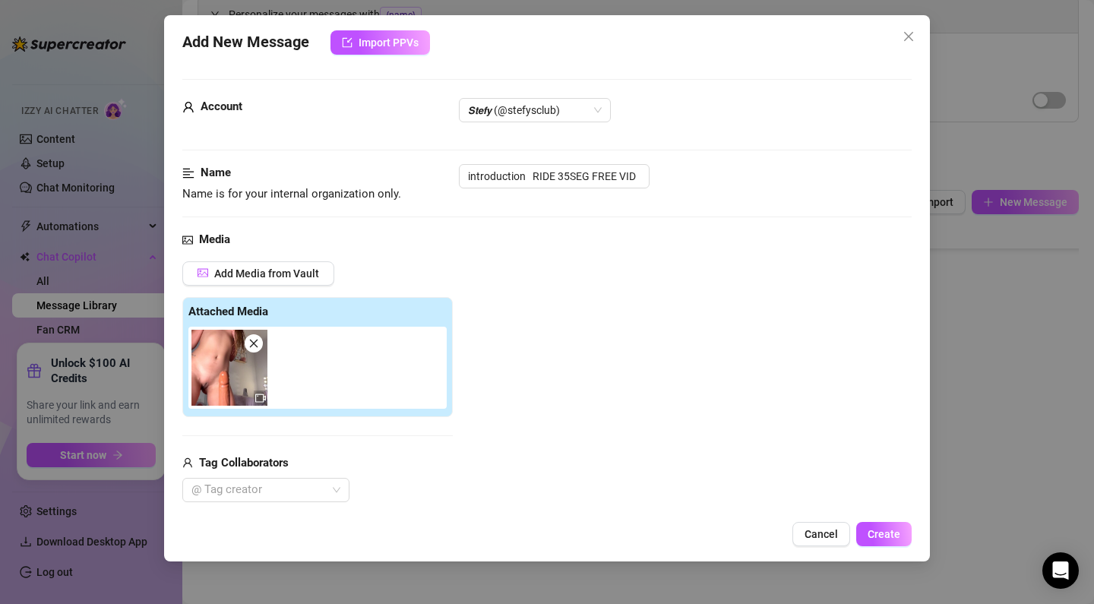
click at [514, 466] on div "Add Media from Vault Attached Media Tag Collaborators @ Tag creator" at bounding box center [546, 382] width 729 height 242
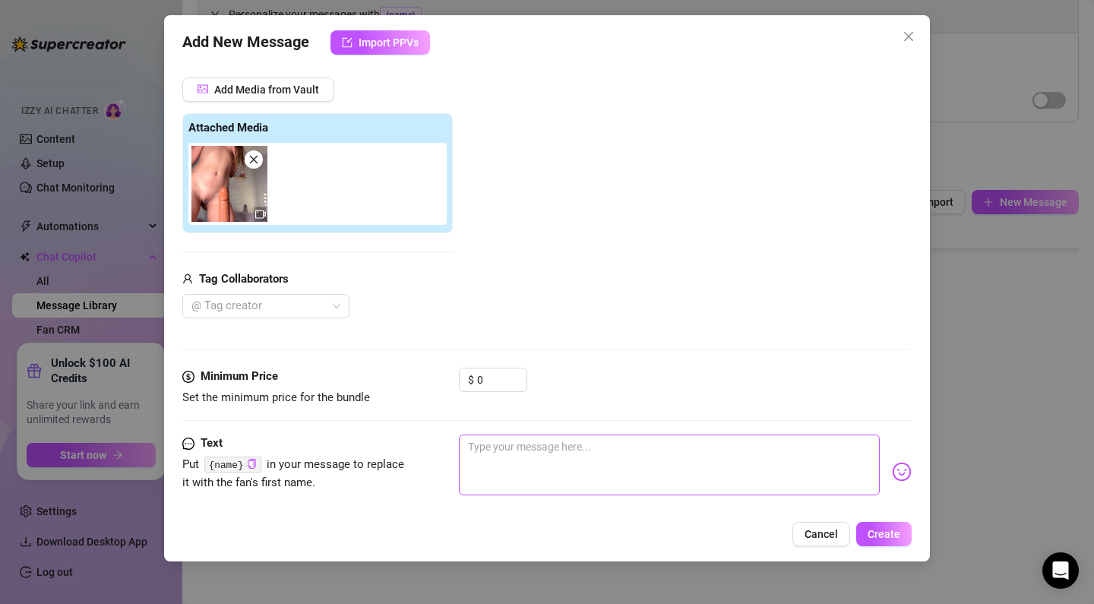
scroll to position [196, 0]
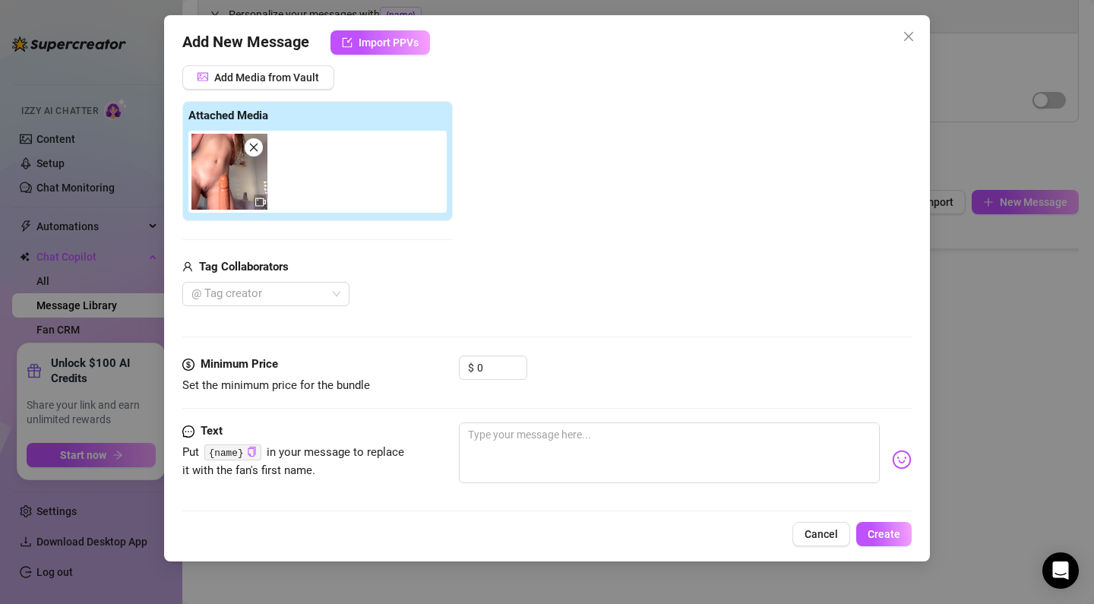
click at [526, 421] on div "Minimum Price Set the minimum price for the bundle $ 0" at bounding box center [546, 388] width 729 height 67
click at [532, 453] on textarea at bounding box center [669, 452] width 421 height 61
paste textarea "UFFF are you ready for me to jump on your cock and squeeze it all over you with…"
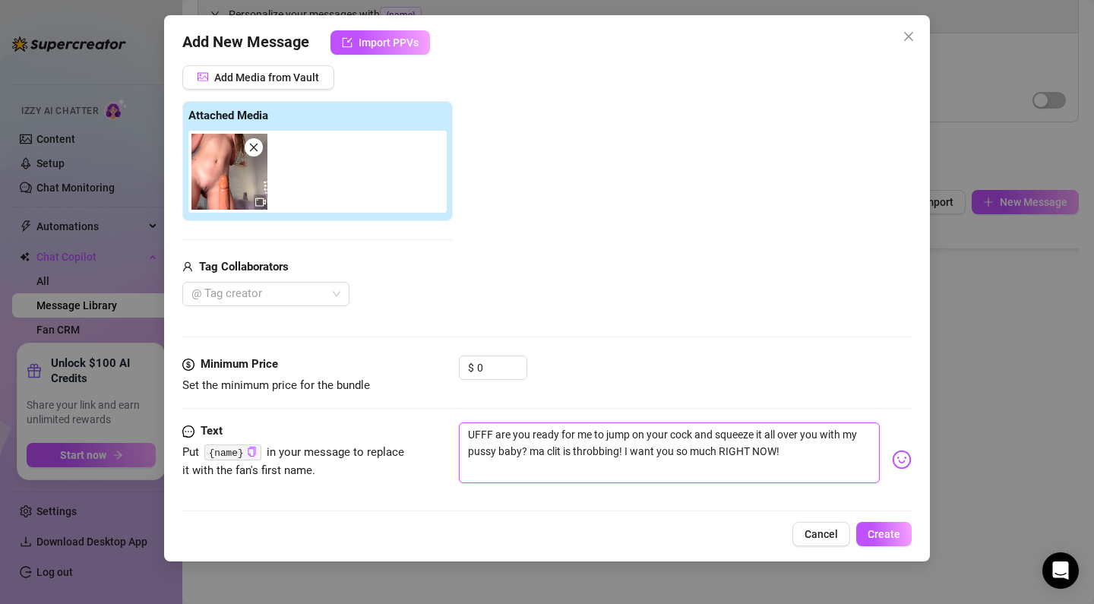
type textarea "UFFF are you ready for me to jump on your cock and squeeze it all over you with…"
click at [894, 526] on button "Create" at bounding box center [883, 534] width 55 height 24
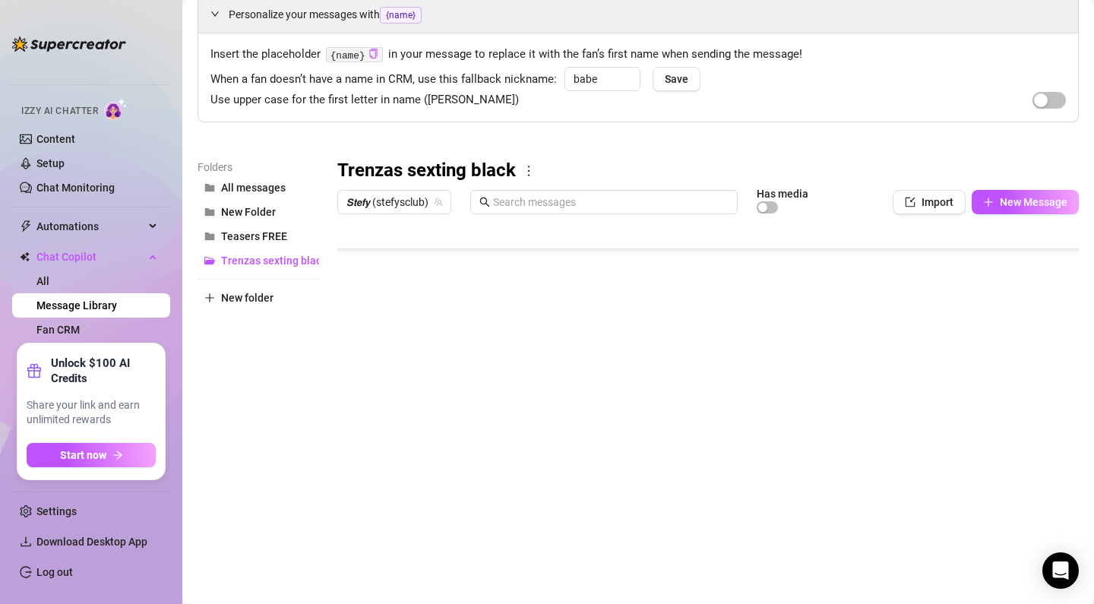
scroll to position [425, 0]
click at [378, 542] on body "Home Creator Analytics Team Analytics Izzy AI Chatter Content Setup Chat Monito…" at bounding box center [547, 302] width 1094 height 604
type textarea "Type your message here..."
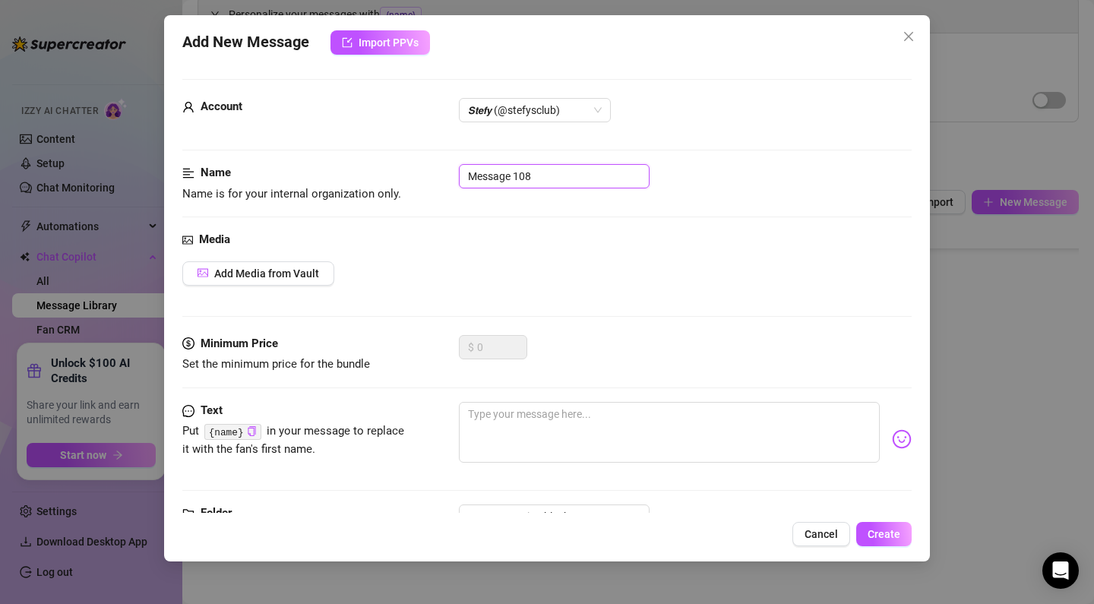
drag, startPoint x: 588, startPoint y: 184, endPoint x: 411, endPoint y: 153, distance: 179.7
click at [411, 153] on form "Account 𝙎𝙩𝙚𝙛𝙮 (@stefysclub) Name Name is for your internal organization only. M…" at bounding box center [546, 324] width 729 height 491
paste input "PPV 7 14min putting on a condom, RIDE FRONT 1"
type input "PPV 7 14min putting on a condom, RIDE FRONT 1"
click at [272, 276] on span "Add Media from Vault" at bounding box center [266, 273] width 105 height 12
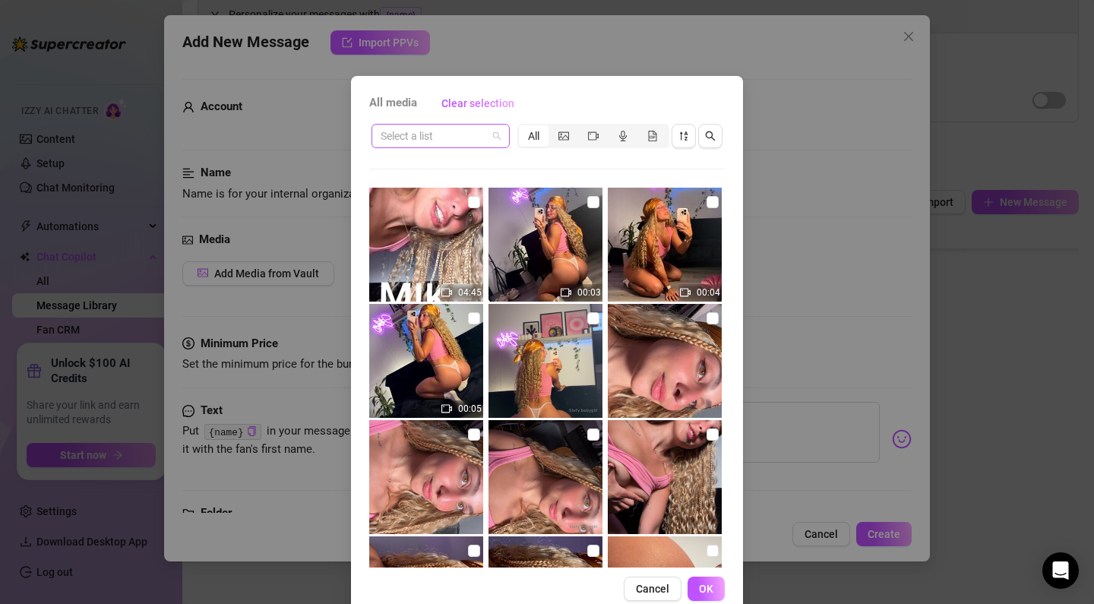
click at [428, 134] on input "search" at bounding box center [434, 136] width 106 height 23
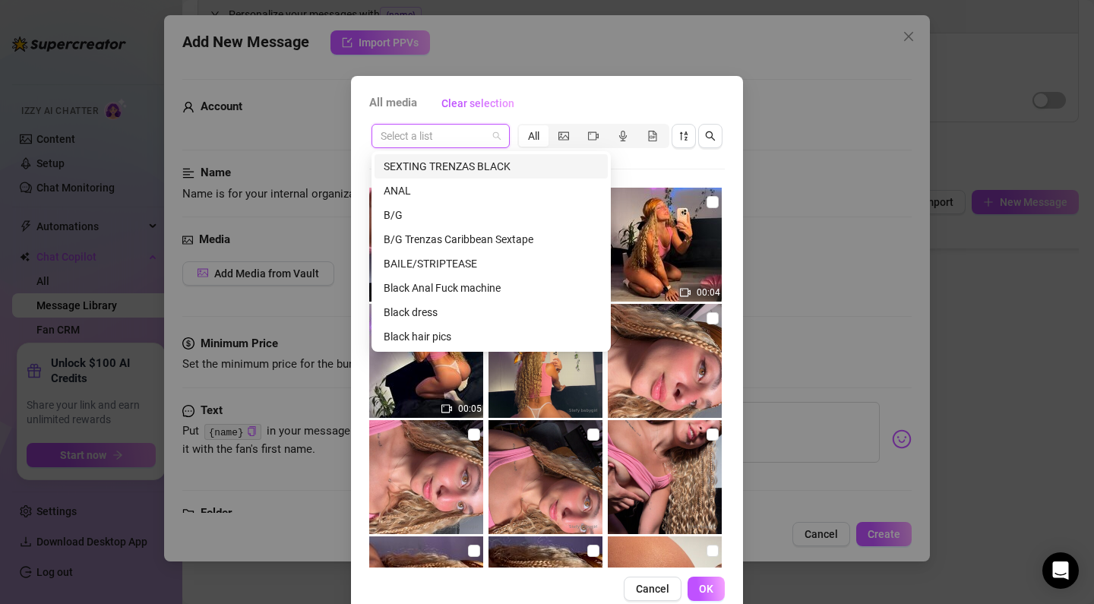
click at [451, 169] on div "SEXTING TRENZAS BLACK" at bounding box center [491, 166] width 215 height 17
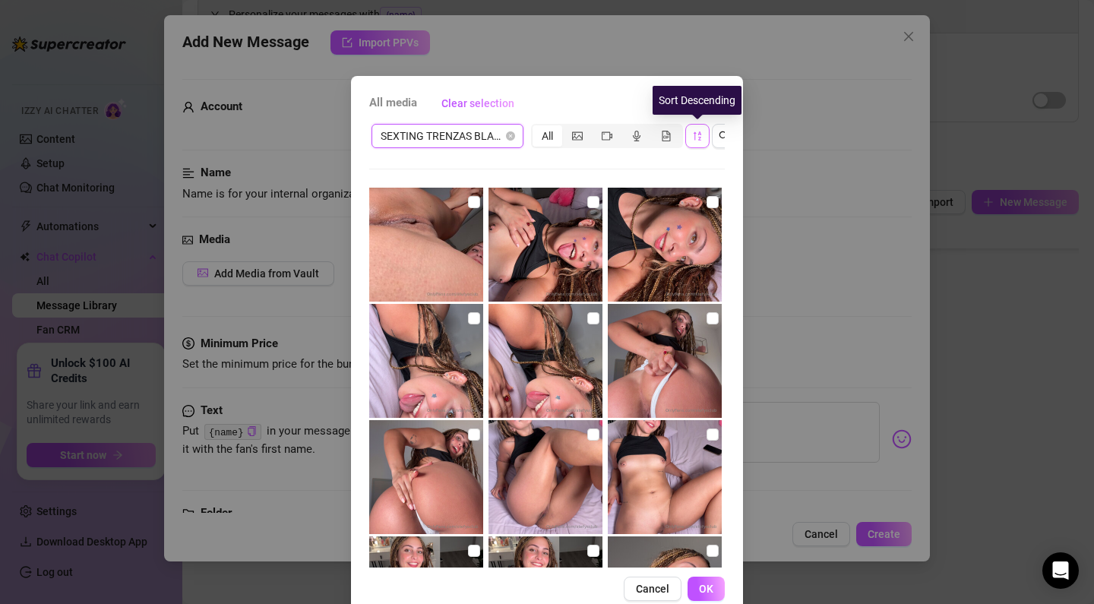
click at [700, 133] on icon "sort-descending" at bounding box center [697, 135] width 8 height 9
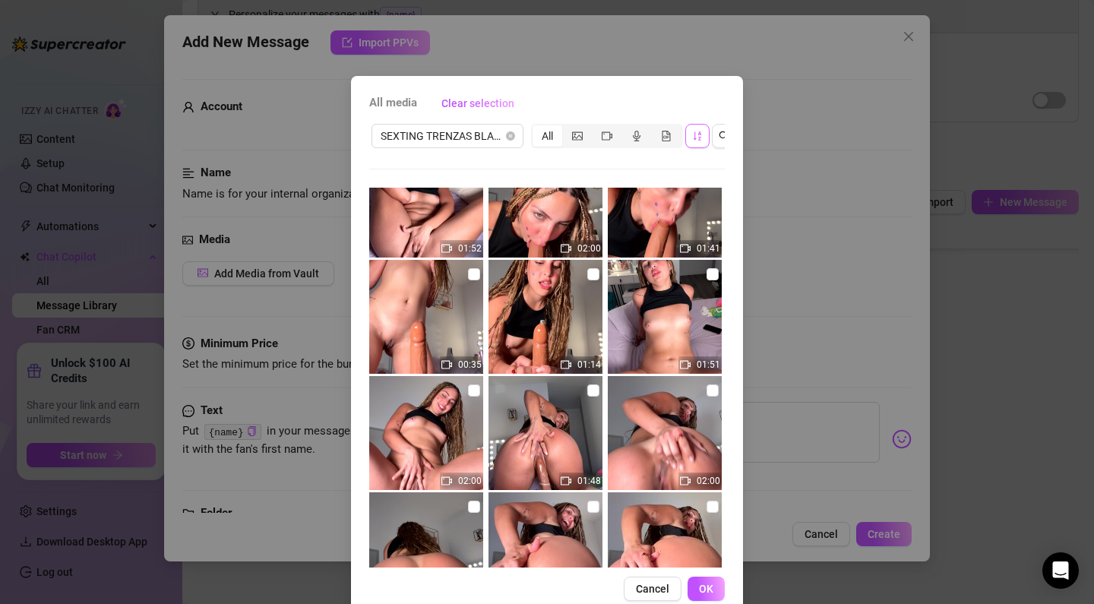
scroll to position [278, 0]
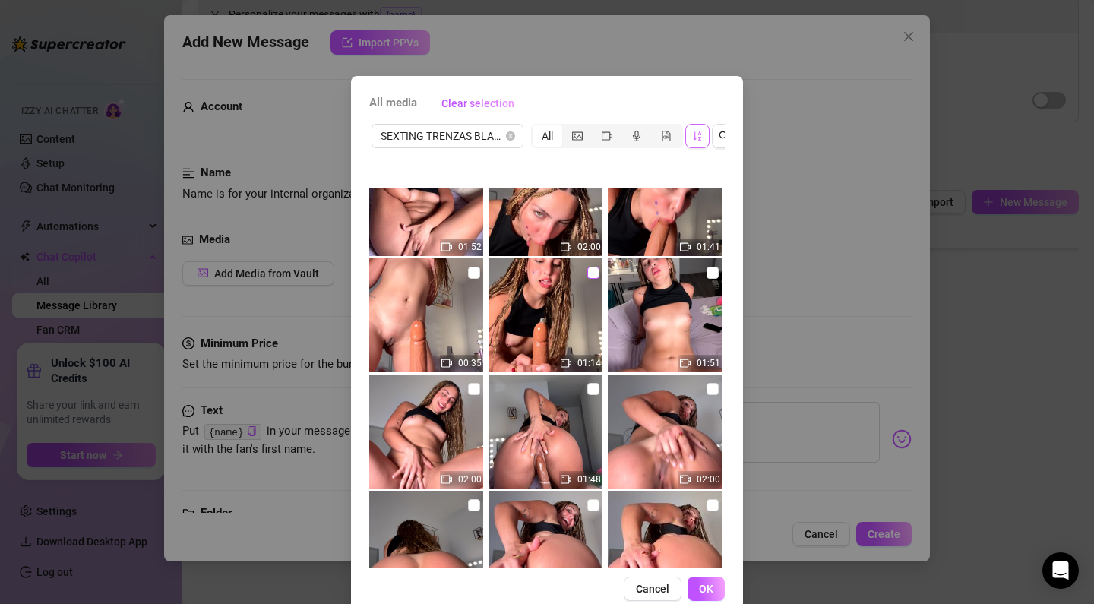
click at [591, 273] on input "checkbox" at bounding box center [593, 273] width 12 height 12
checkbox input "true"
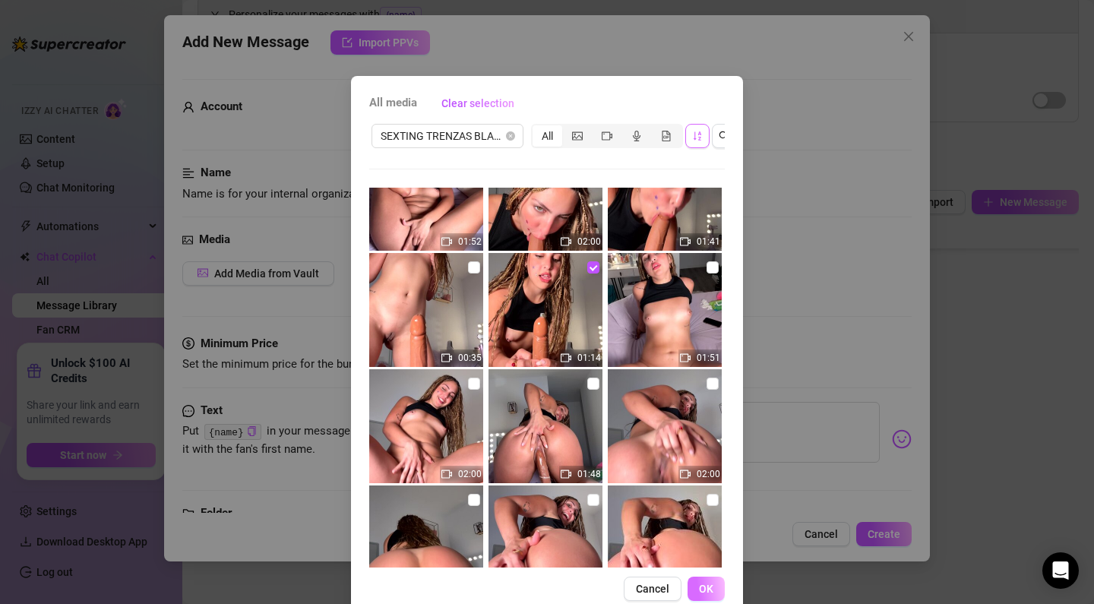
click at [708, 580] on button "OK" at bounding box center [705, 589] width 37 height 24
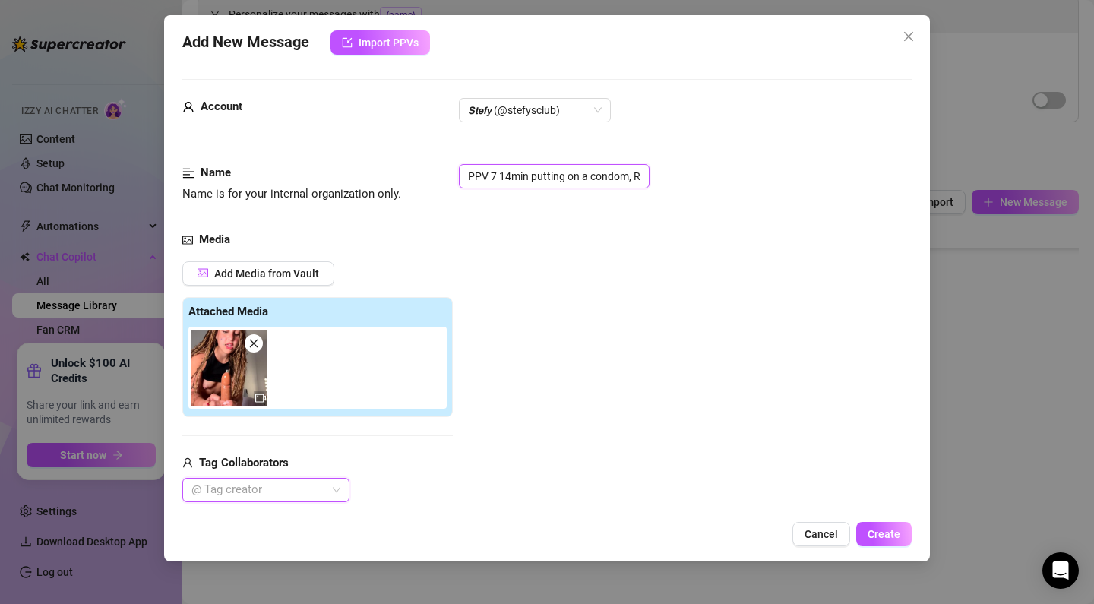
click at [530, 179] on input "PPV 7 14min putting on a condom, RIDE FRONT 1" at bounding box center [554, 176] width 191 height 24
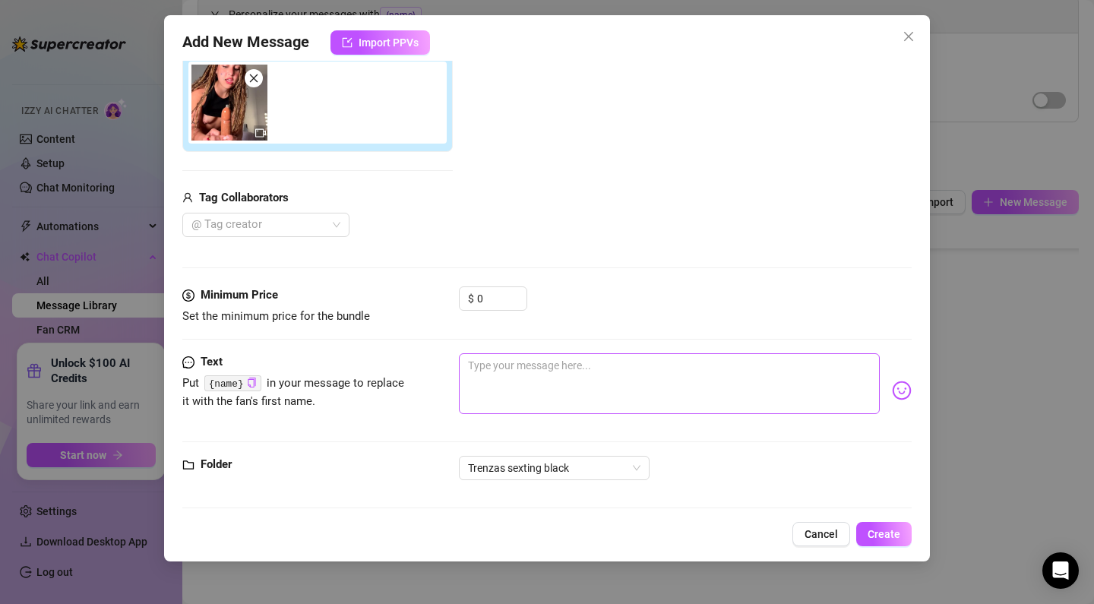
scroll to position [270, 0]
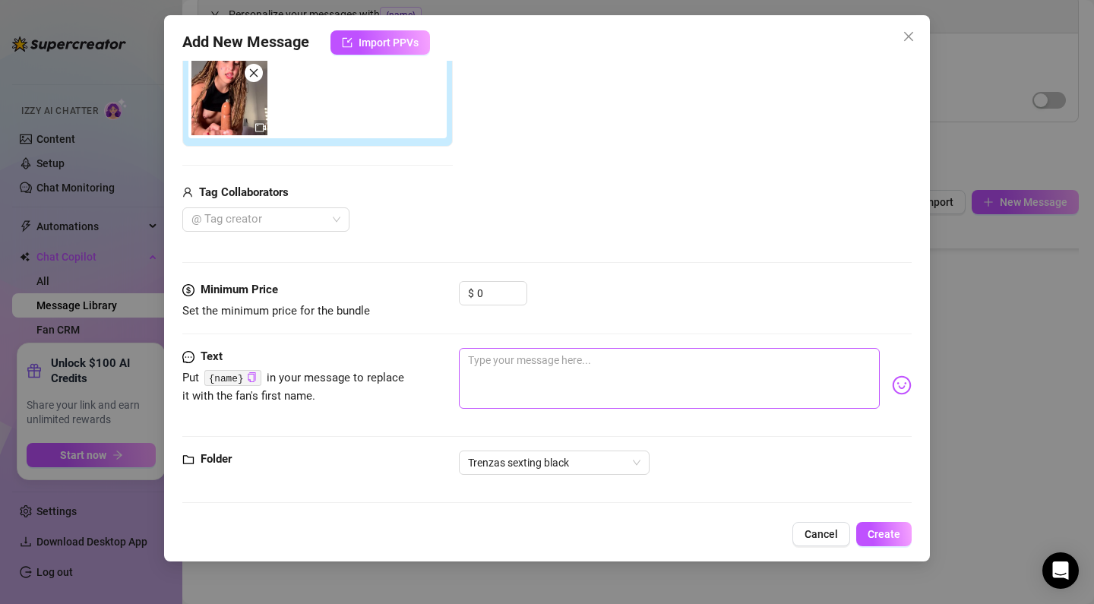
type input "PPV 7 putting on a condom, RIDE FRONT 1"
click at [568, 399] on textarea at bounding box center [669, 378] width 421 height 61
paste textarea "let me get on top of you baby! I look at you like this while I grab your cock t…"
type textarea "let me get on top of you baby! I look at you like this while I grab your cock t…"
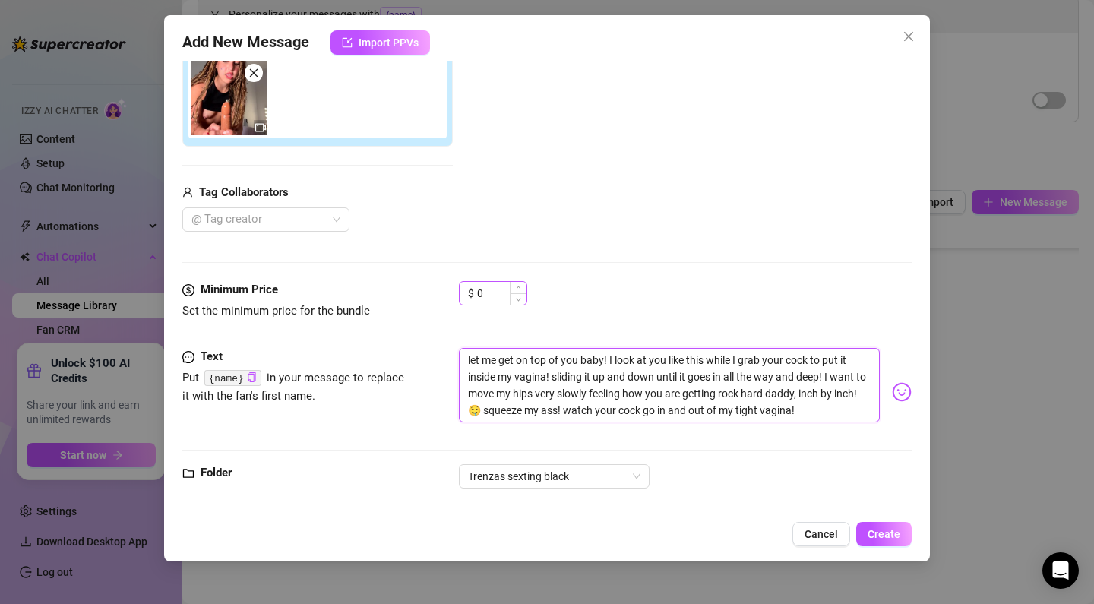
scroll to position [0, 0]
type textarea "let me get on top of you baby! I look at you like this while I grab your cock t…"
drag, startPoint x: 499, startPoint y: 297, endPoint x: 463, endPoint y: 292, distance: 36.0
click at [463, 292] on div "$ 0" at bounding box center [493, 293] width 68 height 24
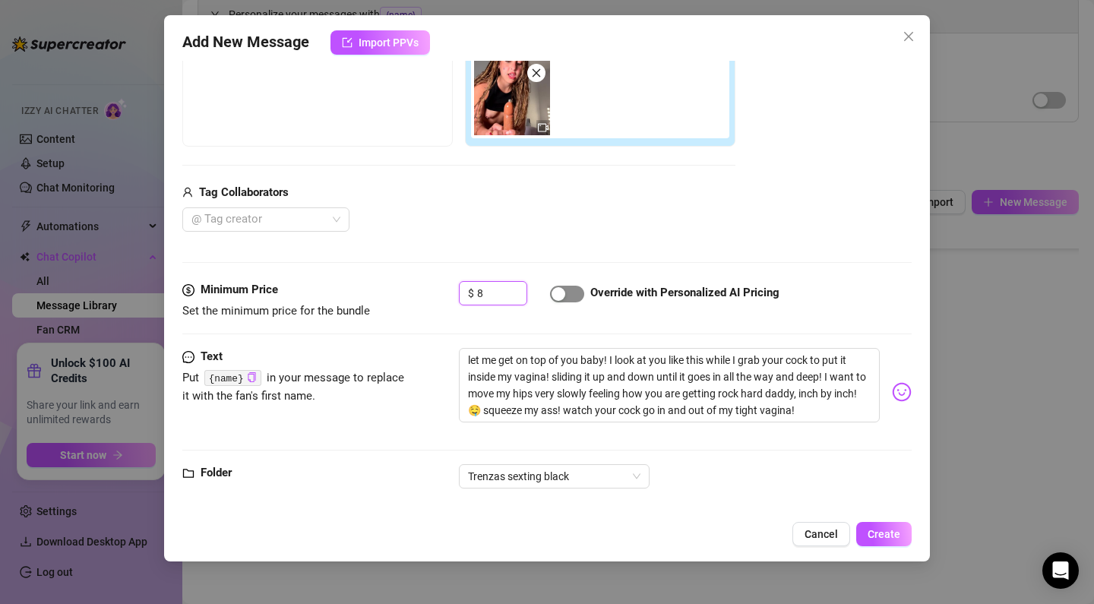
type input "8"
click at [561, 294] on div "button" at bounding box center [558, 294] width 14 height 14
click at [881, 532] on span "Create" at bounding box center [883, 534] width 33 height 12
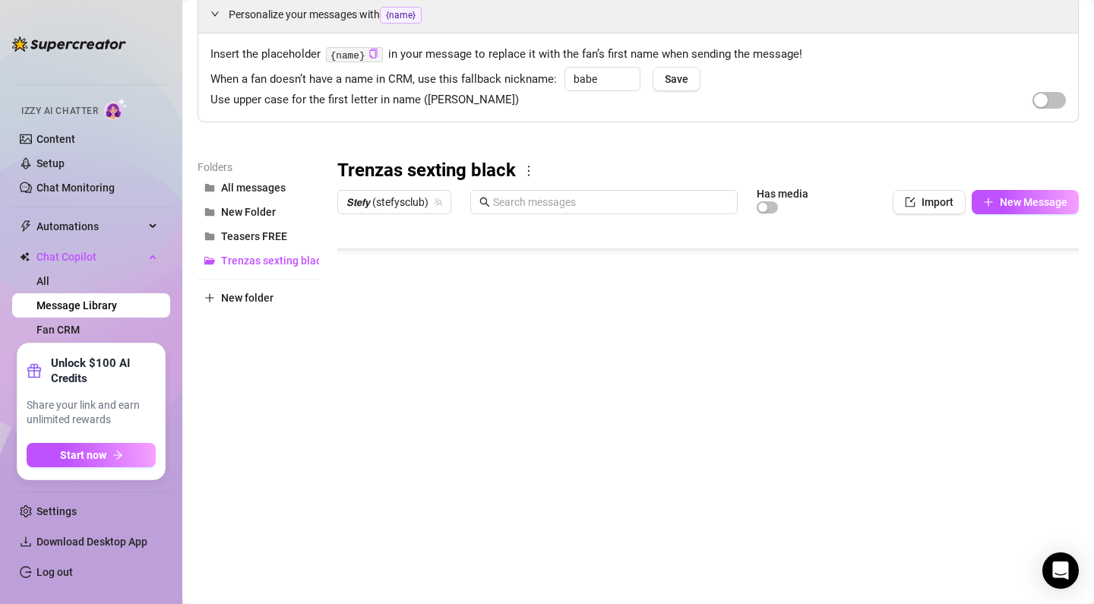
click at [409, 551] on body "Home Creator Analytics Team Analytics Izzy AI Chatter Content Setup Chat Monito…" at bounding box center [547, 302] width 1094 height 604
type textarea "Type your message here..."
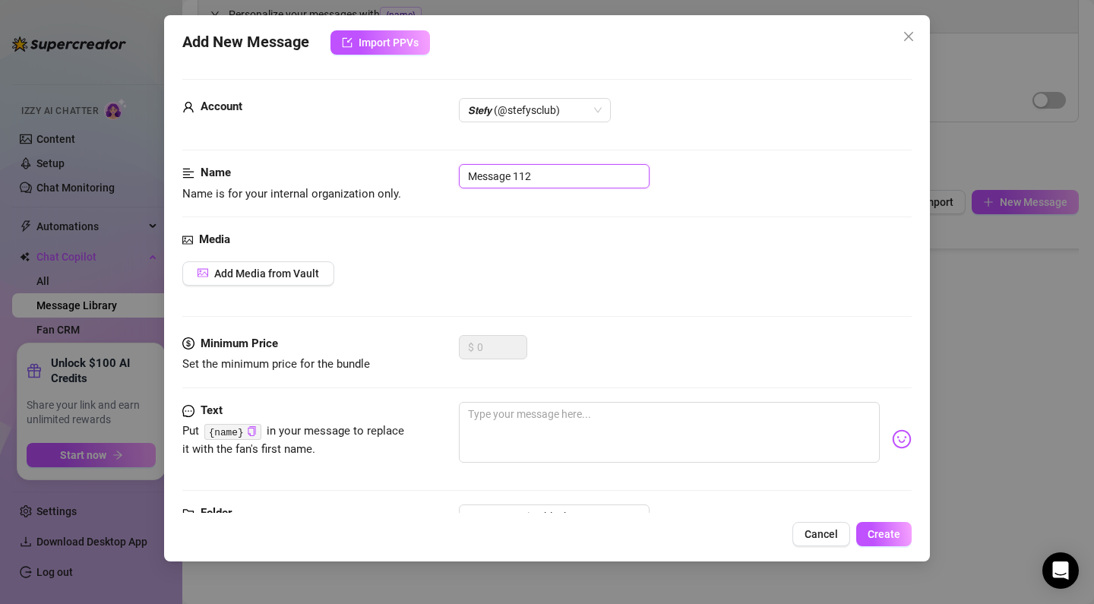
click at [602, 178] on input "Message 112" at bounding box center [554, 176] width 191 height 24
click at [376, 150] on form "Account 𝙎𝙩𝙚𝙛𝙮 (@stefysclub) Name Name is for your internal organization only. M…" at bounding box center [546, 324] width 729 height 491
paste input "PPV 8 2:00min RIDE FRONT"
type input "PPV 8 2:00min RIDE FRONT 2"
drag, startPoint x: 344, startPoint y: 274, endPoint x: 302, endPoint y: 279, distance: 42.0
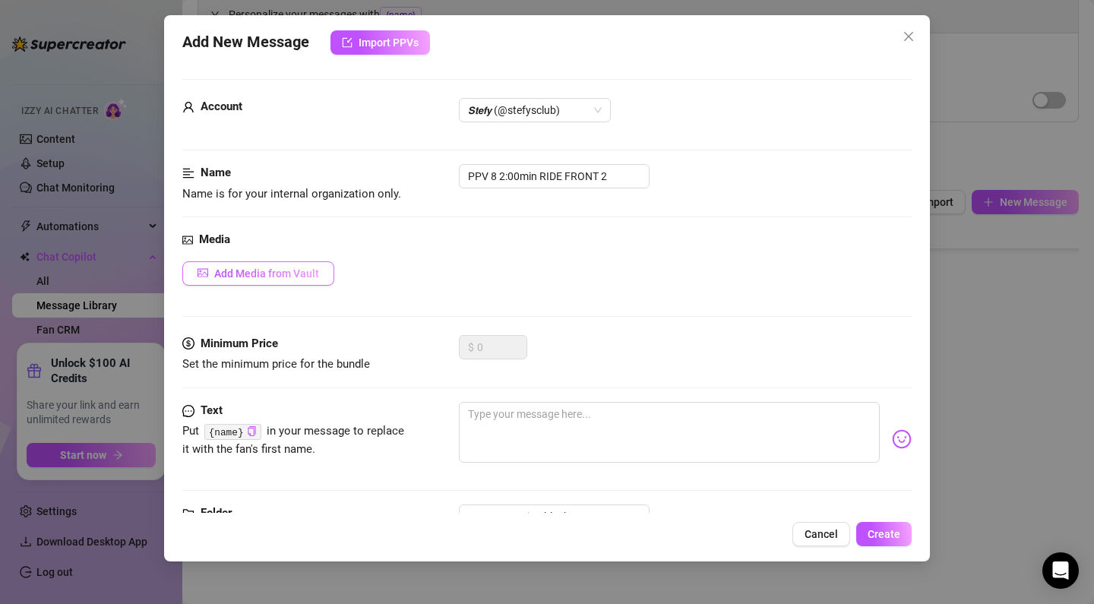
click at [328, 277] on div "Add Media from Vault" at bounding box center [546, 273] width 729 height 24
click at [302, 279] on button "Add Media from Vault" at bounding box center [258, 273] width 152 height 24
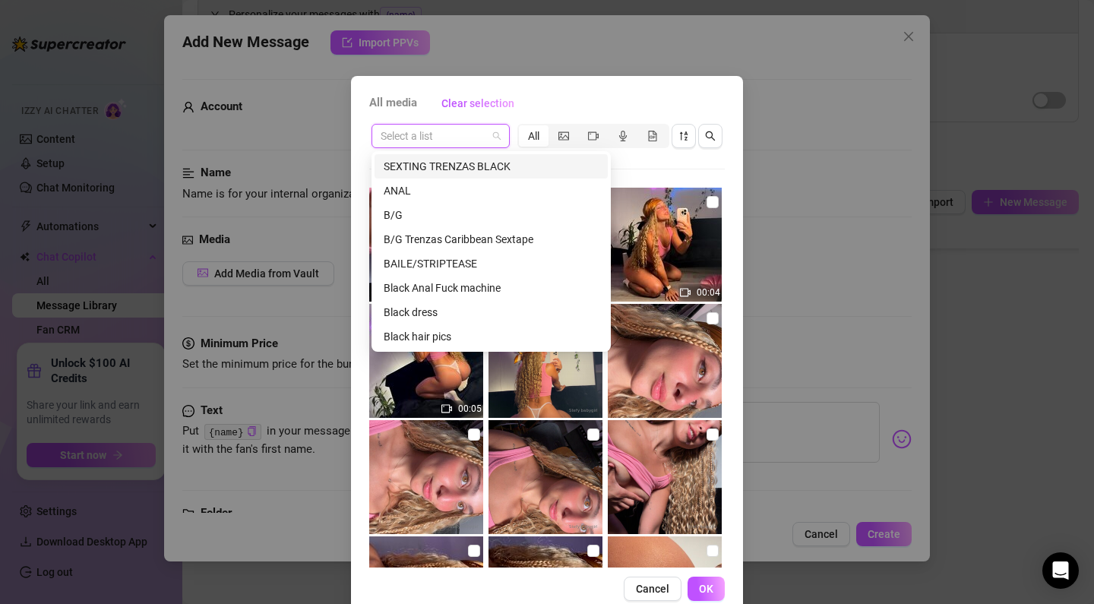
click at [415, 140] on input "search" at bounding box center [434, 136] width 106 height 23
click at [432, 171] on div "SEXTING TRENZAS BLACK" at bounding box center [491, 166] width 215 height 17
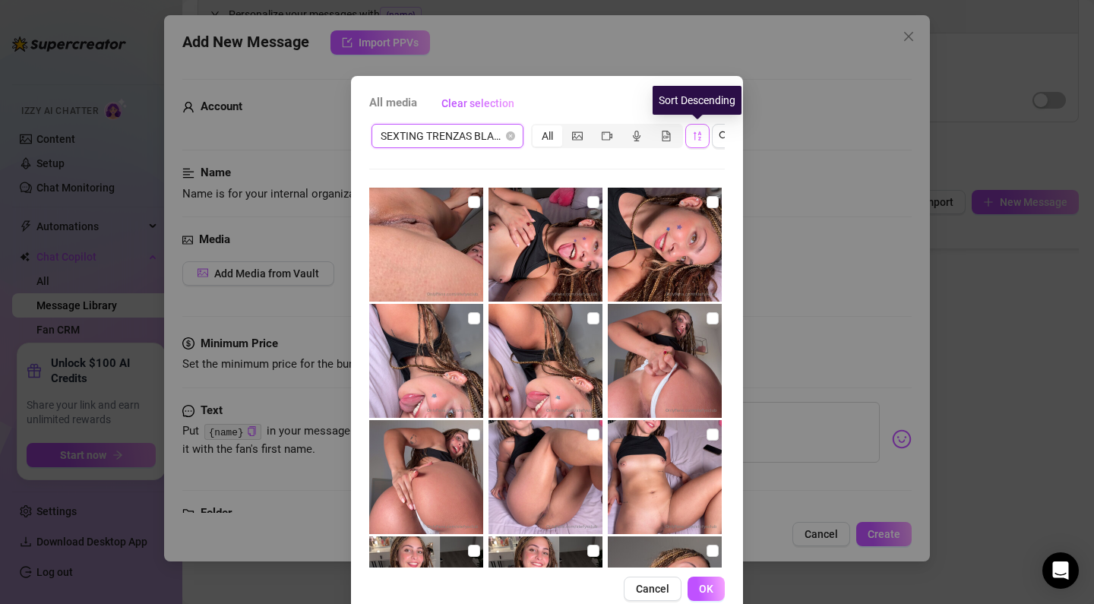
click at [697, 135] on icon "sort-descending" at bounding box center [697, 136] width 11 height 11
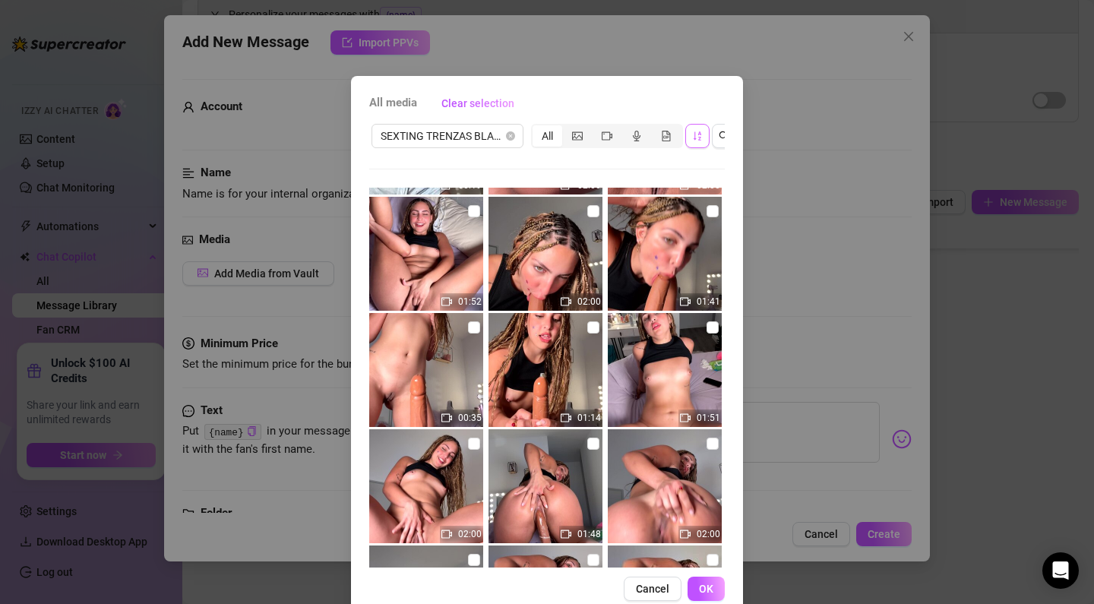
scroll to position [0, 5]
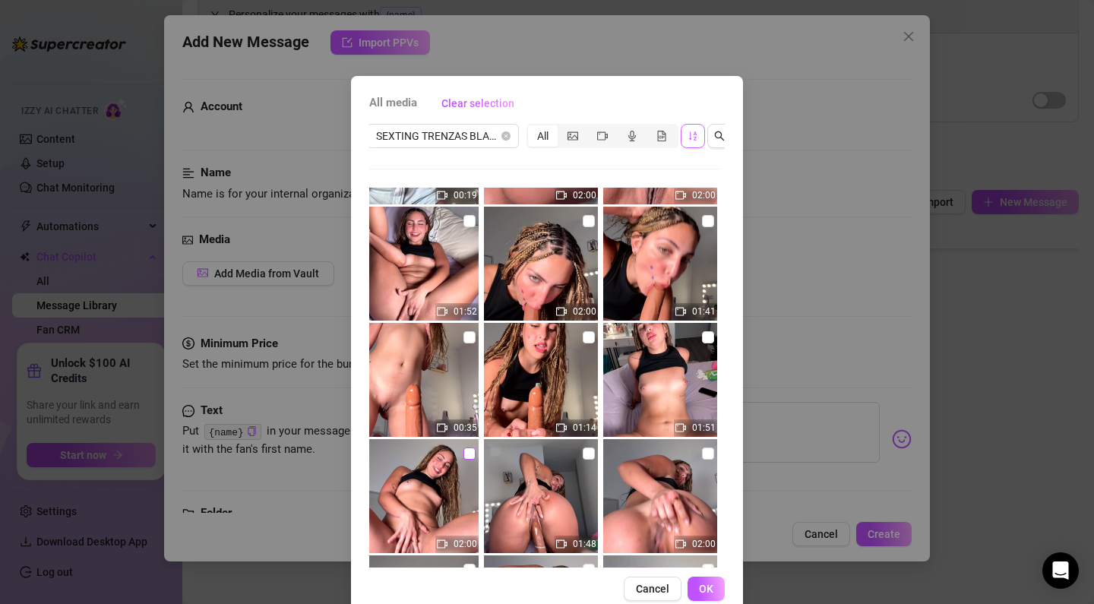
click at [466, 450] on input "checkbox" at bounding box center [469, 453] width 12 height 12
checkbox input "true"
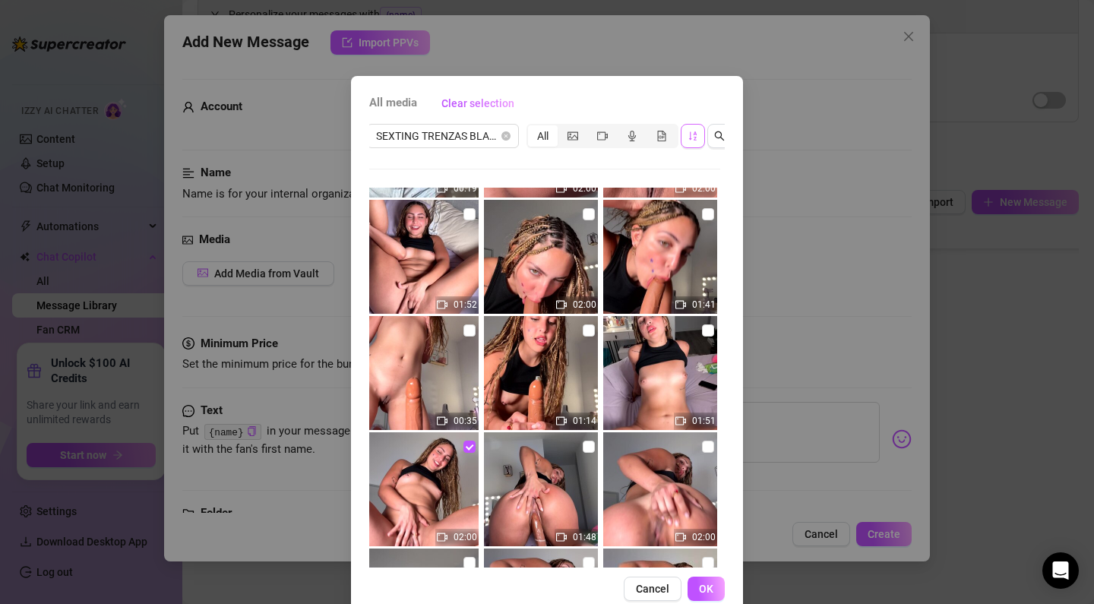
scroll to position [219, 0]
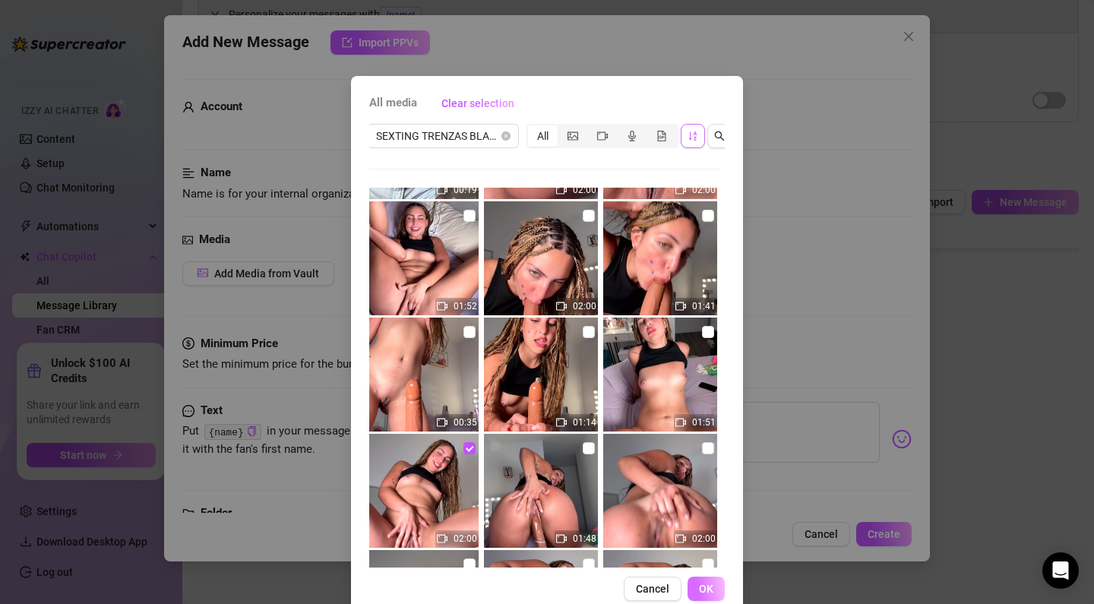
click at [718, 588] on button "OK" at bounding box center [705, 589] width 37 height 24
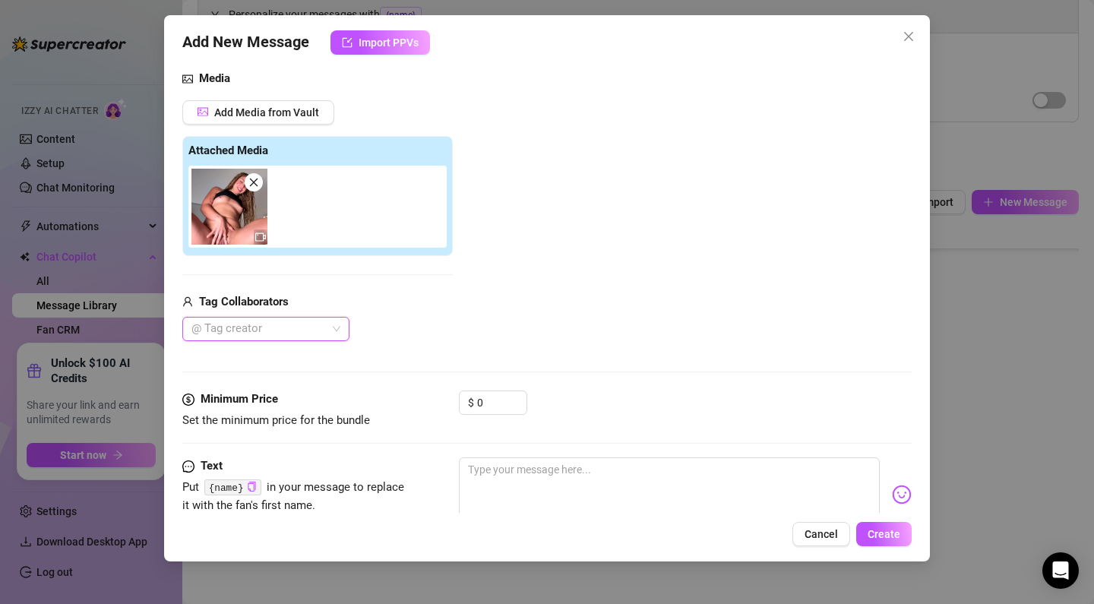
scroll to position [248, 0]
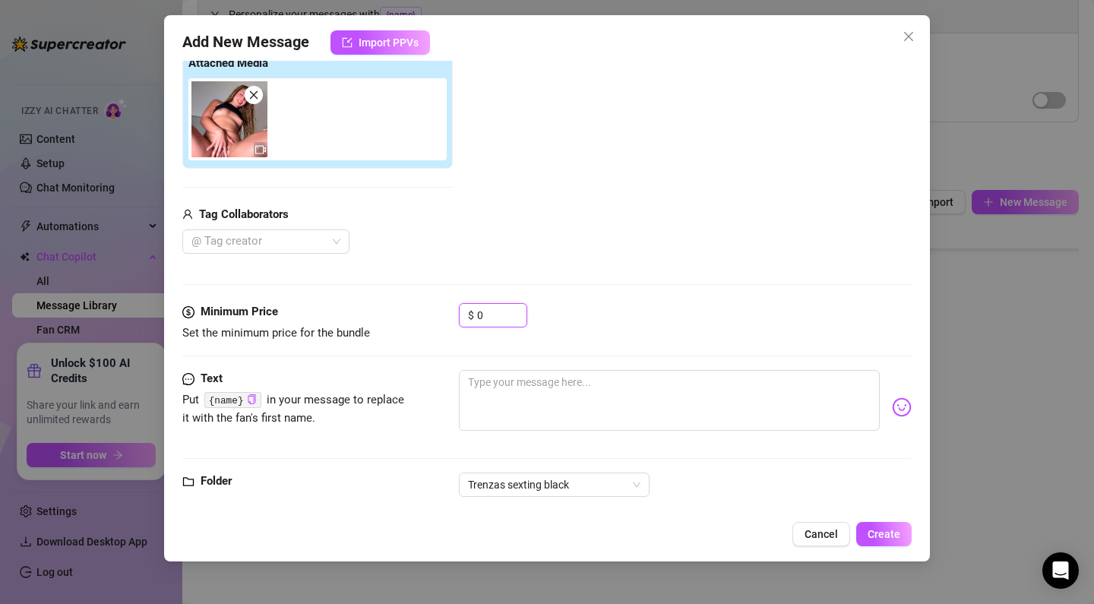
drag, startPoint x: 503, startPoint y: 316, endPoint x: 443, endPoint y: 313, distance: 60.1
click at [443, 313] on div "Minimum Price Set the minimum price for the bundle $ 0" at bounding box center [546, 322] width 729 height 39
type input "1"
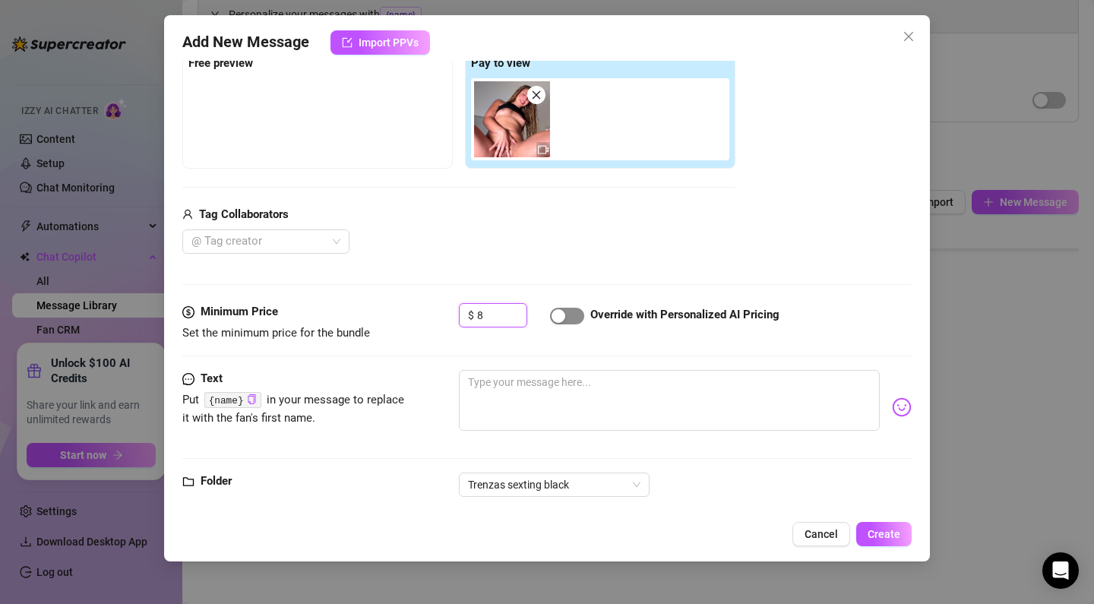
type input "8"
click at [554, 315] on div "button" at bounding box center [558, 316] width 14 height 14
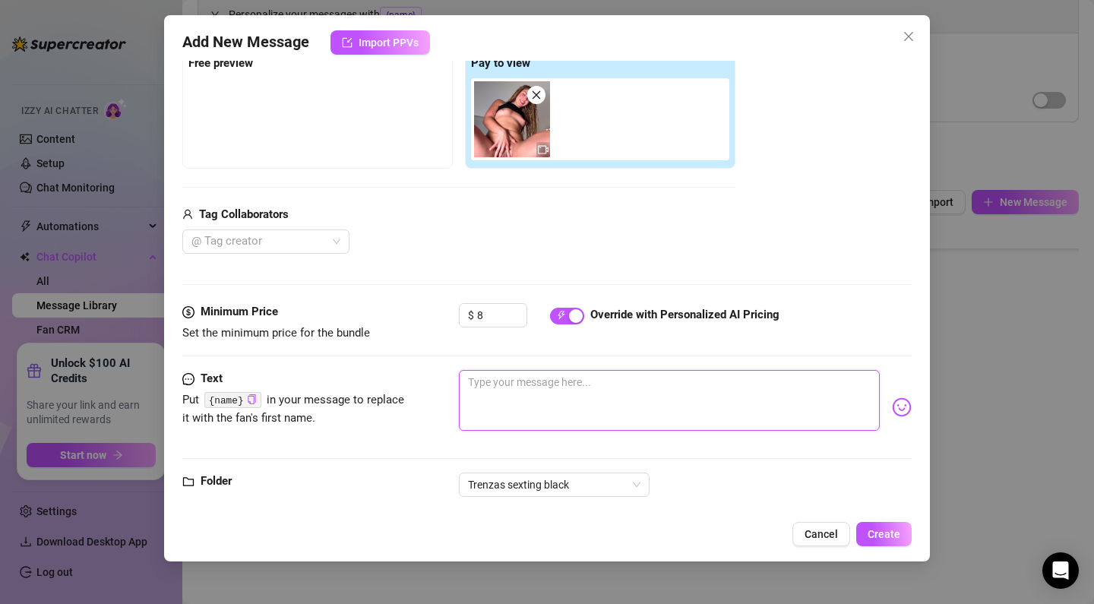
click at [549, 371] on textarea at bounding box center [669, 400] width 421 height 61
paste textarea "Fuck! I love bouncing these perfect little tits in your face while I ride you s…"
type textarea "Fuck! I love bouncing these perfect little tits in your face while I ride you s…"
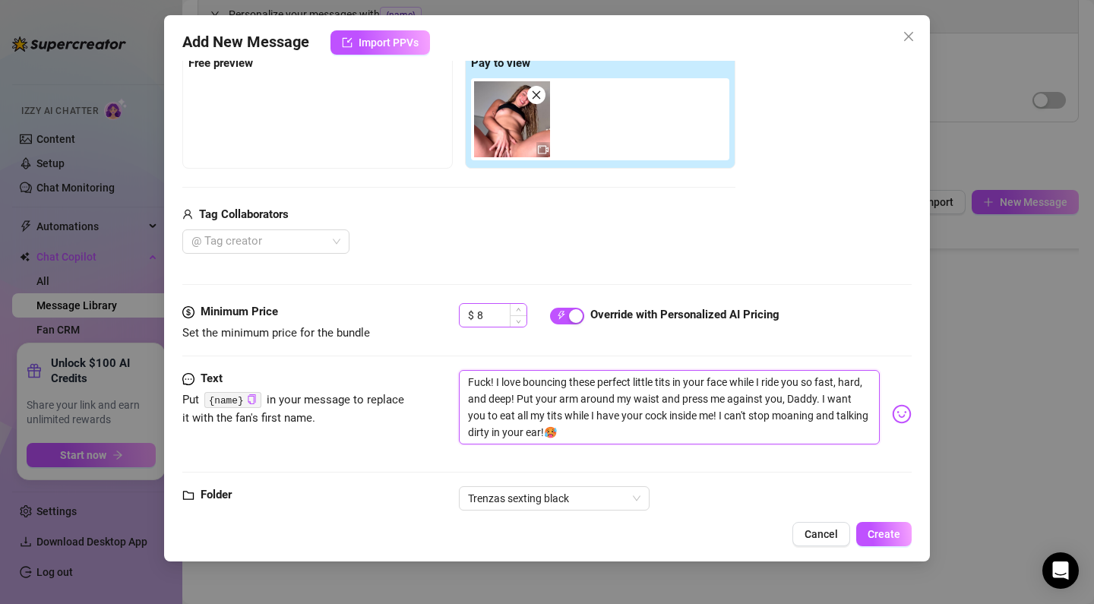
scroll to position [0, 0]
type textarea "Fuck! I love bouncing these perfect little tits in your face while I ride you s…"
click at [500, 322] on input "8" at bounding box center [501, 315] width 49 height 23
drag, startPoint x: 500, startPoint y: 322, endPoint x: 422, endPoint y: 315, distance: 78.5
click at [422, 315] on div "Minimum Price Set the minimum price for the bundle $ 8 Override with Personaliz…" at bounding box center [546, 322] width 729 height 39
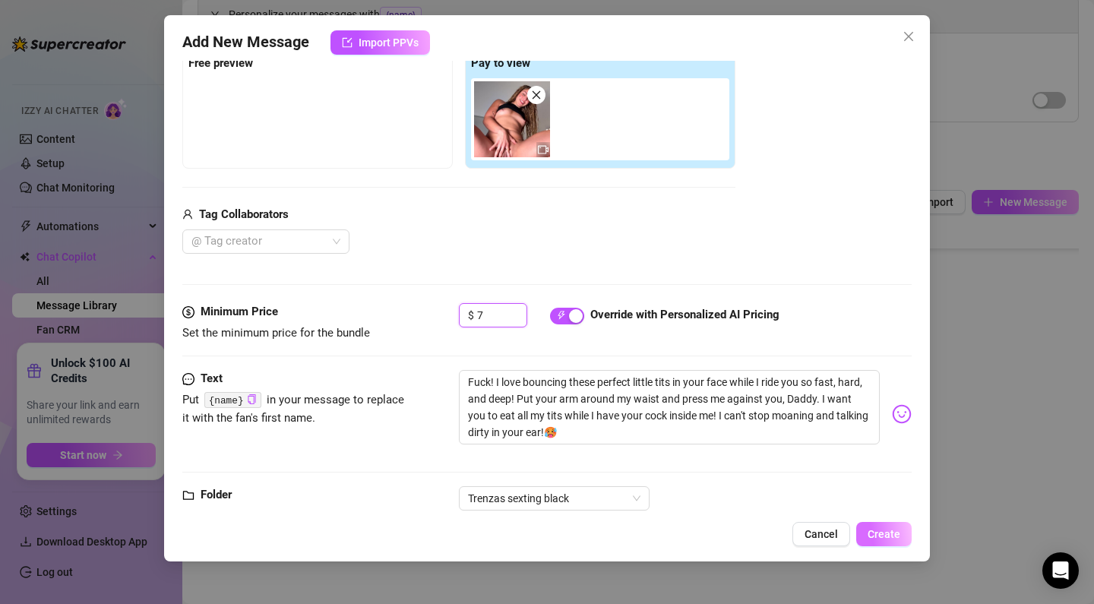
type input "7"
click at [881, 523] on button "Create" at bounding box center [883, 534] width 55 height 24
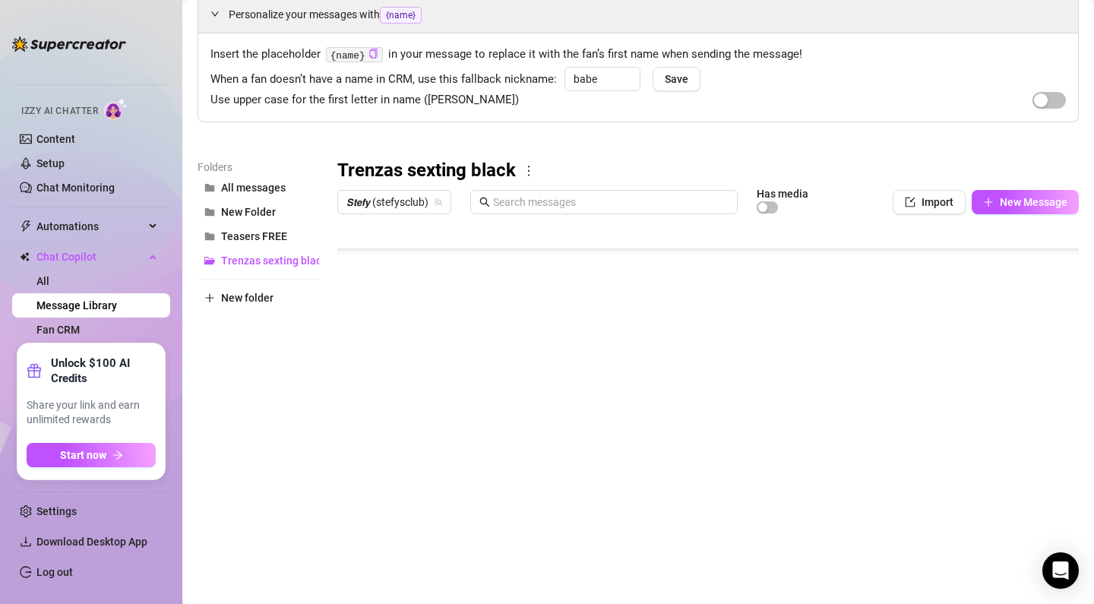
scroll to position [516, 0]
type textarea "Type your message here..."
click at [405, 550] on body "Home Creator Analytics Team Analytics Izzy AI Chatter Content Setup Chat Monito…" at bounding box center [547, 302] width 1094 height 604
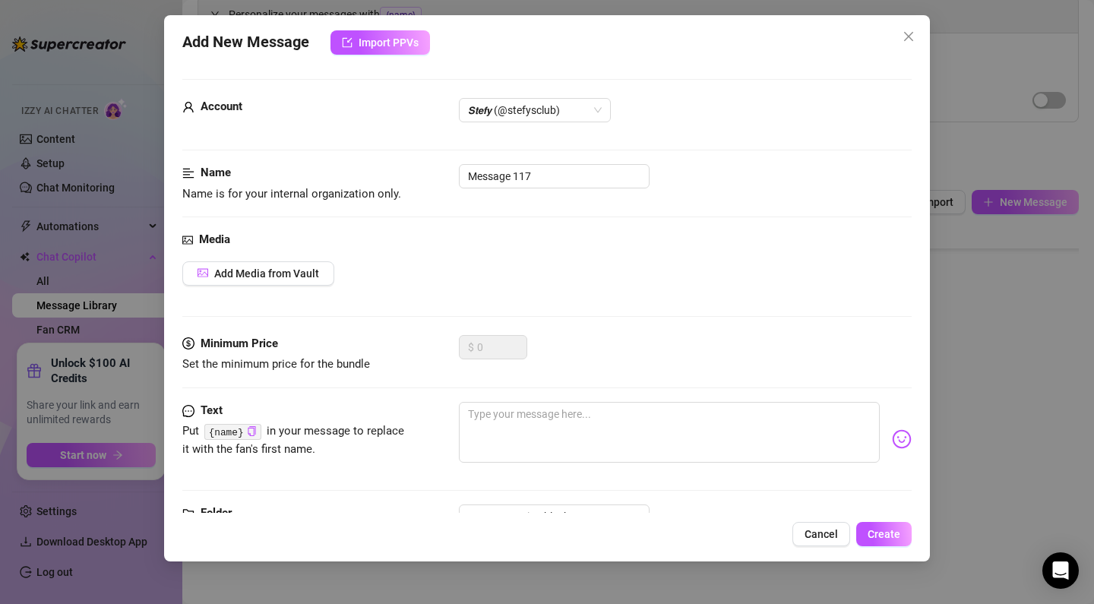
scroll to position [516, 0]
click at [403, 547] on div "Add New Message Import PPVs Account 𝙎𝙩𝙚𝙛𝙮 (@stefysclub) Name Name is for your i…" at bounding box center [547, 288] width 766 height 546
click at [548, 172] on input "Message 117" at bounding box center [554, 176] width 191 height 24
drag, startPoint x: 548, startPoint y: 172, endPoint x: 422, endPoint y: 166, distance: 127.0
click at [422, 166] on div "Name Name is for your internal organization only. Message 117" at bounding box center [546, 183] width 729 height 39
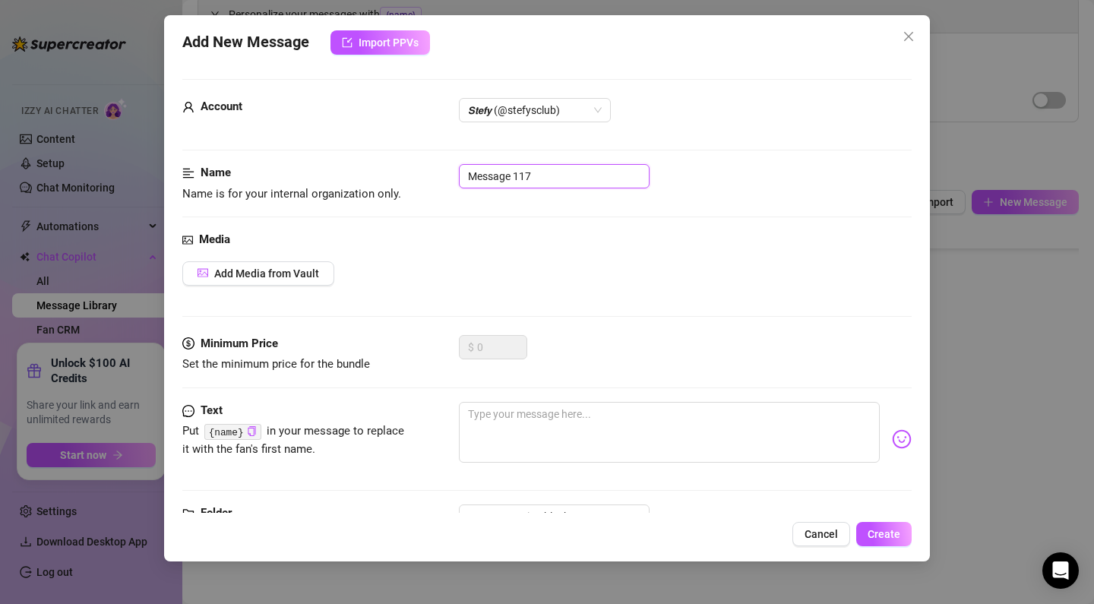
paste input "PPV 9 RIDE FRONT 3"
type input "PPV 9 RIDE FRONT 3"
click at [311, 270] on span "Add Media from Vault" at bounding box center [266, 273] width 105 height 12
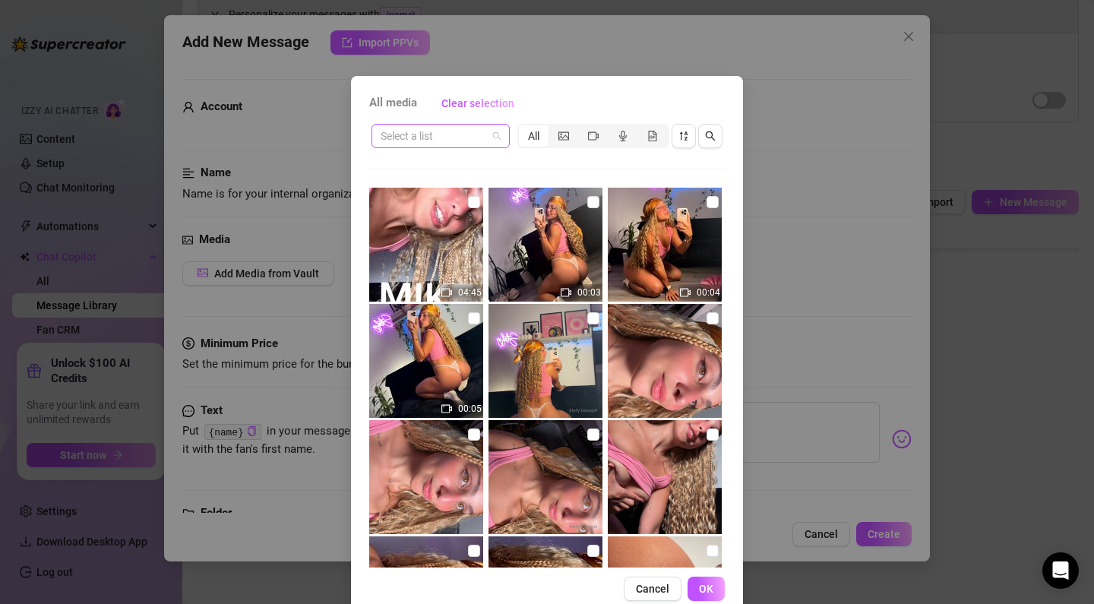
click at [469, 139] on input "search" at bounding box center [434, 136] width 106 height 23
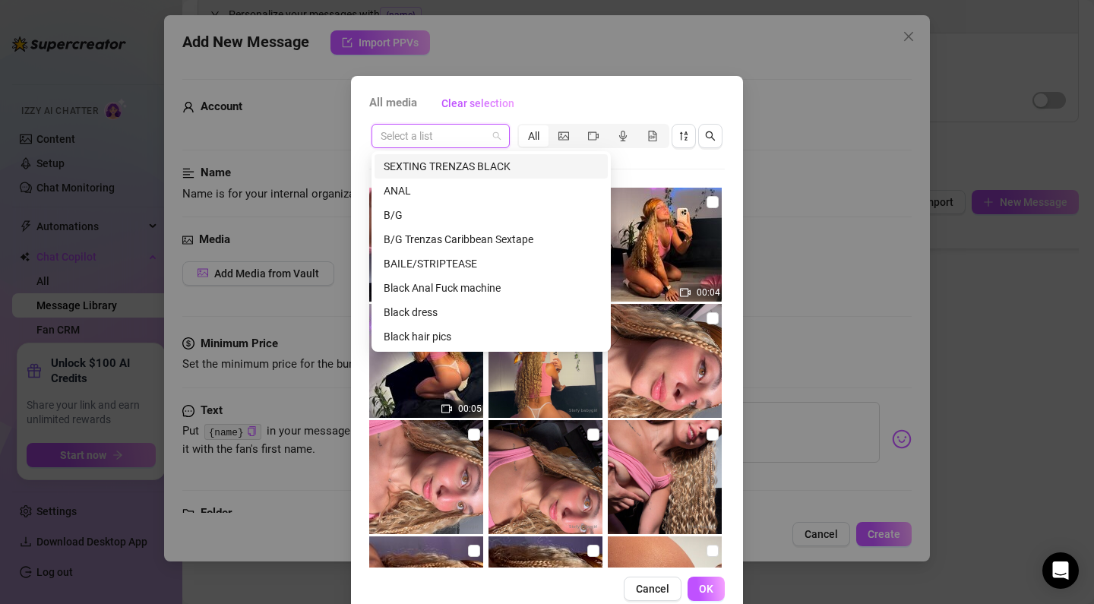
click at [463, 169] on div "SEXTING TRENZAS BLACK" at bounding box center [491, 166] width 215 height 17
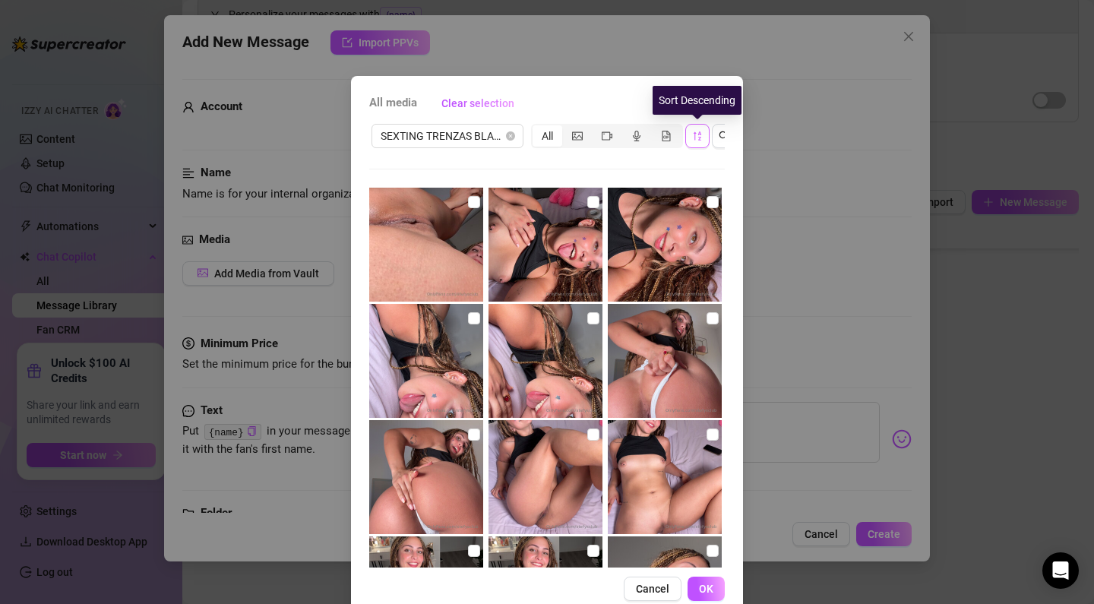
click at [692, 138] on icon "sort-descending" at bounding box center [697, 136] width 11 height 11
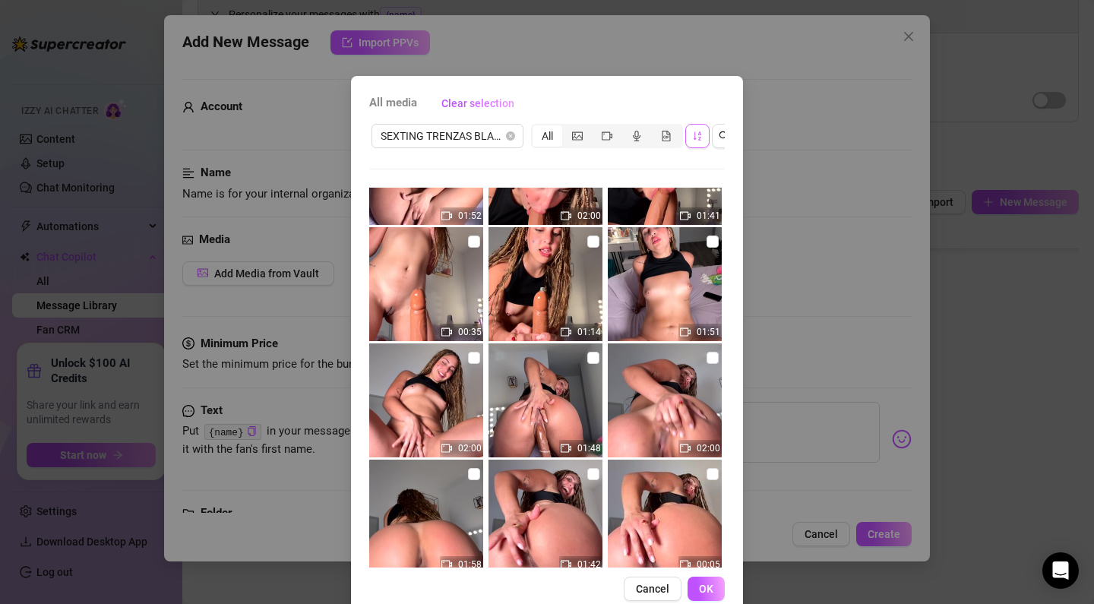
scroll to position [312, 0]
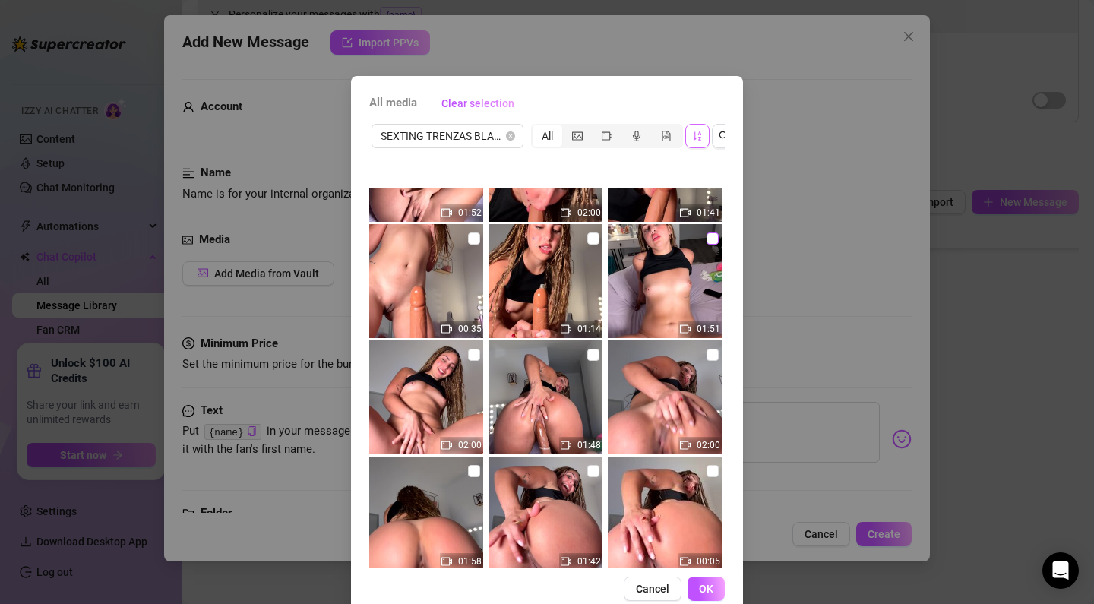
click at [710, 241] on input "checkbox" at bounding box center [712, 238] width 12 height 12
checkbox input "true"
click at [709, 586] on span "OK" at bounding box center [706, 589] width 14 height 12
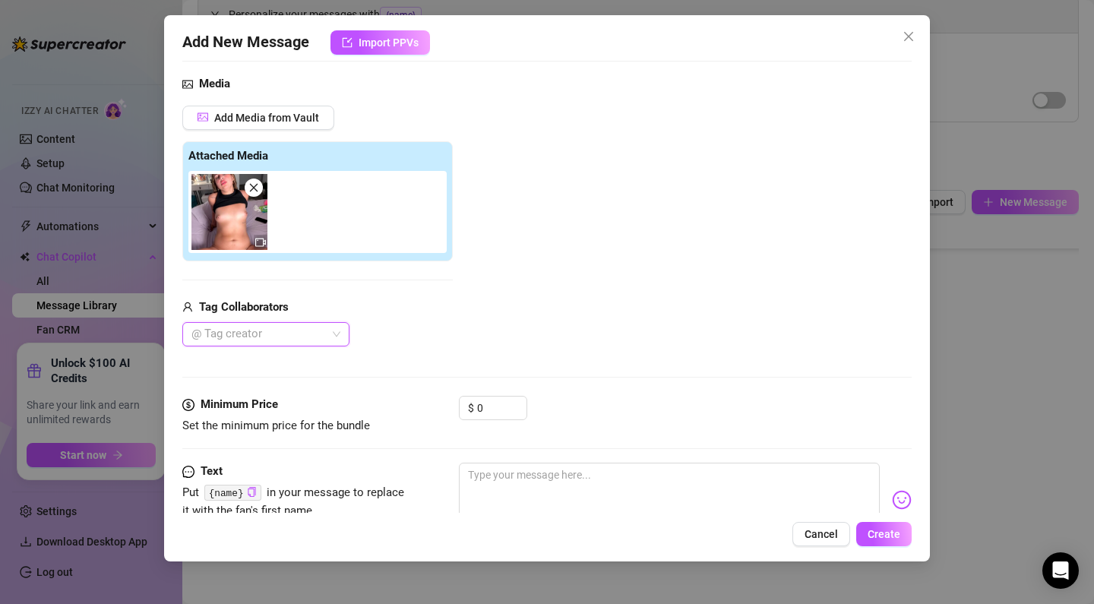
scroll to position [175, 0]
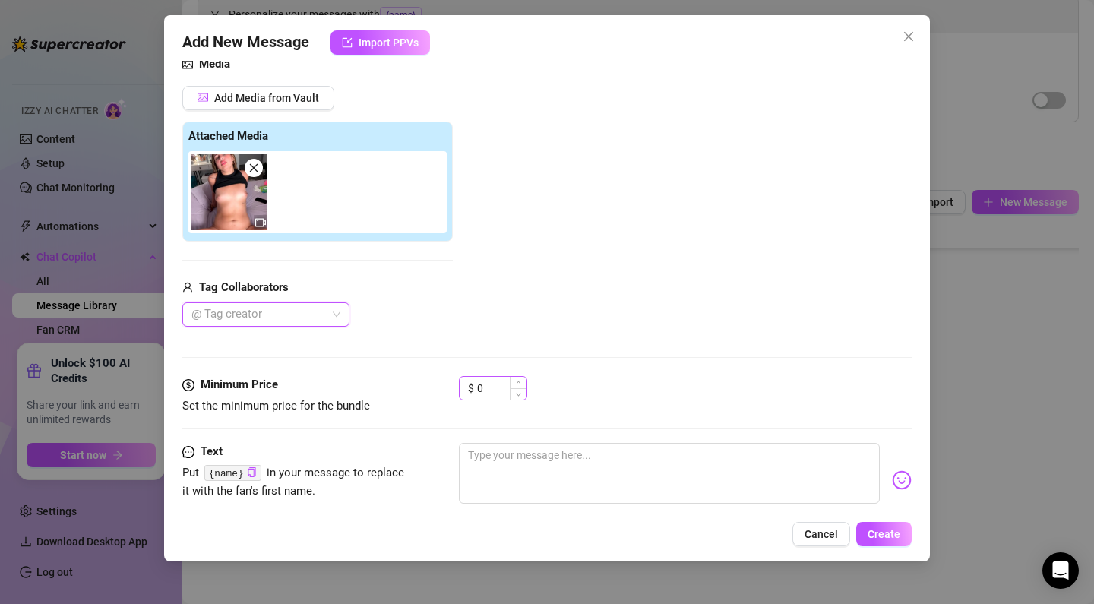
drag, startPoint x: 450, startPoint y: 390, endPoint x: 472, endPoint y: 387, distance: 22.4
click at [472, 387] on div "Minimum Price Set the minimum price for the bundle $ 0" at bounding box center [546, 395] width 729 height 39
drag, startPoint x: 491, startPoint y: 387, endPoint x: 447, endPoint y: 391, distance: 44.2
click at [447, 391] on div "Minimum Price Set the minimum price for the bundle $ 0" at bounding box center [546, 395] width 729 height 39
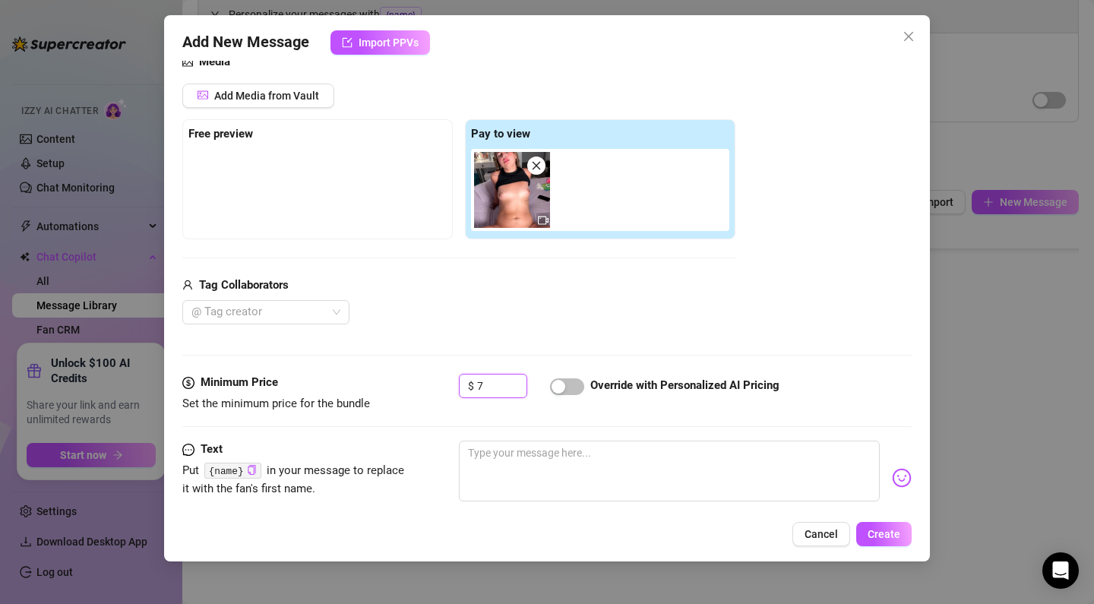
type input "7"
drag, startPoint x: 561, startPoint y: 403, endPoint x: 558, endPoint y: 395, distance: 7.9
click at [559, 399] on div "$ 7 Override with Personalized AI Pricing" at bounding box center [685, 393] width 453 height 38
click at [558, 393] on span "button" at bounding box center [567, 386] width 34 height 17
click at [540, 438] on div "Minimum Price Set the minimum price for the bundle $ 7 Override with Personaliz…" at bounding box center [546, 407] width 729 height 67
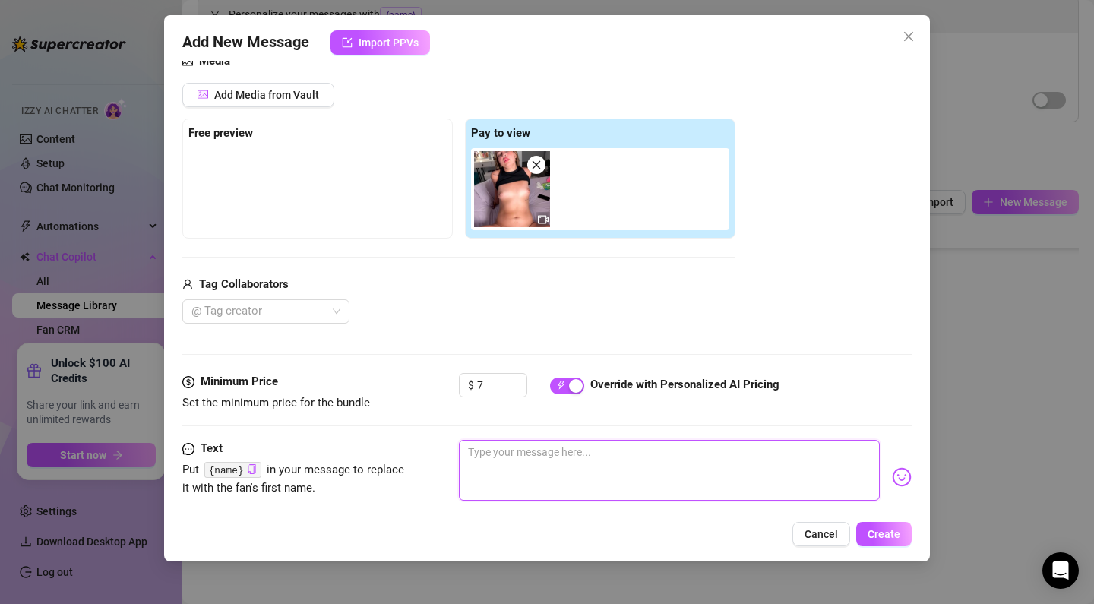
click at [542, 453] on textarea at bounding box center [669, 470] width 421 height 61
paste textarea "u seriously want to cum inside me baby! squeeze my tits while you penetrate me …"
type textarea "u seriously want to cum inside me baby! squeeze my tits while you penetrate me …"
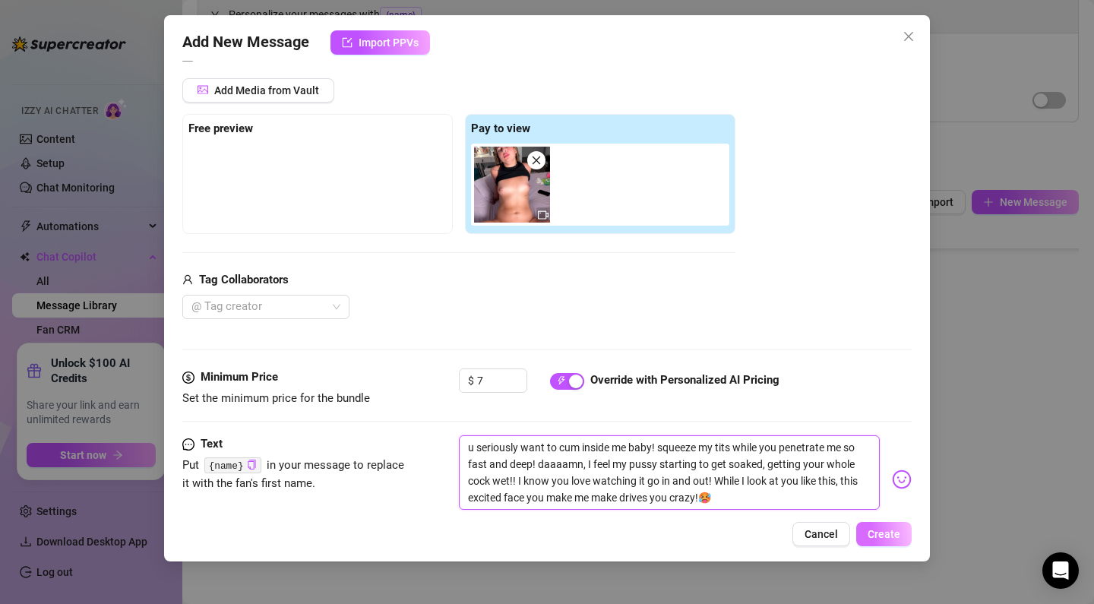
scroll to position [0, 0]
type textarea "u seriously want to cum inside me baby! squeeze my tits while you penetrate me …"
click at [892, 529] on span "Create" at bounding box center [883, 534] width 33 height 12
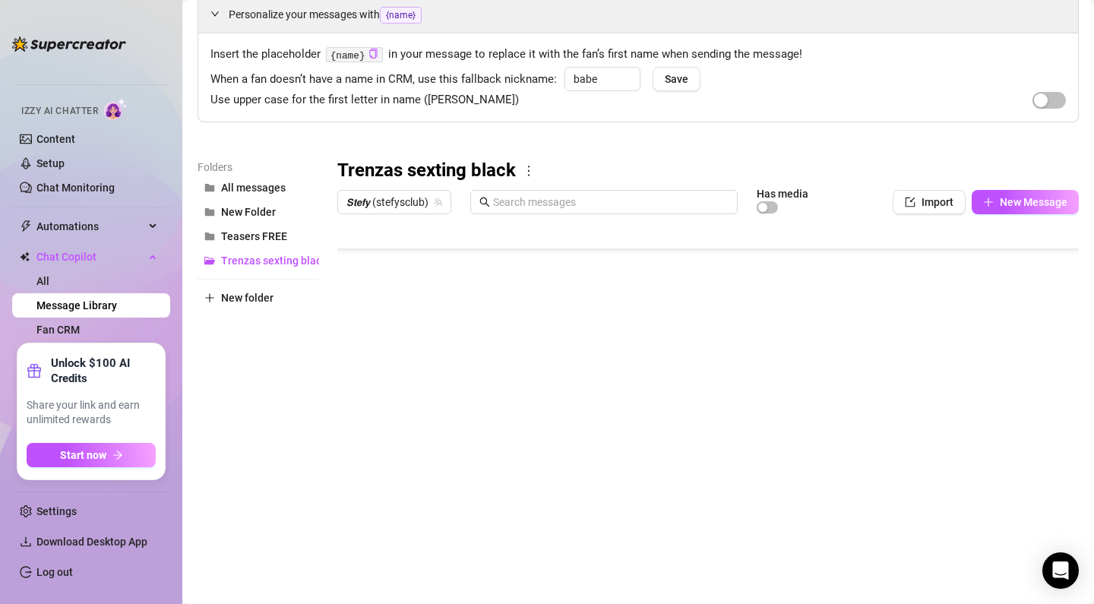
click at [383, 547] on body "Home Creator Analytics Team Analytics Izzy AI Chatter Content Setup Chat Monito…" at bounding box center [547, 302] width 1094 height 604
type textarea "Type your message here..."
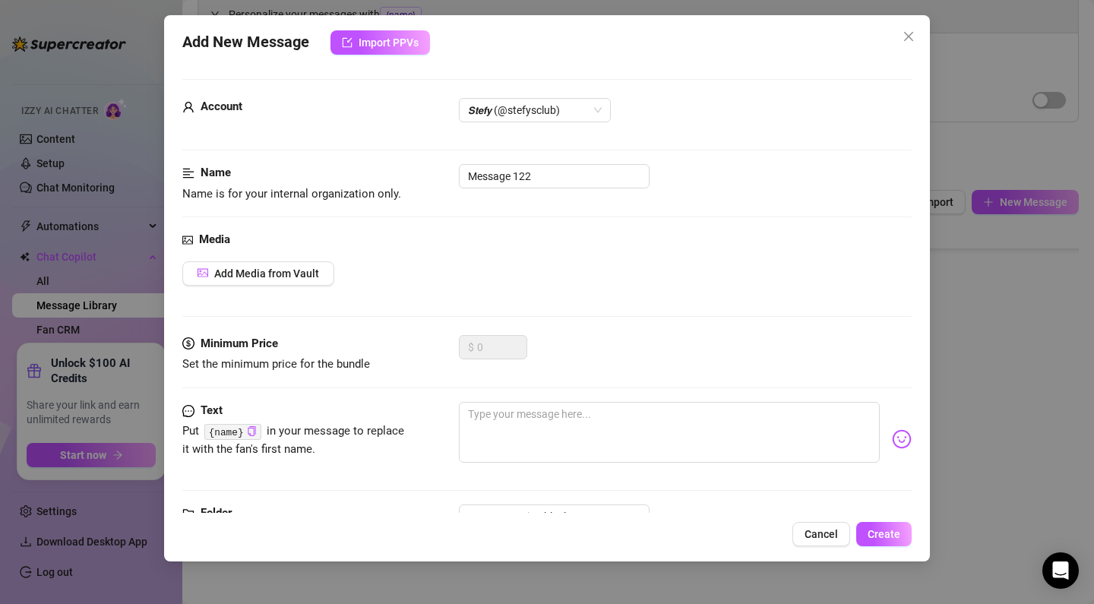
click at [584, 189] on div "Name Name is for your internal organization only. Message 122" at bounding box center [546, 183] width 729 height 39
drag, startPoint x: 583, startPoint y: 180, endPoint x: 422, endPoint y: 172, distance: 161.2
click at [422, 172] on div "Name Name is for your internal organization only. Message 122" at bounding box center [546, 183] width 729 height 39
paste input "PPV 10 REVERSE 1"
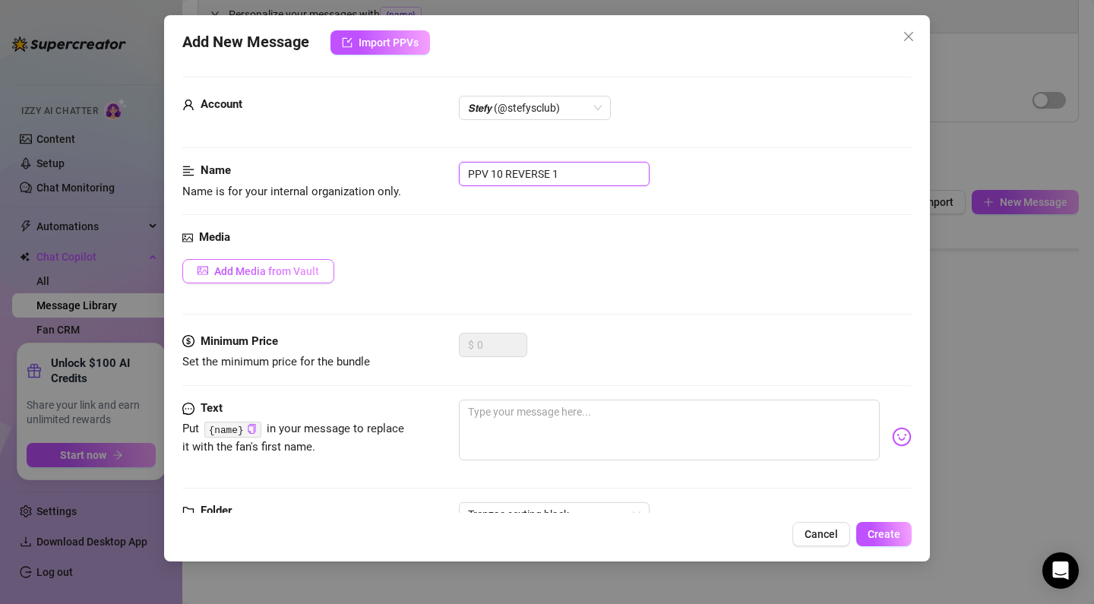
type input "PPV 10 REVERSE 1"
click at [276, 259] on button "Add Media from Vault" at bounding box center [258, 271] width 152 height 24
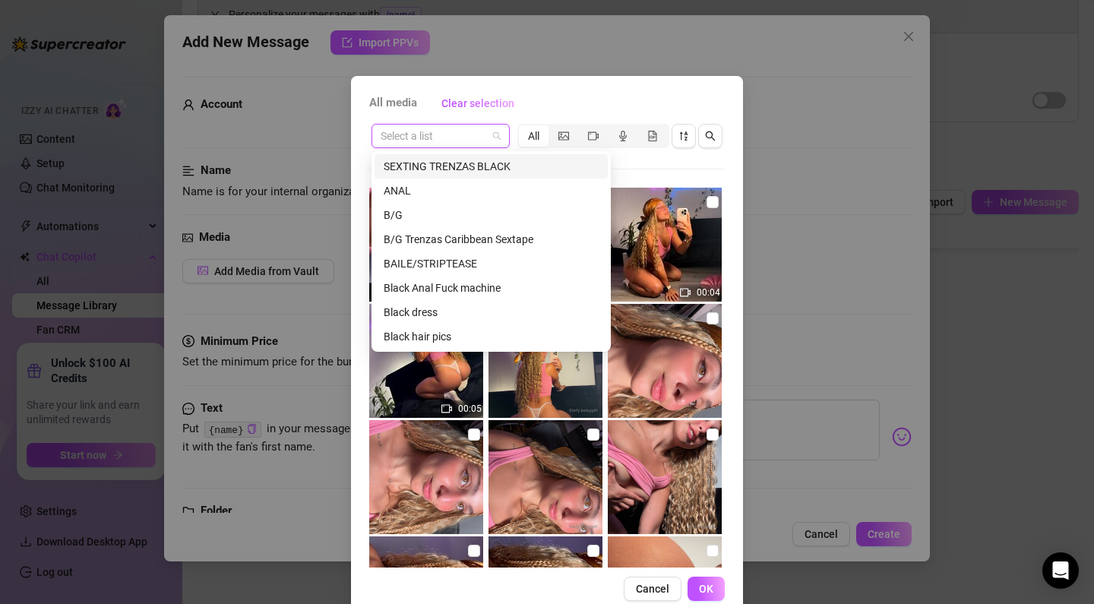
click at [413, 137] on input "search" at bounding box center [434, 136] width 106 height 23
click at [453, 169] on div "SEXTING TRENZAS BLACK" at bounding box center [491, 166] width 215 height 17
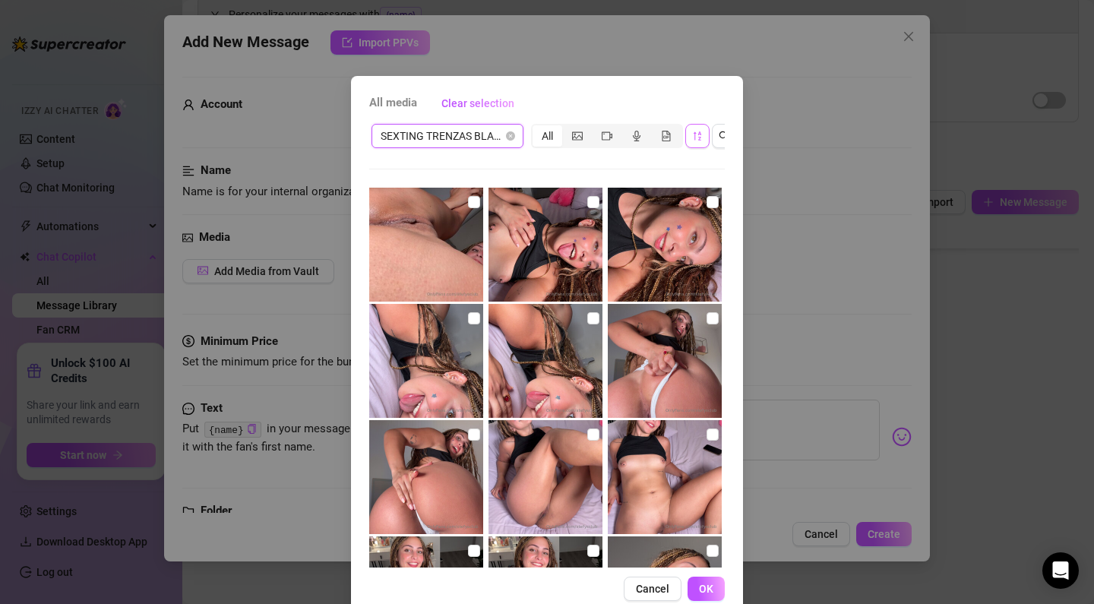
click at [697, 137] on icon "sort-descending" at bounding box center [697, 136] width 11 height 11
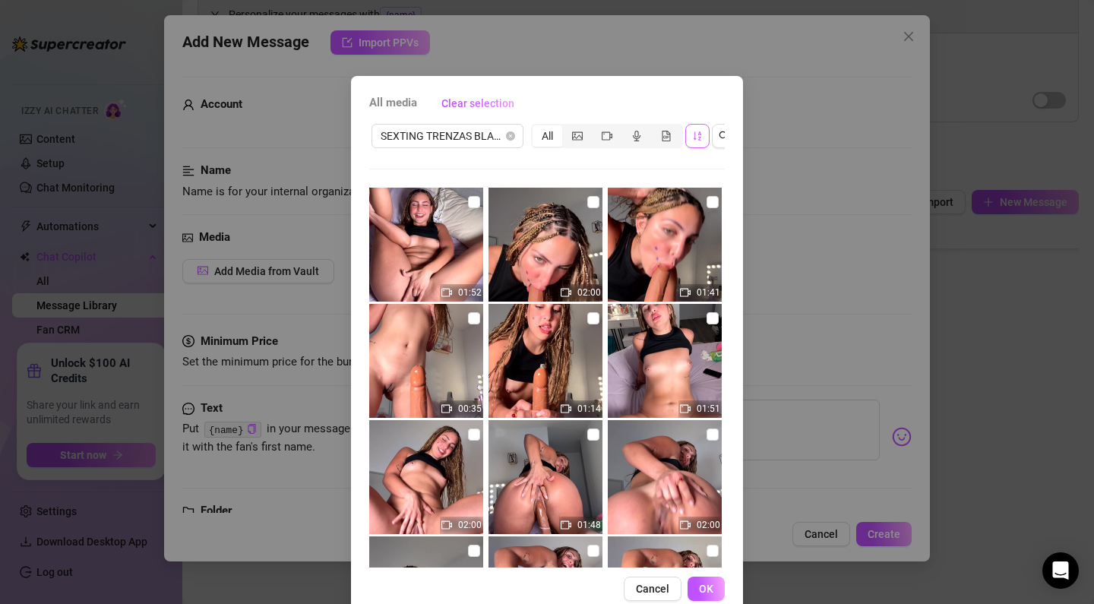
scroll to position [233, 0]
click at [590, 436] on input "checkbox" at bounding box center [593, 434] width 12 height 12
checkbox input "true"
click at [707, 583] on span "OK" at bounding box center [706, 589] width 14 height 12
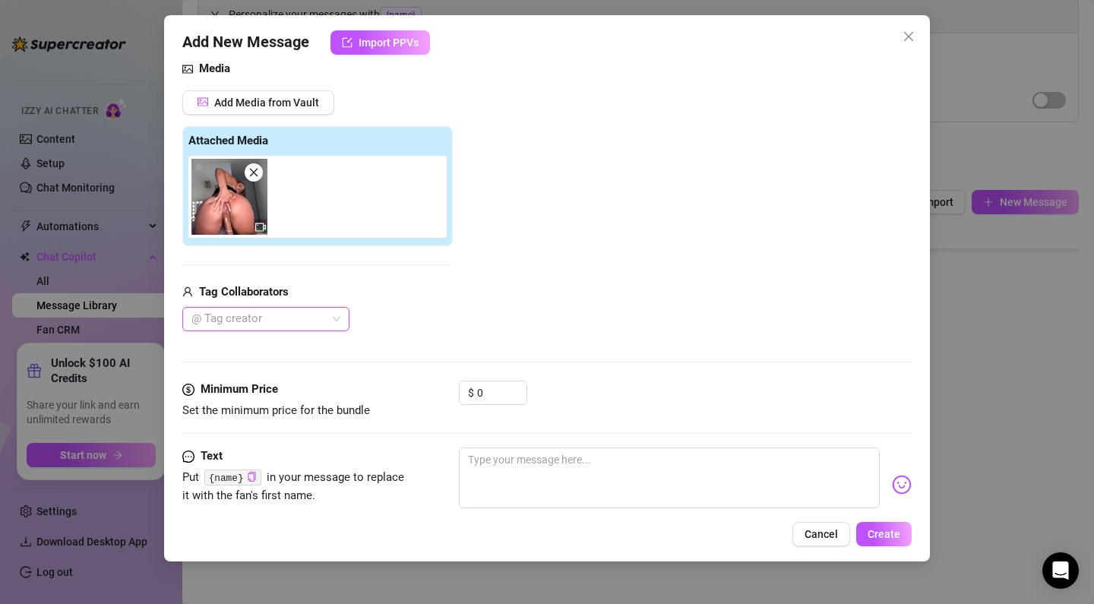
scroll to position [179, 0]
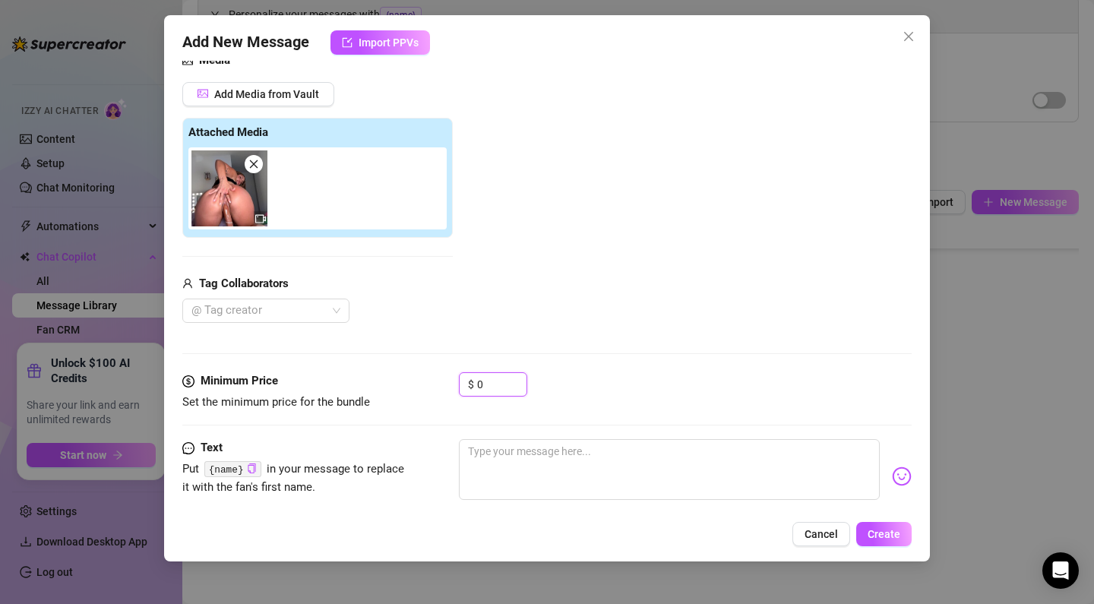
drag, startPoint x: 499, startPoint y: 380, endPoint x: 396, endPoint y: 371, distance: 103.7
click at [396, 371] on form "Account 𝙎𝙩𝙚𝙛𝙮 (@stefysclub) Name Name is for your internal organization only. P…" at bounding box center [546, 254] width 729 height 708
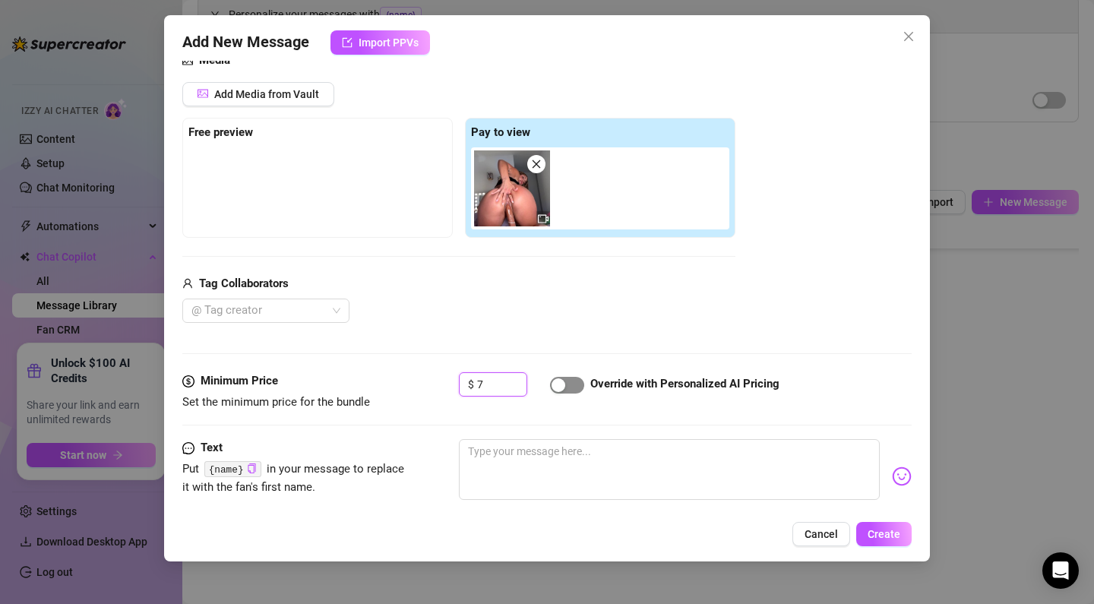
type input "7"
click at [573, 384] on span "button" at bounding box center [567, 385] width 34 height 17
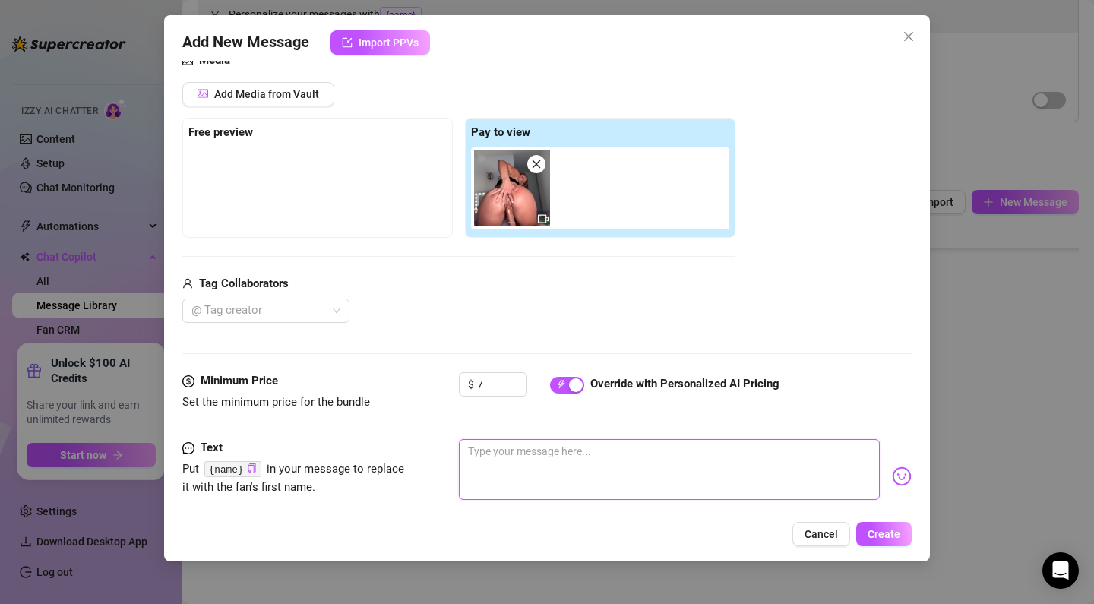
click at [552, 447] on textarea at bounding box center [669, 469] width 421 height 61
paste textarea "Ughh let me climb on just like that… bouncing this ass on your cock makes me fe…"
type textarea "Ughh let me climb on just like that… bouncing this ass on your cock makes me fe…"
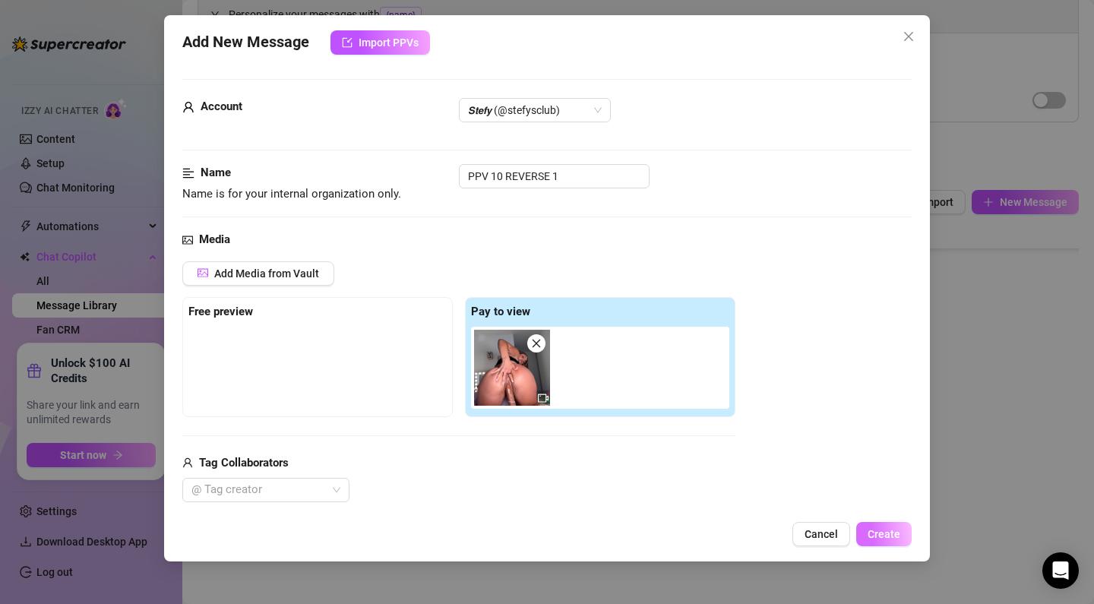
scroll to position [0, 0]
type textarea "Ughh let me climb on just like that… bouncing this ass on your cock makes me fe…"
click at [892, 532] on span "Create" at bounding box center [883, 534] width 33 height 12
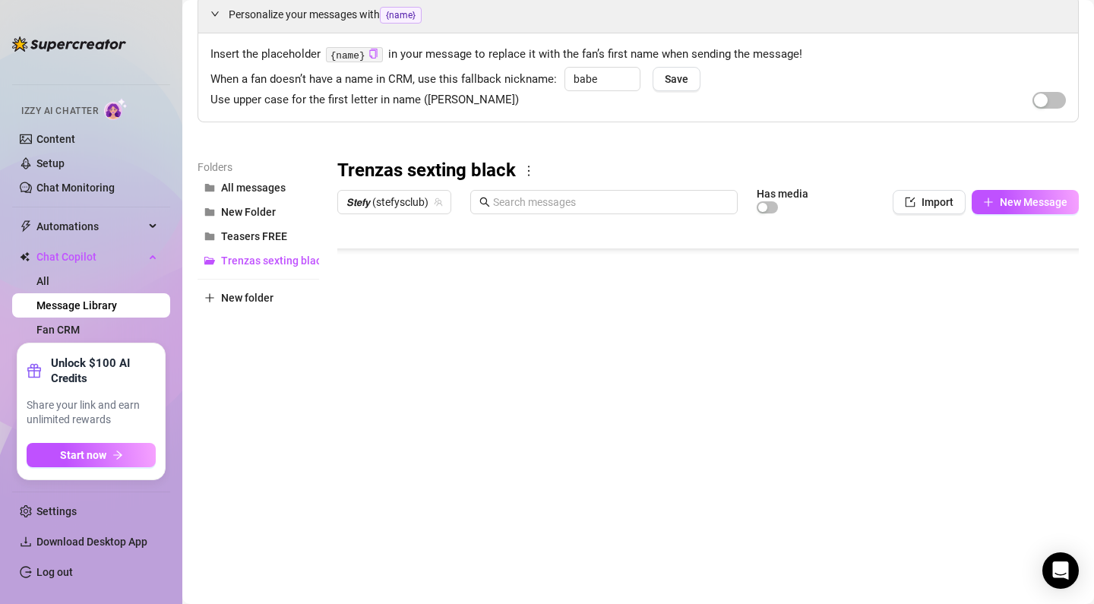
type textarea "Type your message here..."
click at [388, 539] on body "Home Creator Analytics Team Analytics Izzy AI Chatter Content Setup Chat Monito…" at bounding box center [547, 302] width 1094 height 604
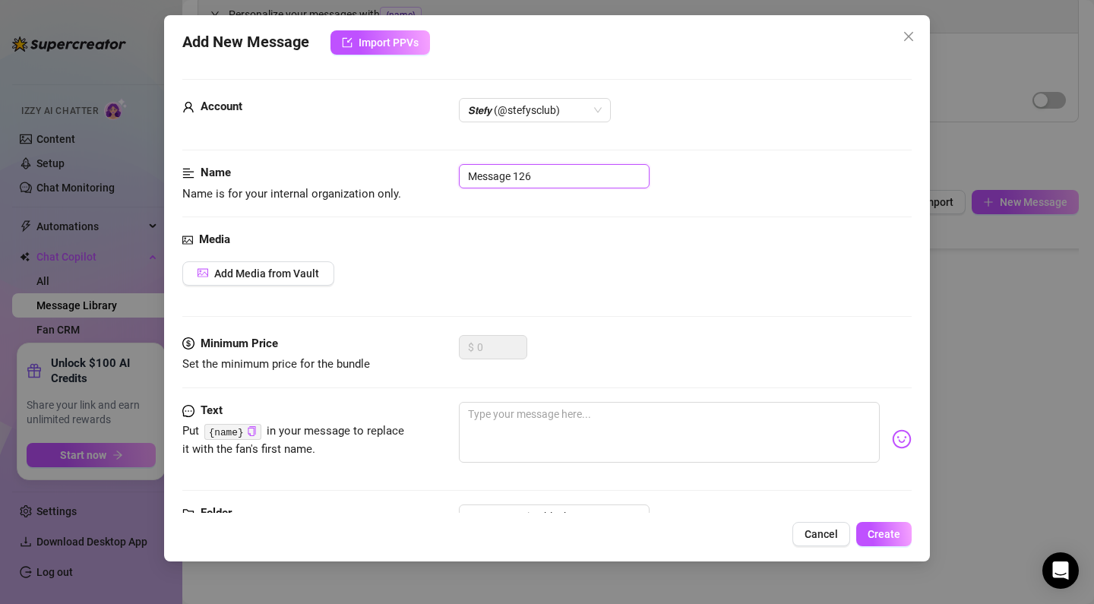
drag, startPoint x: 569, startPoint y: 174, endPoint x: 398, endPoint y: 178, distance: 170.9
click at [419, 171] on div "Name Name is for your internal organization only. Message 126" at bounding box center [546, 183] width 729 height 39
paste input "PPV 11 REVERSE 2"
type input "PPV 11 REVERSE 2"
click at [276, 259] on div "Media Add Media from Vault" at bounding box center [546, 283] width 729 height 104
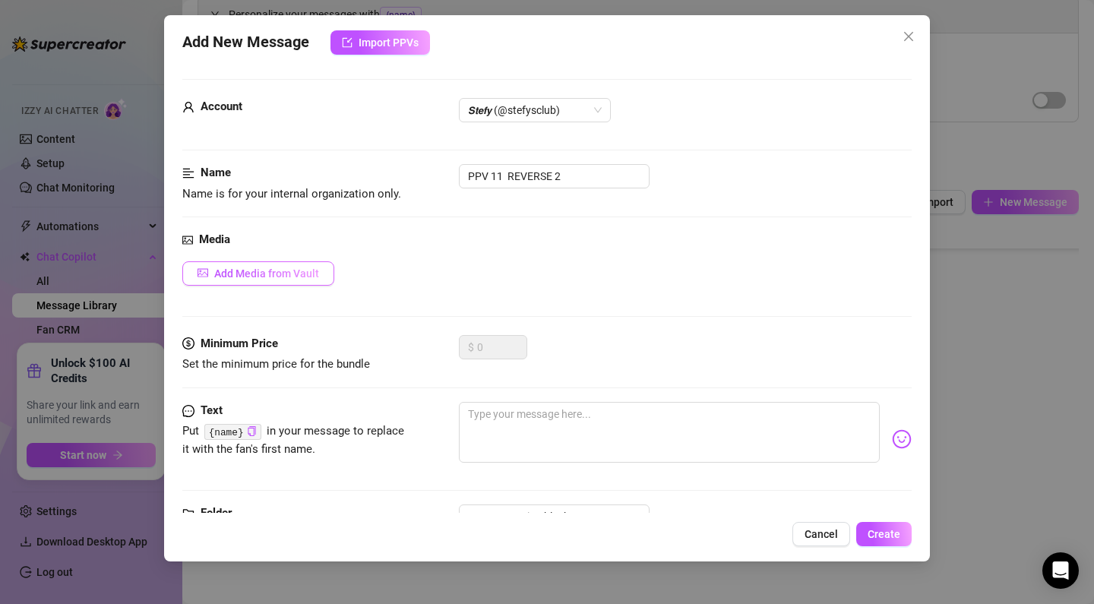
click at [271, 275] on span "Add Media from Vault" at bounding box center [266, 273] width 105 height 12
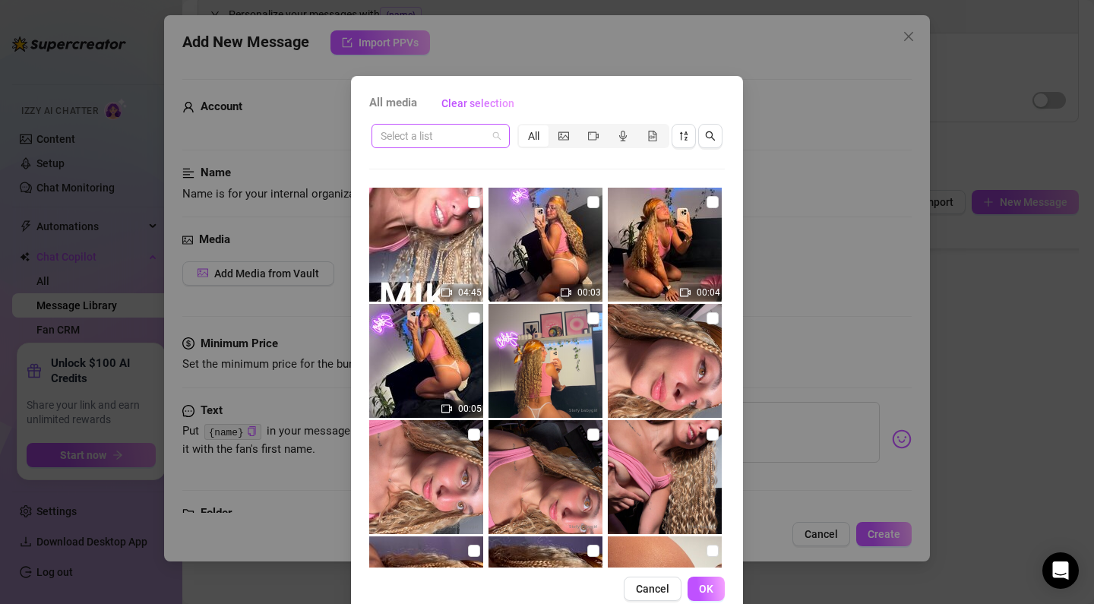
click at [446, 132] on input "search" at bounding box center [434, 136] width 106 height 23
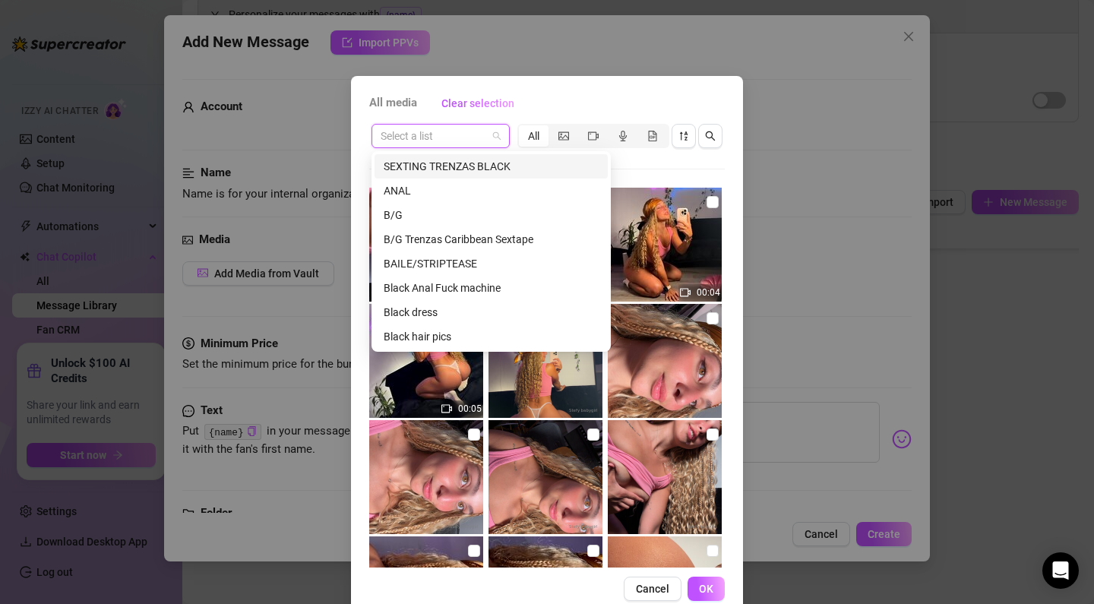
click at [453, 166] on div "SEXTING TRENZAS BLACK" at bounding box center [491, 166] width 215 height 17
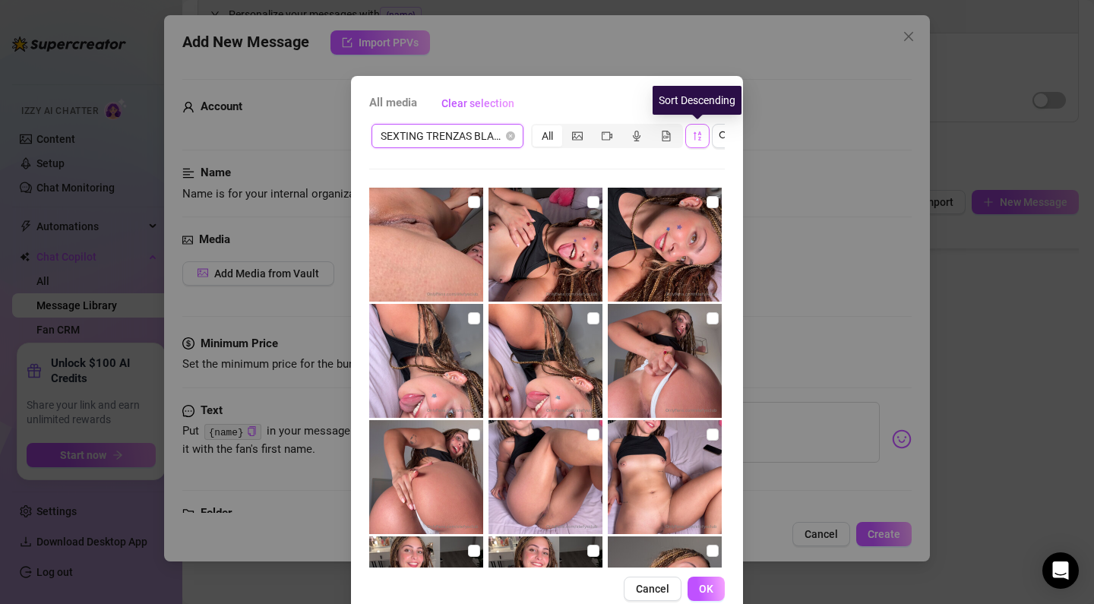
click at [697, 136] on icon "sort-descending" at bounding box center [697, 136] width 11 height 11
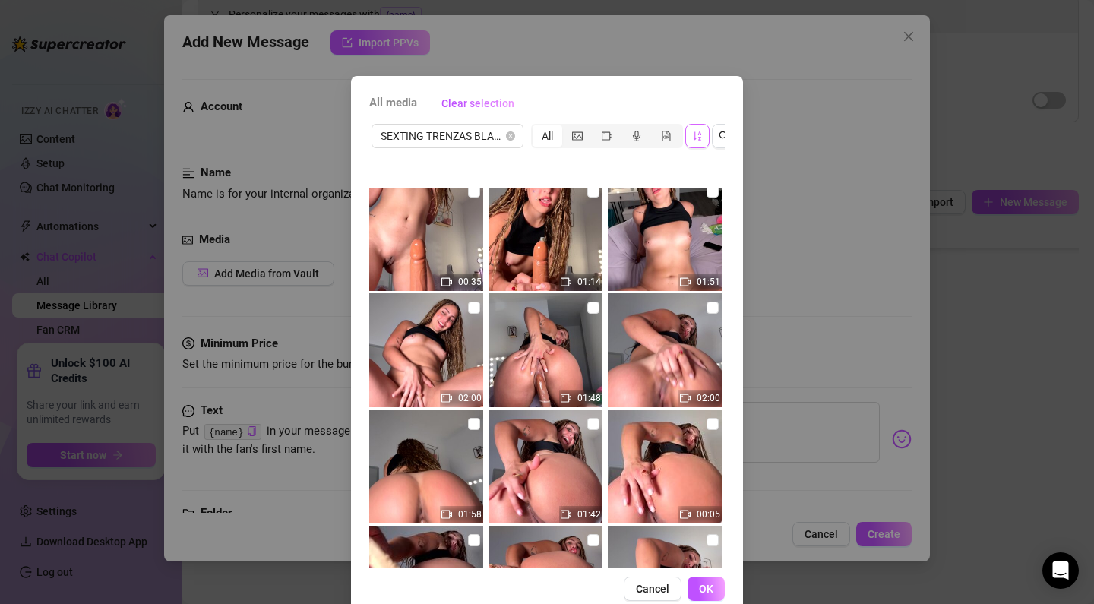
scroll to position [350, 0]
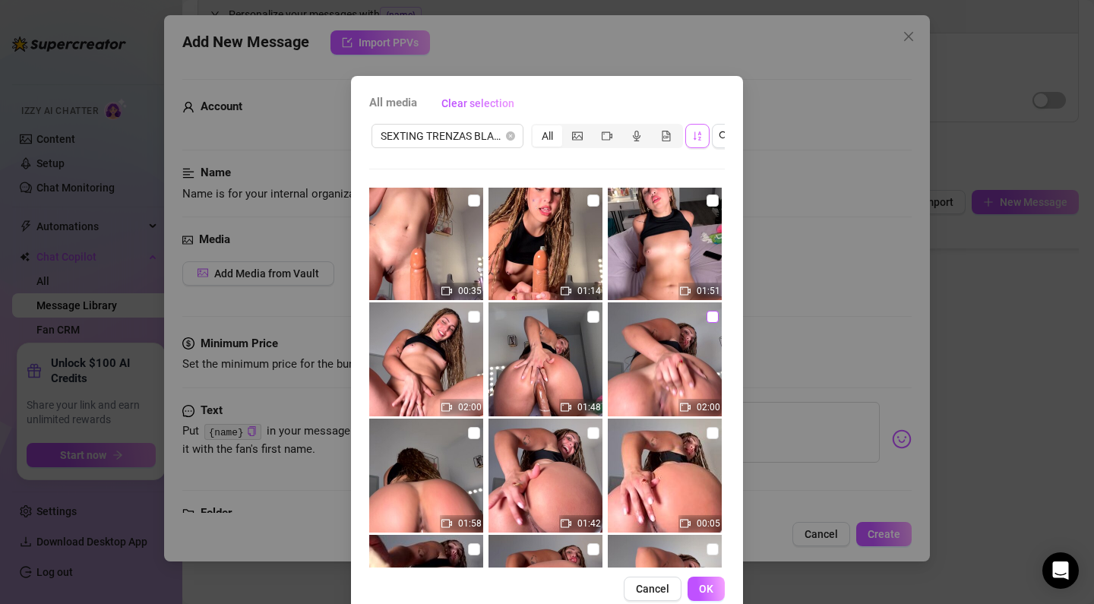
click at [709, 314] on input "checkbox" at bounding box center [712, 317] width 12 height 12
checkbox input "true"
click at [700, 587] on span "OK" at bounding box center [706, 589] width 14 height 12
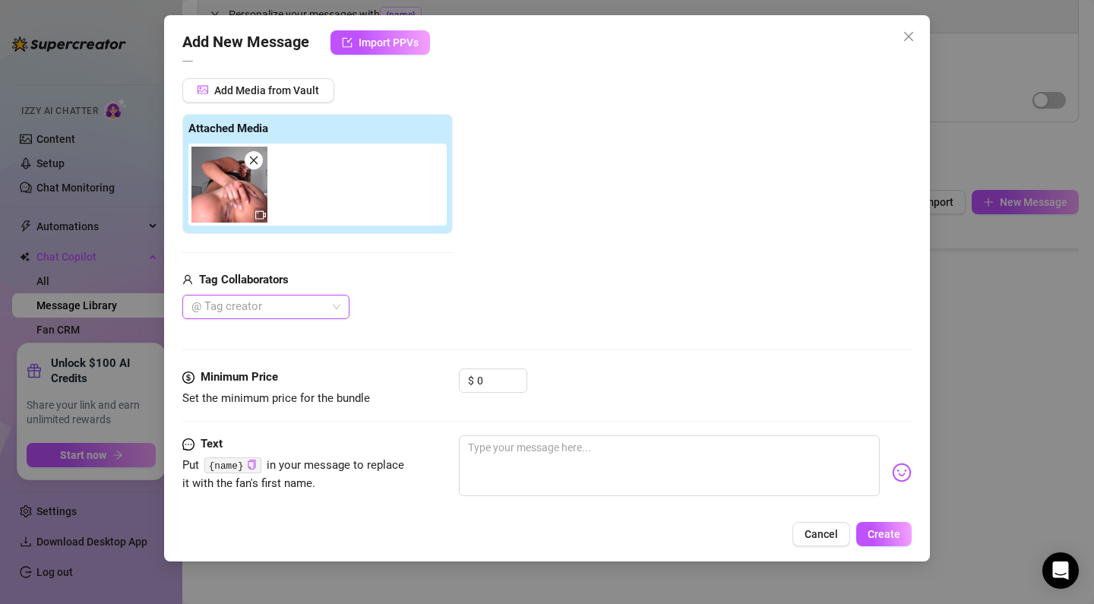
scroll to position [191, 0]
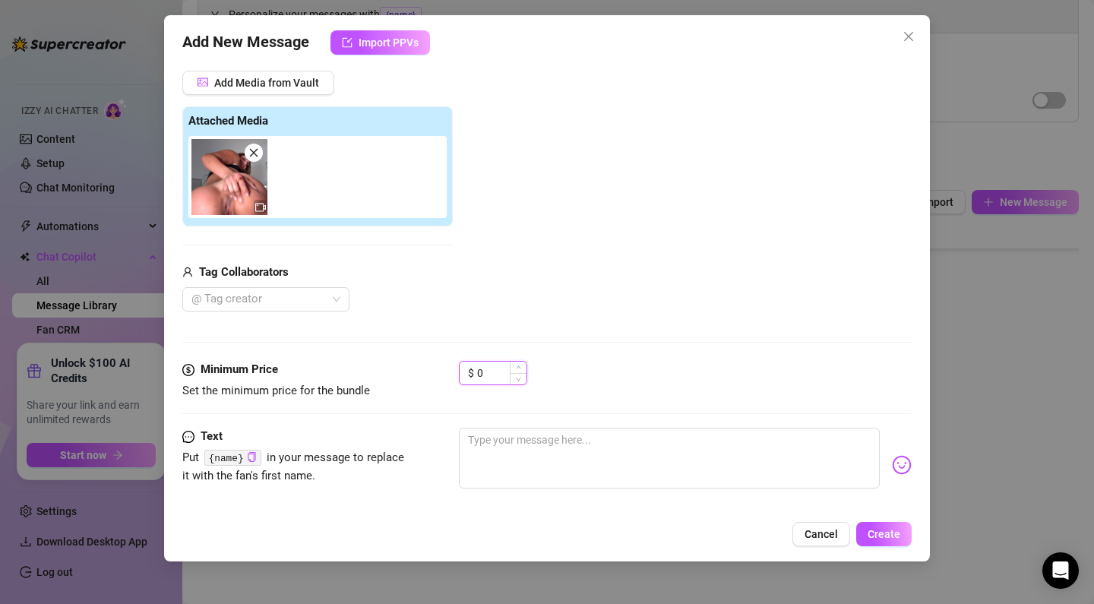
click at [488, 377] on input "0" at bounding box center [501, 373] width 49 height 23
drag, startPoint x: 488, startPoint y: 377, endPoint x: 403, endPoint y: 359, distance: 87.0
click at [403, 359] on form "Account 𝙎𝙩𝙚𝙛𝙮 (@stefysclub) Name Name is for your internal organization only. P…" at bounding box center [546, 242] width 729 height 708
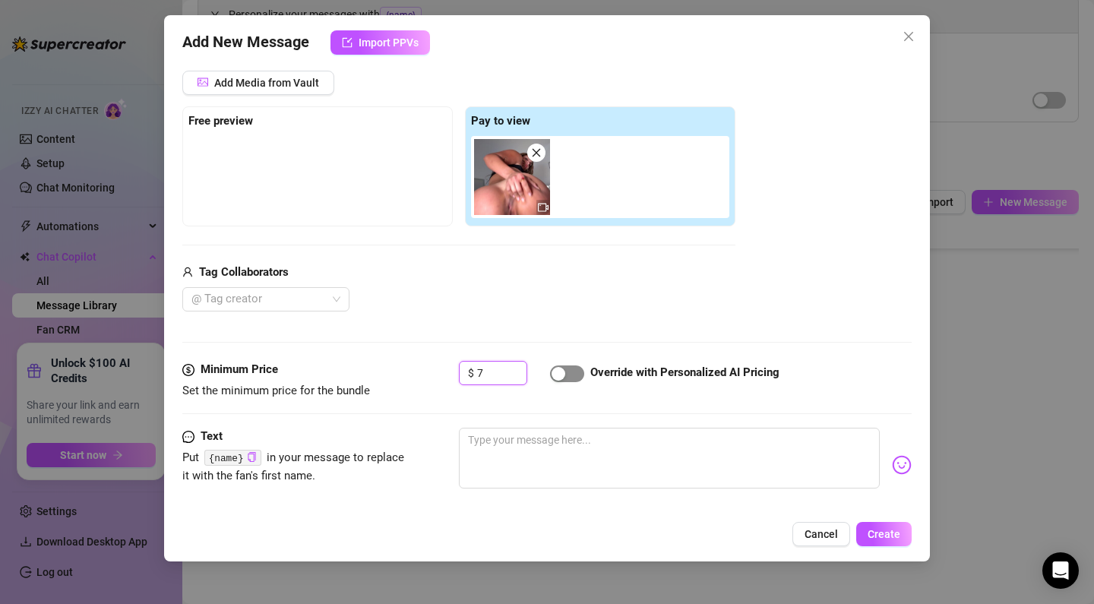
type input "7"
click at [566, 374] on button "button" at bounding box center [567, 373] width 34 height 17
click at [527, 431] on textarea at bounding box center [669, 458] width 421 height 61
paste textarea "I can't stop fucking myself in every position I imagine you fucking me! I reall…"
type textarea "I can't stop fucking myself in every position I imagine you fucking me! I reall…"
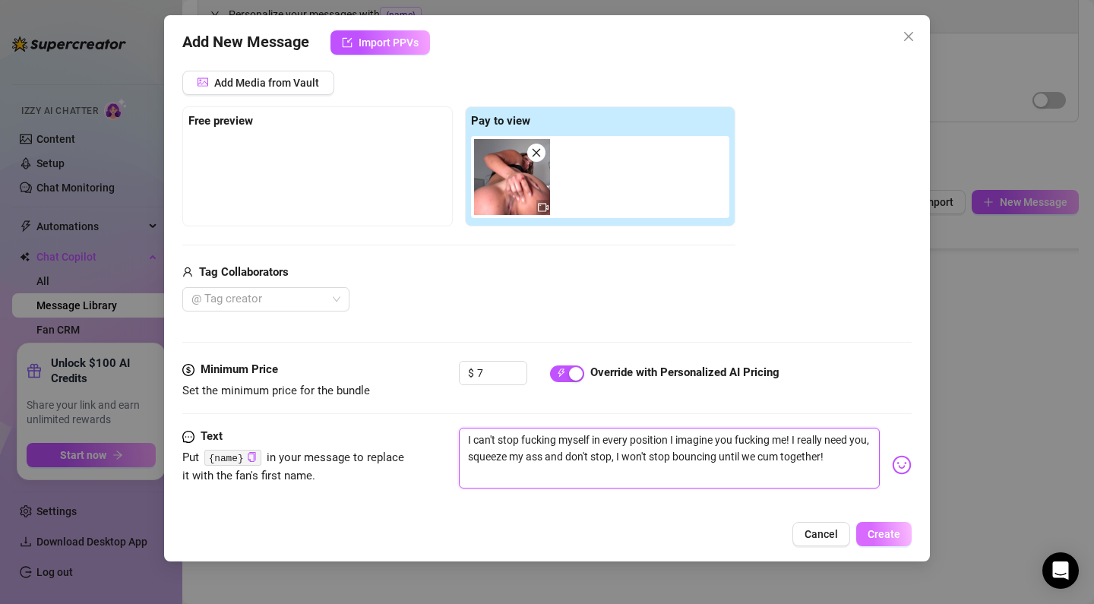
type textarea "I can't stop fucking myself in every position I imagine you fucking me! I reall…"
click at [897, 536] on span "Create" at bounding box center [883, 534] width 33 height 12
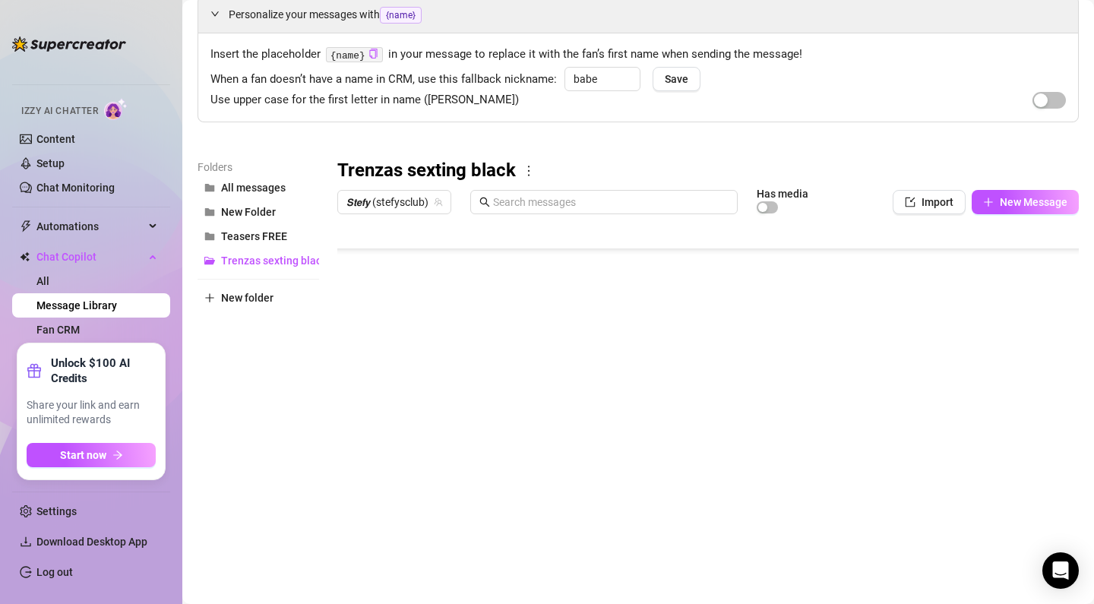
click at [412, 541] on body "Home Creator Analytics Team Analytics Izzy AI Chatter Content Setup Chat Monito…" at bounding box center [547, 302] width 1094 height 604
type textarea "Type your message here..."
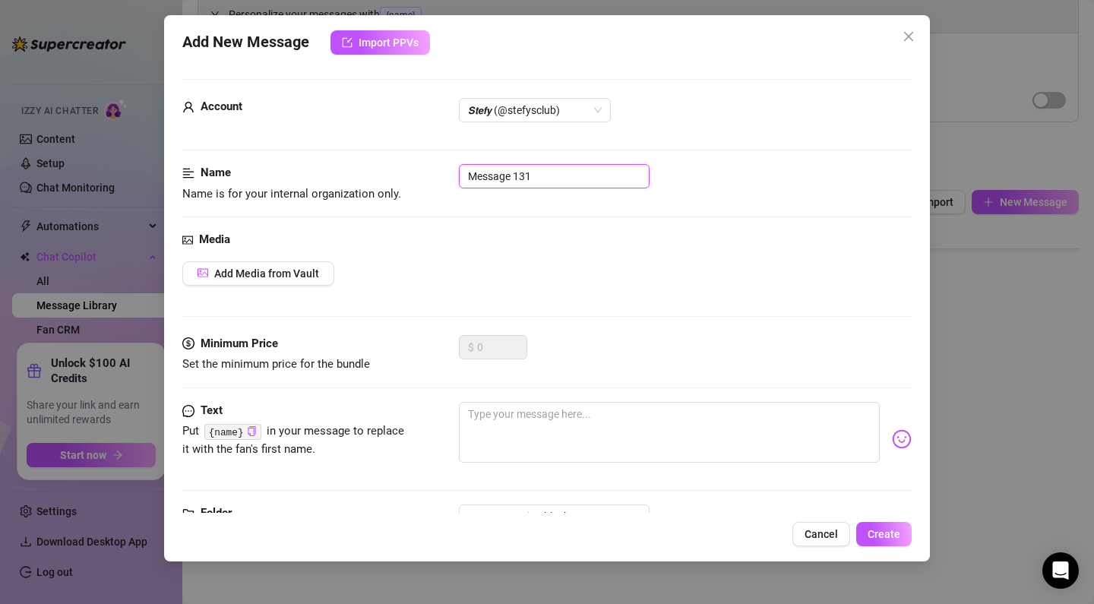
click at [558, 171] on input "Message 131" at bounding box center [554, 176] width 191 height 24
drag, startPoint x: 494, startPoint y: 175, endPoint x: 440, endPoint y: 171, distance: 54.1
click at [440, 171] on div "Name Name is for your internal organization only. Message 131" at bounding box center [546, 183] width 729 height 39
paste input "PPV 12 REVERSE SQUADS"
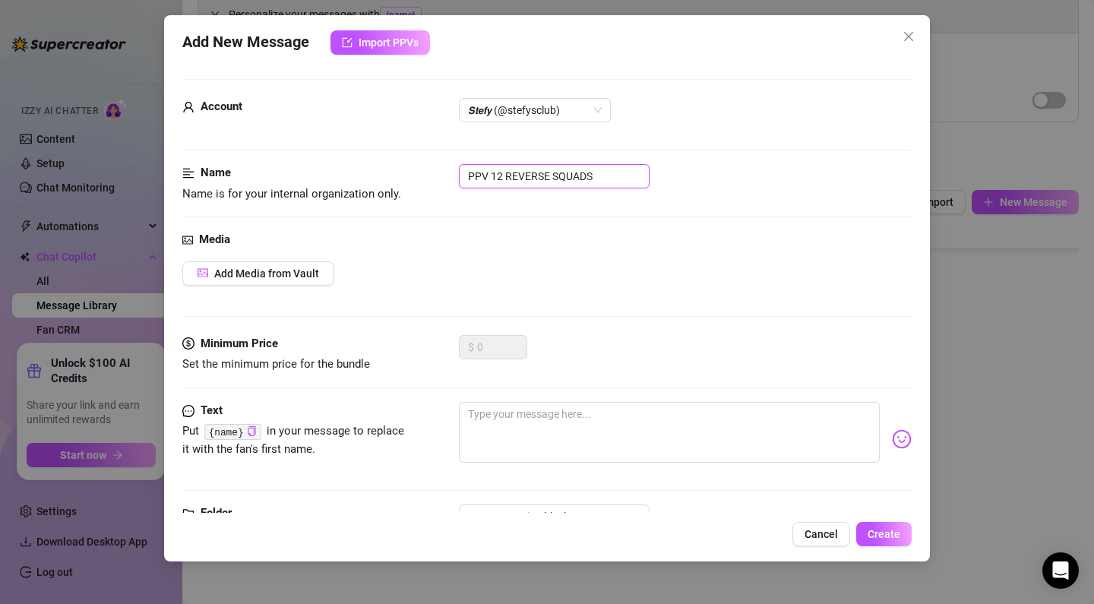
type input "PPV 12 REVERSE SQUADS"
click at [283, 284] on div "Media Add Media from Vault" at bounding box center [546, 283] width 729 height 104
click at [294, 272] on span "Add Media from Vault" at bounding box center [266, 273] width 105 height 12
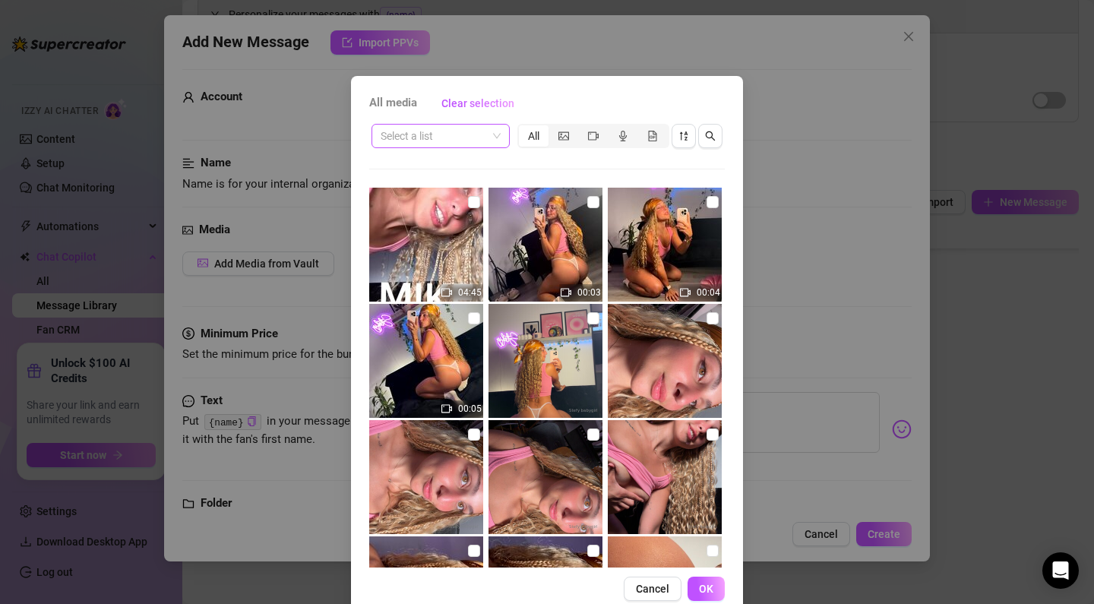
click at [438, 141] on input "search" at bounding box center [434, 136] width 106 height 23
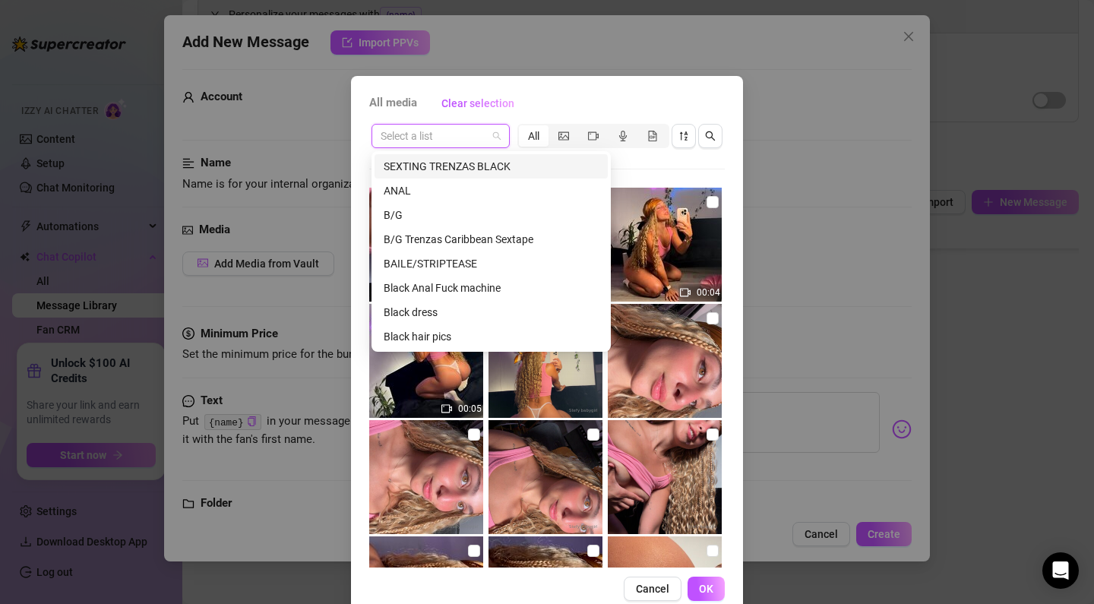
click at [445, 170] on div "SEXTING TRENZAS BLACK" at bounding box center [491, 166] width 215 height 17
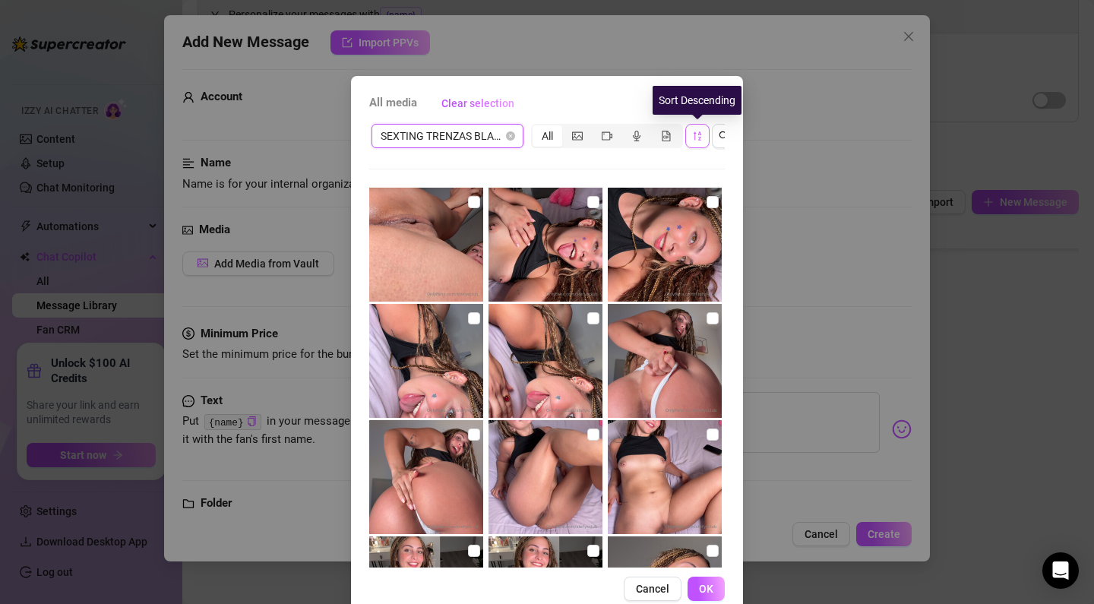
click at [706, 139] on button "button" at bounding box center [697, 136] width 24 height 24
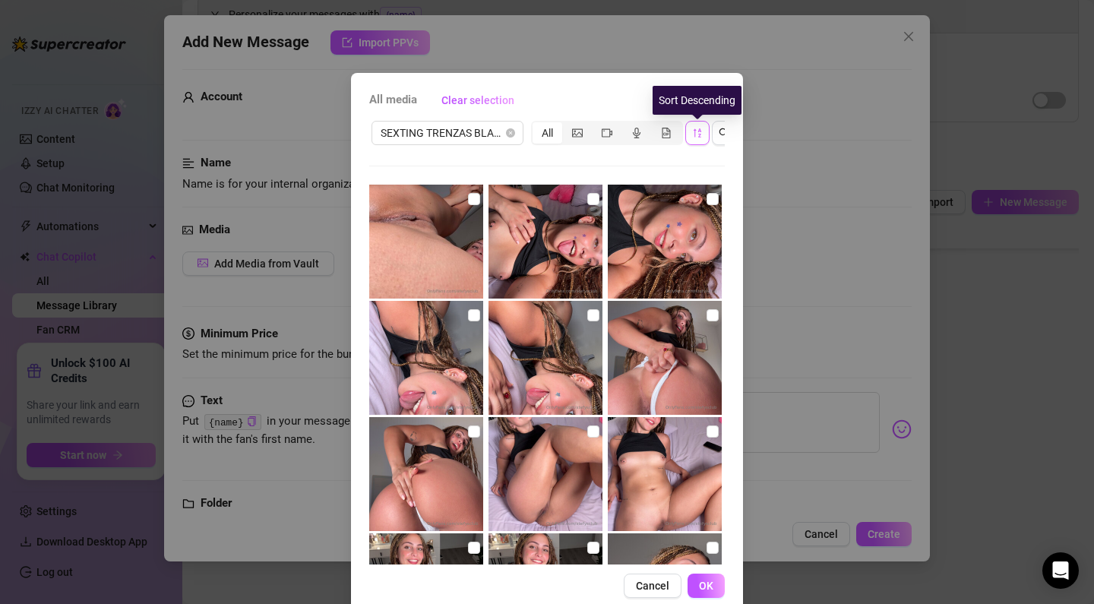
scroll to position [0, 0]
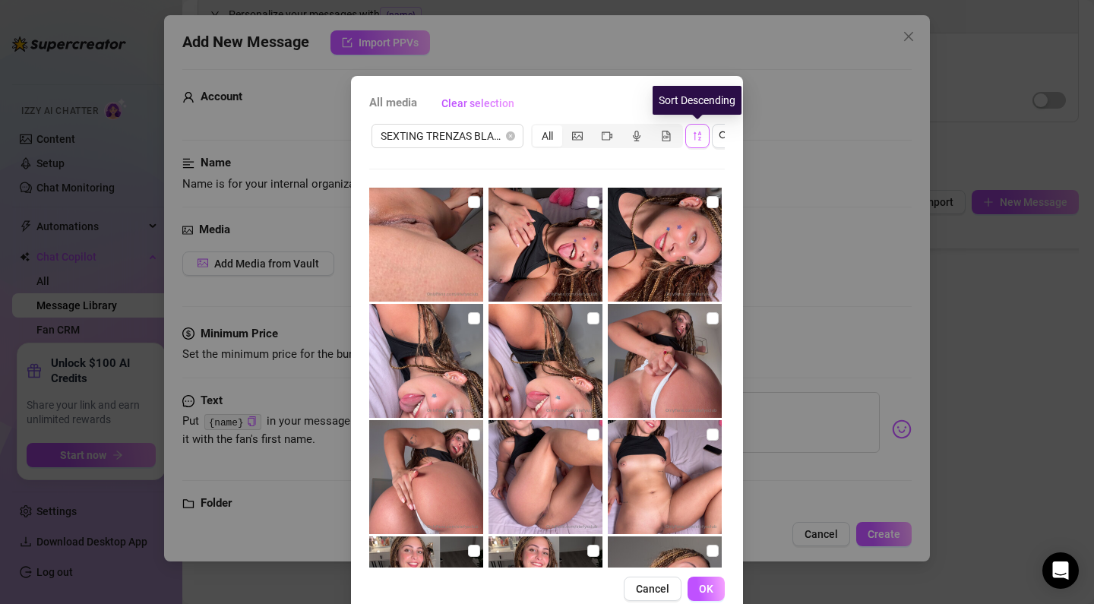
click at [700, 135] on icon "sort-descending" at bounding box center [697, 136] width 11 height 11
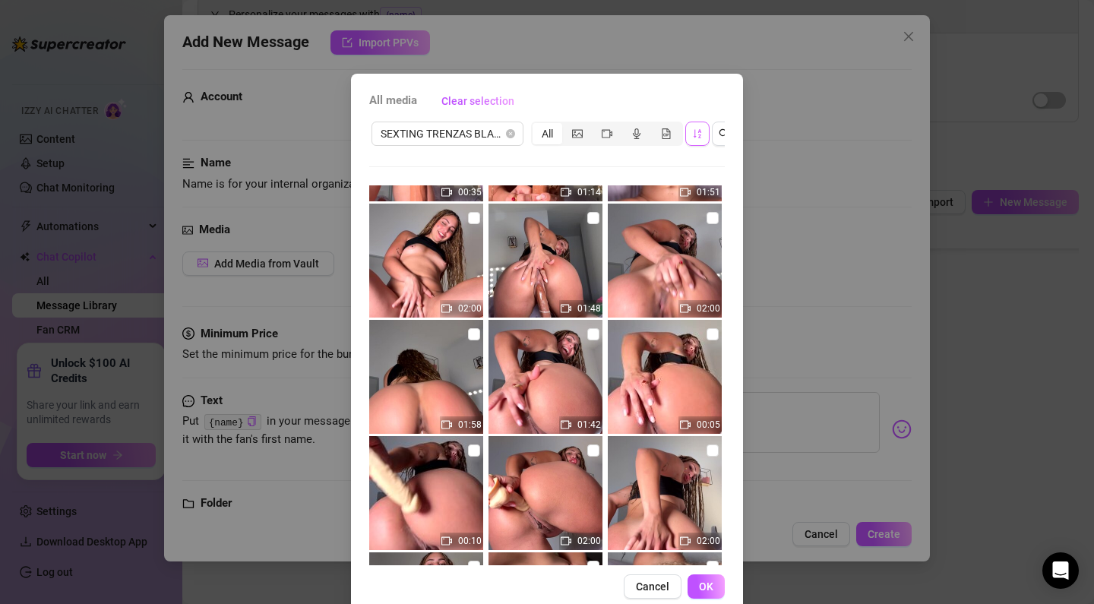
scroll to position [450, 0]
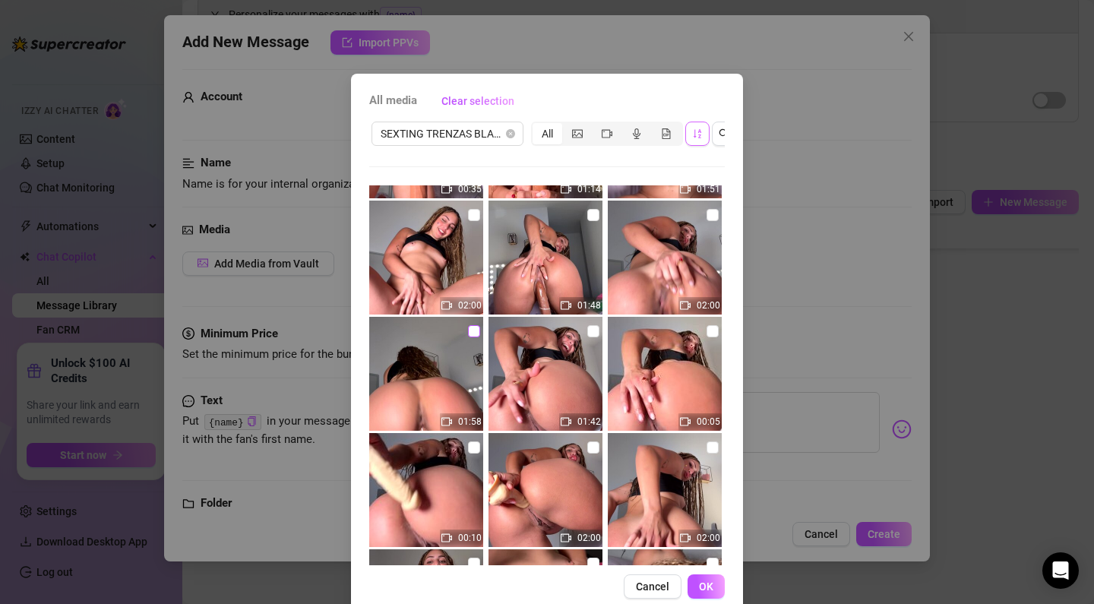
click at [479, 335] on span at bounding box center [474, 331] width 12 height 12
click at [479, 335] on input "checkbox" at bounding box center [474, 331] width 12 height 12
checkbox input "true"
click at [704, 583] on span "OK" at bounding box center [706, 586] width 14 height 12
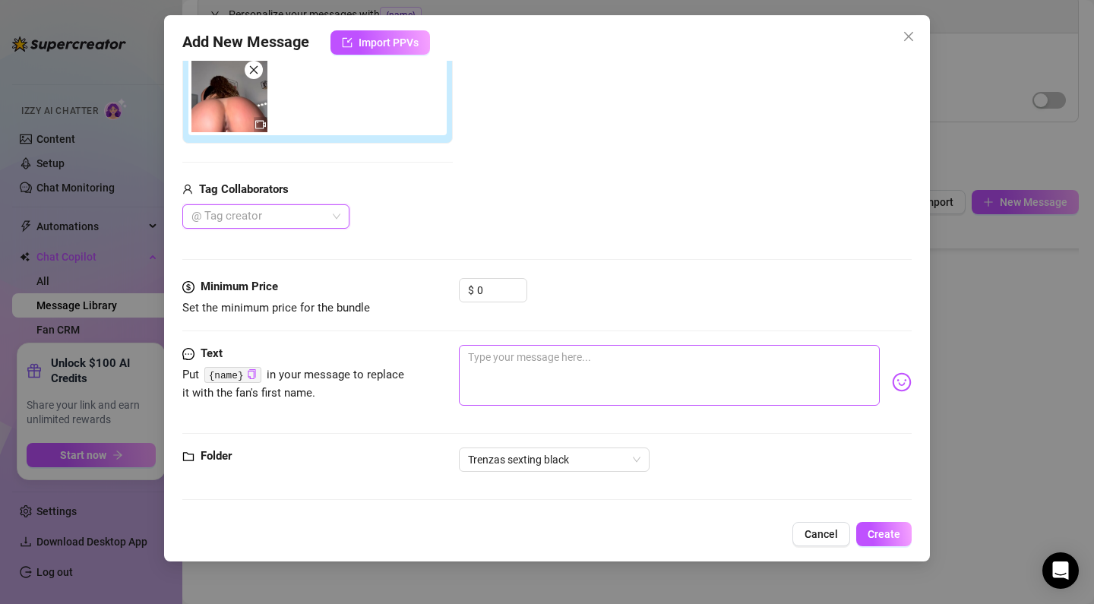
scroll to position [274, 0]
click at [533, 362] on textarea at bounding box center [669, 374] width 421 height 61
paste textarea "Ufff daddy! Get ready because I'm going to ride you hard! 😈 I love going up and…"
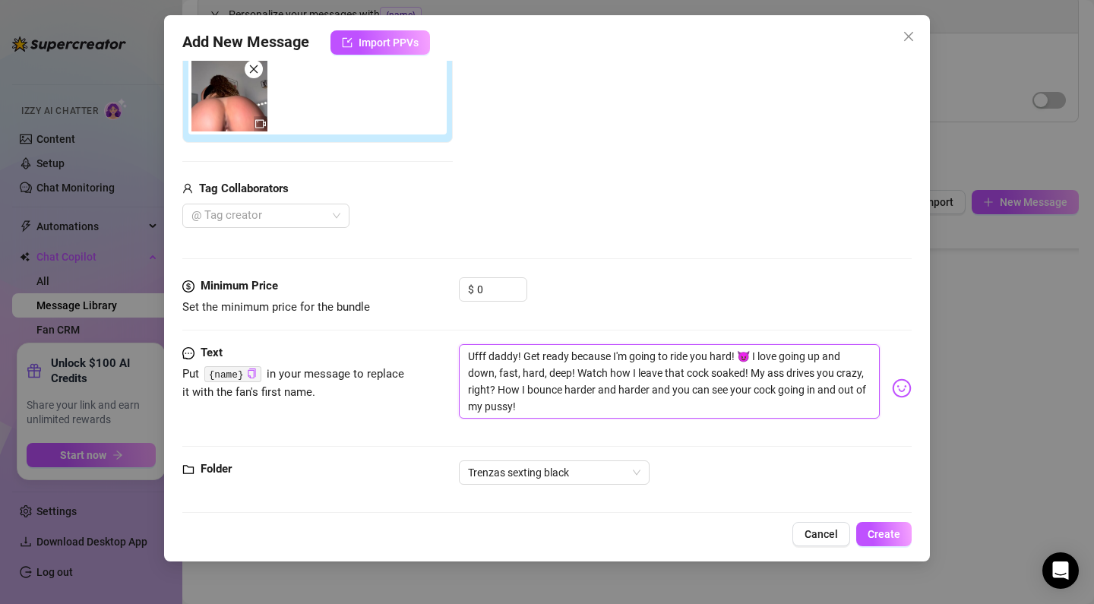
type textarea "Ufff daddy! Get ready because I'm going to ride you hard! 😈 I love going up and…"
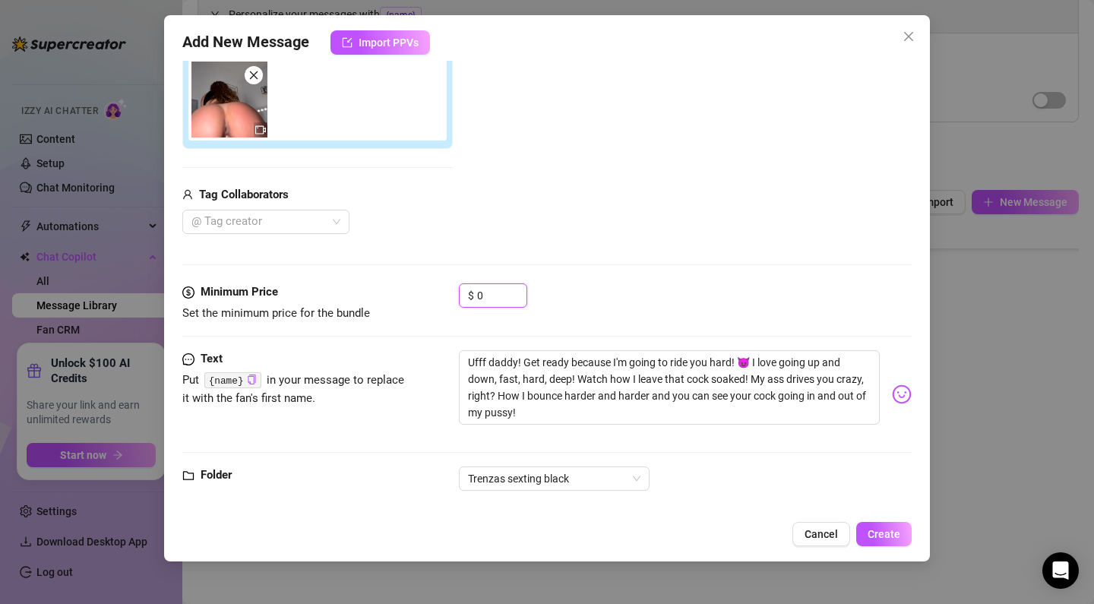
drag, startPoint x: 491, startPoint y: 290, endPoint x: 399, endPoint y: 285, distance: 92.1
click at [399, 285] on div "Minimum Price Set the minimum price for the bundle $ 0" at bounding box center [546, 302] width 729 height 39
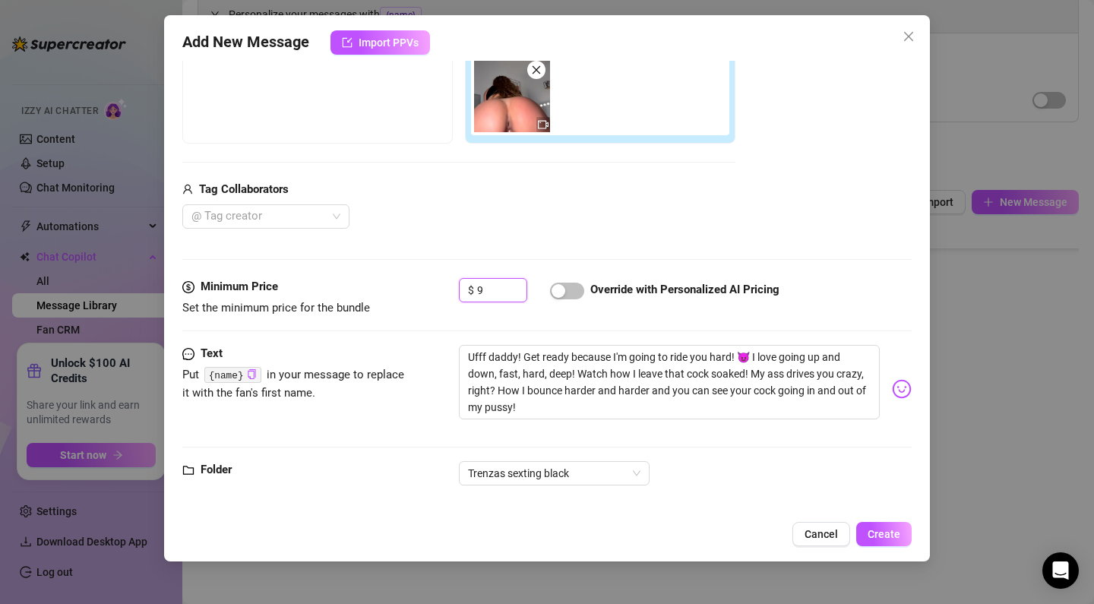
scroll to position [0, 1]
type input "9"
click at [573, 299] on div at bounding box center [567, 290] width 34 height 24
click at [565, 283] on span "button" at bounding box center [567, 291] width 34 height 17
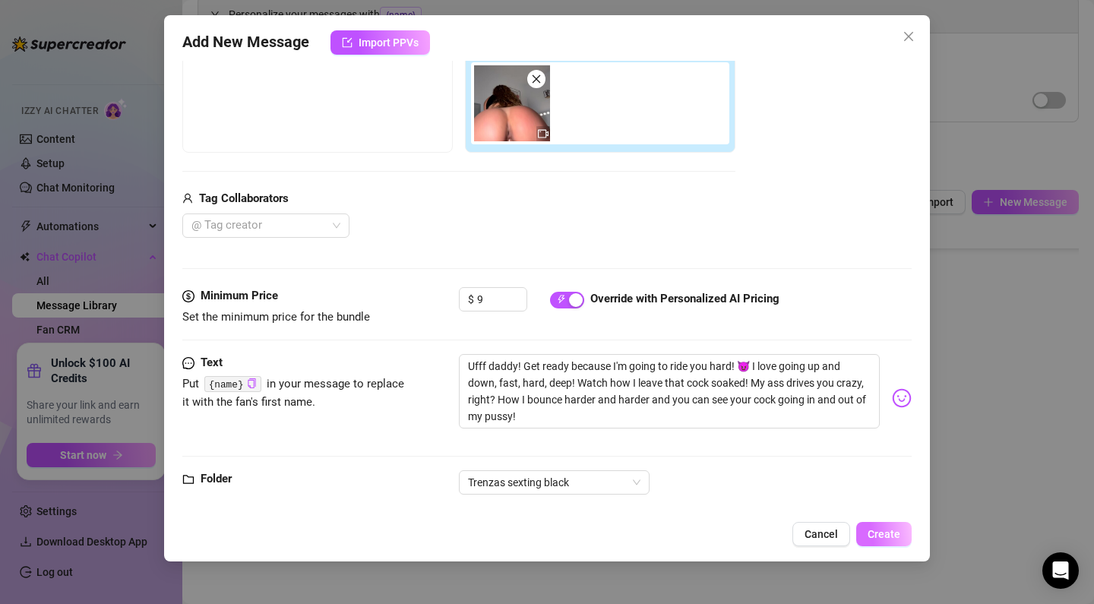
click at [890, 534] on span "Create" at bounding box center [883, 534] width 33 height 12
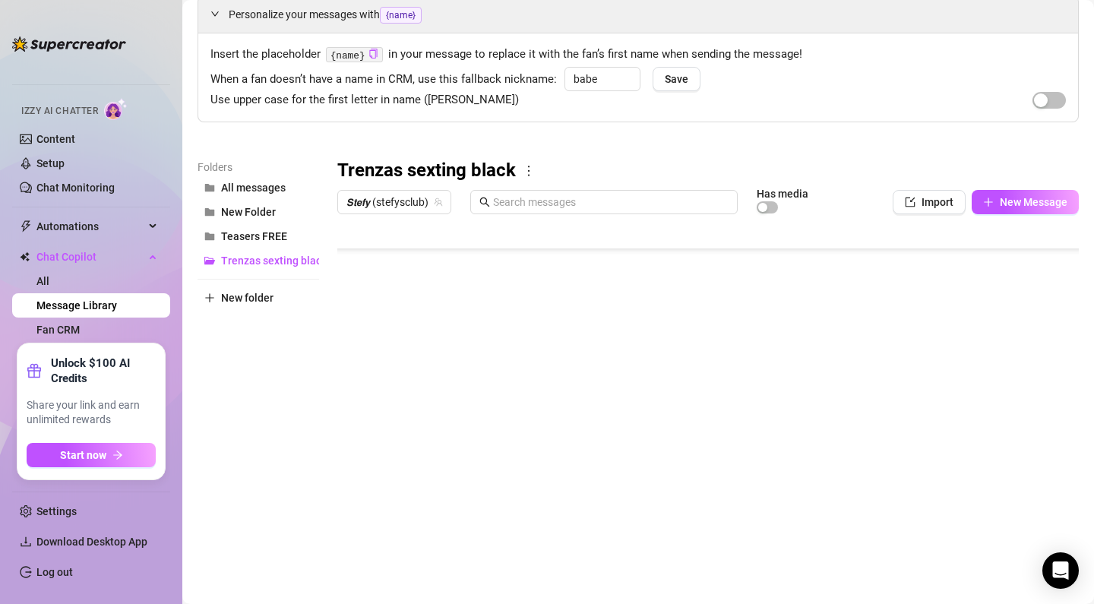
scroll to position [0, 0]
click at [421, 544] on body "Home Creator Analytics Team Analytics Izzy AI Chatter Content Setup Chat Monito…" at bounding box center [547, 302] width 1094 height 604
type textarea "Type your message here..."
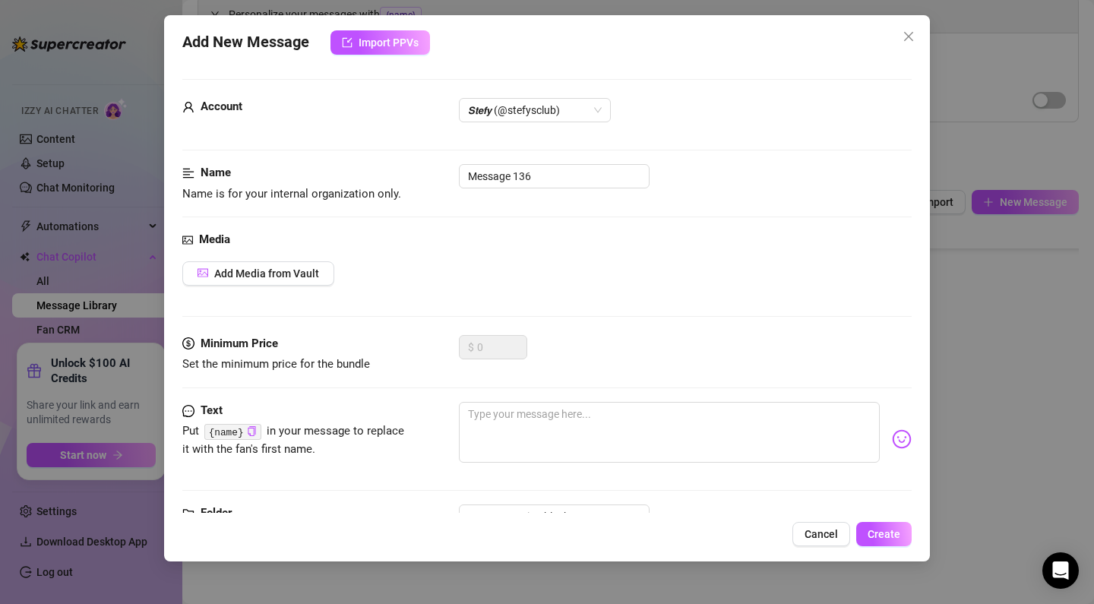
click at [546, 194] on div "Name Name is for your internal organization only. Message 136" at bounding box center [546, 183] width 729 height 39
drag, startPoint x: 554, startPoint y: 185, endPoint x: 359, endPoint y: 186, distance: 196.0
click at [368, 182] on div "Name Name is for your internal organization only. Message 136" at bounding box center [546, 183] width 729 height 39
paste input "PPV 13 ANAL FINGER"
type input "Message 136PPV 13 ANAL FINGER"
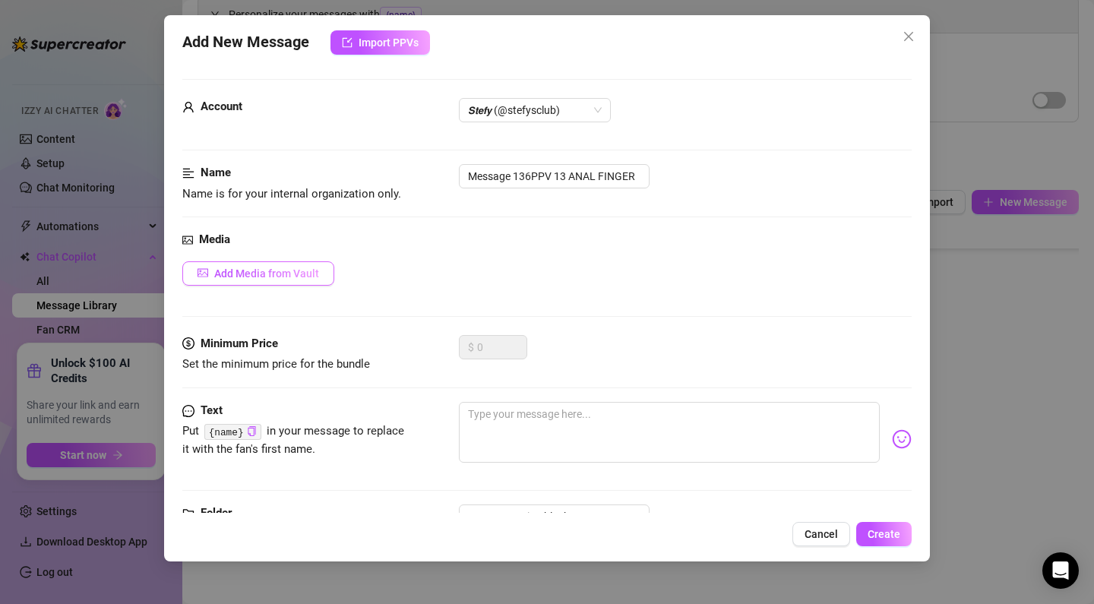
click at [260, 270] on span "Add Media from Vault" at bounding box center [266, 273] width 105 height 12
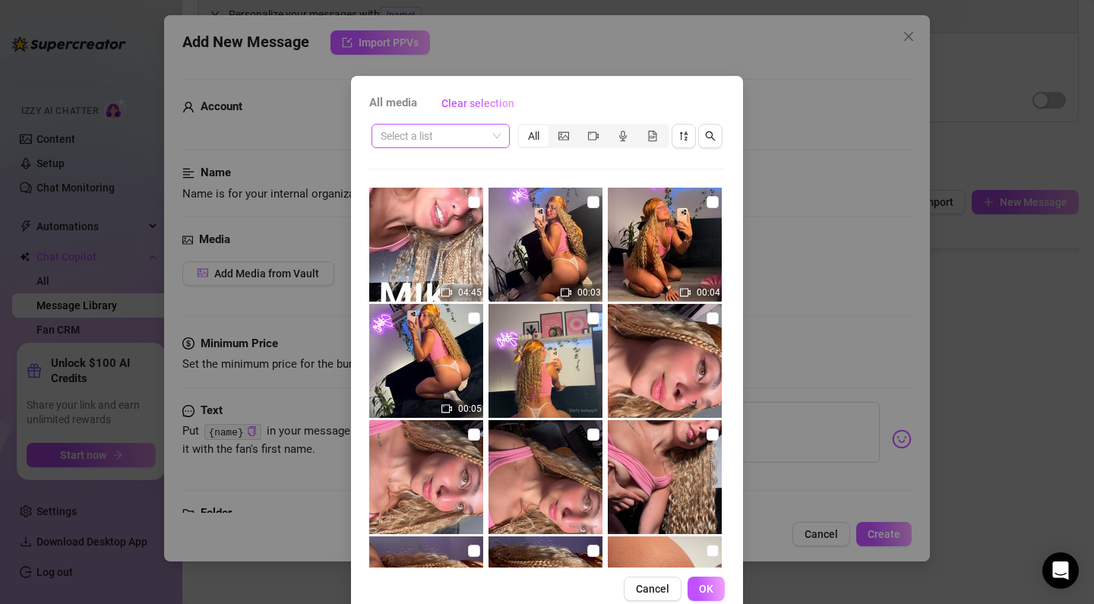
click at [482, 140] on input "search" at bounding box center [434, 136] width 106 height 23
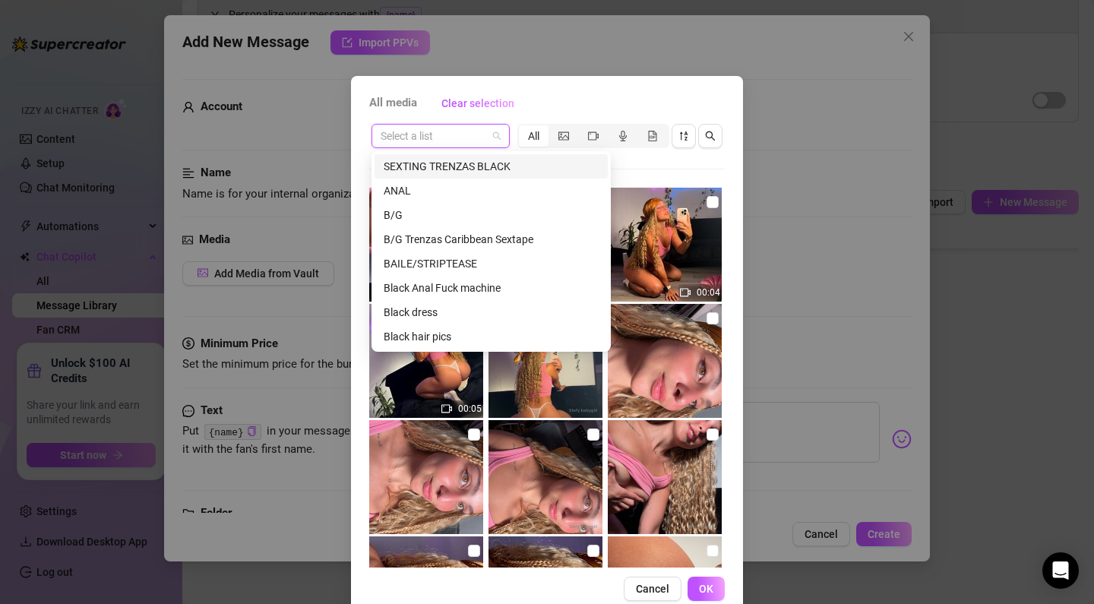
click at [480, 166] on div "SEXTING TRENZAS BLACK" at bounding box center [491, 166] width 215 height 17
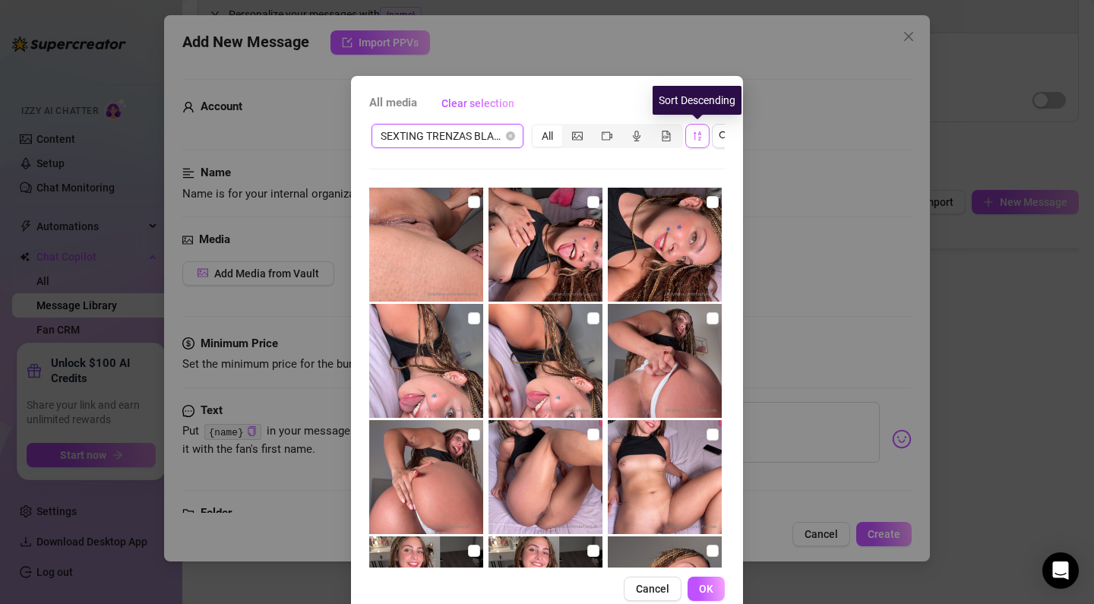
click at [693, 136] on icon "sort-descending" at bounding box center [697, 136] width 11 height 11
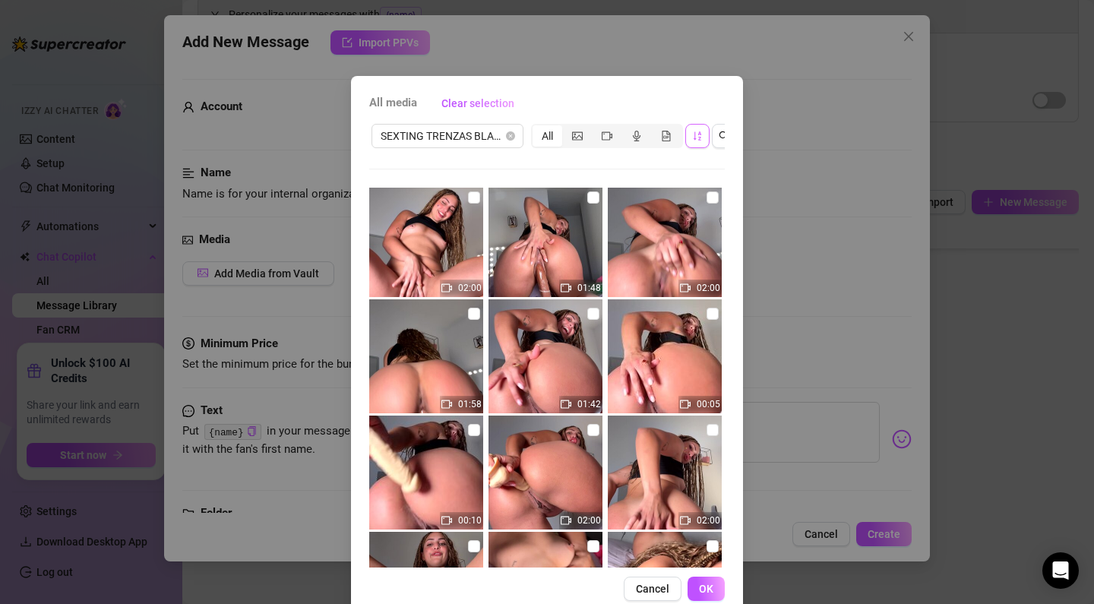
scroll to position [473, 0]
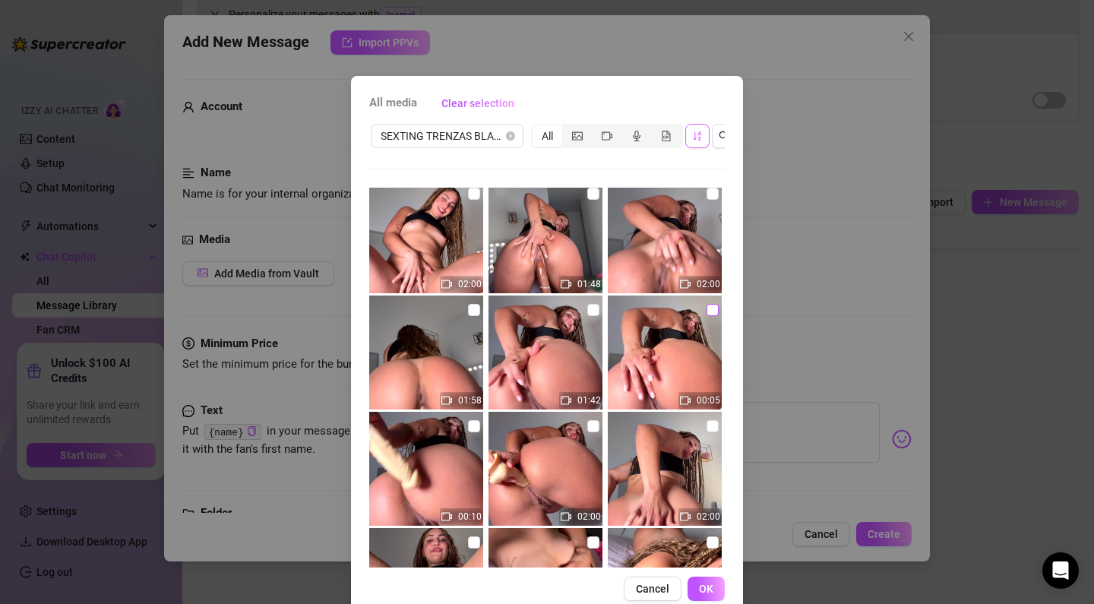
click at [713, 310] on input "checkbox" at bounding box center [712, 310] width 12 height 12
checkbox input "true"
click at [595, 313] on span at bounding box center [593, 310] width 12 height 12
click at [595, 313] on input "checkbox" at bounding box center [593, 310] width 12 height 12
checkbox input "true"
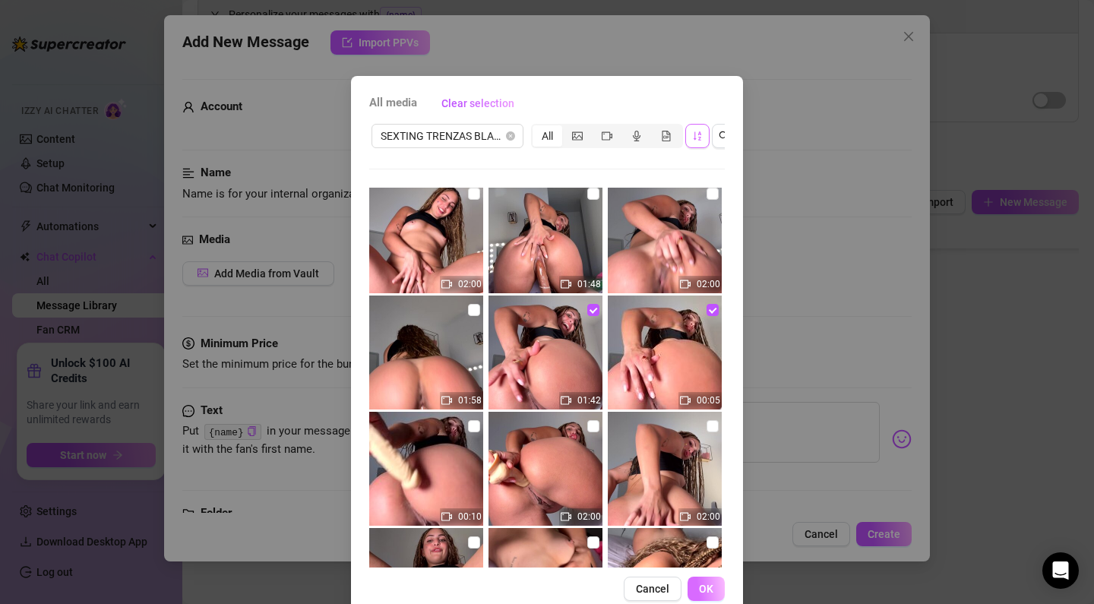
click at [709, 589] on span "OK" at bounding box center [706, 589] width 14 height 12
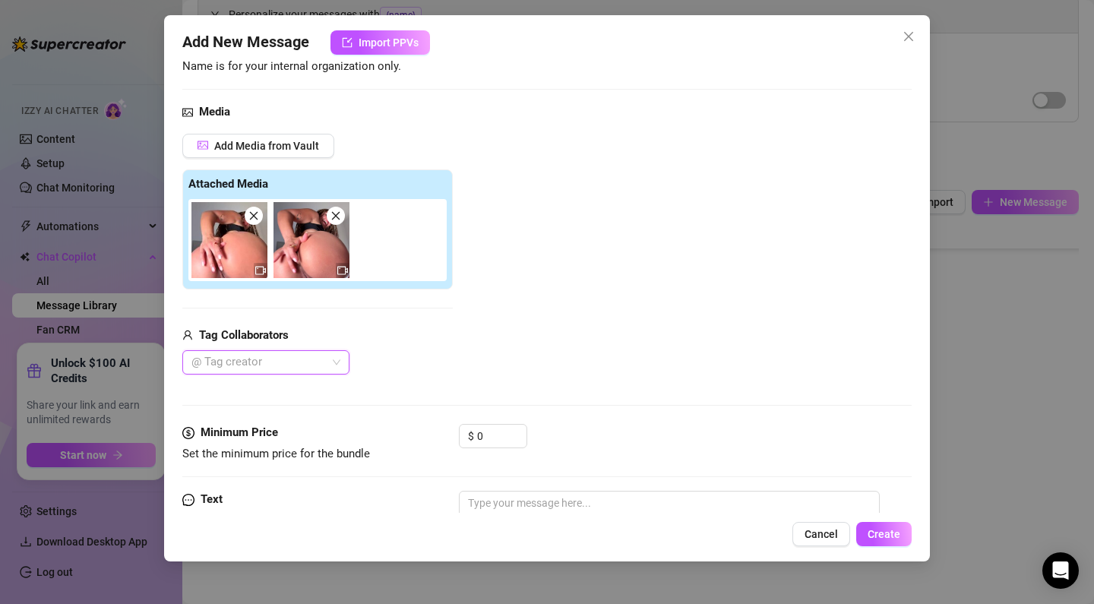
scroll to position [132, 0]
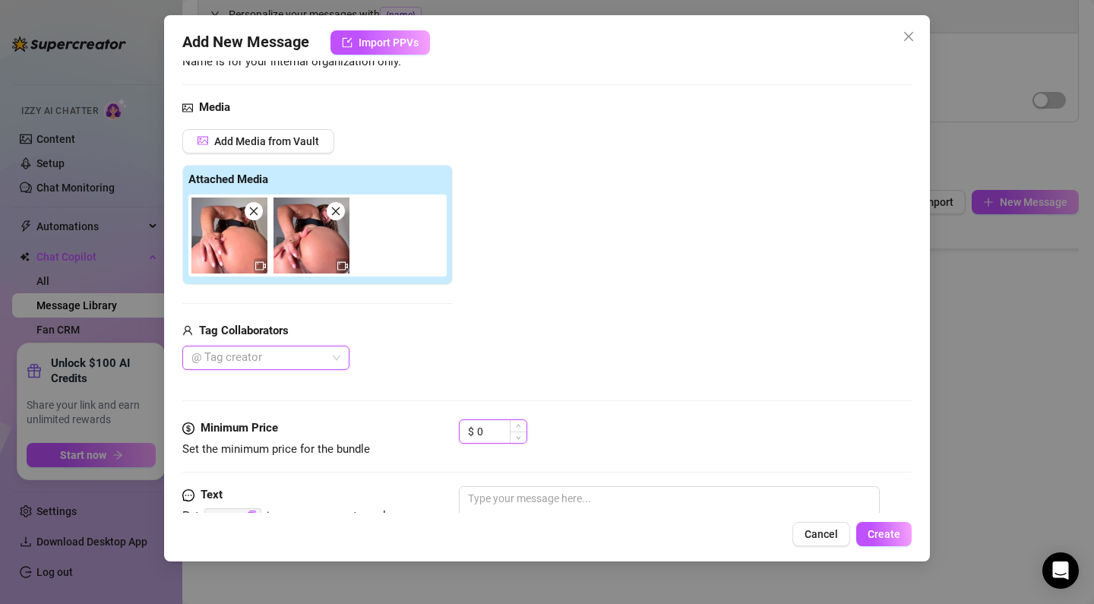
click at [503, 437] on input "0" at bounding box center [501, 431] width 49 height 23
drag, startPoint x: 458, startPoint y: 431, endPoint x: 449, endPoint y: 431, distance: 9.1
click at [449, 431] on div "Minimum Price Set the minimum price for the bundle $ 0" at bounding box center [546, 438] width 729 height 39
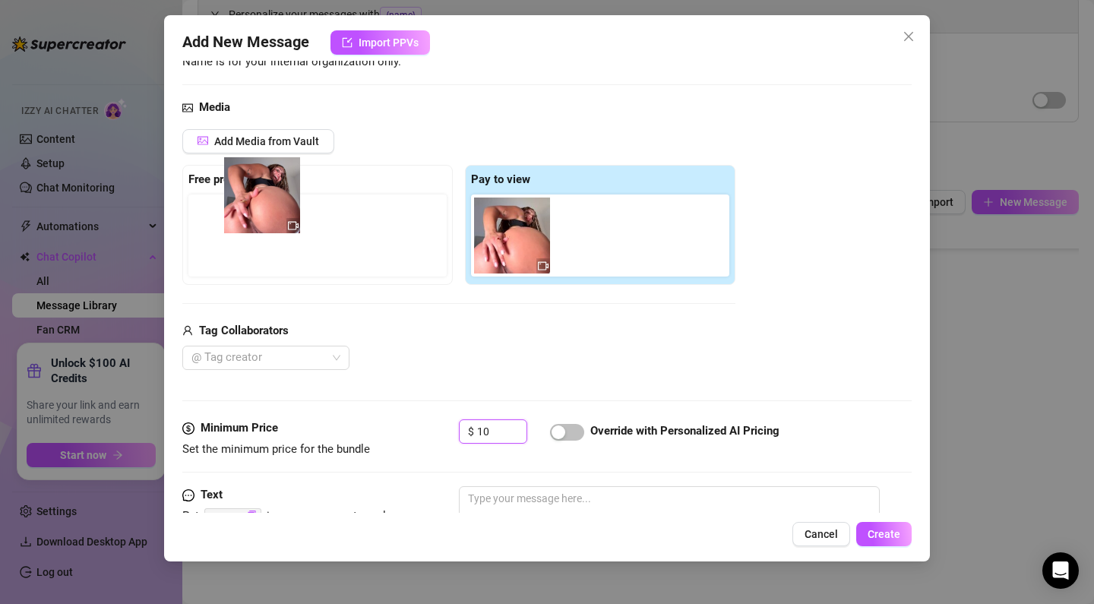
drag, startPoint x: 601, startPoint y: 252, endPoint x: 248, endPoint y: 215, distance: 355.1
click at [247, 214] on div "Free preview Pay to view" at bounding box center [458, 225] width 553 height 120
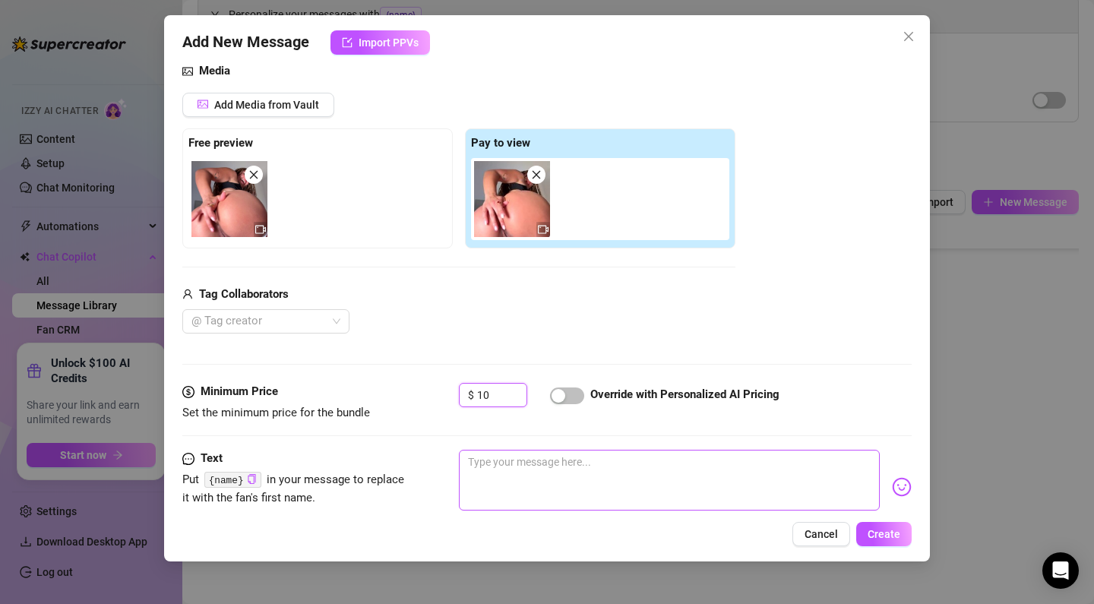
scroll to position [178, 0]
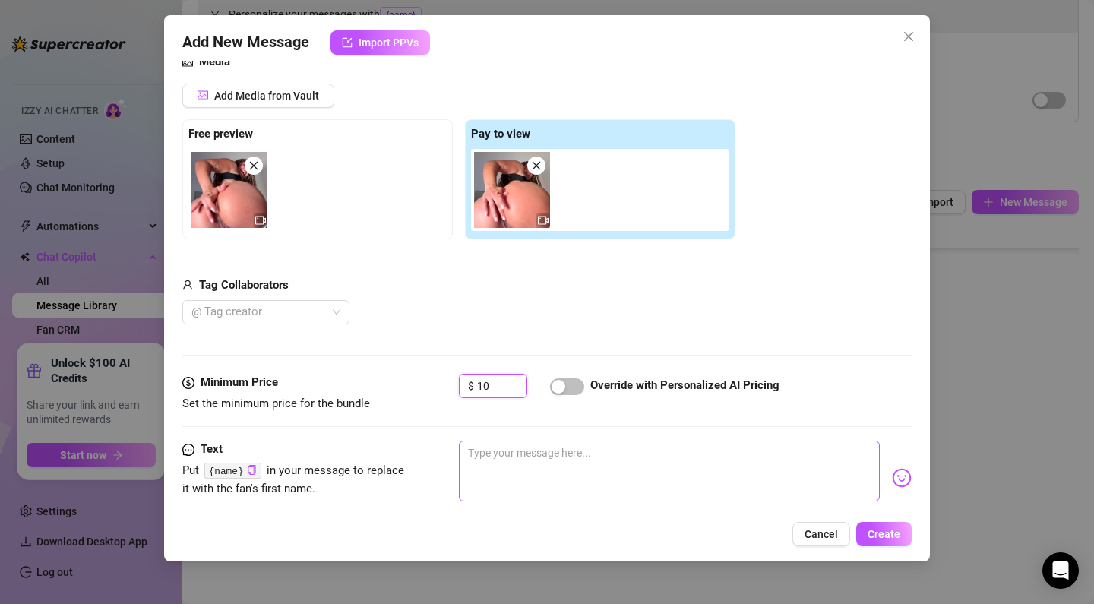
type input "10"
click at [539, 453] on textarea at bounding box center [669, 471] width 421 height 61
paste textarea "Ufff look how I suck my dido and play with my ass baby! It's so round and tight…"
type textarea "Ufff look how I suck my dido and play with my ass baby! It's so round and tight…"
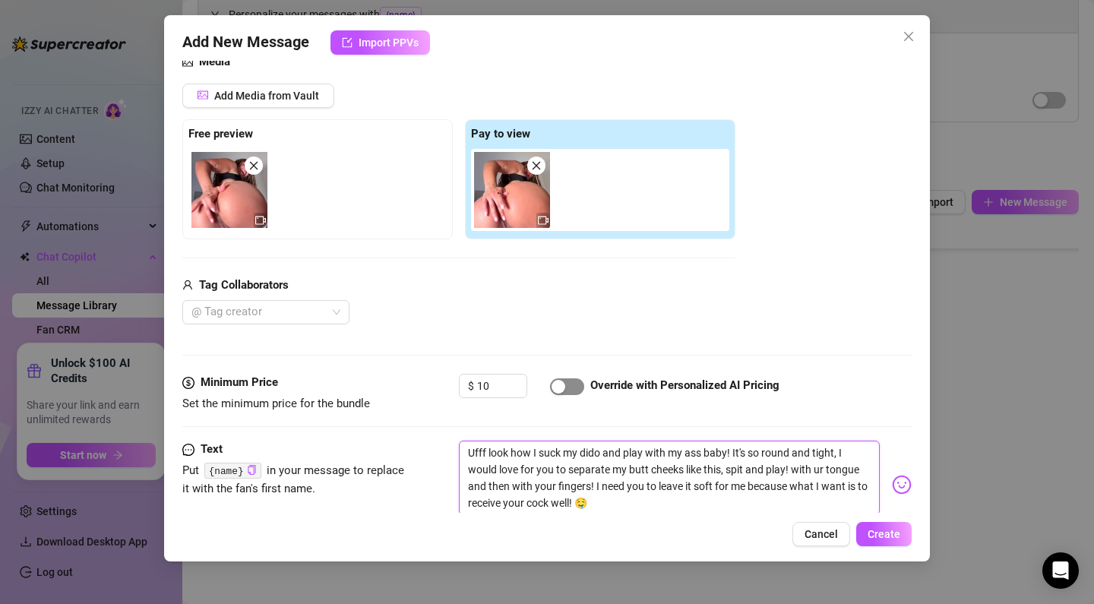
scroll to position [0, 0]
type textarea "Ufff look how I suck my dido and play with my ass baby! It's so round and tight…"
click at [568, 382] on span "button" at bounding box center [567, 386] width 34 height 17
drag, startPoint x: 504, startPoint y: 393, endPoint x: 458, endPoint y: 384, distance: 46.6
click at [458, 384] on div "Minimum Price Set the minimum price for the bundle $ 10 Override with Personali…" at bounding box center [546, 393] width 729 height 39
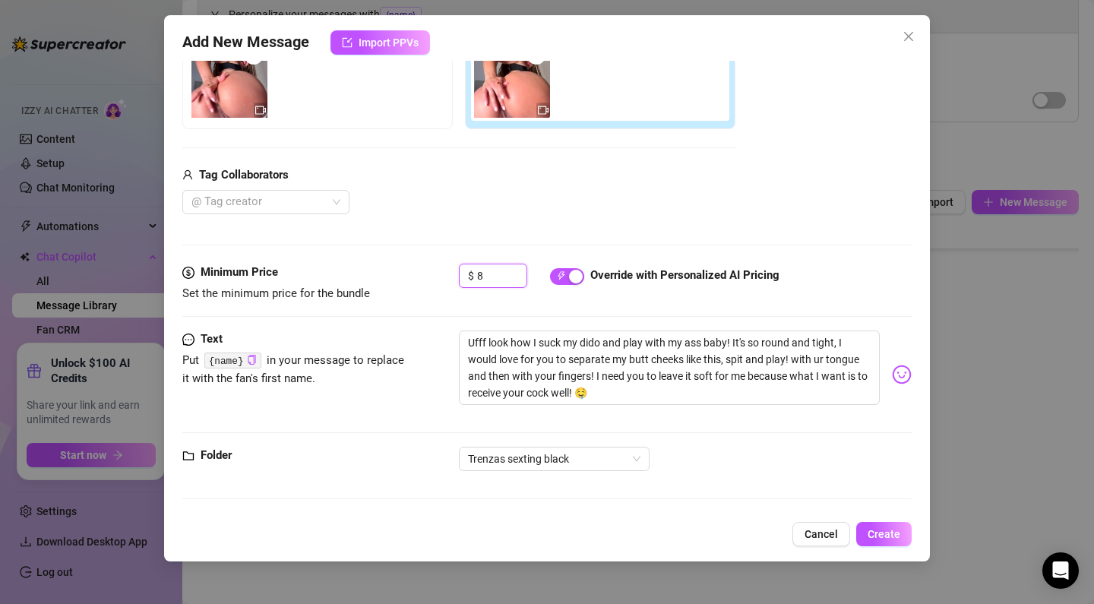
scroll to position [287, 0]
type input "8"
click at [885, 532] on span "Create" at bounding box center [883, 534] width 33 height 12
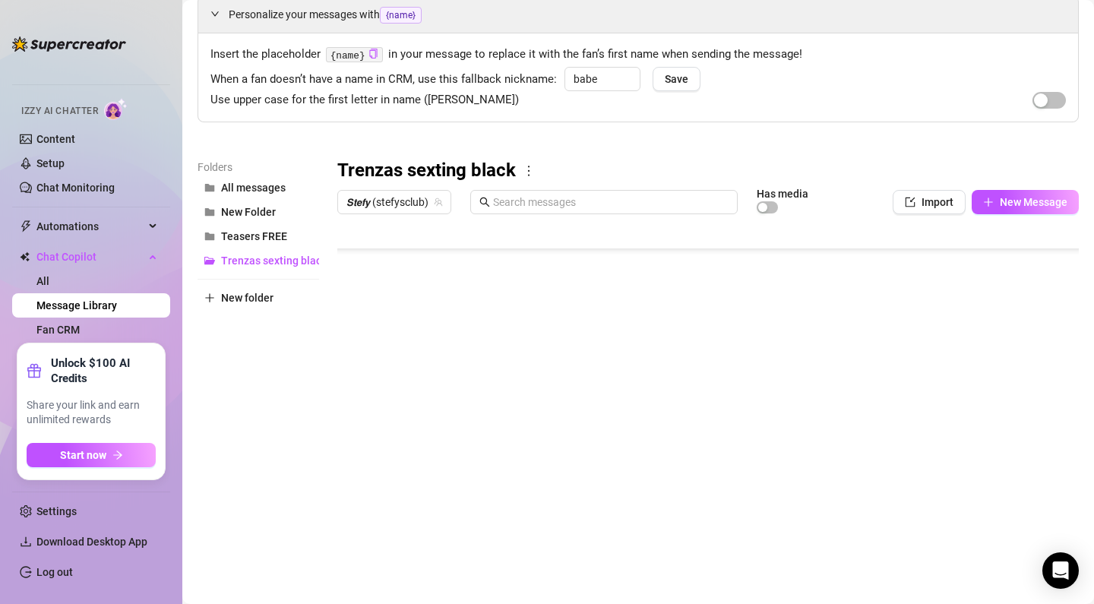
click at [412, 539] on body "Home Creator Analytics Team Analytics Izzy AI Chatter Content Setup Chat Monito…" at bounding box center [547, 302] width 1094 height 604
type textarea "Type your message here..."
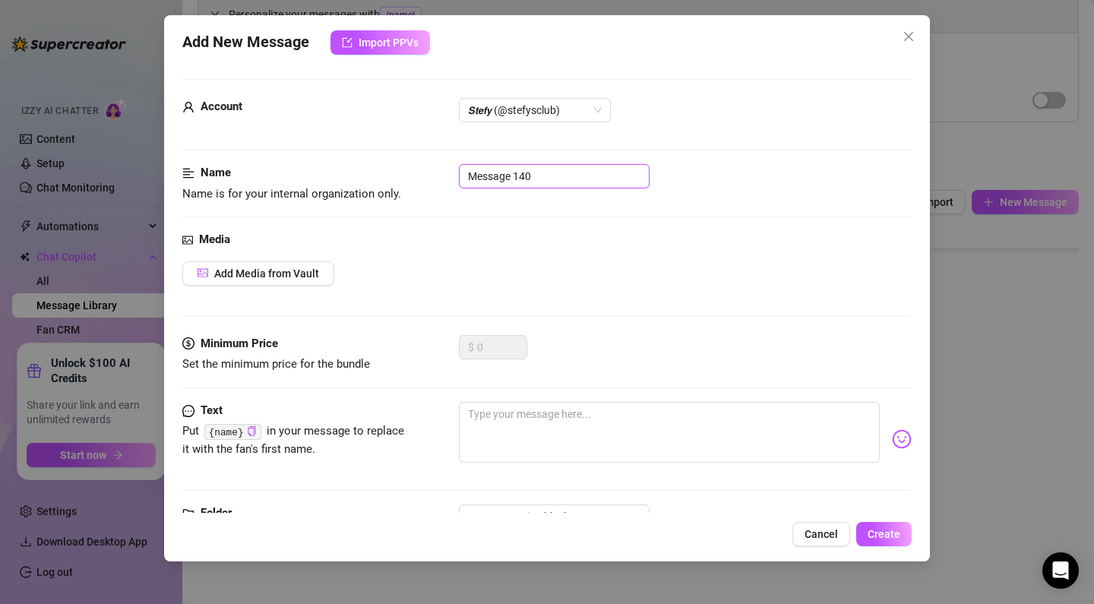
click at [542, 172] on input "Message 140" at bounding box center [554, 176] width 191 height 24
drag, startPoint x: 542, startPoint y: 173, endPoint x: 466, endPoint y: 167, distance: 76.2
click at [466, 167] on input "Message 140" at bounding box center [554, 176] width 191 height 24
paste input "introduction ANAL DILDO"
drag, startPoint x: 606, startPoint y: 178, endPoint x: 356, endPoint y: 158, distance: 250.7
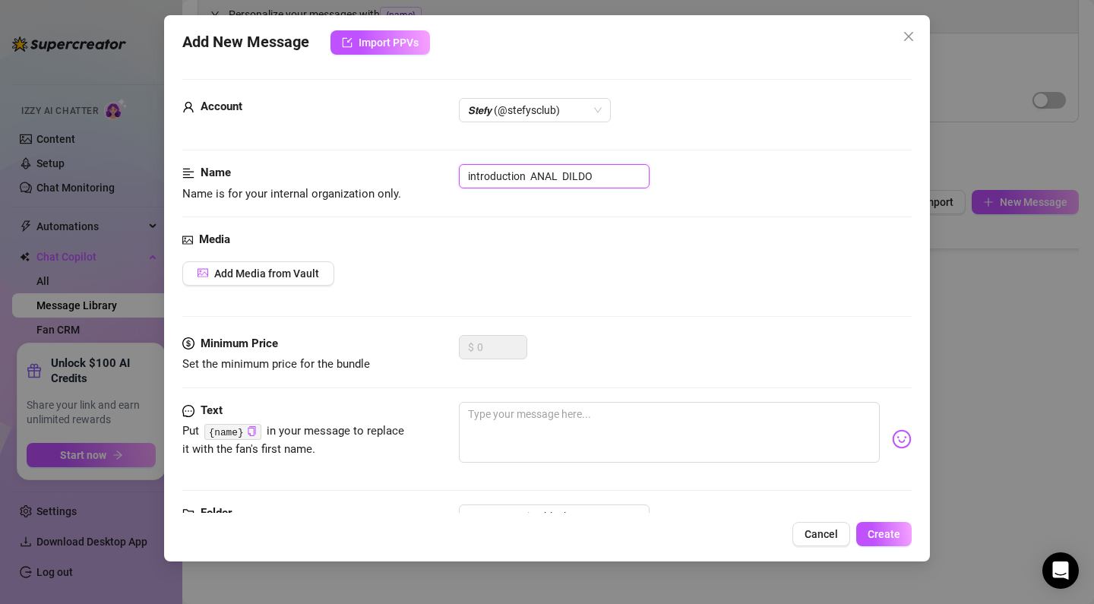
click at [356, 158] on form "Account 𝙎𝙩𝙚𝙛𝙮 (@stefysclub) Name Name is for your internal organization only. i…" at bounding box center [546, 324] width 729 height 491
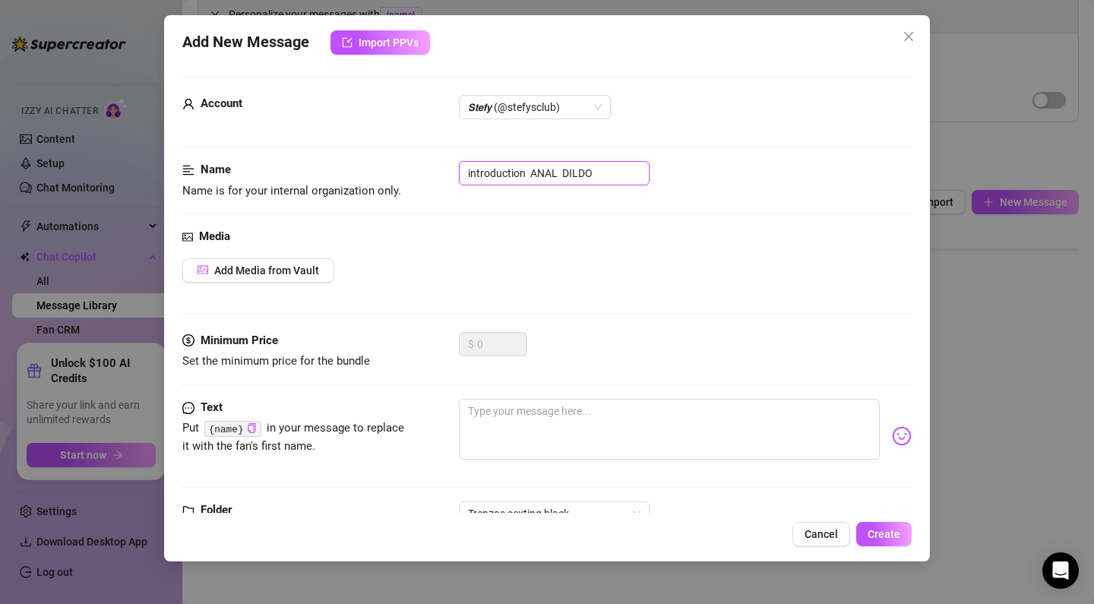
scroll to position [2, 0]
paste input "PPV 14 ANAL"
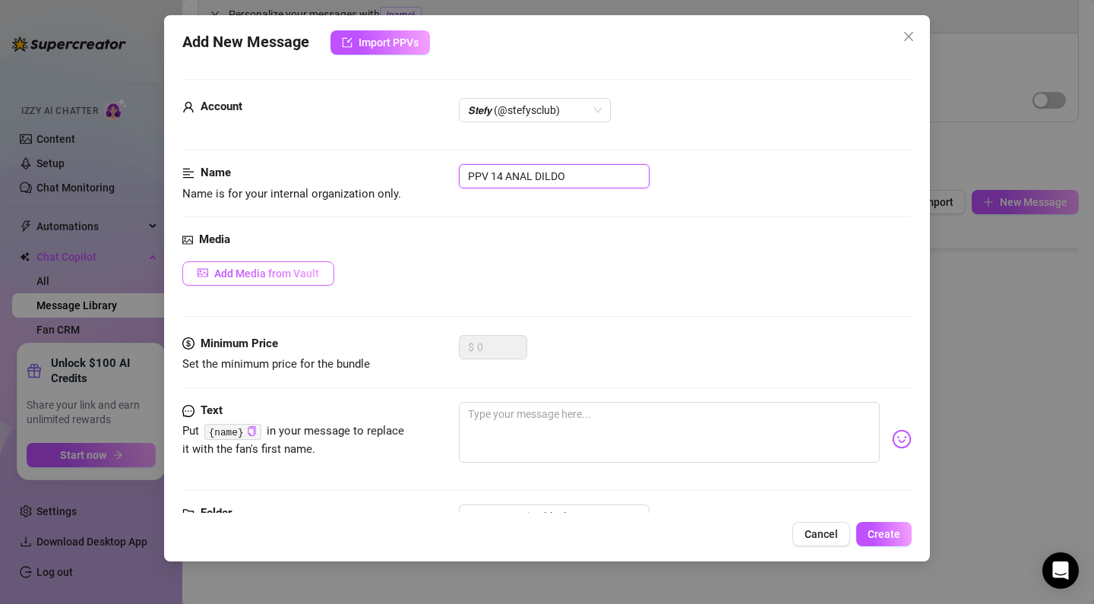
type input "PPV 14 ANAL DILDO"
click at [287, 262] on button "Add Media from Vault" at bounding box center [258, 273] width 152 height 24
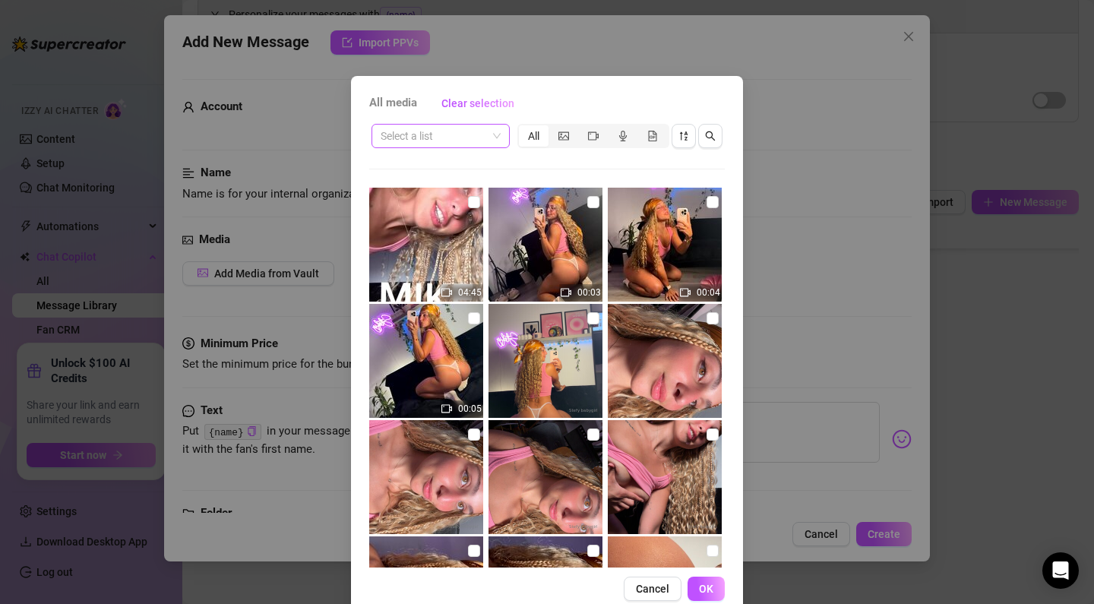
click at [406, 131] on input "search" at bounding box center [434, 136] width 106 height 23
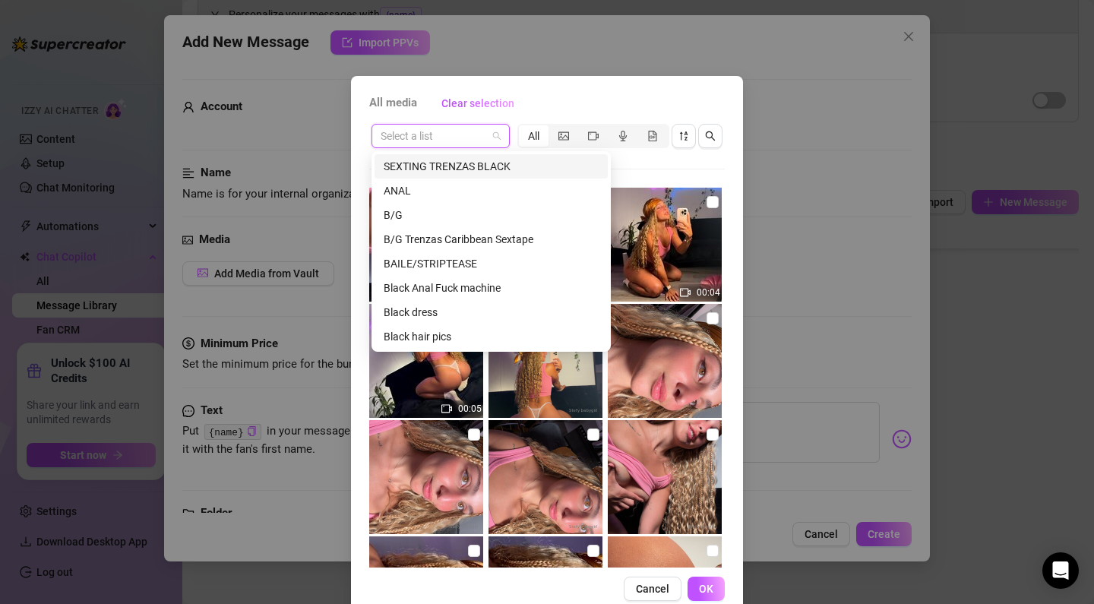
click at [420, 168] on div "SEXTING TRENZAS BLACK" at bounding box center [491, 166] width 215 height 17
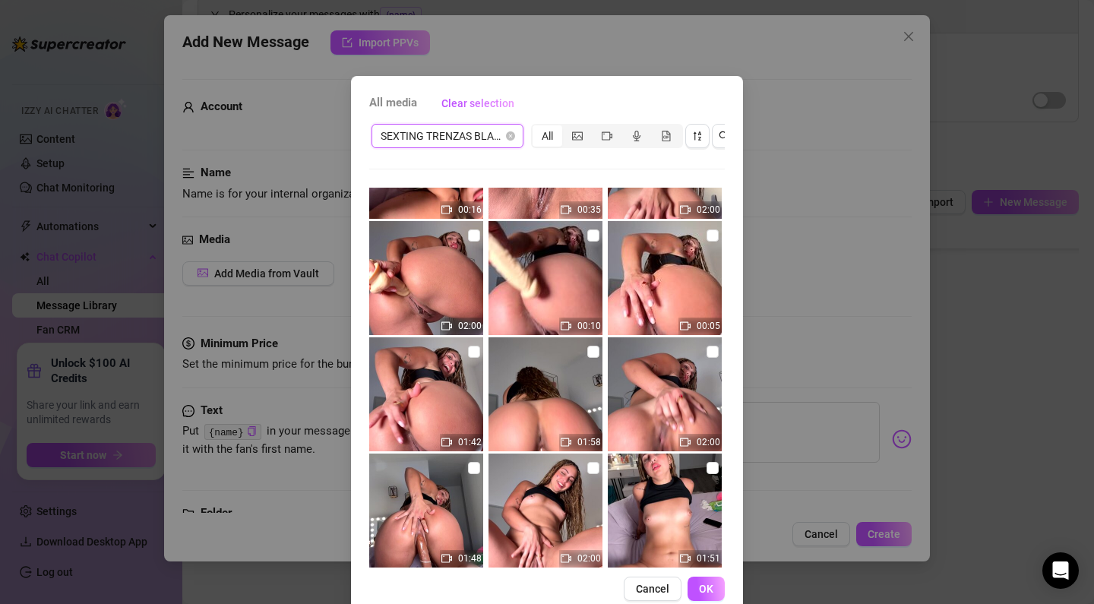
scroll to position [1357, 0]
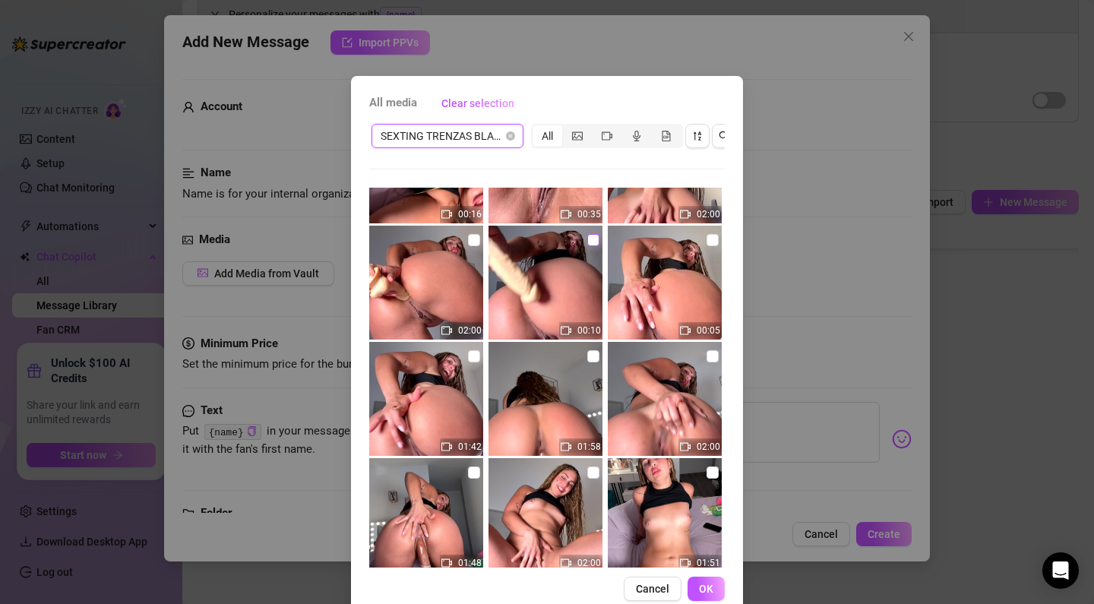
click at [592, 241] on input "checkbox" at bounding box center [593, 240] width 12 height 12
checkbox input "true"
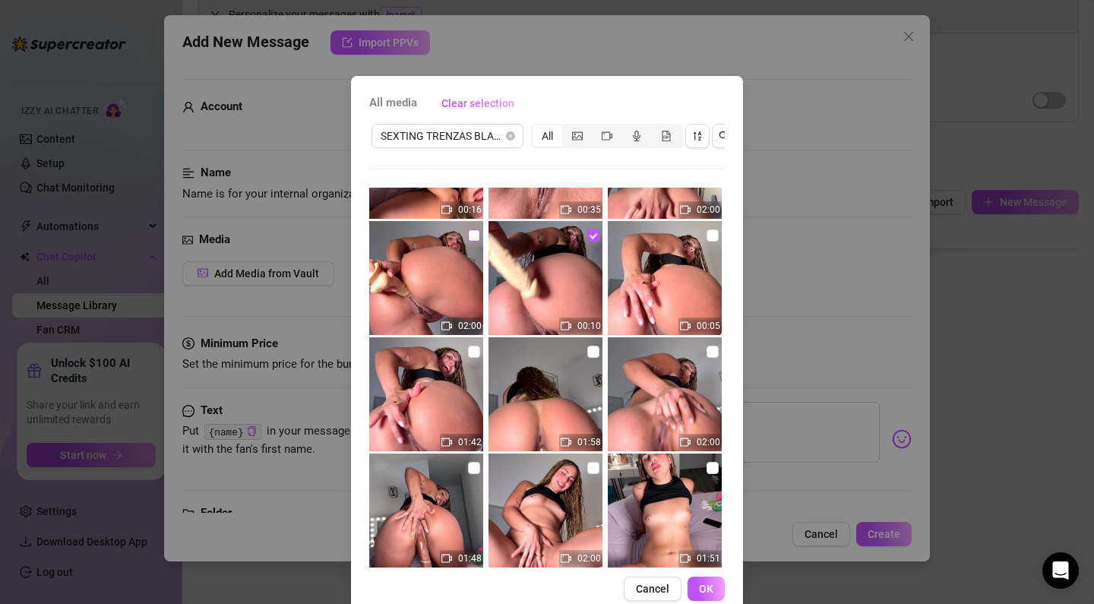
click at [473, 237] on input "checkbox" at bounding box center [474, 235] width 12 height 12
checkbox input "true"
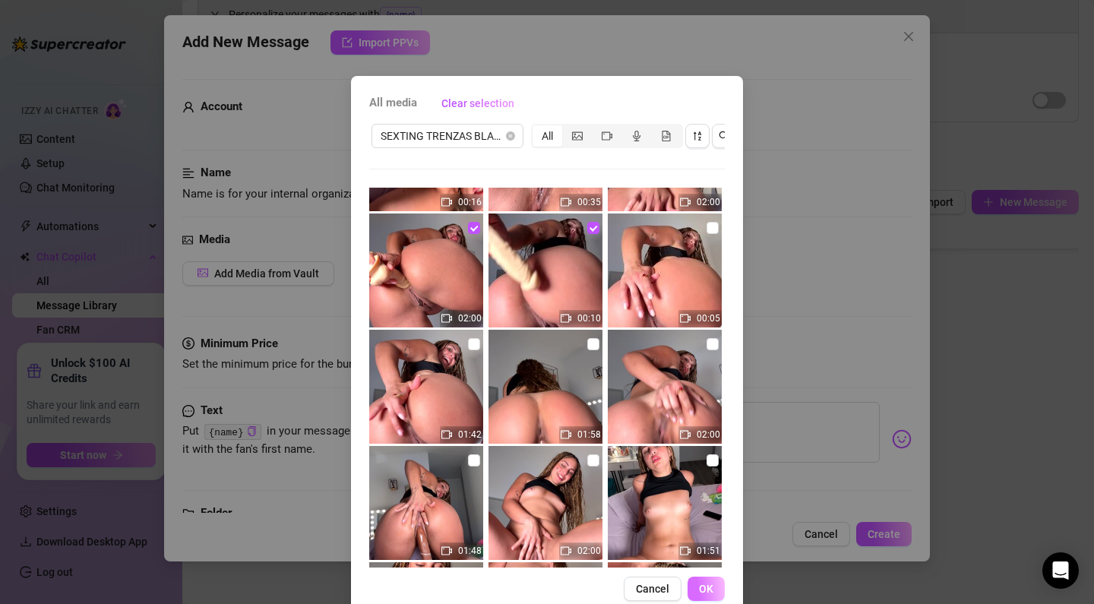
click at [694, 586] on button "OK" at bounding box center [705, 589] width 37 height 24
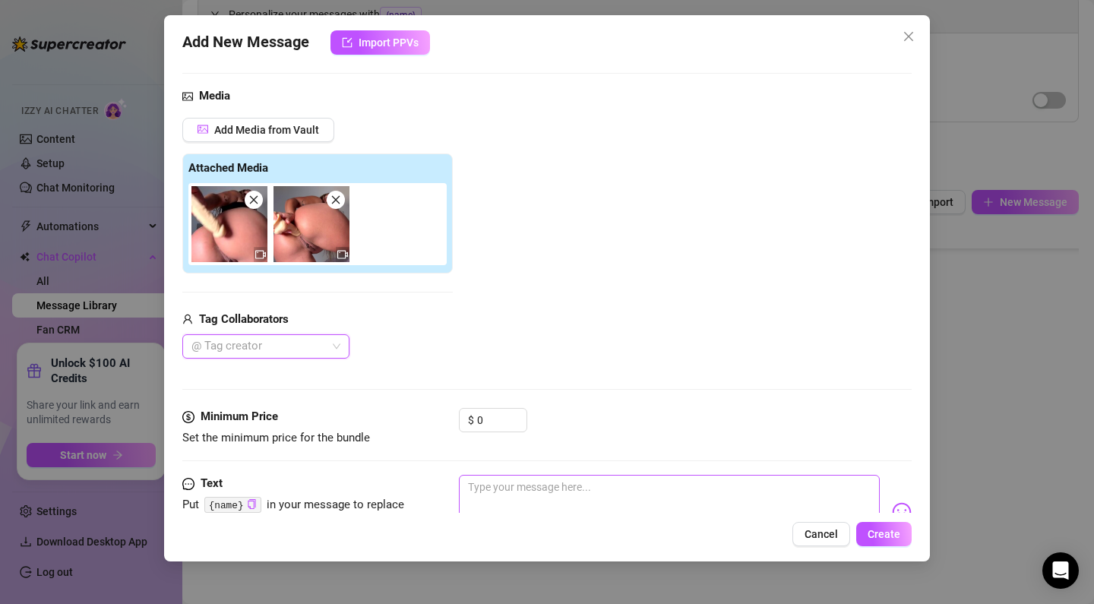
scroll to position [145, 0]
click at [504, 435] on div "$ 0" at bounding box center [493, 425] width 68 height 38
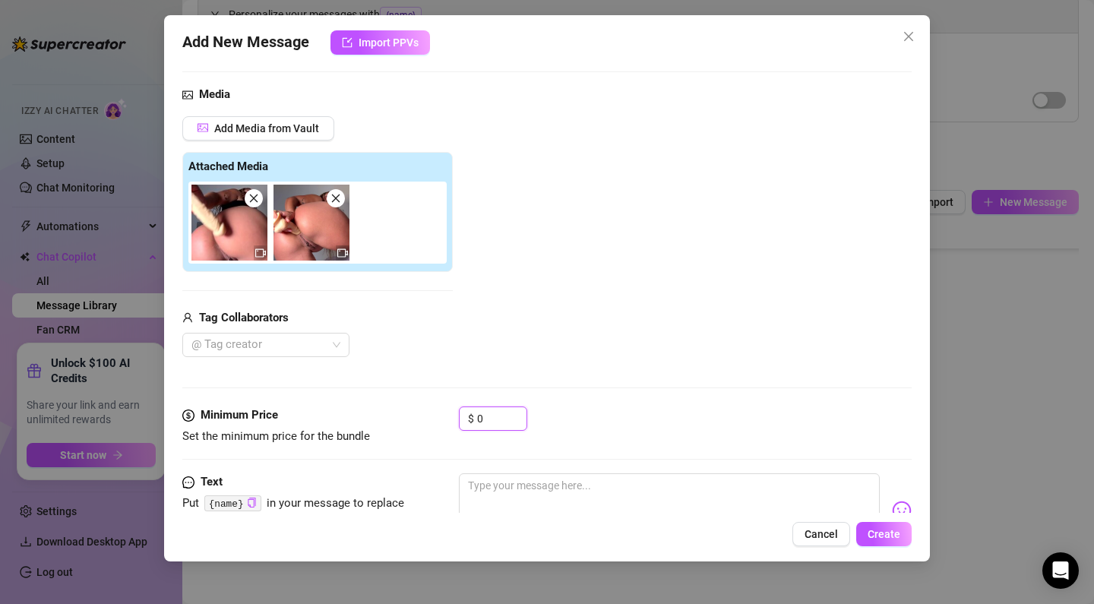
drag, startPoint x: 503, startPoint y: 417, endPoint x: 445, endPoint y: 412, distance: 58.0
click at [445, 412] on div "Minimum Price Set the minimum price for the bundle $ 0" at bounding box center [546, 425] width 729 height 39
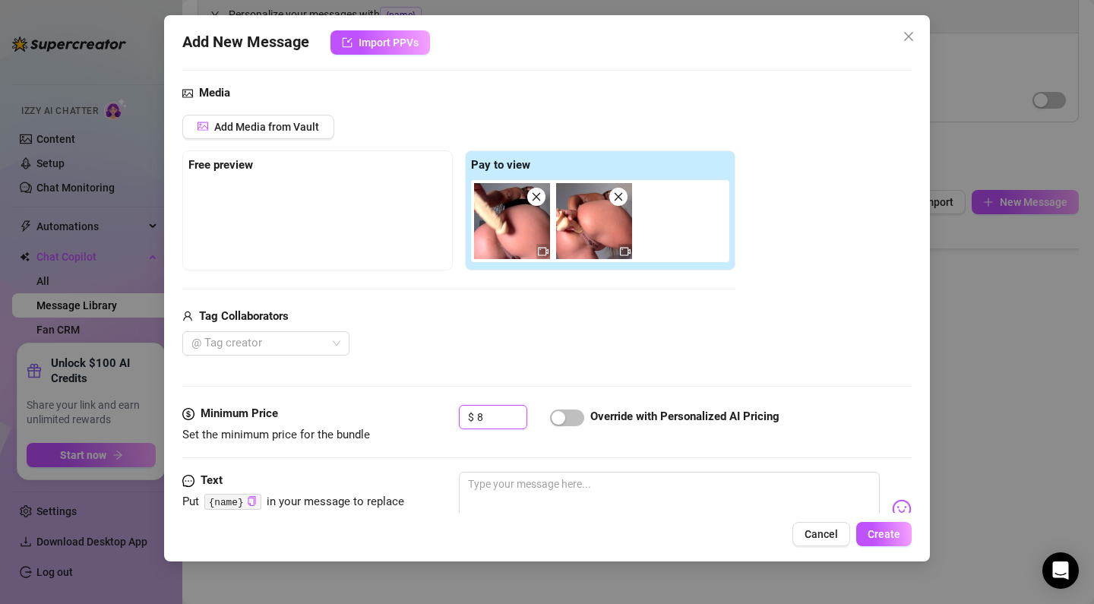
type input "8"
click at [618, 321] on div "Tag Collaborators" at bounding box center [458, 317] width 553 height 18
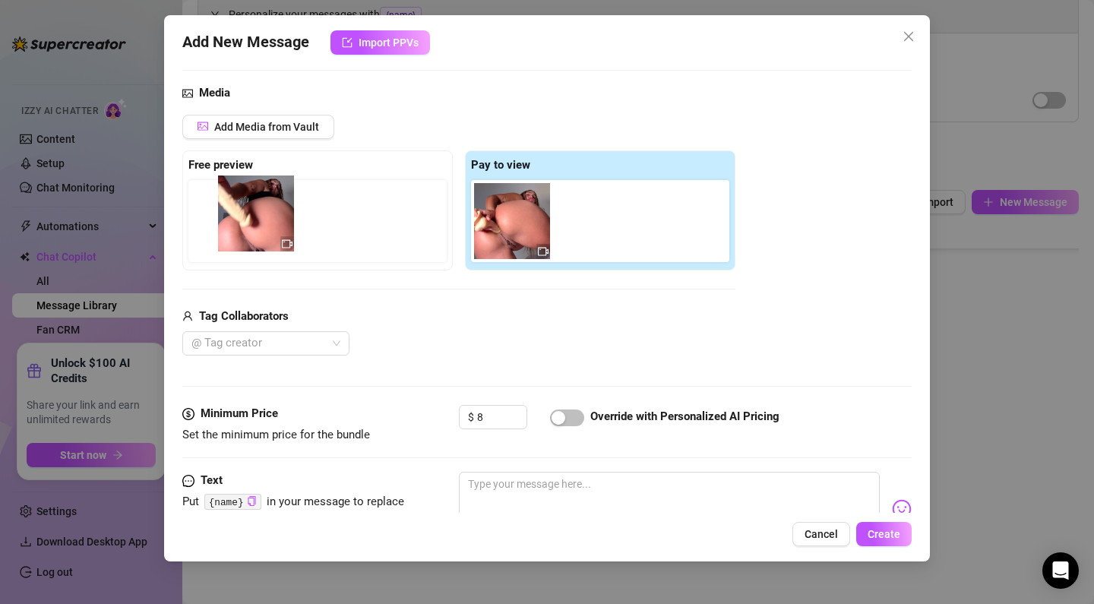
drag, startPoint x: 518, startPoint y: 223, endPoint x: 241, endPoint y: 216, distance: 277.3
click at [241, 216] on div "Free preview Pay to view" at bounding box center [458, 210] width 553 height 120
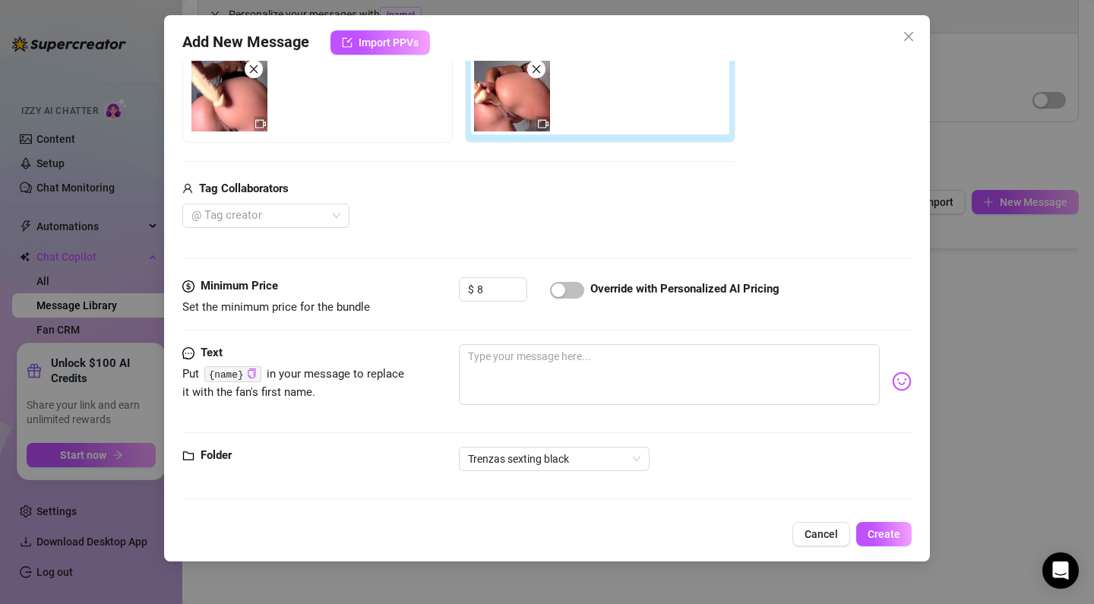
scroll to position [273, 0]
click at [572, 312] on div "$ 8 Override with Personalized AI Pricing" at bounding box center [685, 297] width 453 height 38
click at [567, 304] on div "$ 8 Override with Personalized AI Pricing" at bounding box center [685, 297] width 453 height 38
click at [561, 292] on div "button" at bounding box center [558, 291] width 14 height 14
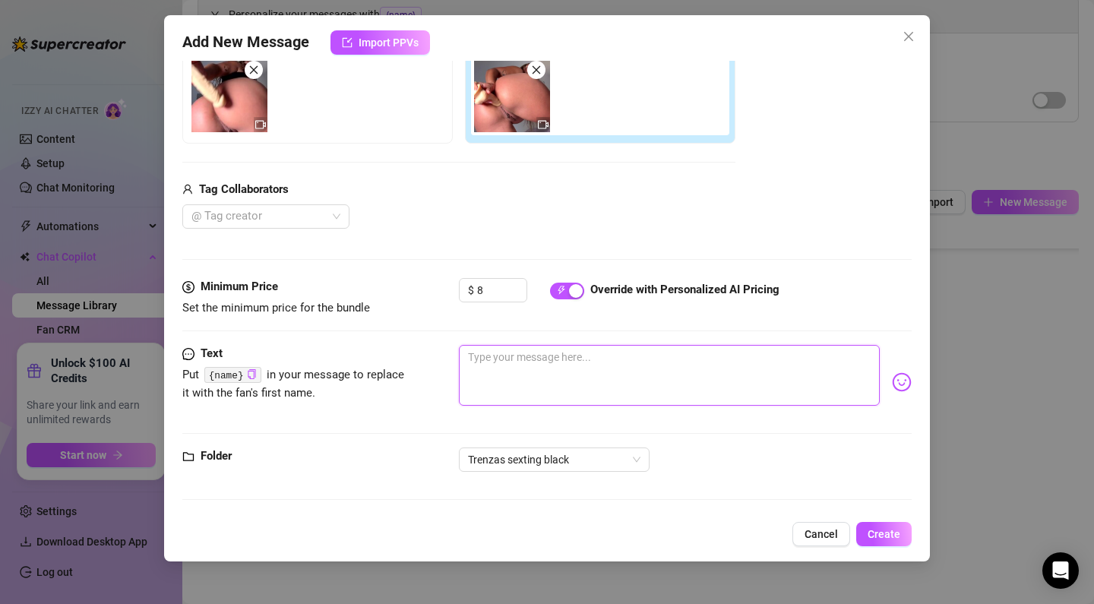
click at [545, 362] on textarea at bounding box center [669, 375] width 421 height 61
paste textarea "Put me on doggy right nowww I want you to spit on this asshoole and start slidi…"
type textarea "Put me on doggy right nowww I want you to spit on this asshoole and start slidi…"
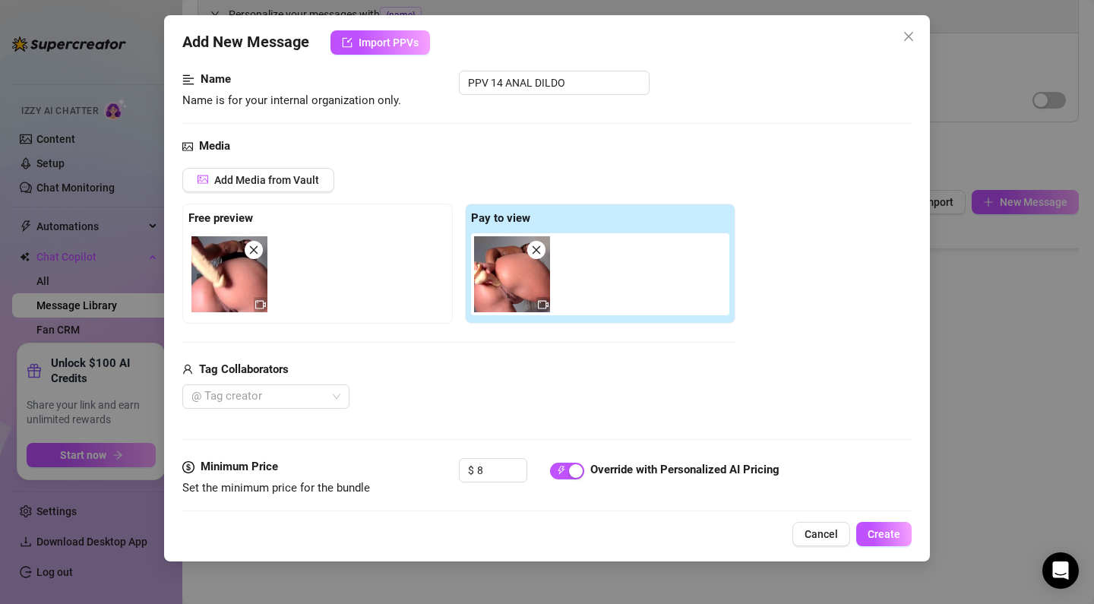
scroll to position [96, 0]
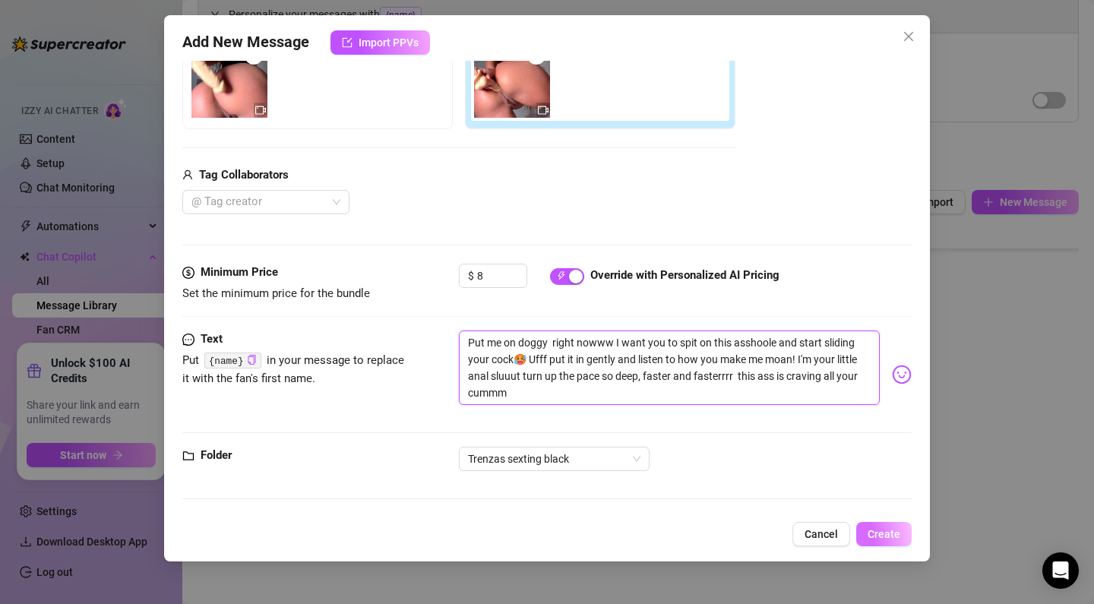
type textarea "Put me on doggy right nowww I want you to spit on this asshoole and start slidi…"
click at [870, 539] on span "Create" at bounding box center [883, 534] width 33 height 12
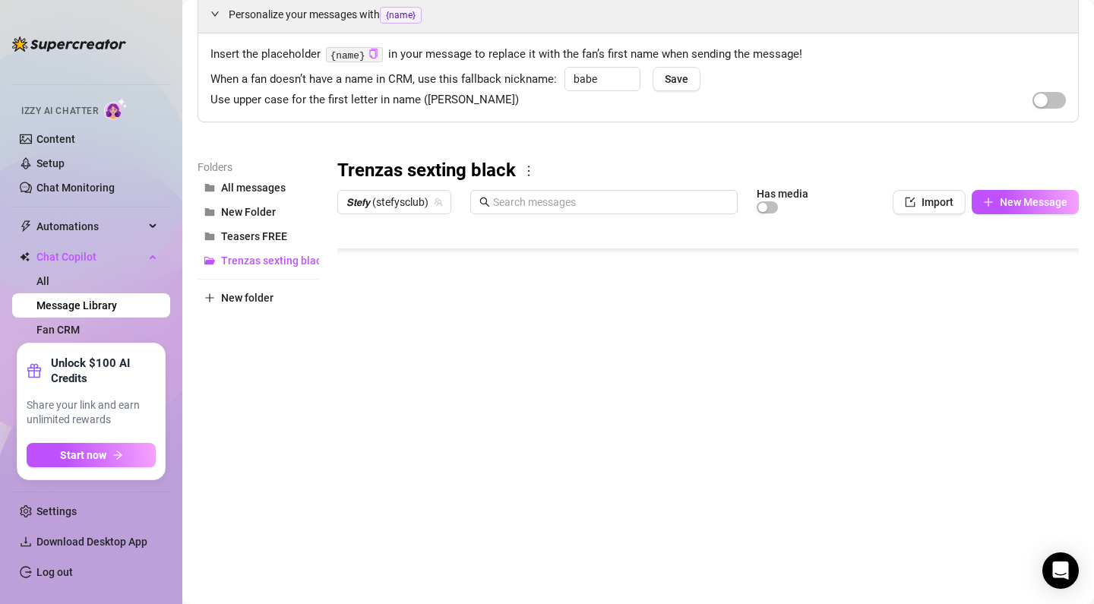
click at [403, 544] on body "Home Creator Analytics Team Analytics Izzy AI Chatter Content Setup Chat Monito…" at bounding box center [547, 302] width 1094 height 604
type textarea "Type your message here..."
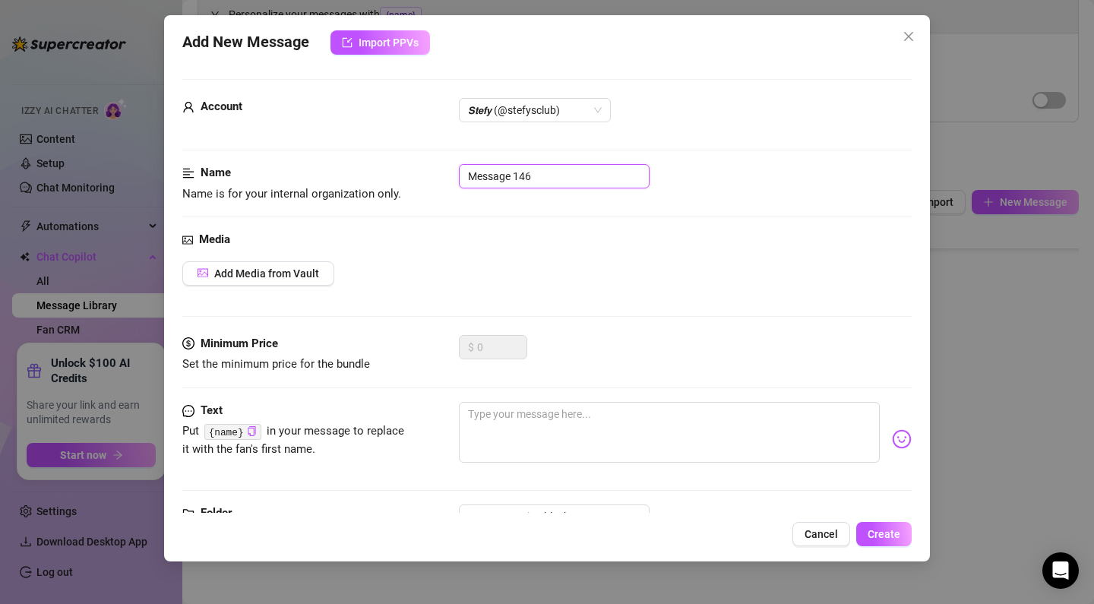
click at [519, 165] on input "Message 146" at bounding box center [554, 176] width 191 height 24
drag, startPoint x: 571, startPoint y: 175, endPoint x: 352, endPoint y: 200, distance: 220.1
click at [371, 176] on div "Name Name is for your internal organization only. Message 146" at bounding box center [546, 183] width 729 height 39
paste input "PPV 15 RIDING REVERSE ANAL"
type input "PPV 15 RIDING REVERSE ANAL"
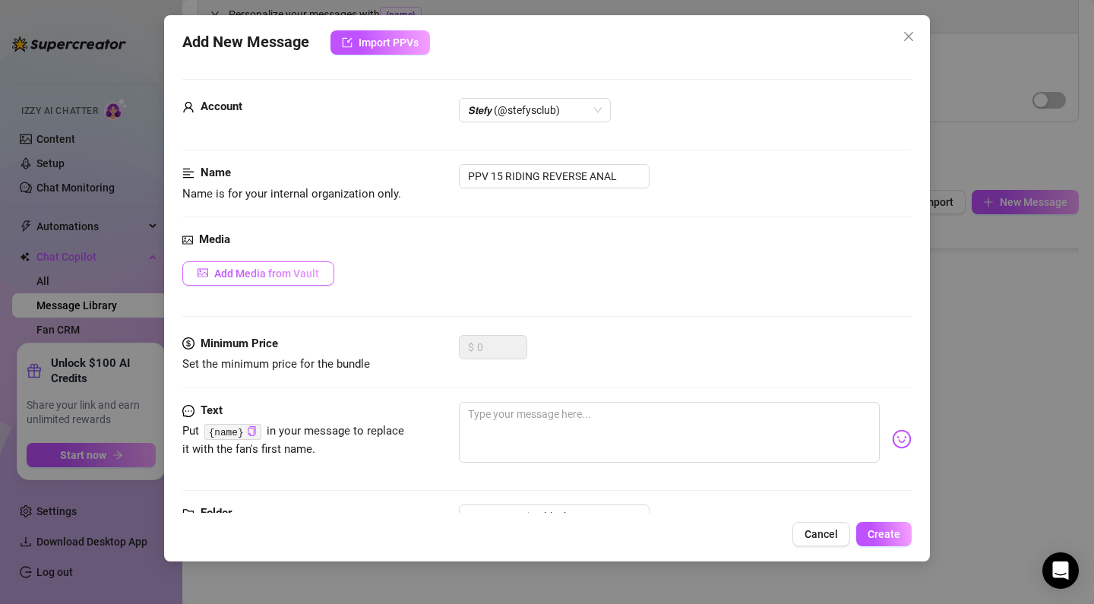
click at [279, 259] on div "Media Add Media from Vault" at bounding box center [546, 283] width 729 height 104
click at [280, 265] on button "Add Media from Vault" at bounding box center [258, 273] width 152 height 24
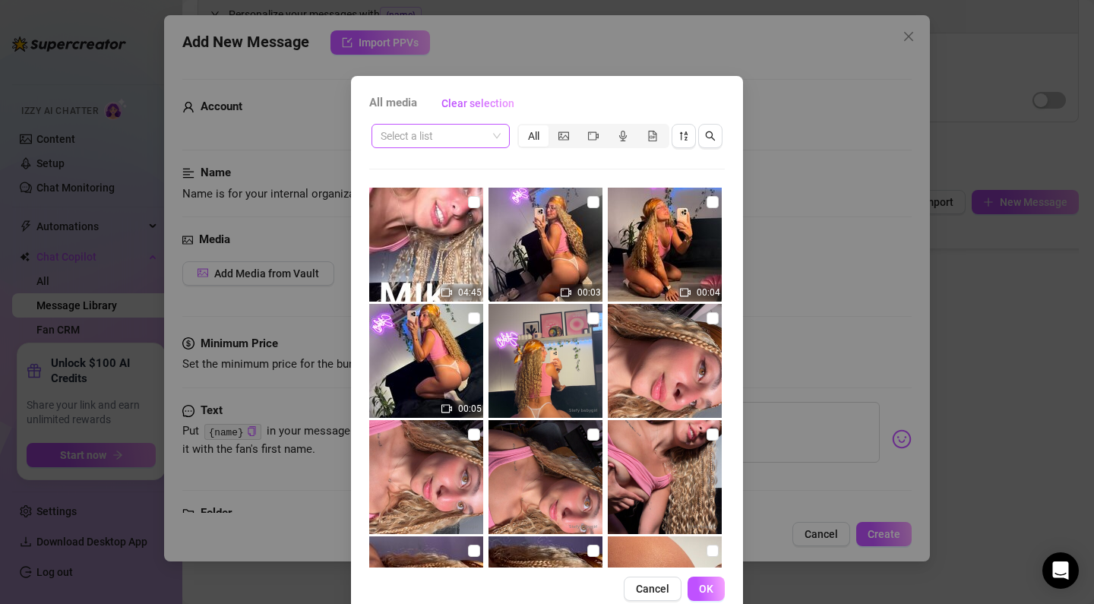
click at [441, 146] on input "search" at bounding box center [434, 136] width 106 height 23
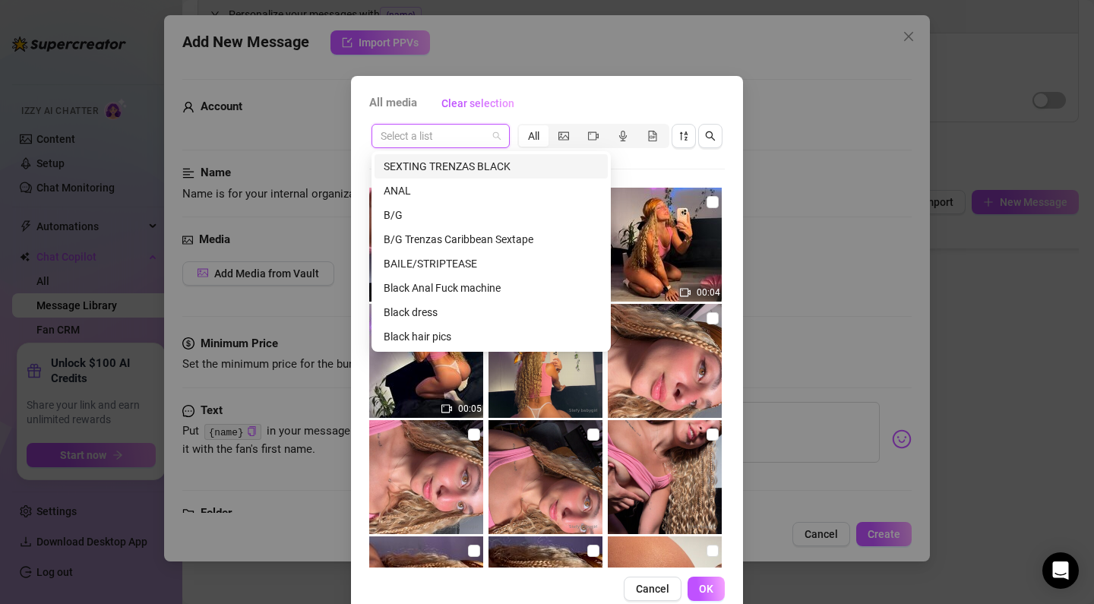
click at [450, 165] on div "SEXTING TRENZAS BLACK" at bounding box center [491, 166] width 215 height 17
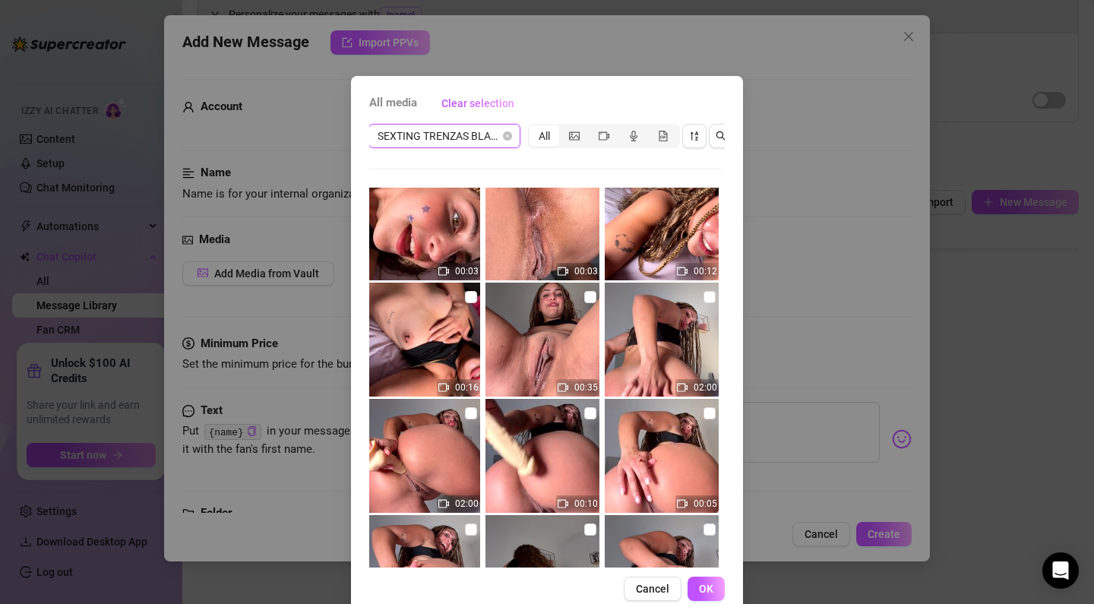
scroll to position [1169, 0]
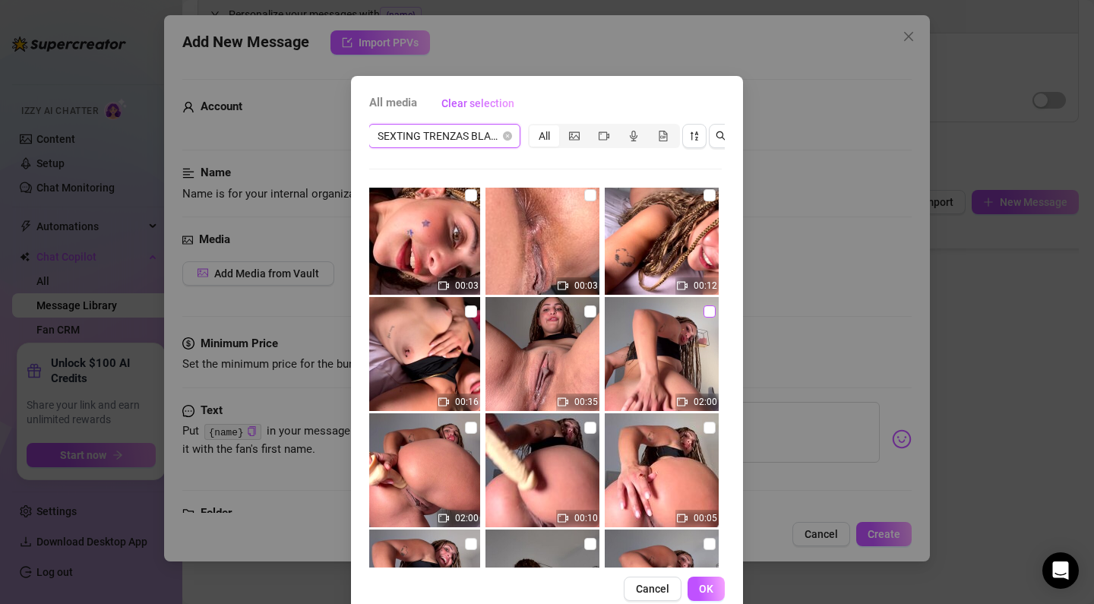
click at [705, 308] on input "checkbox" at bounding box center [709, 311] width 12 height 12
checkbox input "true"
click at [704, 588] on span "OK" at bounding box center [706, 589] width 14 height 12
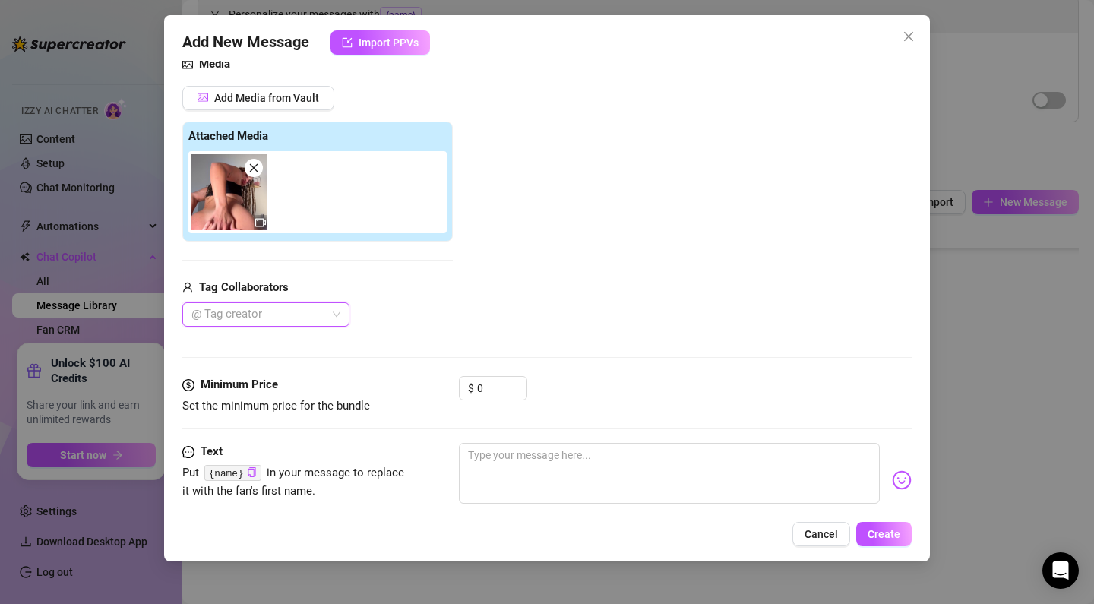
scroll to position [192, 0]
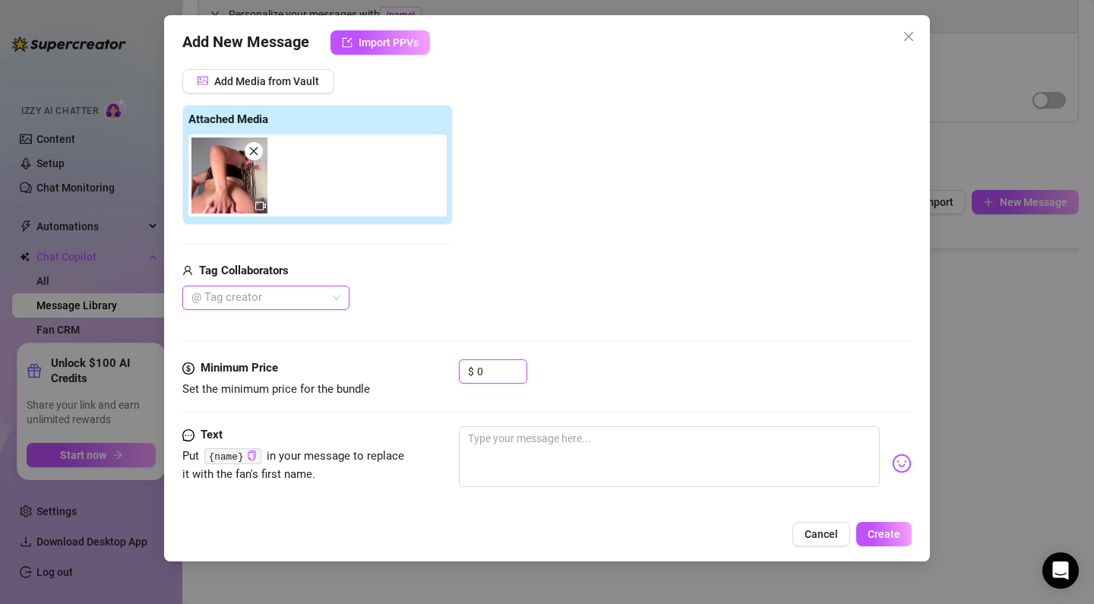
click at [491, 369] on input "0" at bounding box center [501, 371] width 49 height 23
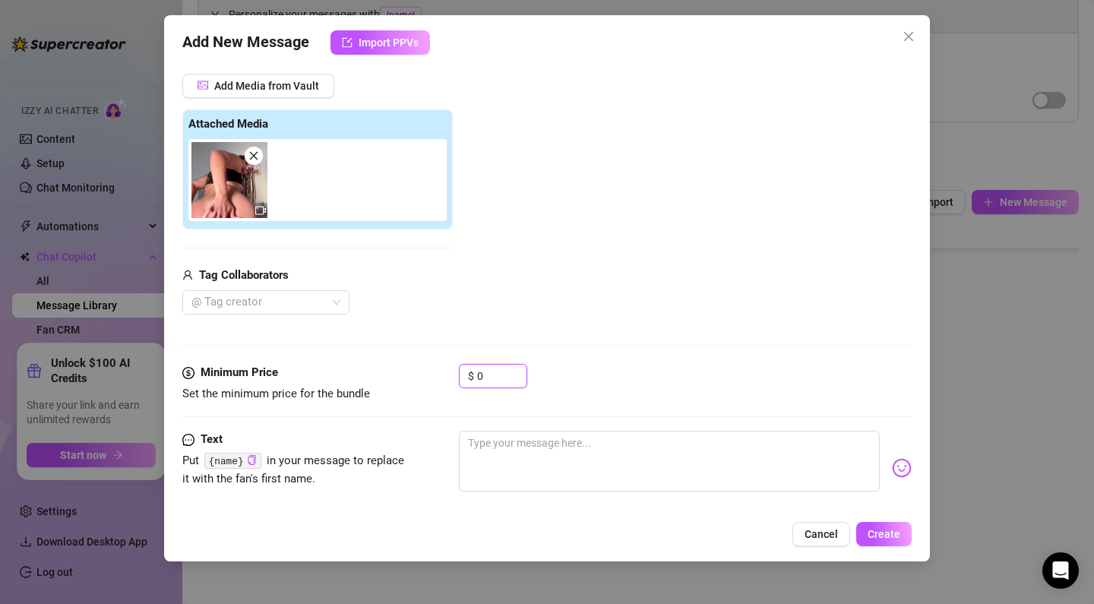
click at [491, 369] on input "0" at bounding box center [501, 376] width 49 height 23
drag, startPoint x: 473, startPoint y: 367, endPoint x: 462, endPoint y: 366, distance: 11.4
click at [462, 366] on div "$ 0" at bounding box center [493, 376] width 68 height 24
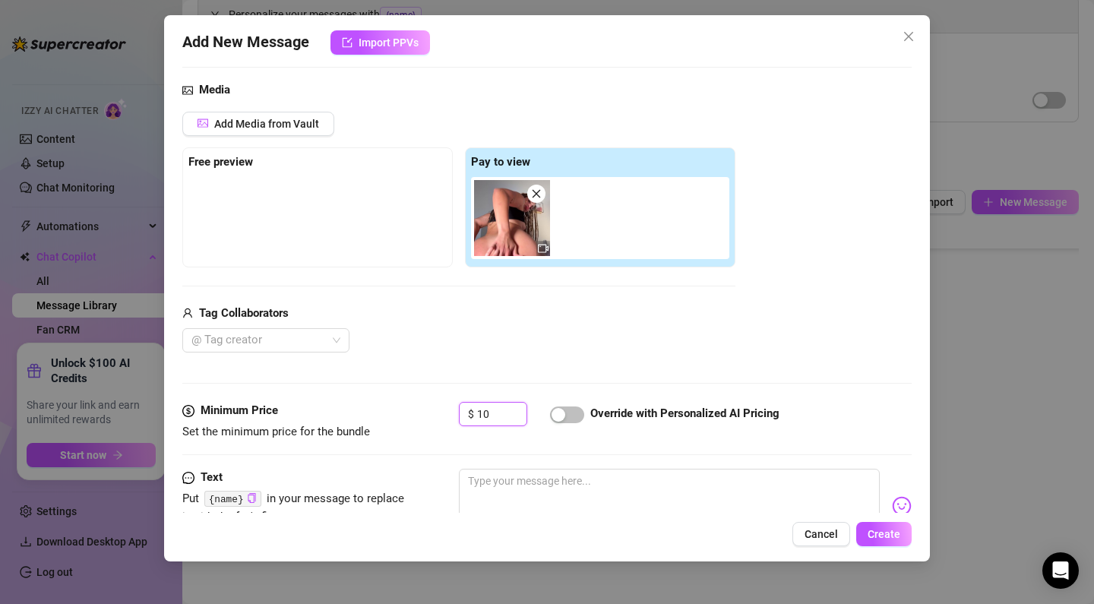
scroll to position [137, 0]
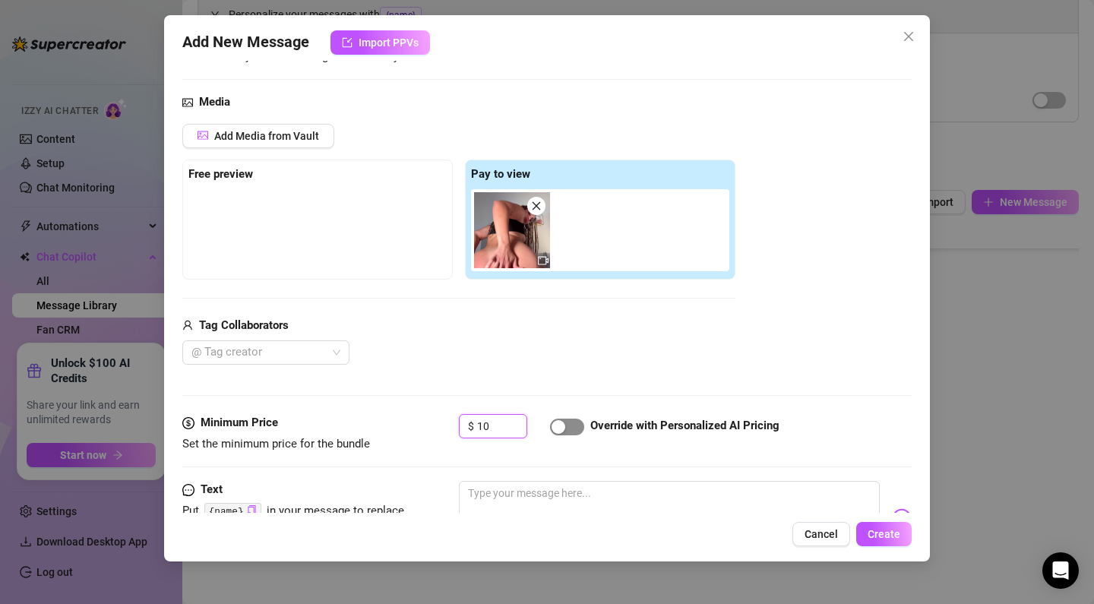
type input "10"
click at [554, 431] on div "button" at bounding box center [558, 427] width 14 height 14
click at [562, 507] on textarea at bounding box center [669, 511] width 421 height 61
paste textarea "this ass is begging for your cockkkk… I fuckin’ love taking it all the way in, …"
type textarea "this ass is begging for your cockkkk… I fuckin’ love taking it all the way in, …"
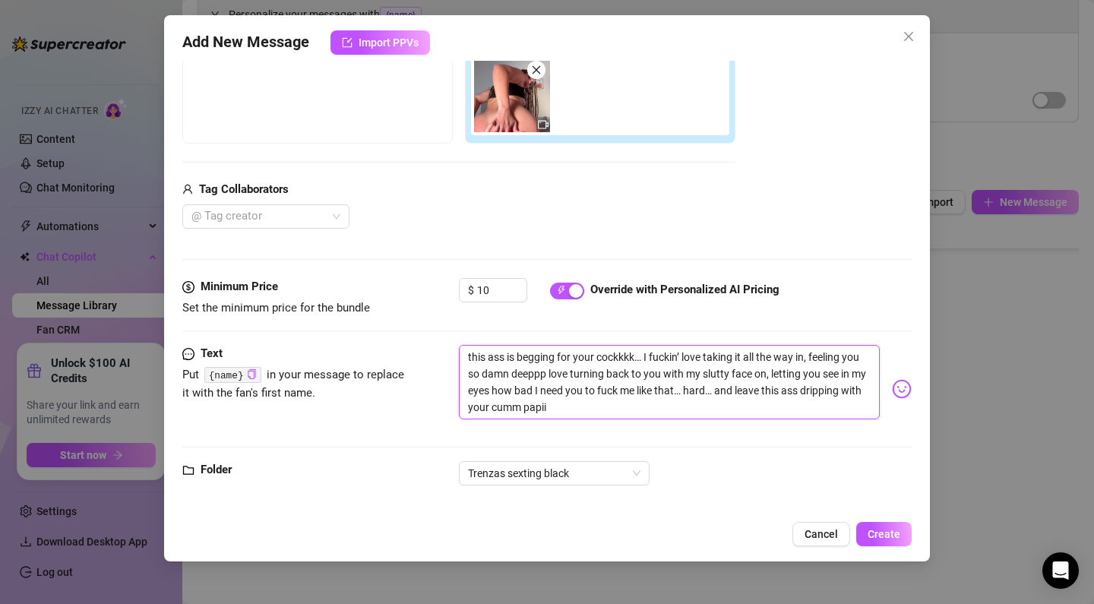
scroll to position [0, 0]
type textarea "this ass is begging for your cockkkk… I fuckin’ love taking it all the way in, …"
click at [889, 535] on span "Create" at bounding box center [883, 534] width 33 height 12
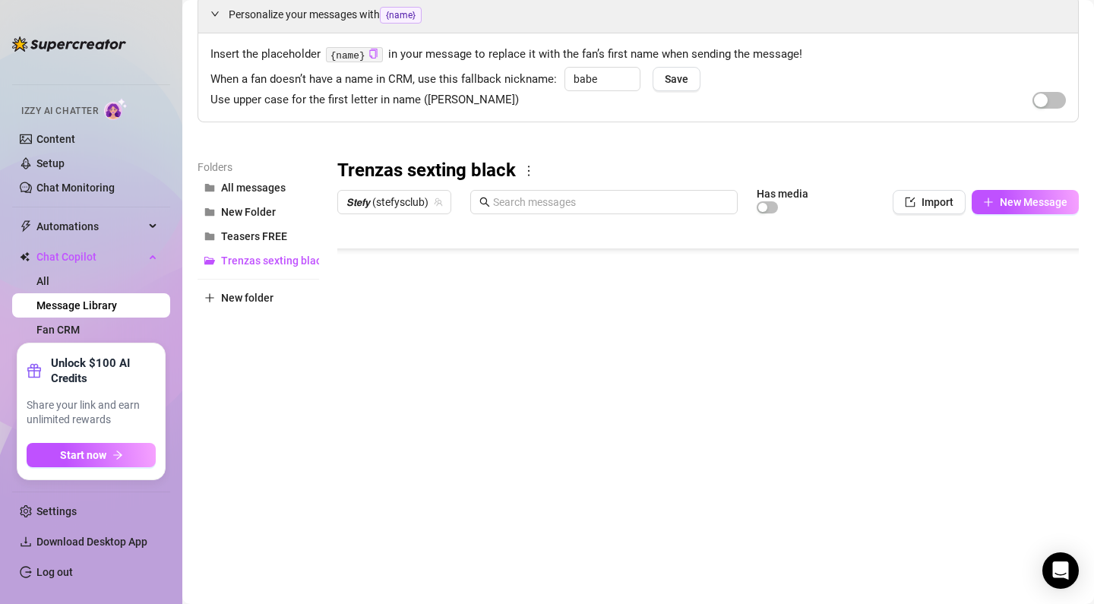
scroll to position [901, 0]
click at [390, 543] on body "Home Creator Analytics Team Analytics Izzy AI Chatter Content Setup Chat Monito…" at bounding box center [547, 302] width 1094 height 604
type textarea "Type your message here..."
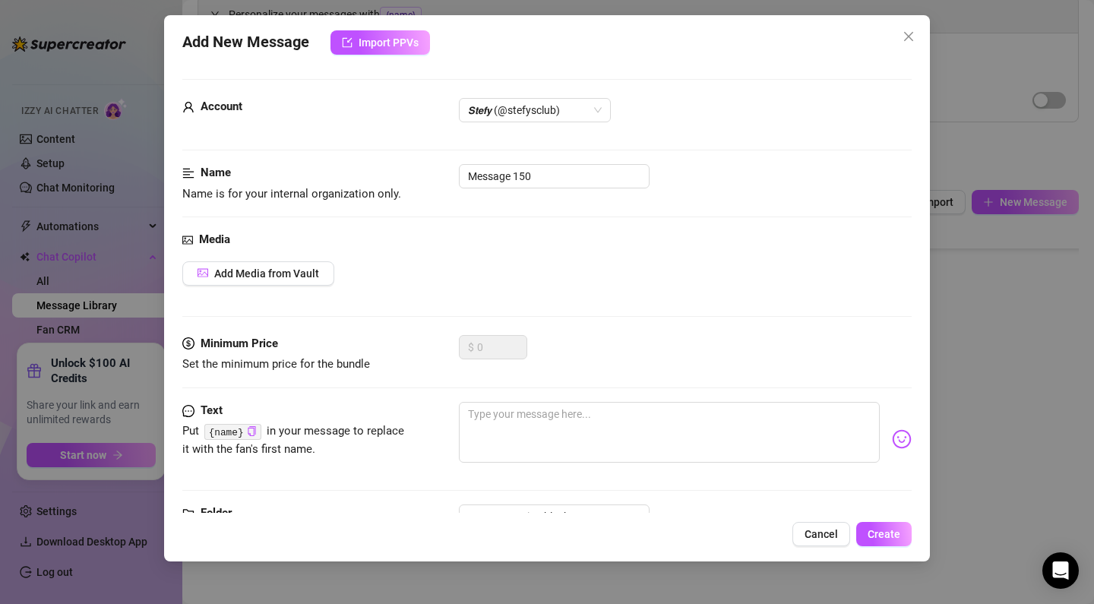
click at [538, 188] on div "Name Name is for your internal organization only. Message 150" at bounding box center [546, 183] width 729 height 39
drag, startPoint x: 564, startPoint y: 178, endPoint x: 388, endPoint y: 162, distance: 176.3
click at [388, 162] on form "Account 𝙎𝙩𝙚𝙛𝙮 (@stefysclub) Name Name is for your internal organization only. M…" at bounding box center [546, 324] width 729 height 491
paste input "FINISH holes CLOSE UP"
type input "FINISH holes CLOSE UP"
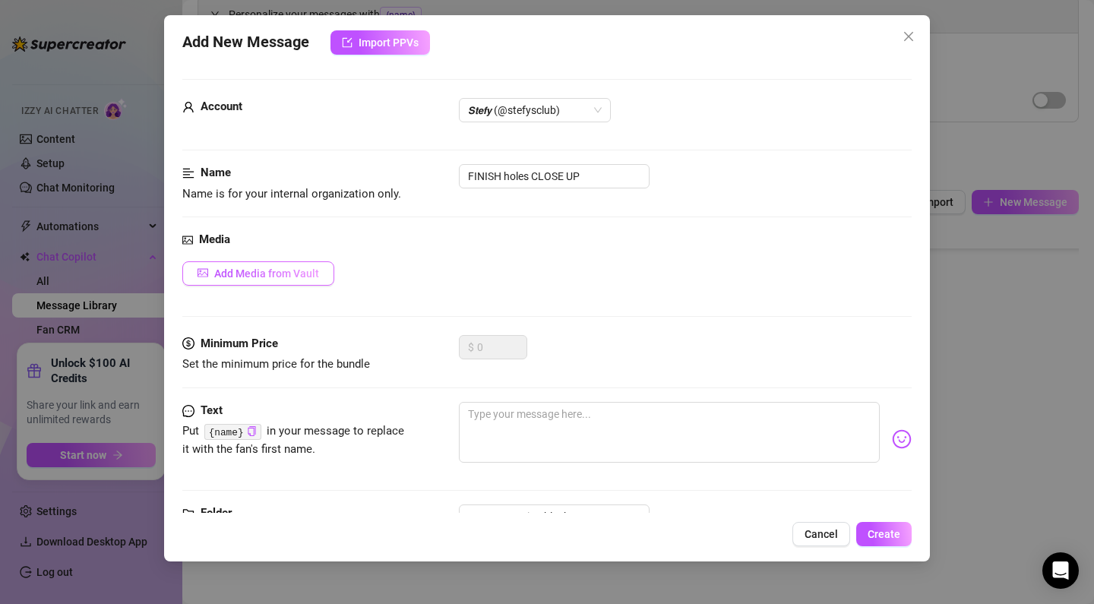
click at [237, 276] on span "Add Media from Vault" at bounding box center [266, 273] width 105 height 12
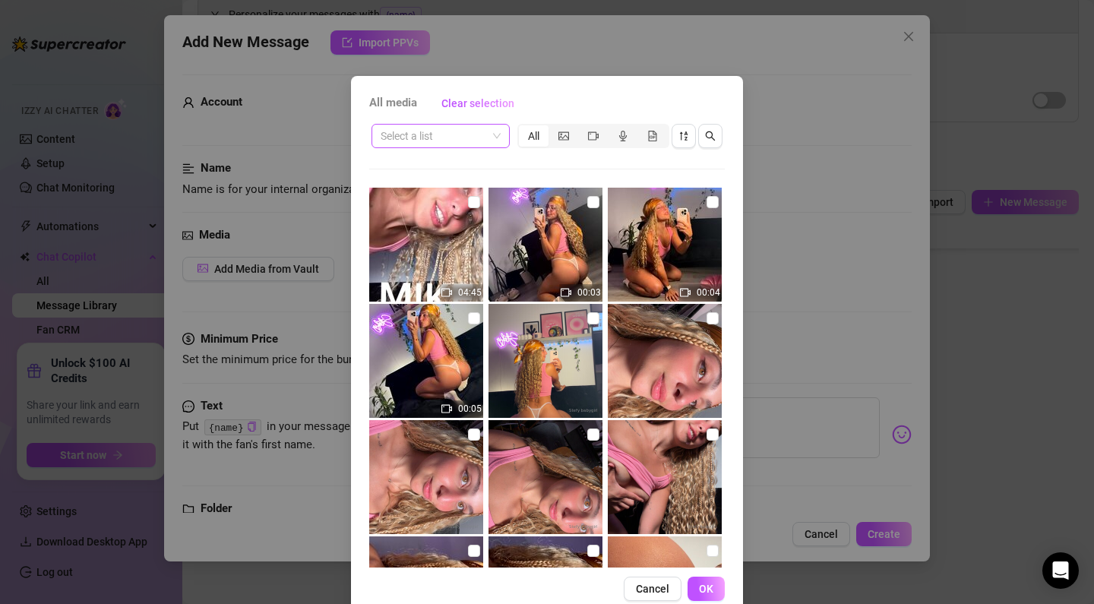
scroll to position [1, 0]
click at [480, 135] on input "search" at bounding box center [434, 136] width 106 height 23
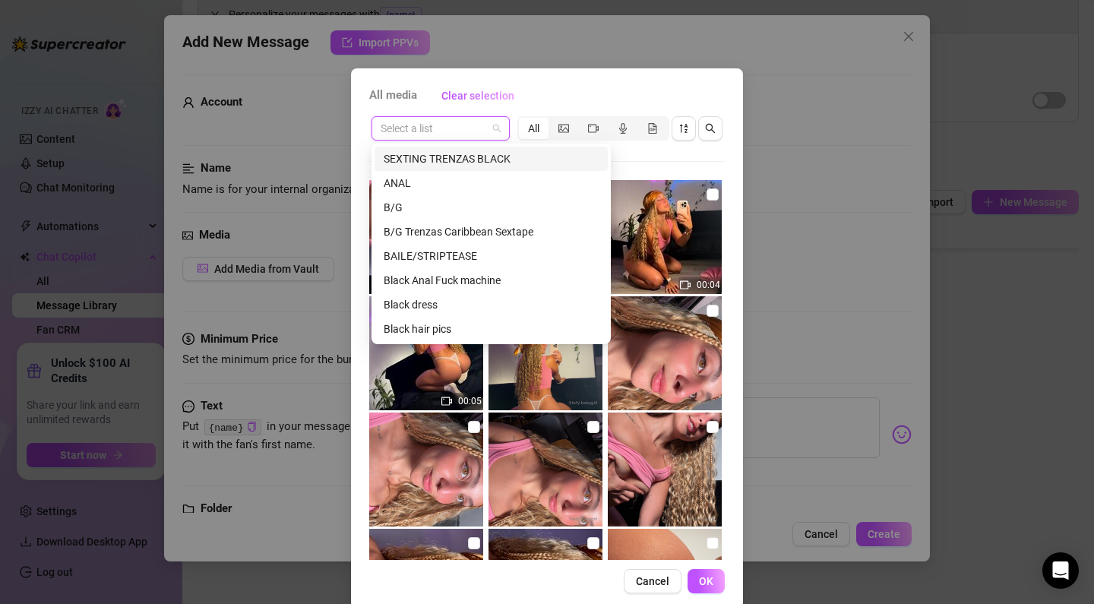
click at [474, 162] on div "SEXTING TRENZAS BLACK" at bounding box center [491, 158] width 215 height 17
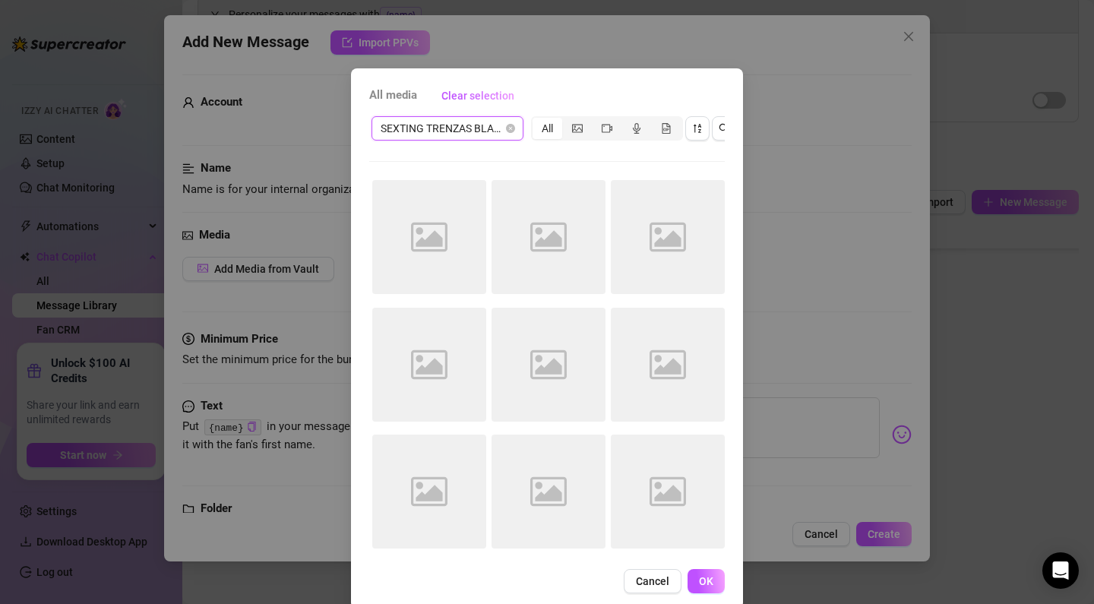
scroll to position [0, 0]
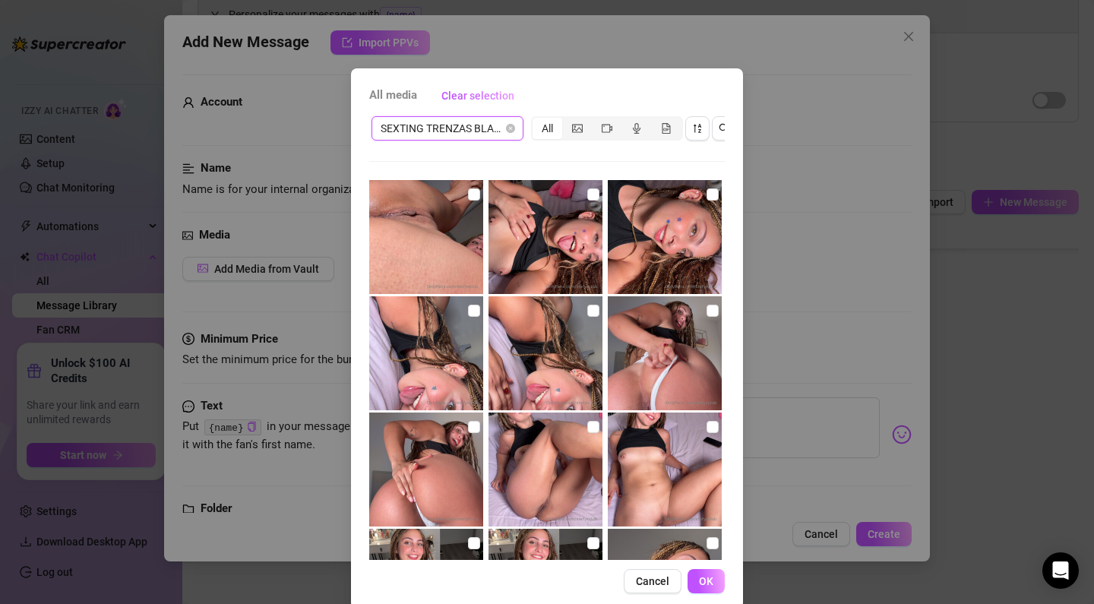
click at [697, 124] on icon "sort-descending" at bounding box center [697, 128] width 11 height 11
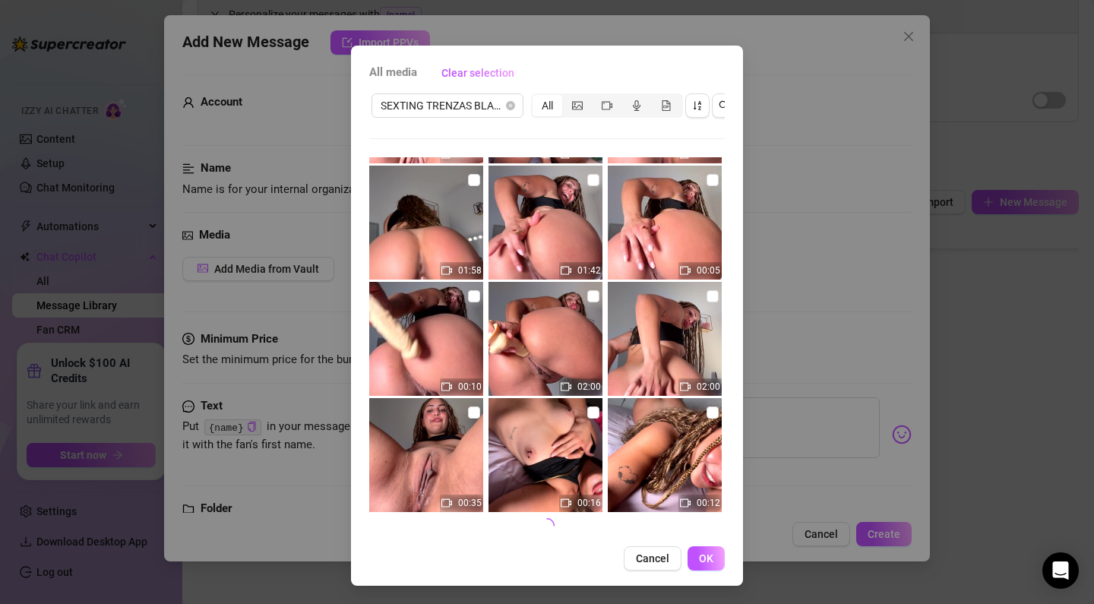
scroll to position [30, 0]
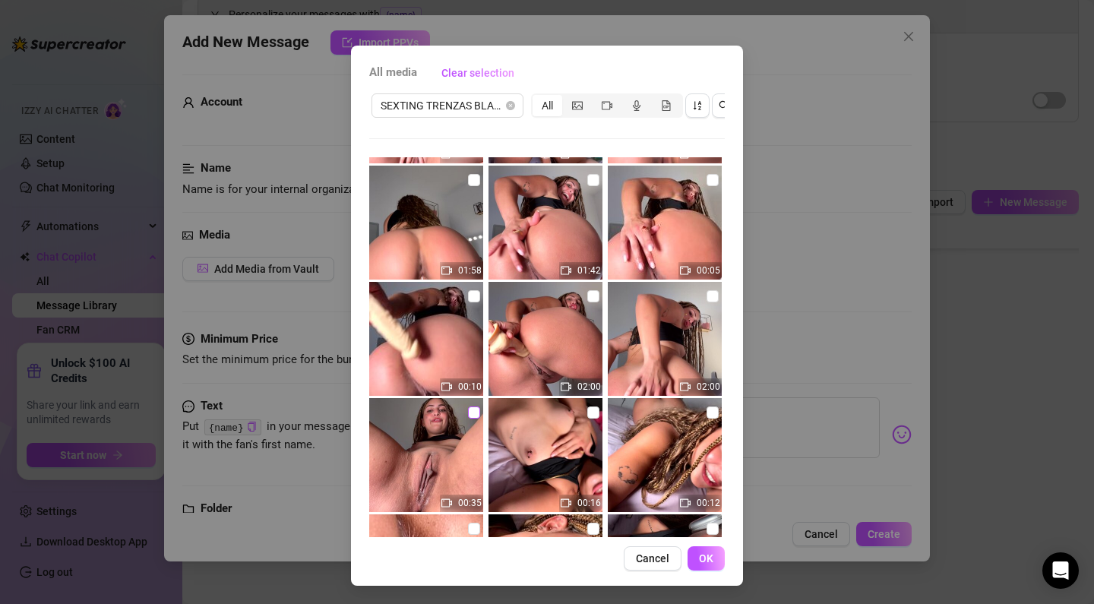
click at [469, 414] on input "checkbox" at bounding box center [474, 412] width 12 height 12
checkbox input "true"
click at [693, 558] on button "OK" at bounding box center [705, 558] width 37 height 24
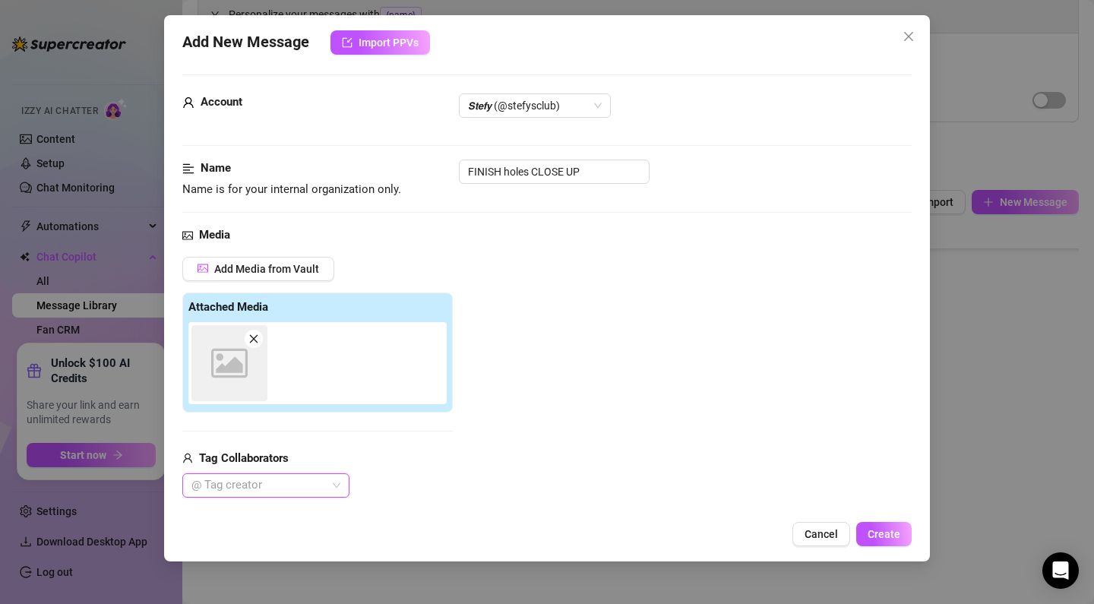
scroll to position [0, 0]
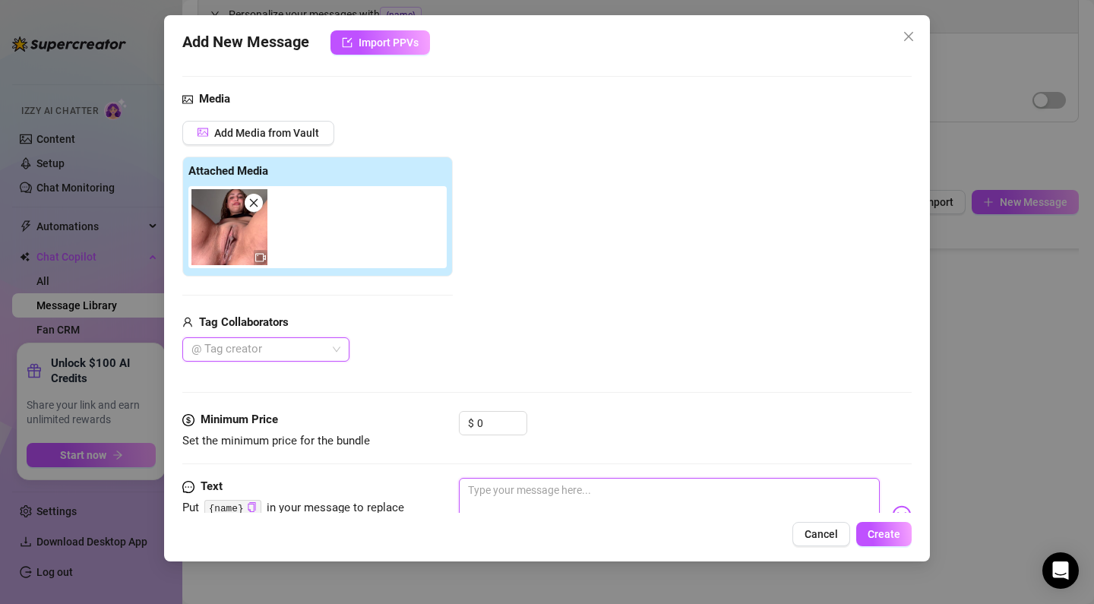
click at [551, 491] on textarea at bounding box center [669, 508] width 421 height 61
paste textarea "u got me soaking the bed baby… dripping wet, begging for all that cum in my pus…"
type textarea "u got me soaking the bed baby… dripping wet, begging for all that cum in my pus…"
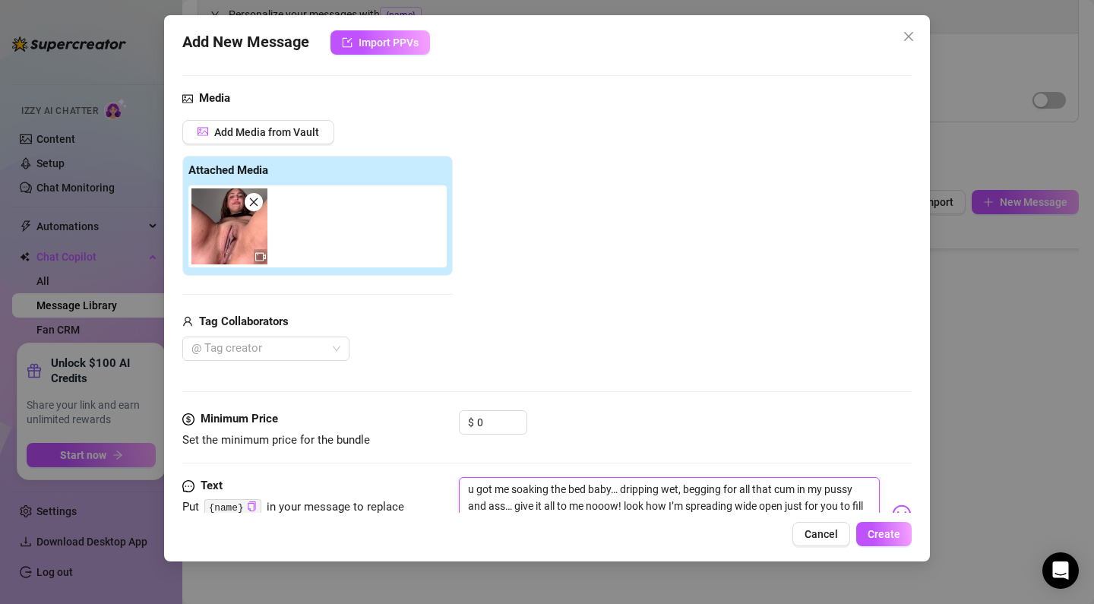
scroll to position [158, 0]
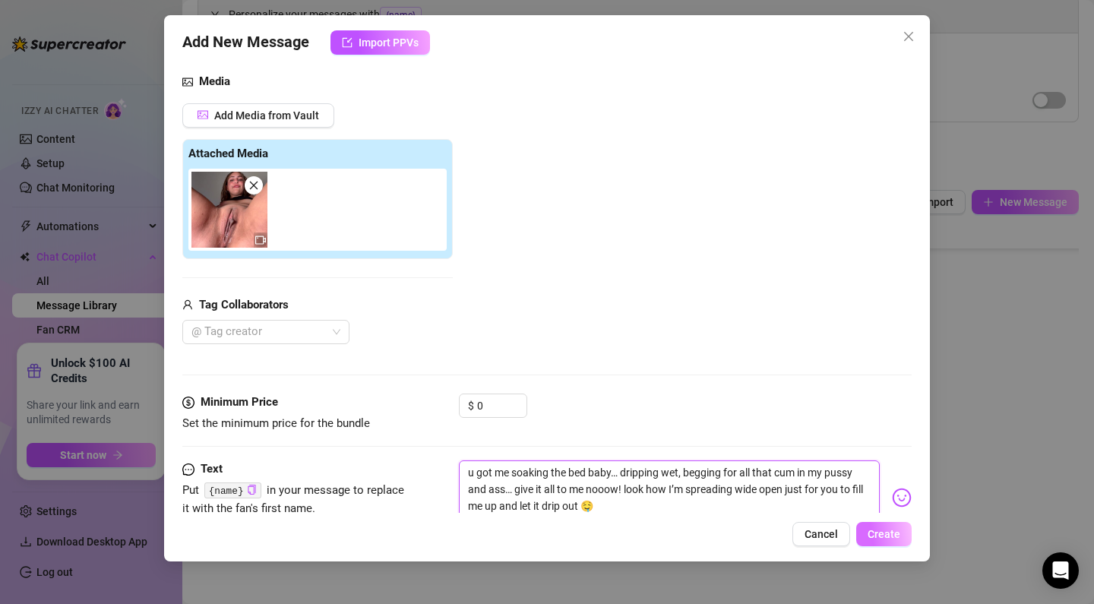
type textarea "u got me soaking the bed baby… dripping wet, begging for all that cum in my pus…"
click at [884, 528] on span "Create" at bounding box center [883, 534] width 33 height 12
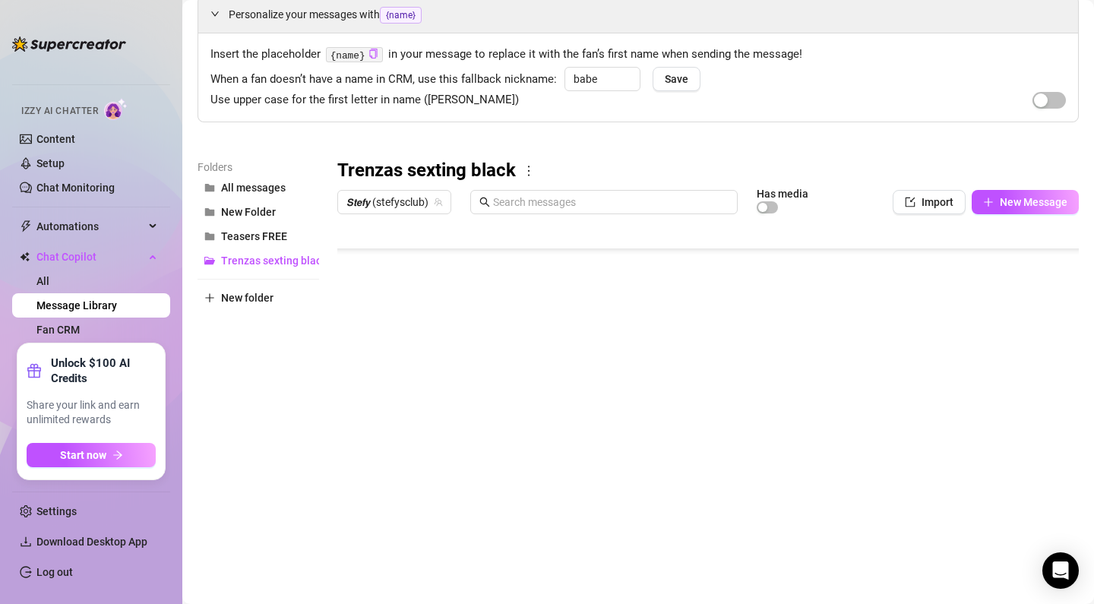
scroll to position [1185, 0]
click at [913, 476] on div at bounding box center [707, 390] width 741 height 339
click at [977, 522] on div at bounding box center [707, 390] width 741 height 339
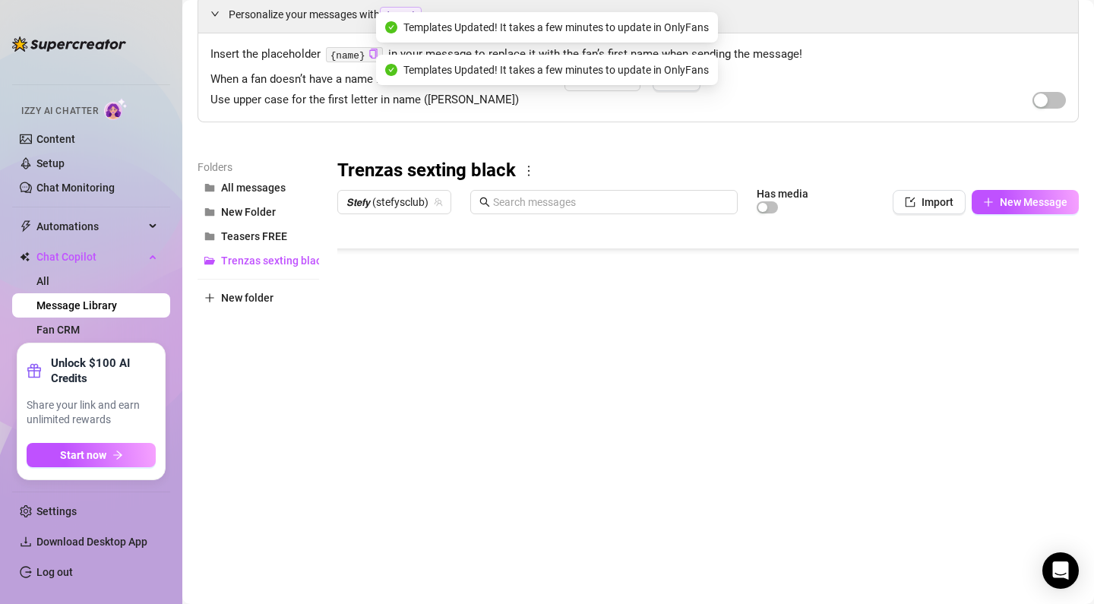
scroll to position [1185, 0]
click at [392, 549] on body "Home Creator Analytics Team Analytics Izzy AI Chatter Content Setup Chat Monito…" at bounding box center [547, 302] width 1094 height 604
type textarea "Type your message here..."
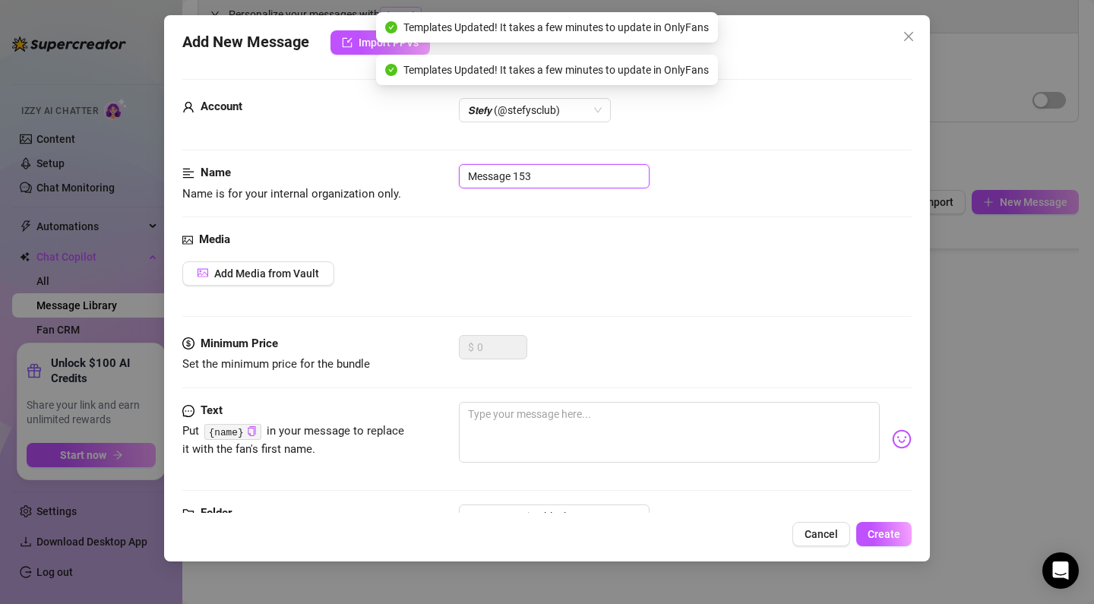
drag, startPoint x: 555, startPoint y: 180, endPoint x: 317, endPoint y: 155, distance: 239.8
click at [317, 155] on form "Account 𝙎𝙩𝙚𝙛𝙮 (@stefysclub) Name Name is for your internal organization only. M…" at bounding box center [546, 324] width 729 height 491
paste input "LAST VID"
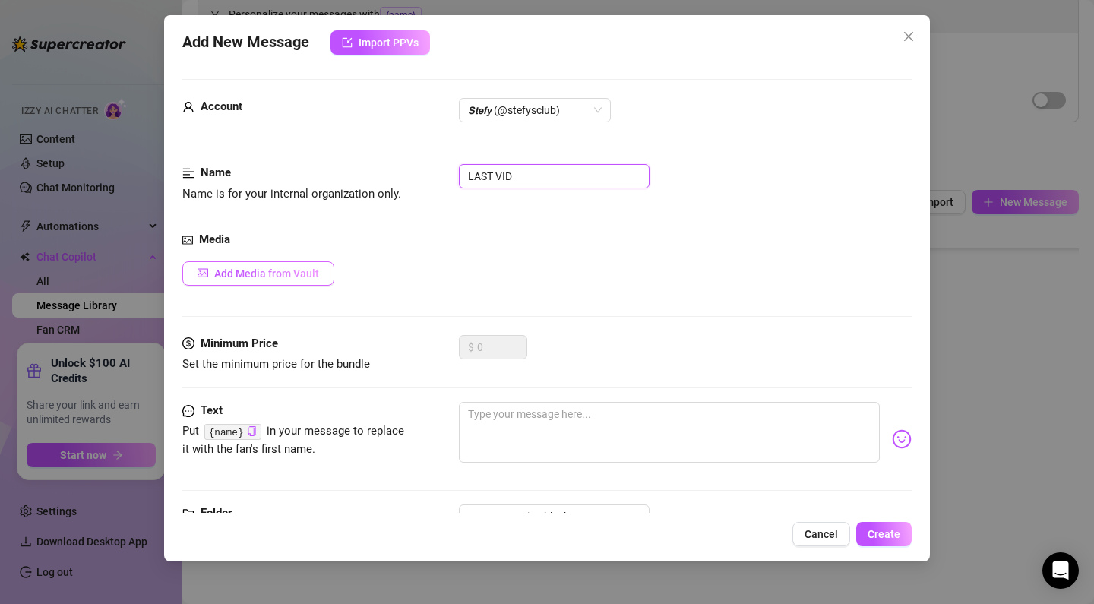
type input "LAST VID"
click at [265, 261] on button "Add Media from Vault" at bounding box center [258, 273] width 152 height 24
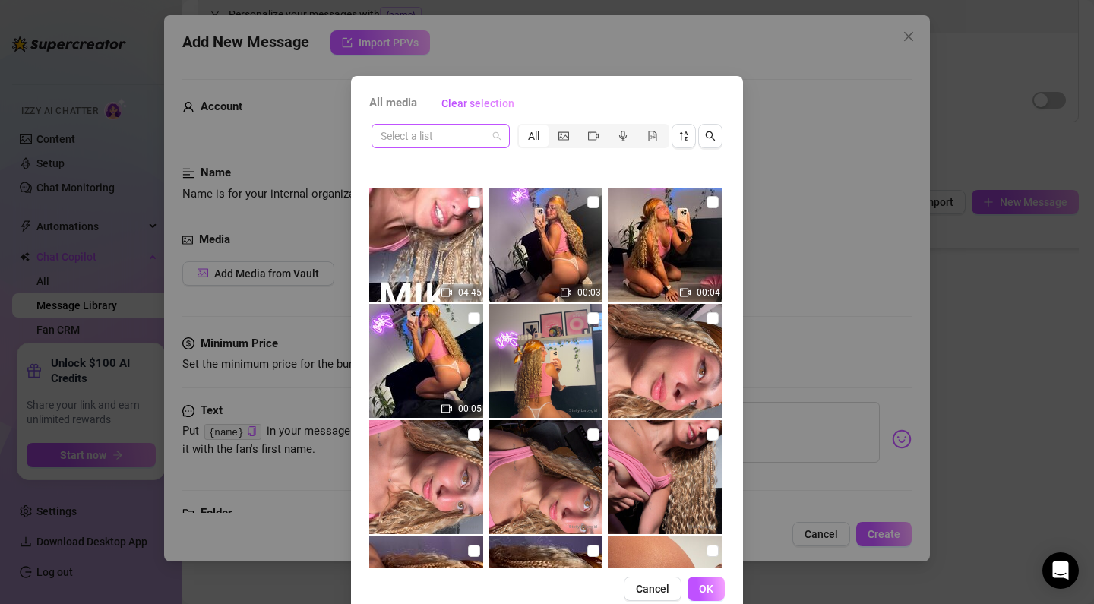
click at [439, 134] on input "search" at bounding box center [434, 136] width 106 height 23
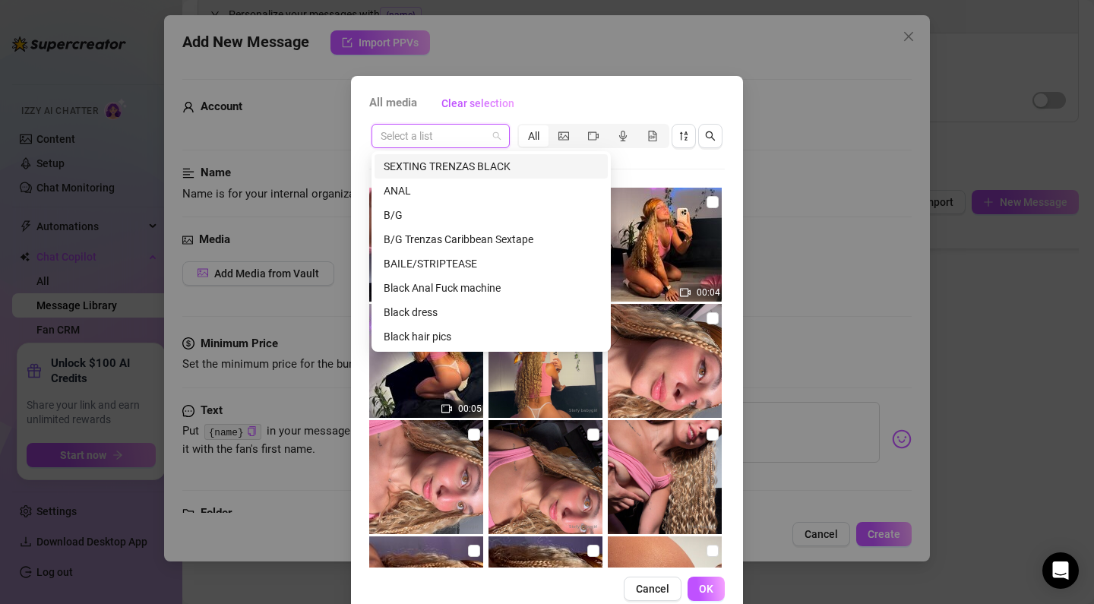
click at [447, 170] on div "SEXTING TRENZAS BLACK" at bounding box center [491, 166] width 215 height 17
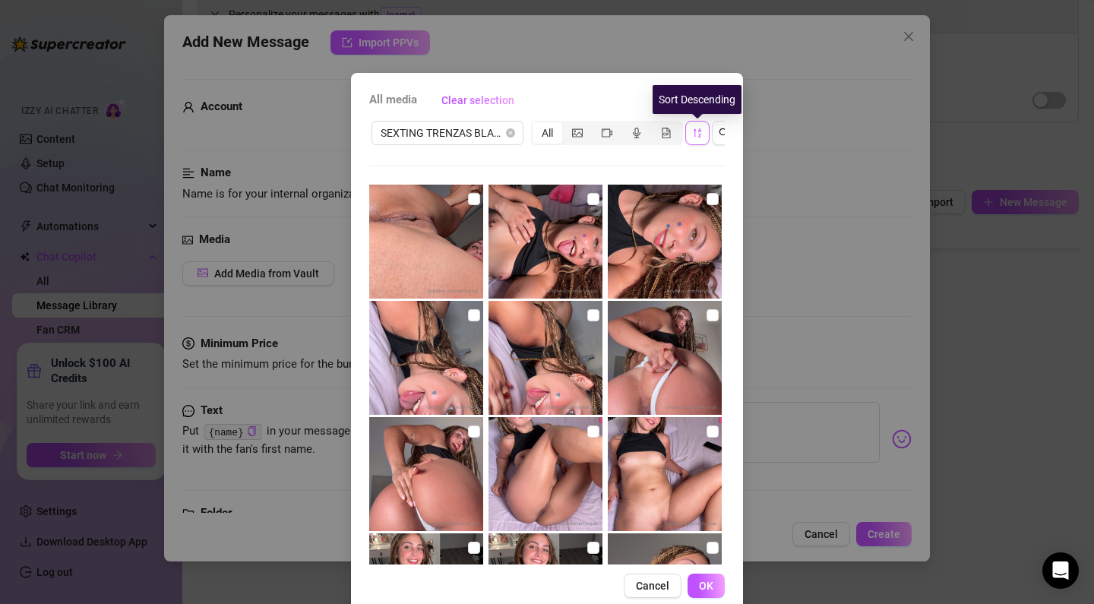
click at [689, 133] on button "button" at bounding box center [697, 133] width 24 height 24
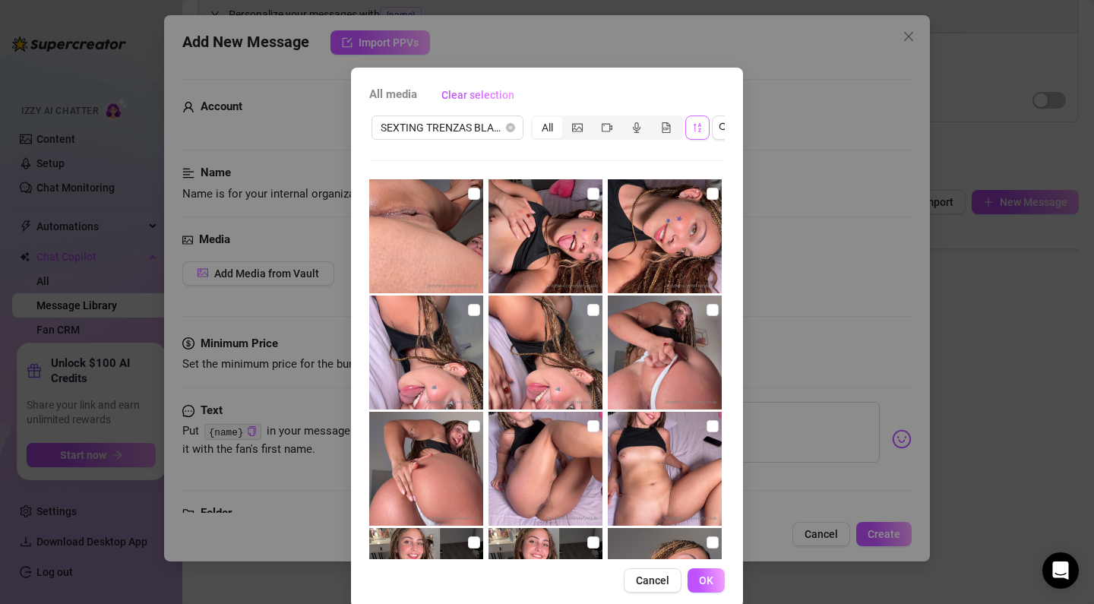
click at [696, 135] on button "button" at bounding box center [697, 127] width 24 height 24
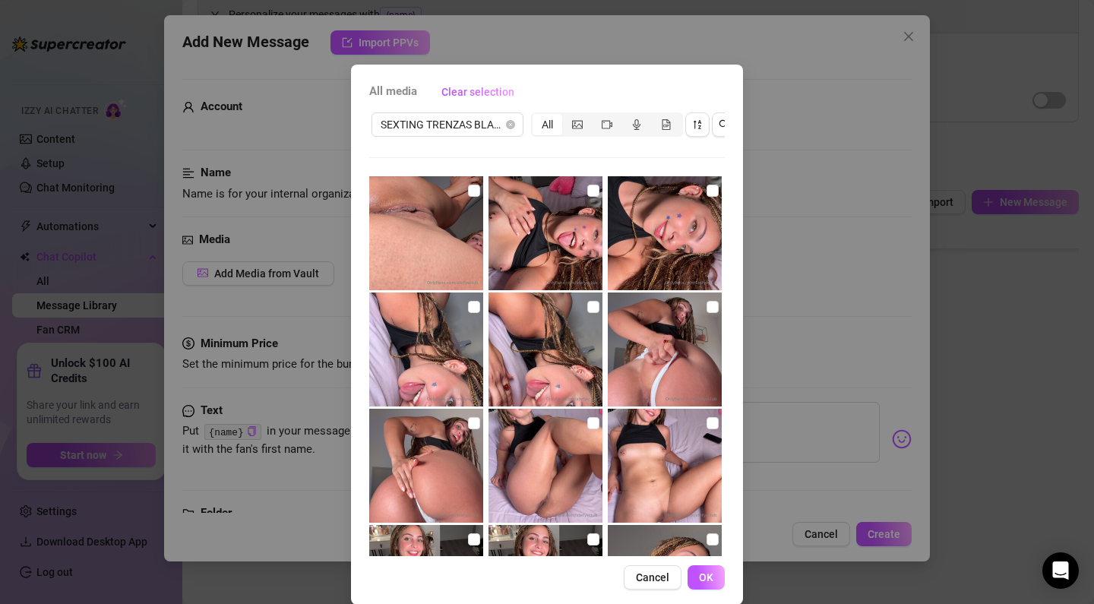
scroll to position [0, 0]
click at [700, 122] on icon "sort-descending" at bounding box center [697, 124] width 8 height 9
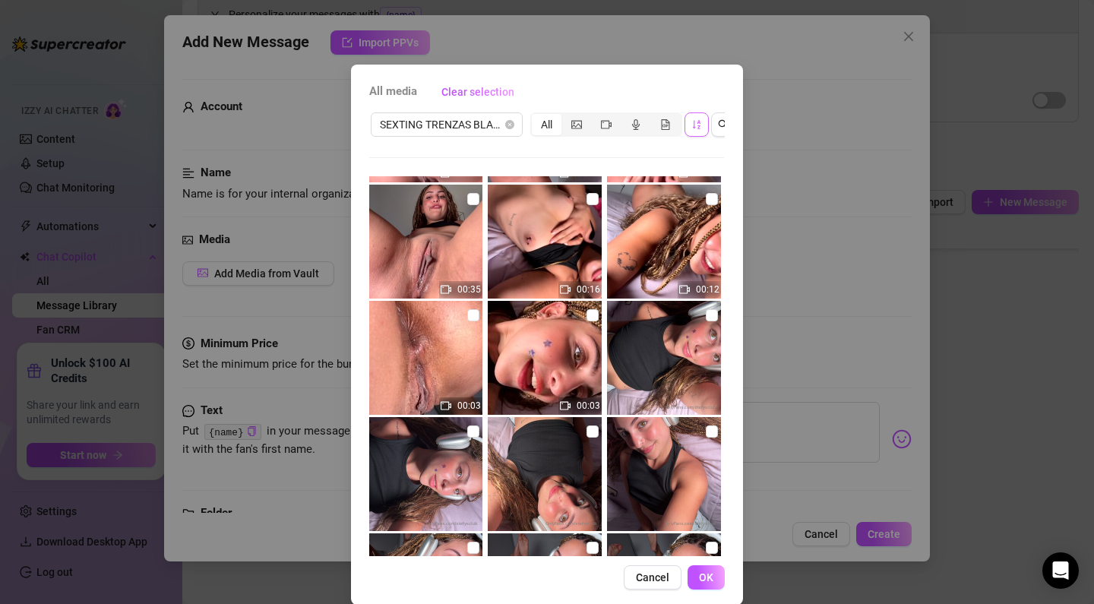
scroll to position [737, 0]
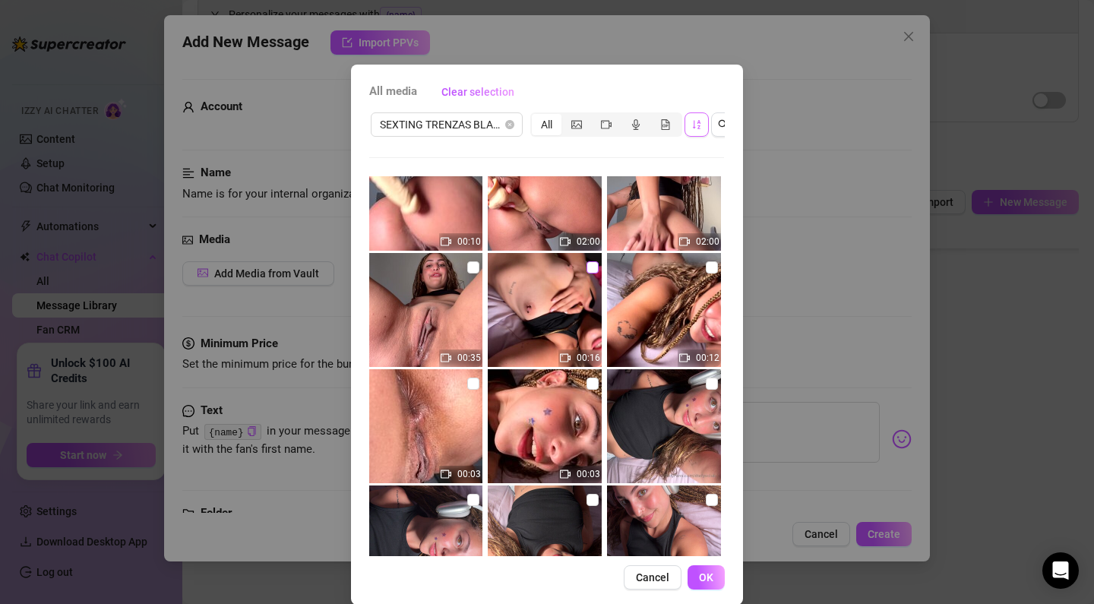
click at [589, 270] on span at bounding box center [592, 267] width 12 height 12
click at [589, 270] on input "checkbox" at bounding box center [592, 267] width 12 height 12
checkbox input "true"
drag, startPoint x: 706, startPoint y: 584, endPoint x: 785, endPoint y: 575, distance: 79.5
click at [706, 584] on button "OK" at bounding box center [705, 577] width 37 height 24
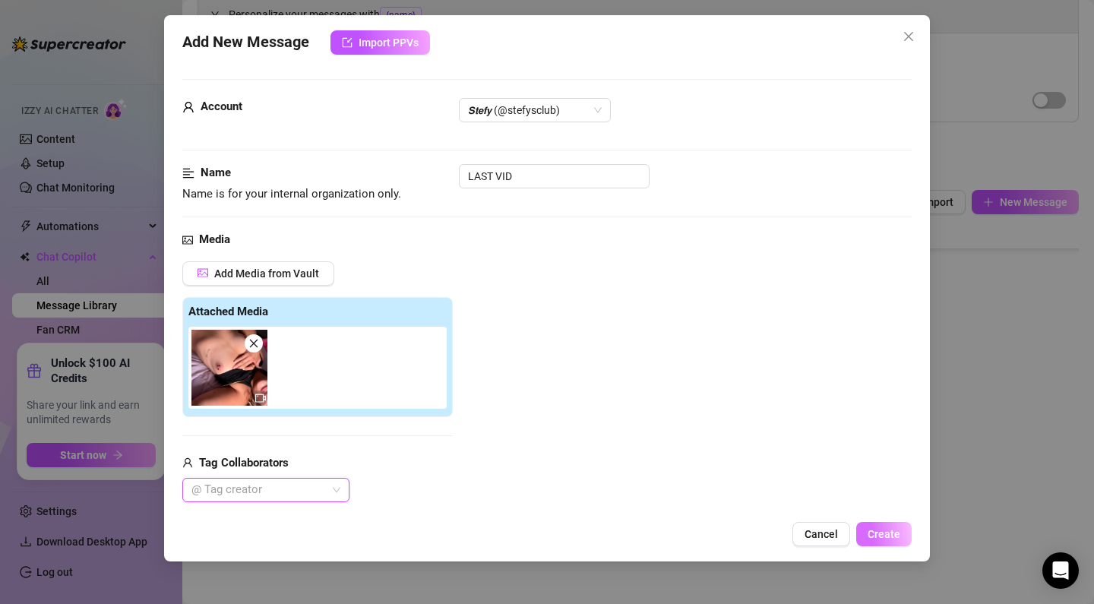
click at [882, 529] on span "Create" at bounding box center [883, 534] width 33 height 12
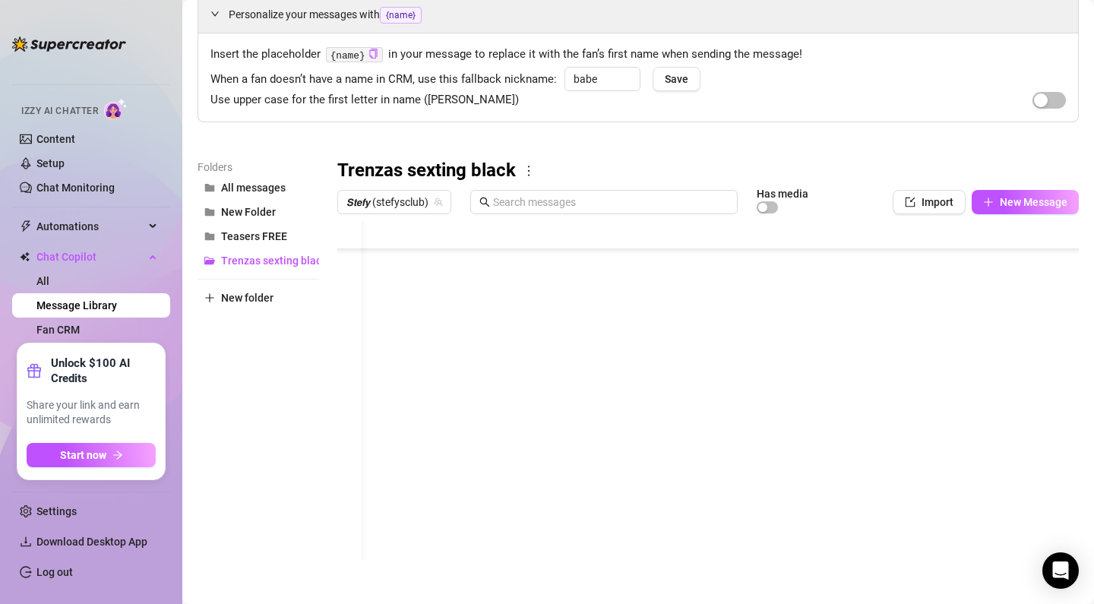
scroll to position [1185, 28]
